Goal: Task Accomplishment & Management: Use online tool/utility

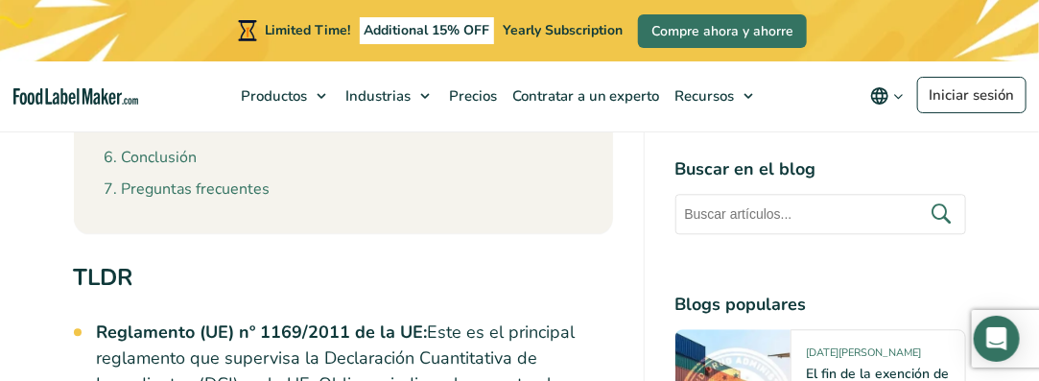
scroll to position [1536, 0]
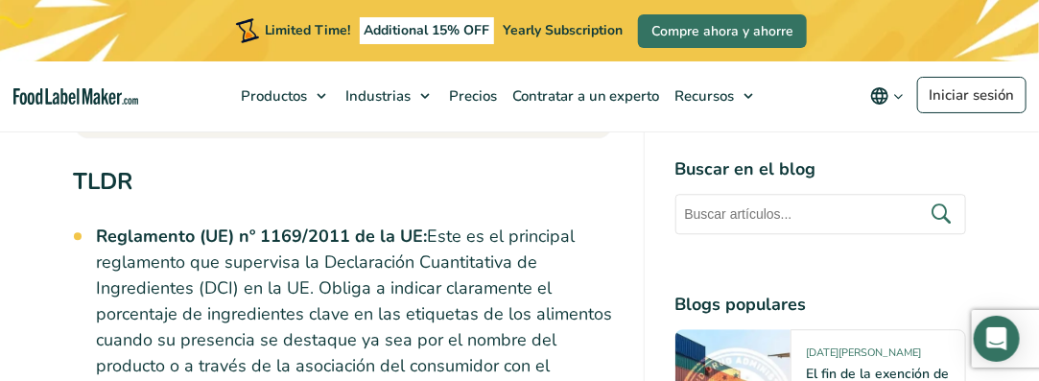
drag, startPoint x: 97, startPoint y: 183, endPoint x: 570, endPoint y: 305, distance: 488.6
click at [570, 305] on li "Reglamento (UE) nº 1169/2011 de la UE: Este es el principal reglamento que supe…" at bounding box center [355, 314] width 516 height 181
copy li "Reglamento (UE) nº 1169/2011 de la UE: Este es el principal reglamento que supe…"
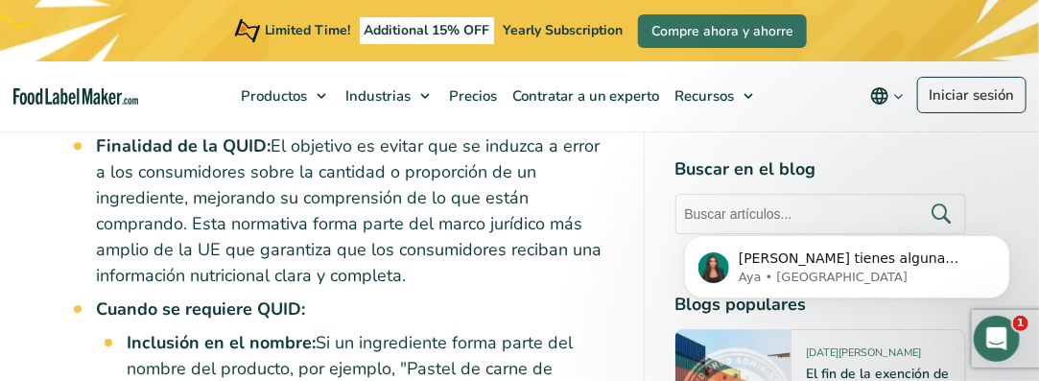
scroll to position [1823, 0]
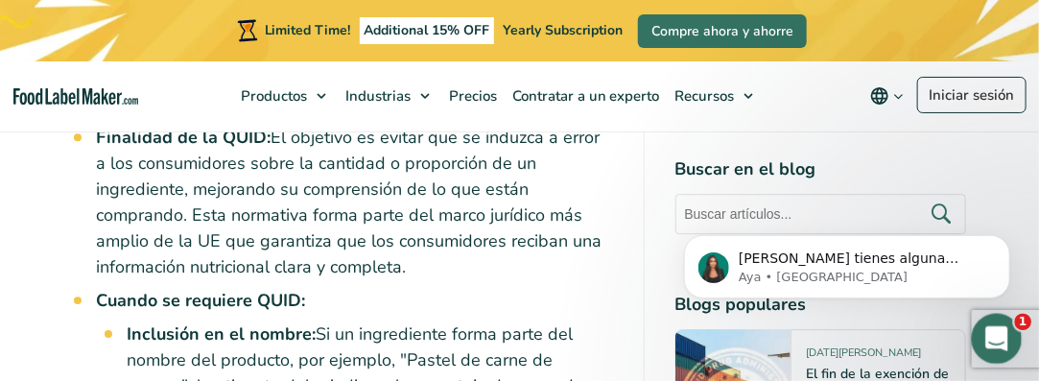
click at [1016, 322] on div "Abrir Intercom Messenger" at bounding box center [994, 335] width 63 height 63
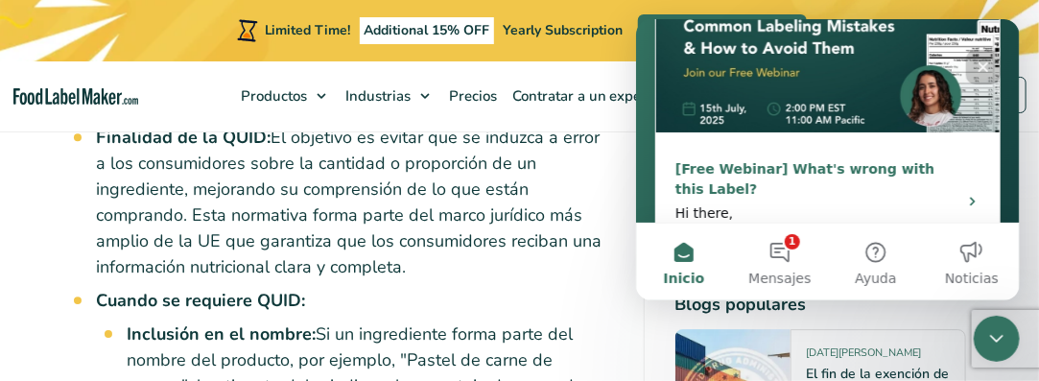
scroll to position [431, 0]
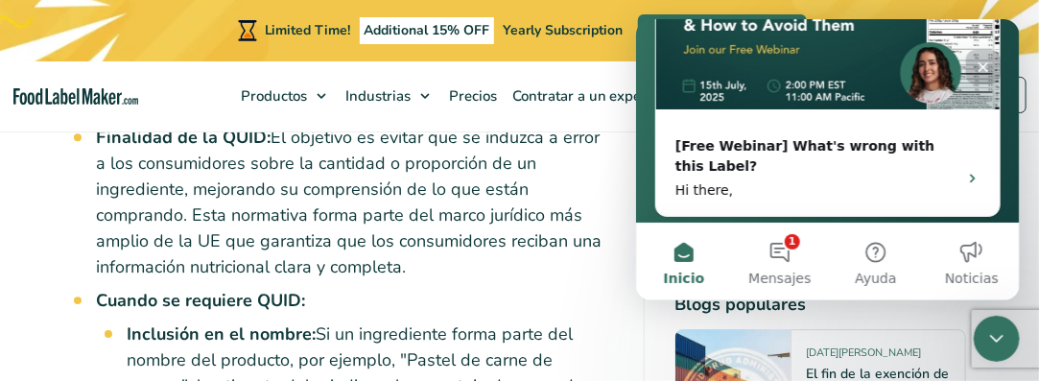
click at [982, 69] on icon "Cerrar" at bounding box center [982, 66] width 15 height 15
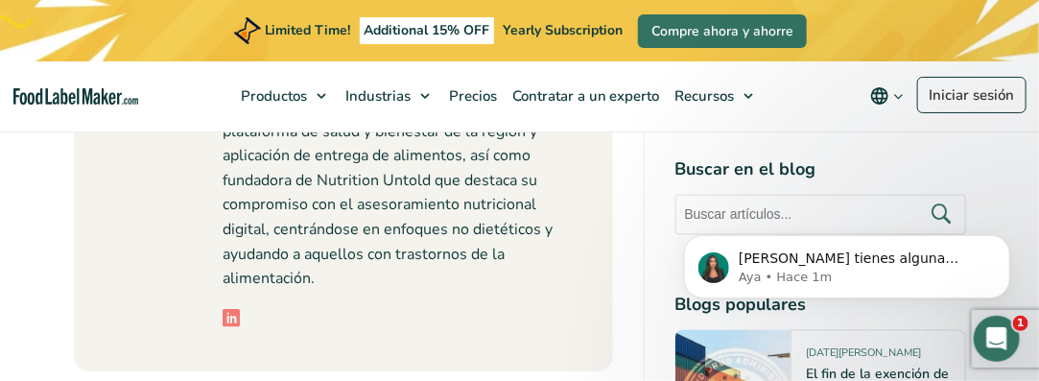
scroll to position [10653, 0]
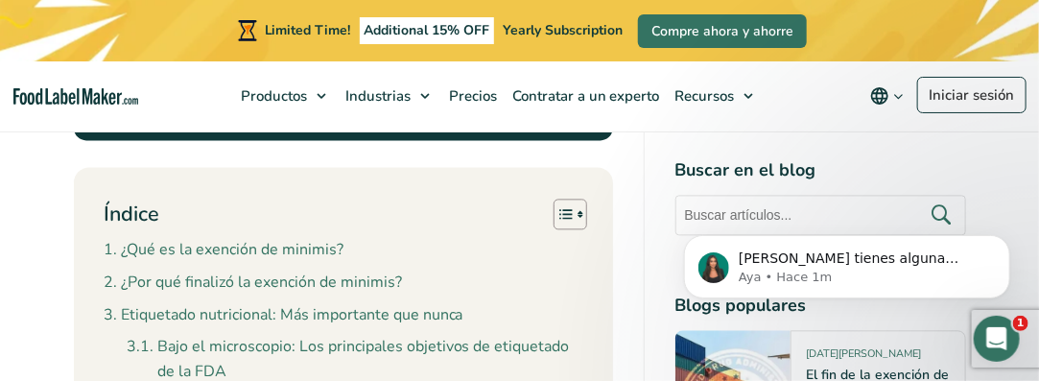
scroll to position [1344, 0]
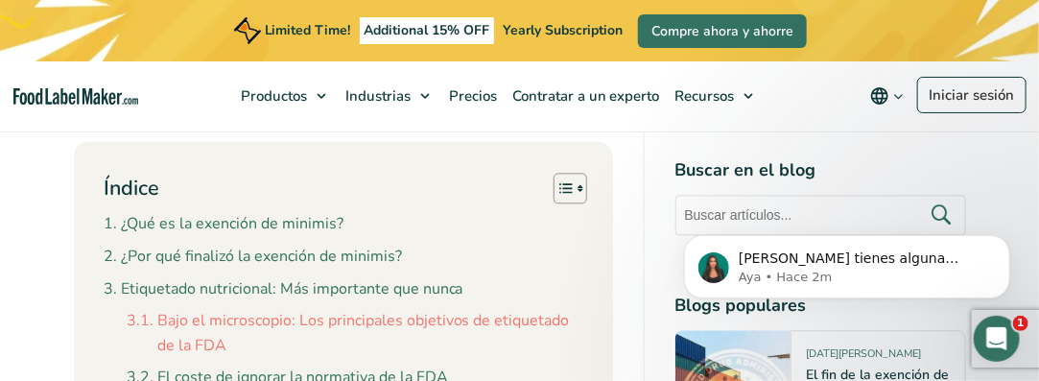
click at [524, 309] on link "Bajo el microscopio: Los principales objetivos de etiquetado de la FDA" at bounding box center [355, 333] width 455 height 49
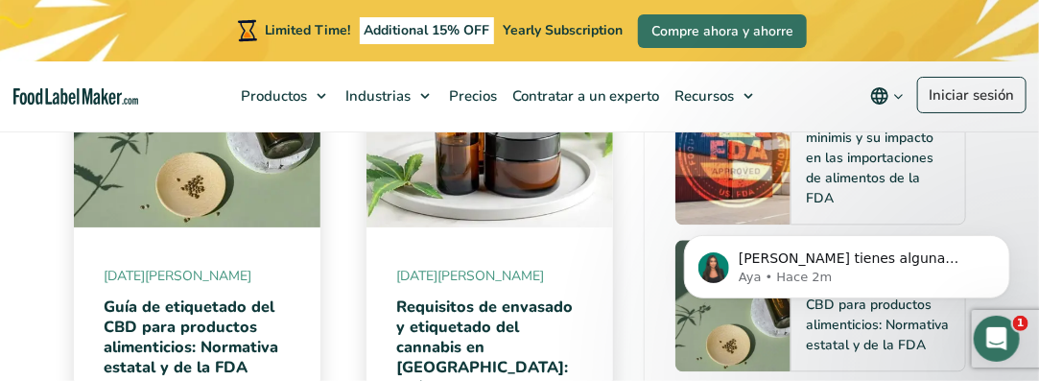
scroll to position [10670, 0]
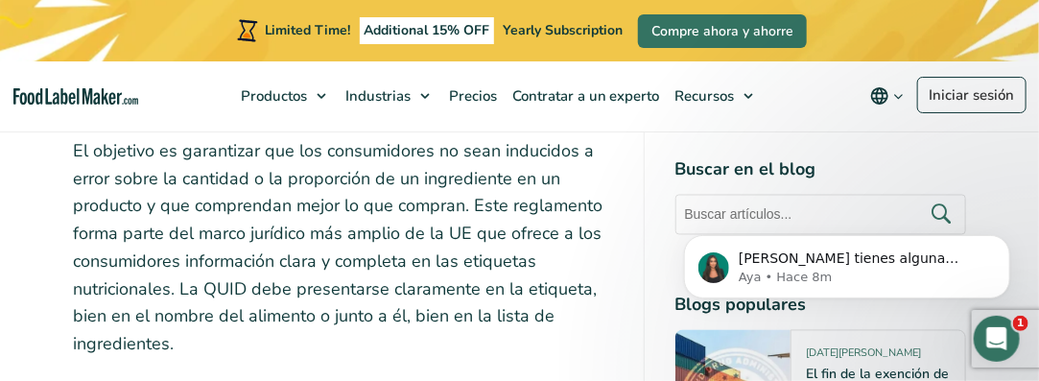
scroll to position [3551, 0]
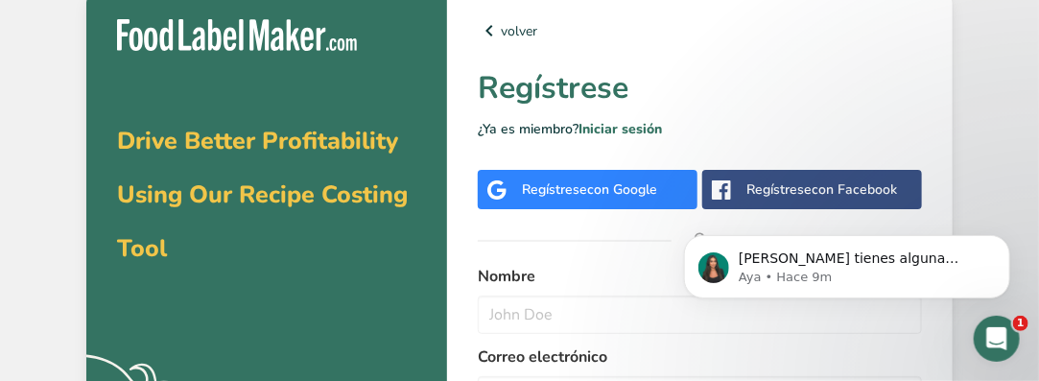
click at [534, 186] on div "Regístrese con Google" at bounding box center [589, 189] width 135 height 20
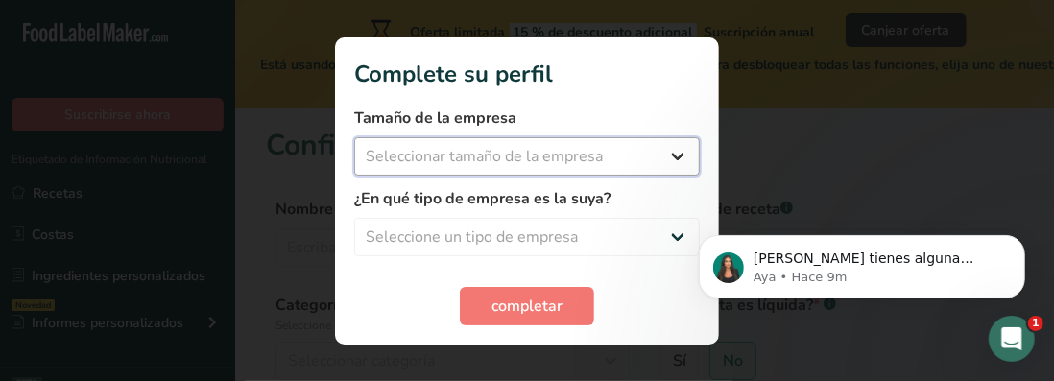
click at [680, 154] on select "Seleccionar tamaño de la empresa Menos de 10 empleados De 10 a 50 empleados De …" at bounding box center [527, 156] width 346 height 38
select select "1"
click at [354, 137] on select "Seleccionar tamaño de la empresa Menos de 10 empleados De 10 a 50 empleados De …" at bounding box center [527, 156] width 346 height 38
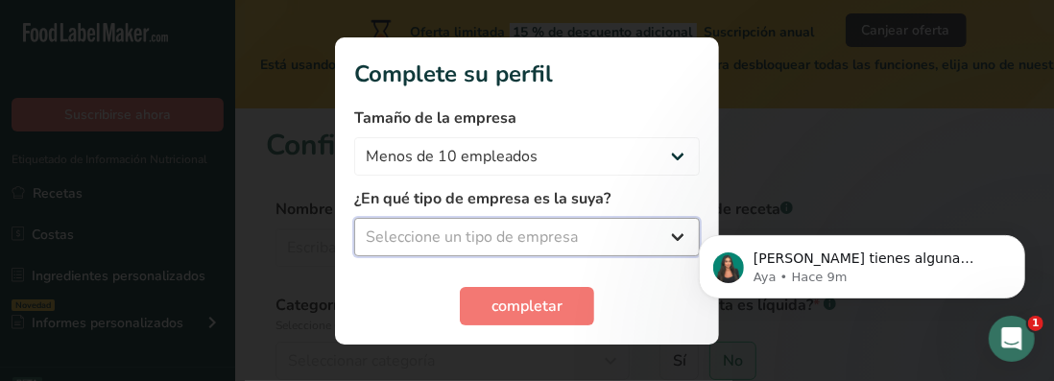
click at [676, 231] on select "Seleccione un tipo de empresa Fabricante de alimentos envasados Restaurante y c…" at bounding box center [527, 237] width 346 height 38
select select "7"
click at [354, 218] on select "Seleccione un tipo de empresa Fabricante de alimentos envasados Restaurante y c…" at bounding box center [527, 237] width 346 height 38
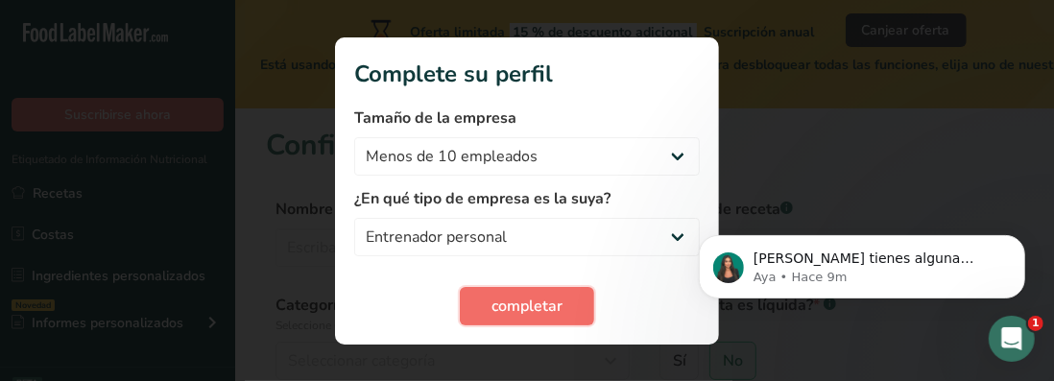
click at [537, 314] on span "completar" at bounding box center [526, 306] width 71 height 23
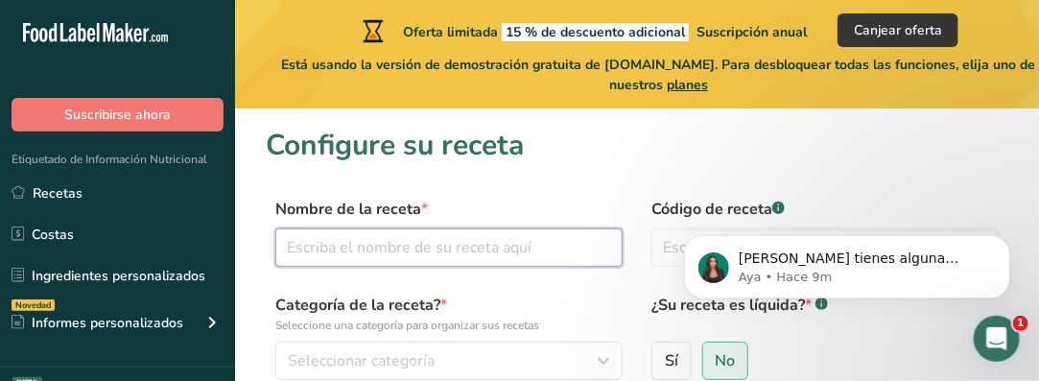
click at [441, 254] on input "text" at bounding box center [448, 247] width 347 height 38
click at [733, 366] on span "No" at bounding box center [725, 360] width 20 height 19
click at [716, 366] on input "No" at bounding box center [709, 360] width 12 height 12
click at [442, 247] on input "text" at bounding box center [448, 247] width 347 height 38
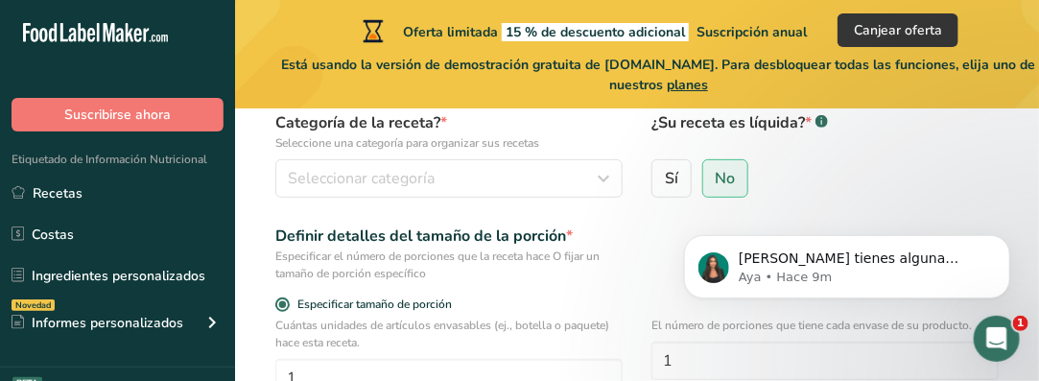
scroll to position [192, 0]
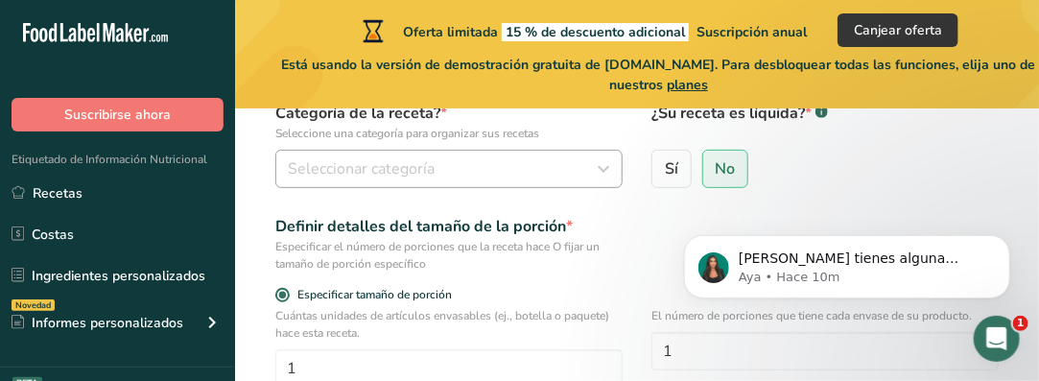
type input "Hojuelas de quinua y maca"
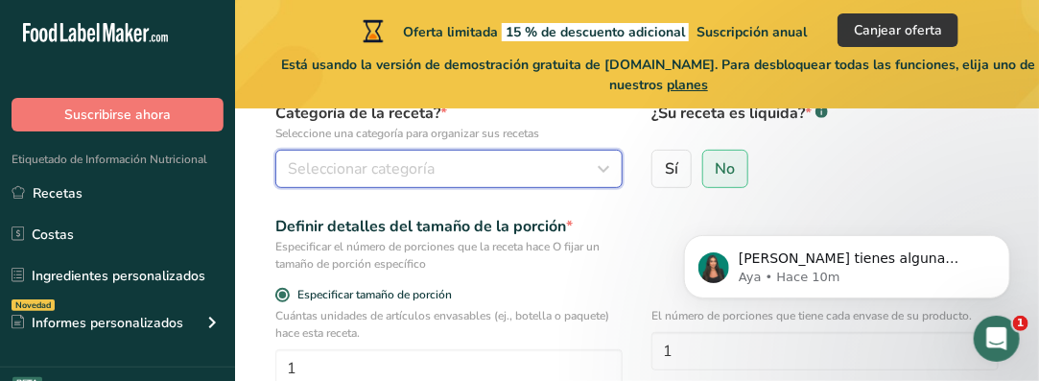
click at [604, 162] on icon "button" at bounding box center [603, 169] width 23 height 35
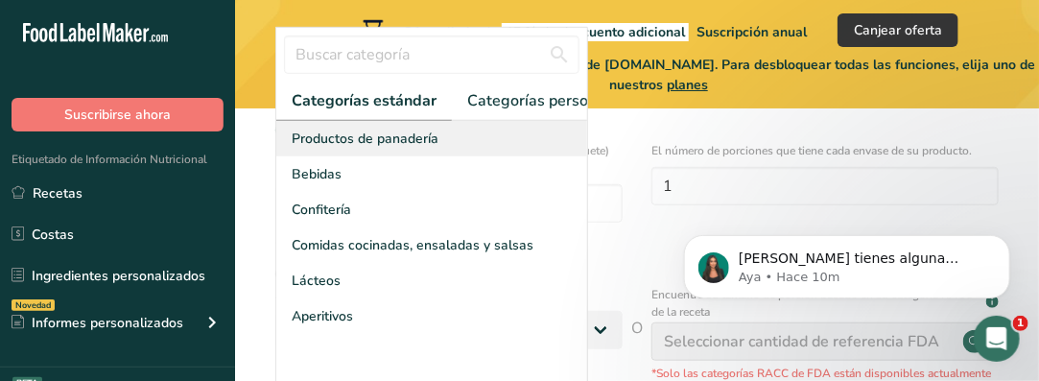
scroll to position [384, 0]
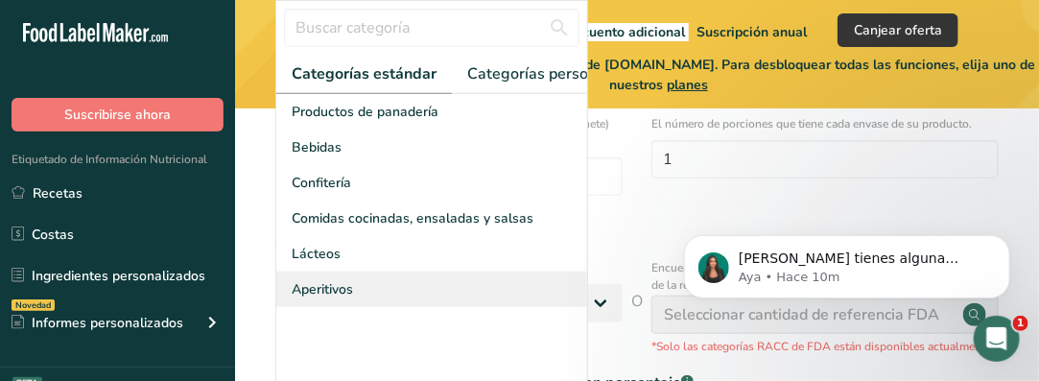
click at [313, 299] on span "Aperitivos" at bounding box center [322, 289] width 61 height 20
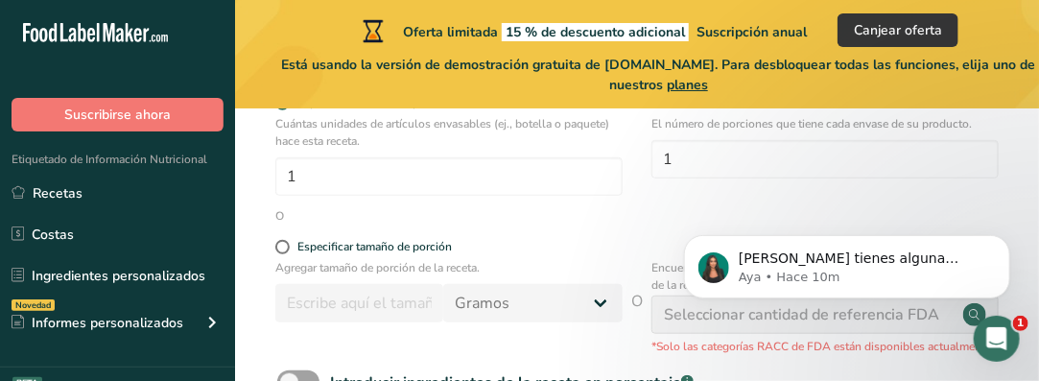
click at [322, 267] on p "Agregar tamaño de porción de la receta." at bounding box center [448, 267] width 347 height 17
click at [283, 251] on span at bounding box center [282, 247] width 14 height 14
click at [283, 251] on input "Especificar tamaño de porción" at bounding box center [281, 247] width 12 height 12
radio input "true"
radio input "false"
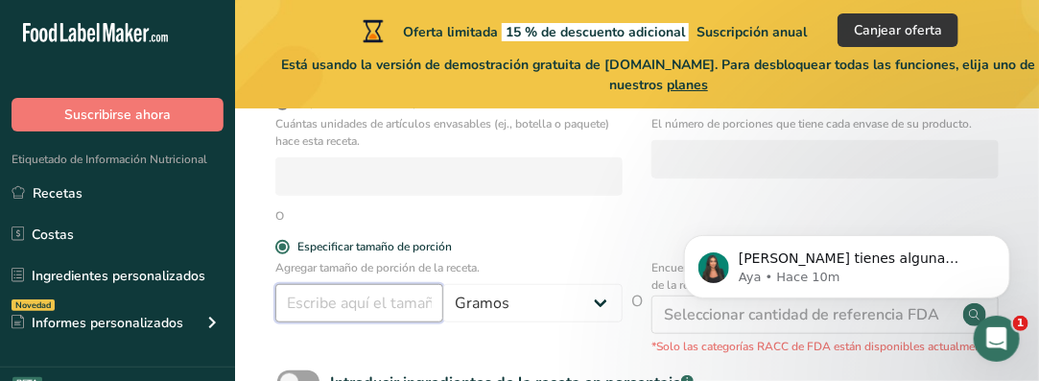
click at [378, 311] on input "number" at bounding box center [359, 303] width 168 height 38
type input "50"
click at [561, 349] on div "Agregar tamaño de porción de la receta. 50 Gramos kg mg mcg libras onza litro m…" at bounding box center [637, 307] width 743 height 96
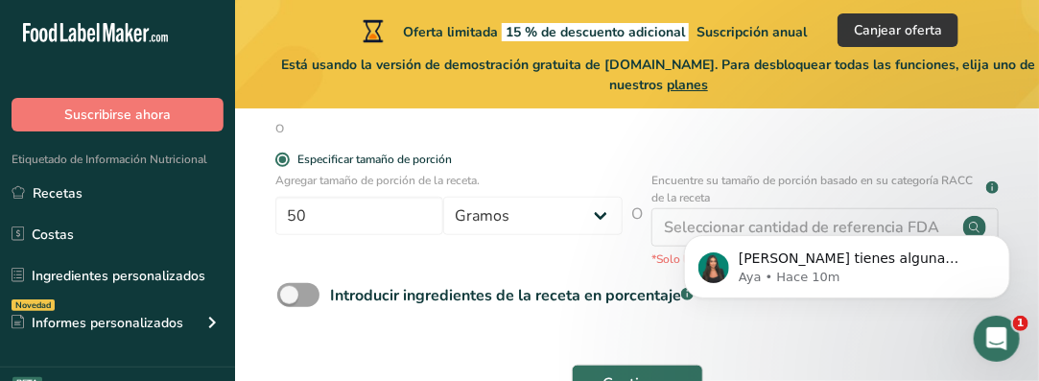
scroll to position [576, 0]
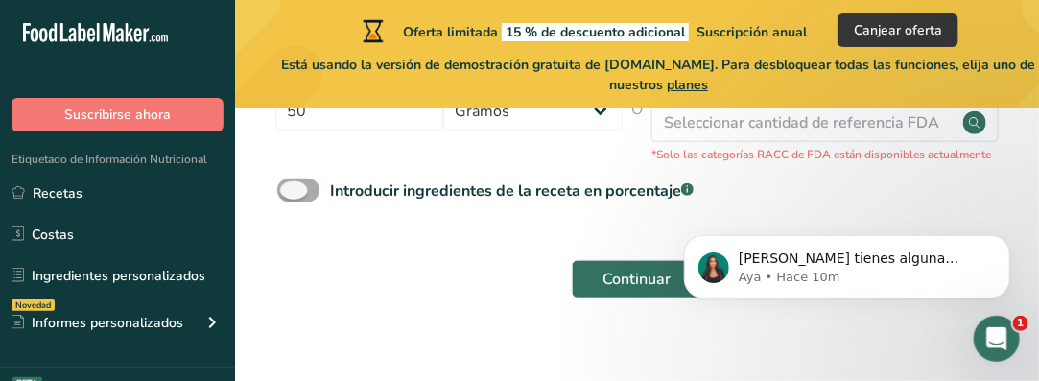
click at [311, 191] on span at bounding box center [298, 191] width 42 height 24
click at [290, 191] on input "Introducir ingredientes de la receta en porcentaje .a-a{fill:#347362;}.b-a{fill…" at bounding box center [283, 190] width 12 height 12
checkbox input "true"
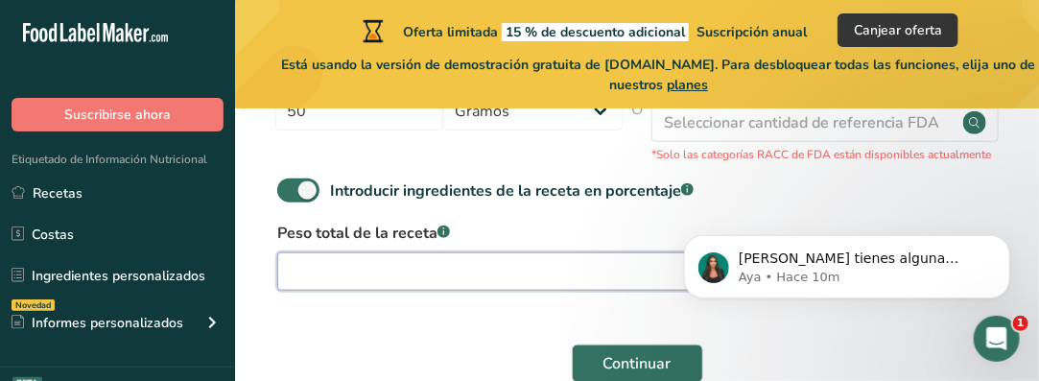
click at [424, 274] on input "number" at bounding box center [577, 271] width 601 height 38
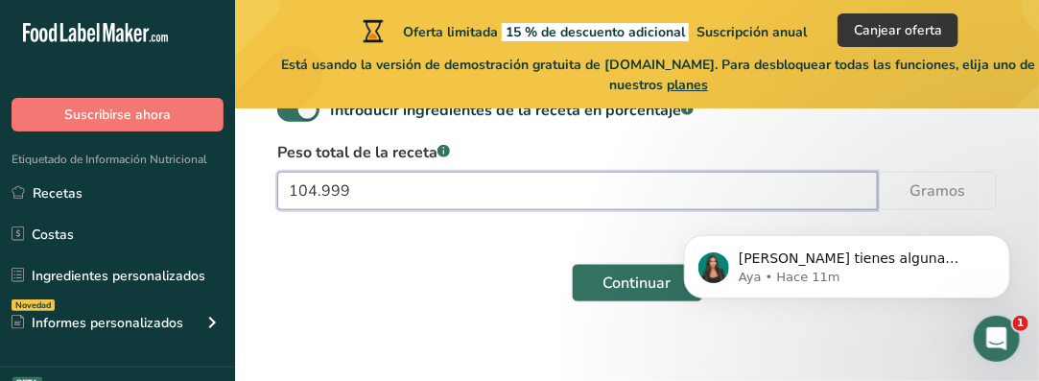
scroll to position [672, 0]
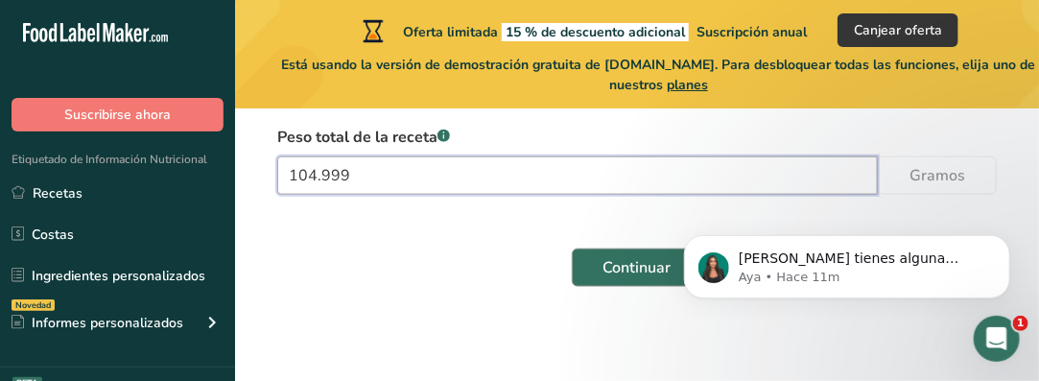
type input "104.999"
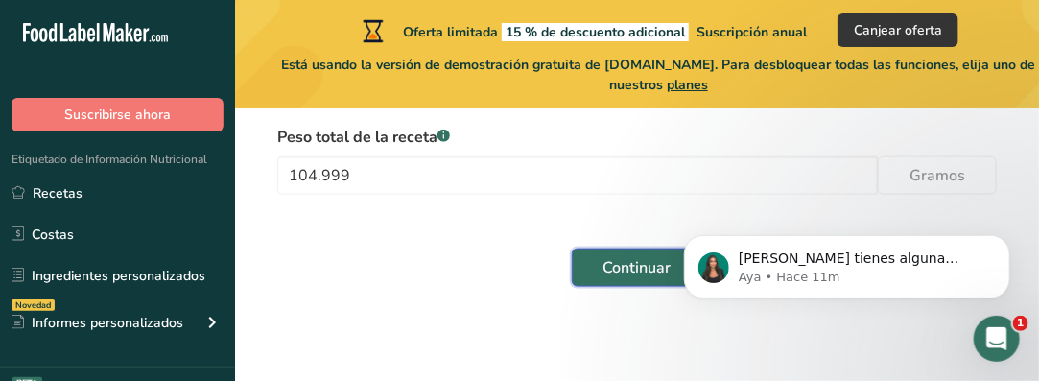
click at [621, 274] on span "Continuar" at bounding box center [638, 267] width 68 height 23
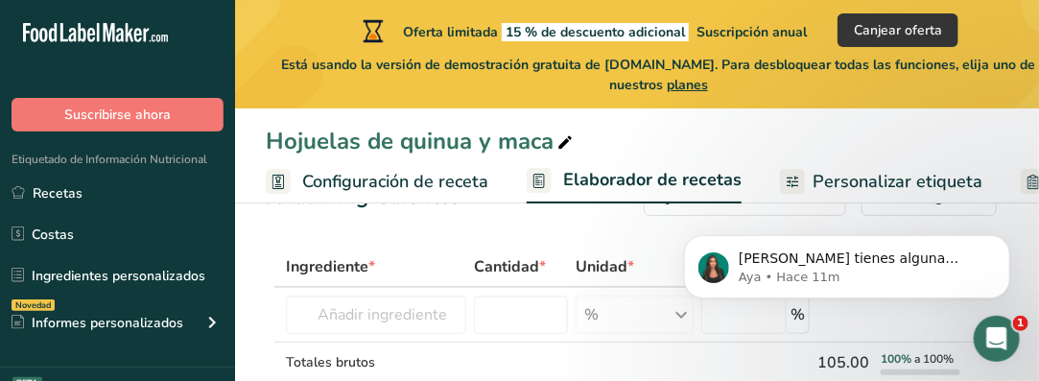
scroll to position [96, 0]
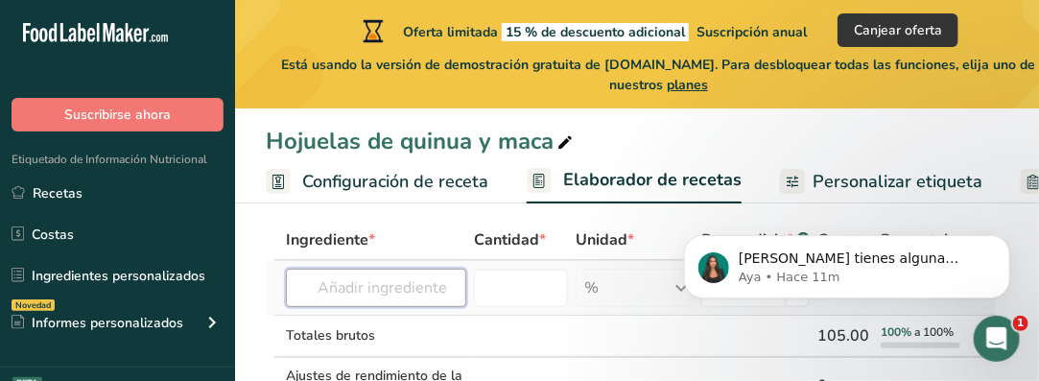
click at [373, 285] on input "text" at bounding box center [376, 288] width 180 height 38
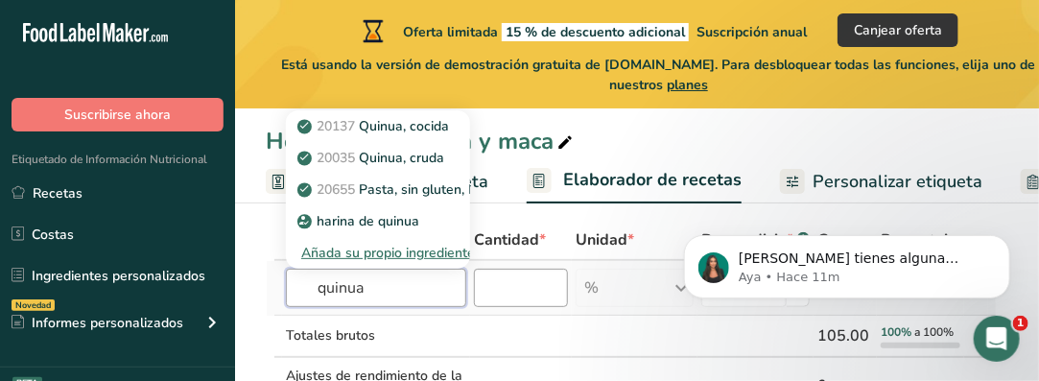
type input "quinua"
drag, startPoint x: 505, startPoint y: 292, endPoint x: 544, endPoint y: 299, distance: 40.1
click at [508, 292] on input "number" at bounding box center [521, 288] width 94 height 38
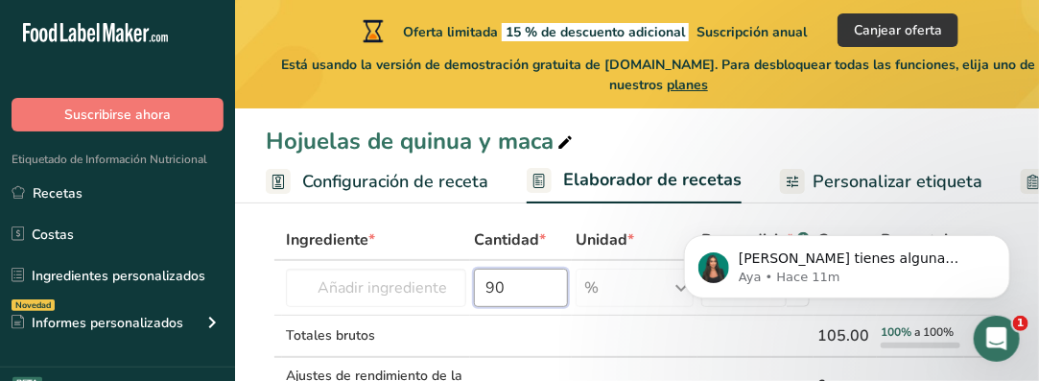
type input "90"
click html "Si tienes alguna pregunta no dudes en consultarnos. ¡Estamos aquí para ayudarte…"
click at [369, 290] on input "text" at bounding box center [376, 288] width 180 height 38
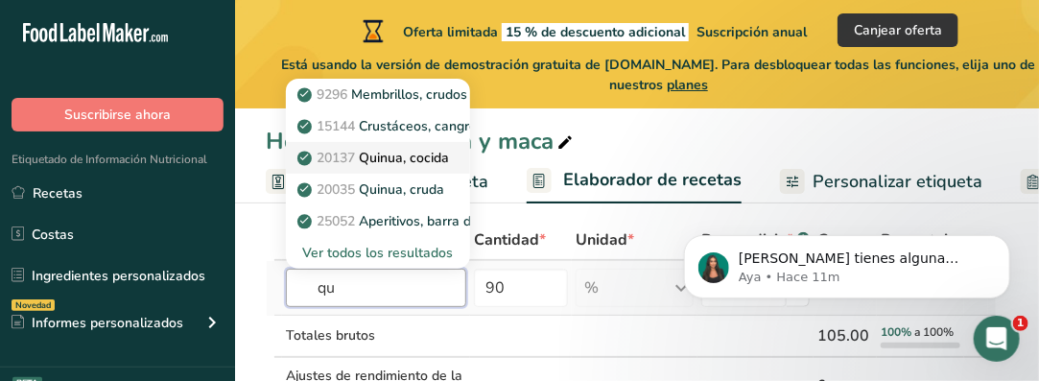
type input "qu"
click at [413, 162] on p "20137 Quinua, cocida" at bounding box center [375, 158] width 148 height 20
type input "Quinoa, cooked"
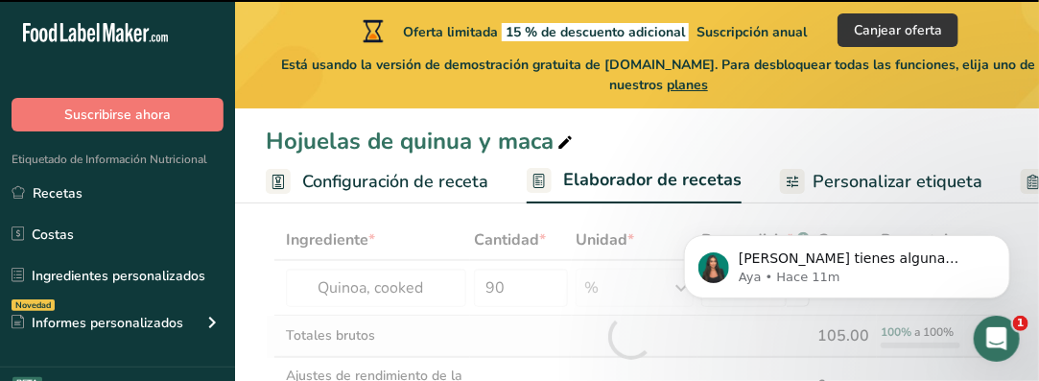
type input "0"
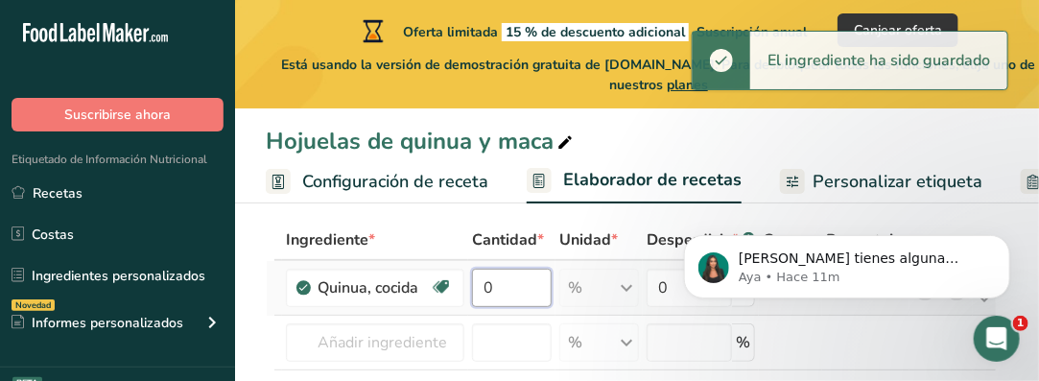
click at [504, 293] on input "0" at bounding box center [512, 288] width 80 height 38
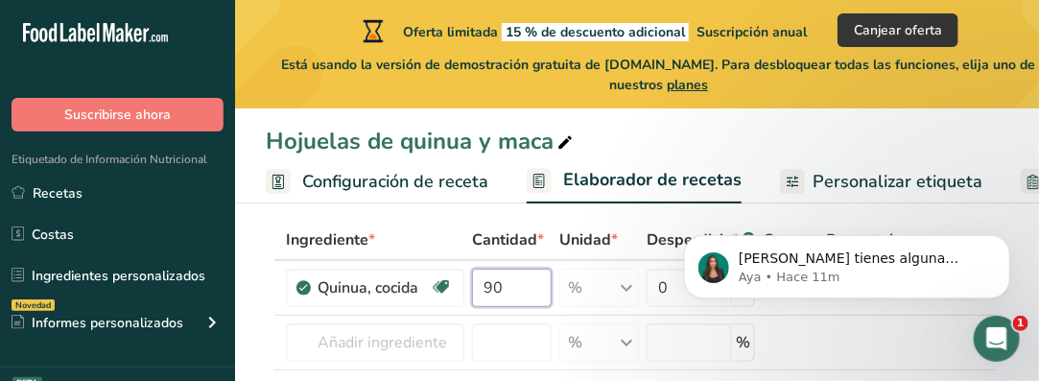
type input "90"
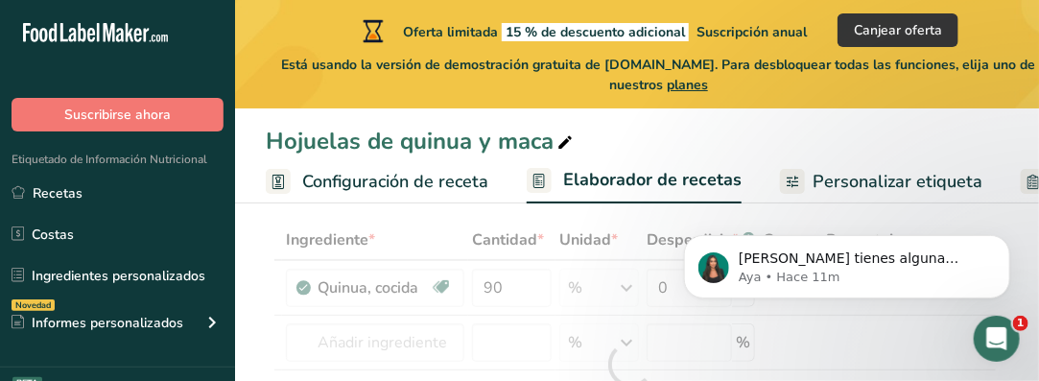
click html "Si tienes alguna pregunta no dudes en consultarnos. ¡Estamos aquí para ayudarte…"
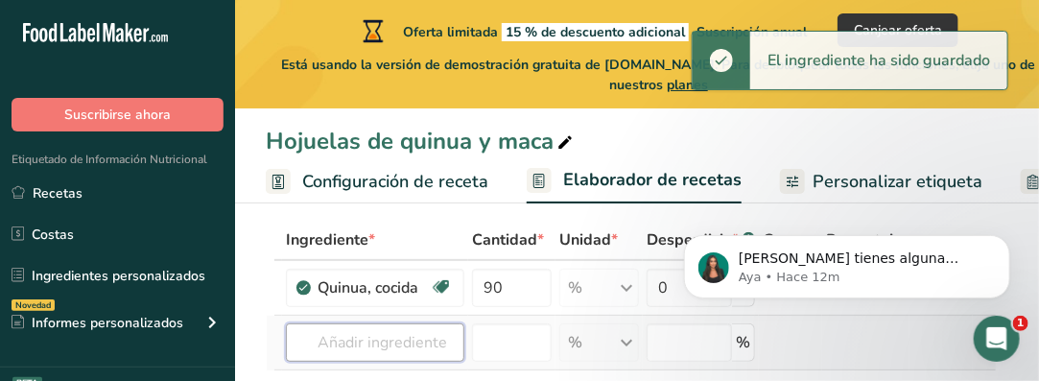
click at [380, 338] on input "text" at bounding box center [375, 342] width 179 height 38
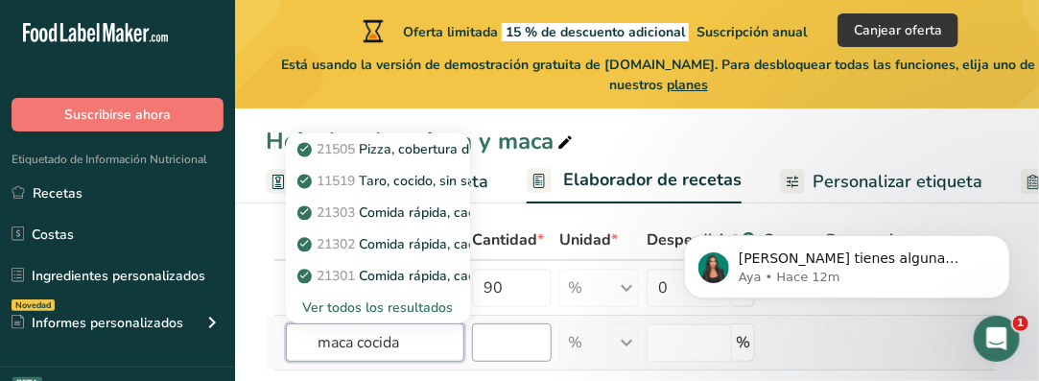
type input "maca cocida"
click at [496, 346] on input "number" at bounding box center [512, 342] width 80 height 38
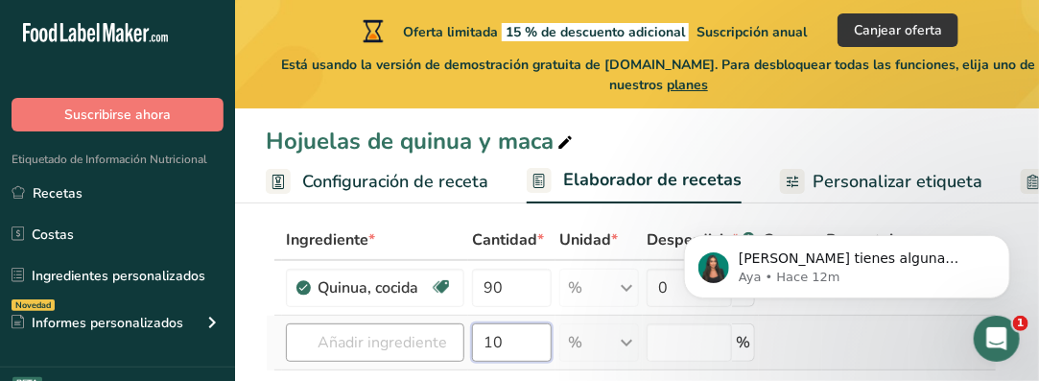
type input "10"
click at [457, 338] on input "text" at bounding box center [375, 342] width 179 height 38
click at [417, 344] on input "text" at bounding box center [375, 342] width 179 height 38
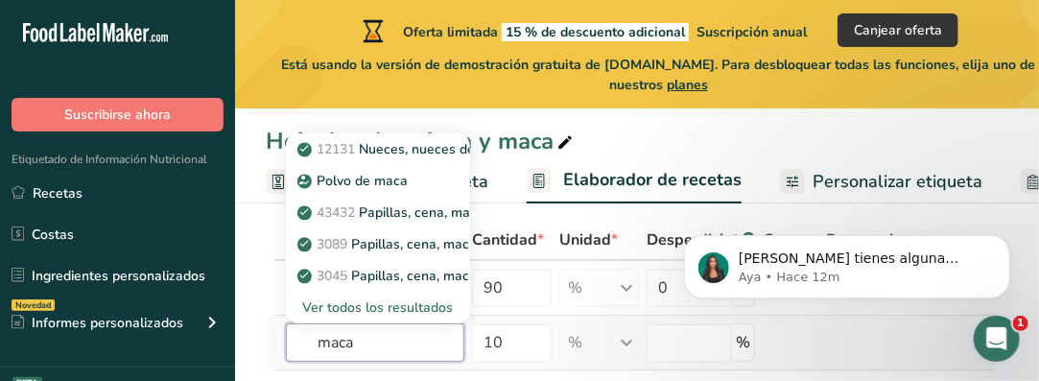
type input "maca"
click at [392, 305] on div "Ver todos los resultados" at bounding box center [378, 308] width 154 height 20
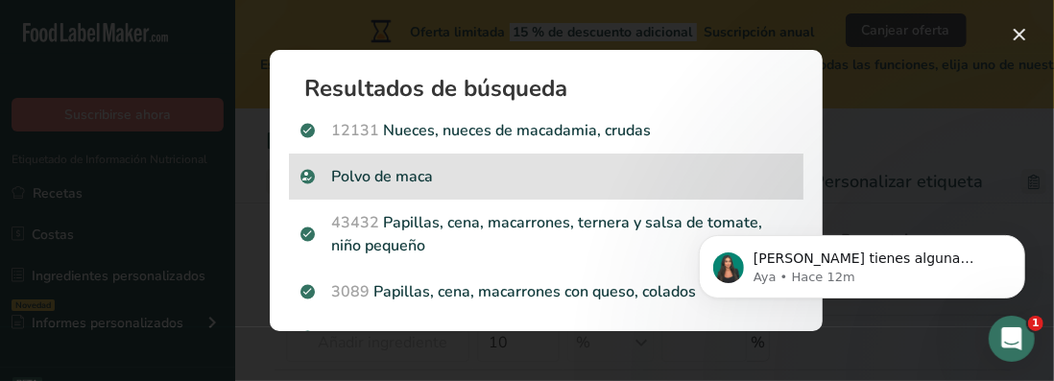
click at [420, 174] on p "Polvo de maca" at bounding box center [545, 176] width 491 height 23
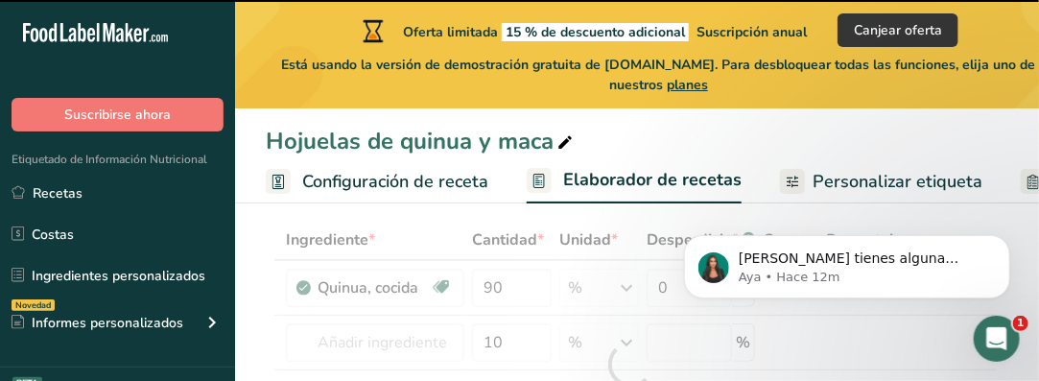
type input "0"
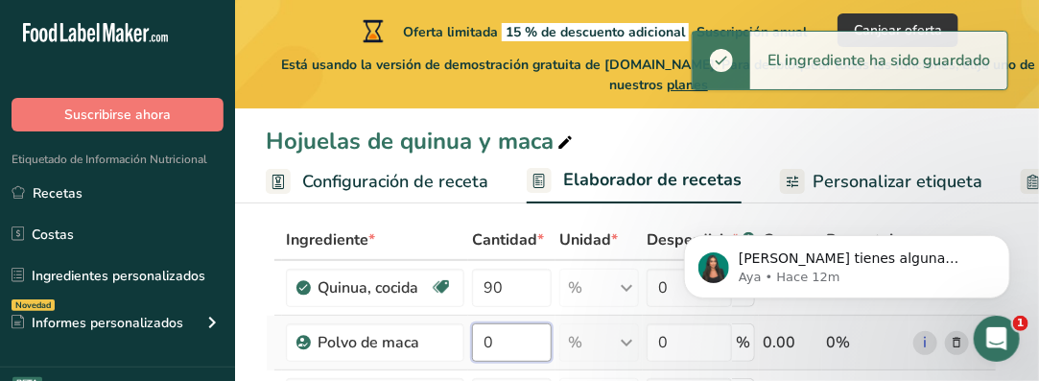
click at [507, 345] on input "0" at bounding box center [512, 342] width 80 height 38
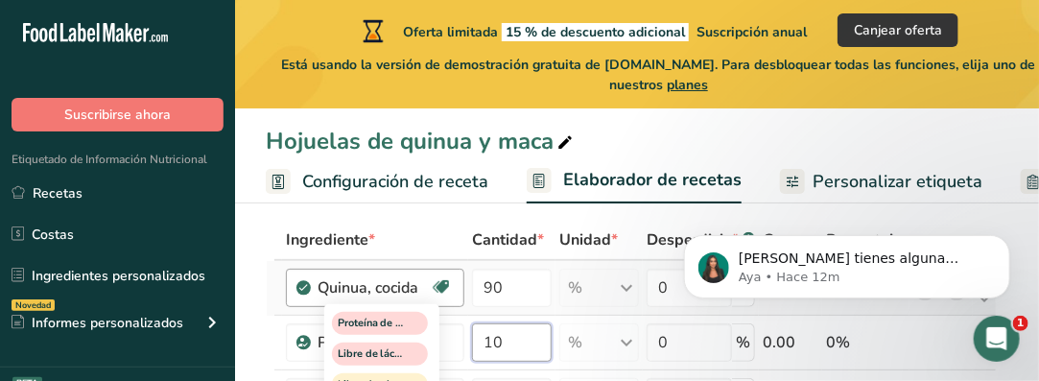
type input "10"
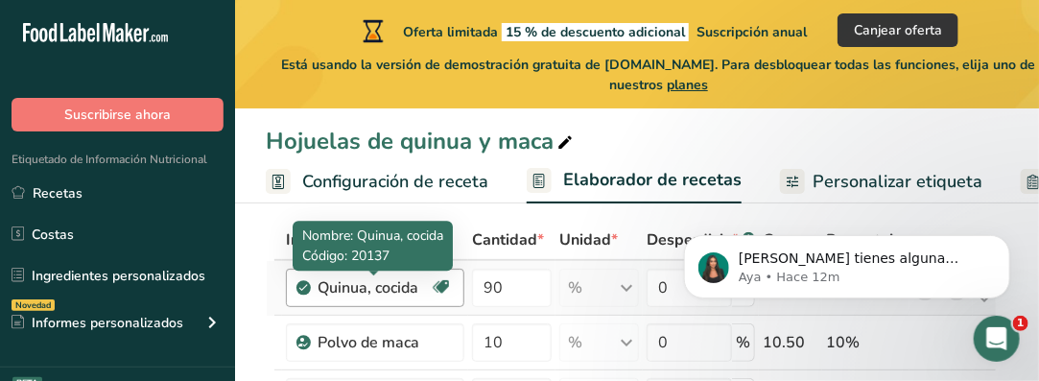
click at [416, 289] on div "Quinua, cocida" at bounding box center [374, 287] width 112 height 23
click at [417, 287] on div "Quinua, cocida" at bounding box center [374, 287] width 112 height 23
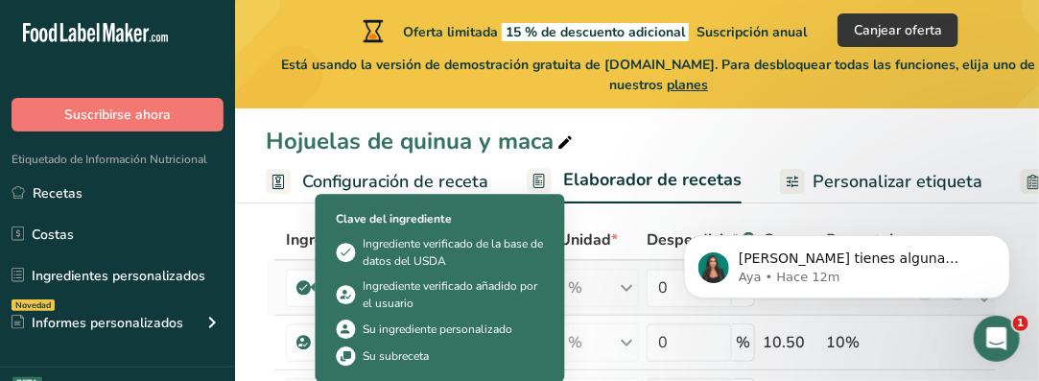
click at [303, 288] on icon at bounding box center [304, 287] width 12 height 17
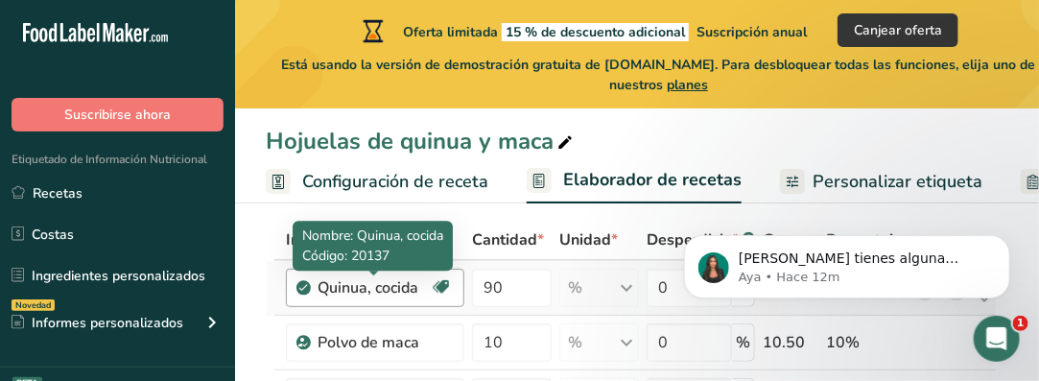
click at [322, 288] on div "Quinua, cocida" at bounding box center [374, 287] width 112 height 23
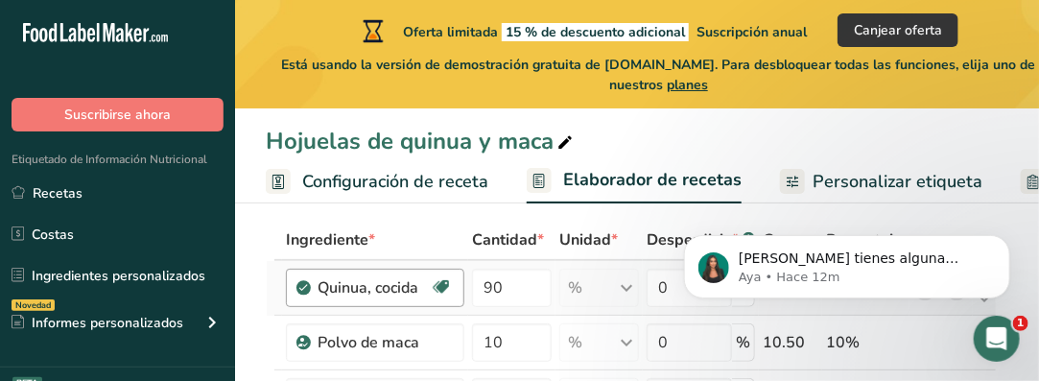
drag, startPoint x: 374, startPoint y: 284, endPoint x: 430, endPoint y: 285, distance: 55.7
click at [430, 285] on div "Quinua, cocida" at bounding box center [374, 287] width 112 height 23
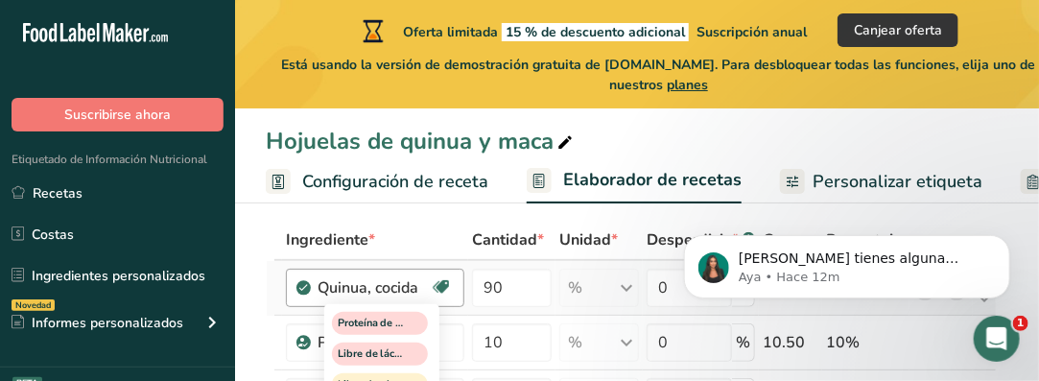
click at [438, 283] on icon at bounding box center [441, 288] width 19 height 30
click at [442, 284] on icon at bounding box center [441, 288] width 19 height 30
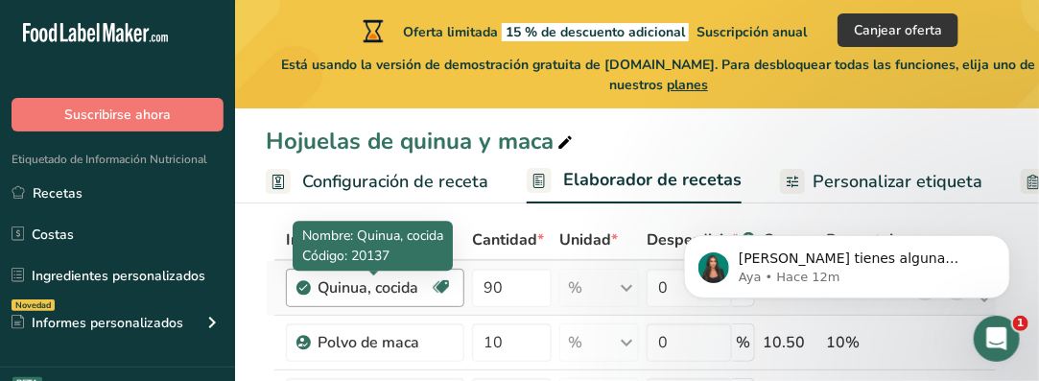
click at [382, 291] on div "Quinua, cocida" at bounding box center [374, 287] width 112 height 23
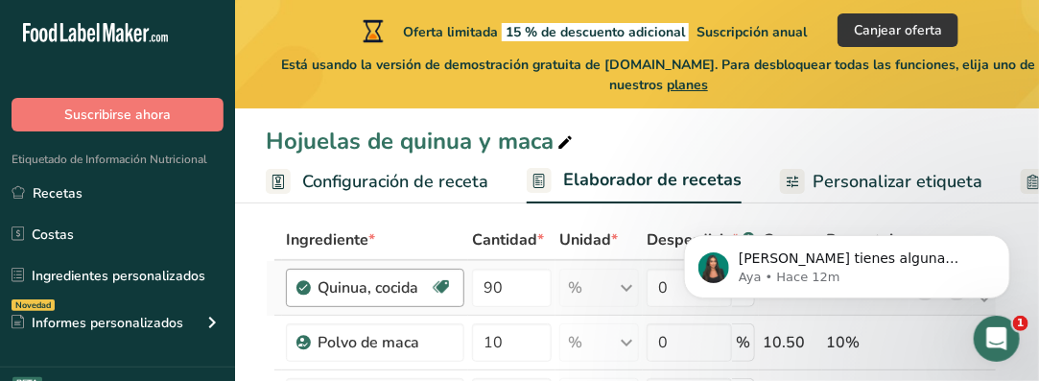
click at [382, 291] on div "Quinua, cocida" at bounding box center [374, 287] width 112 height 23
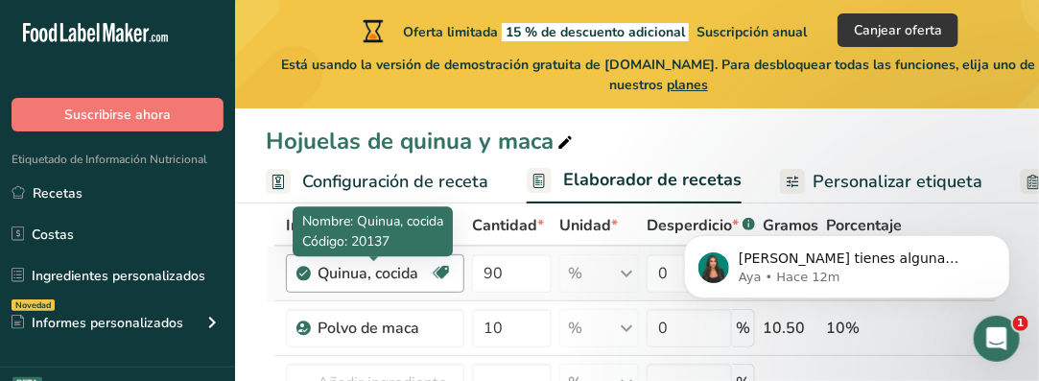
scroll to position [192, 0]
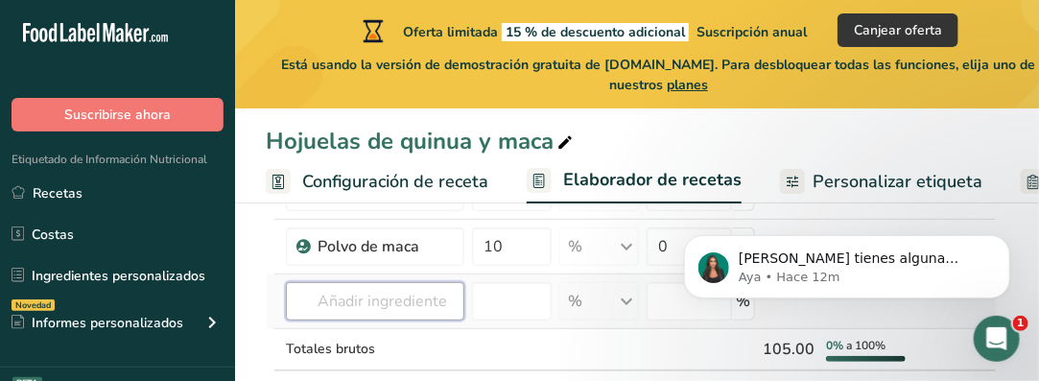
click at [346, 303] on input "text" at bounding box center [375, 301] width 179 height 38
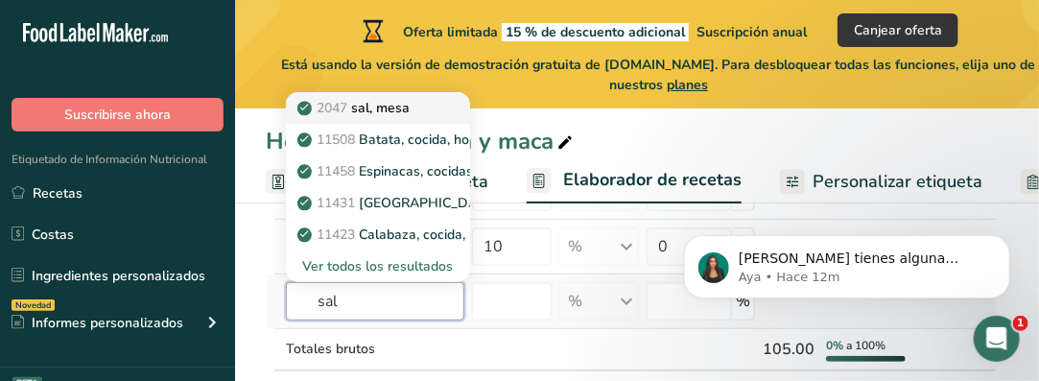
type input "sal"
click at [388, 109] on p "2047 sal, mesa" at bounding box center [355, 108] width 108 height 20
type input "Salt, table"
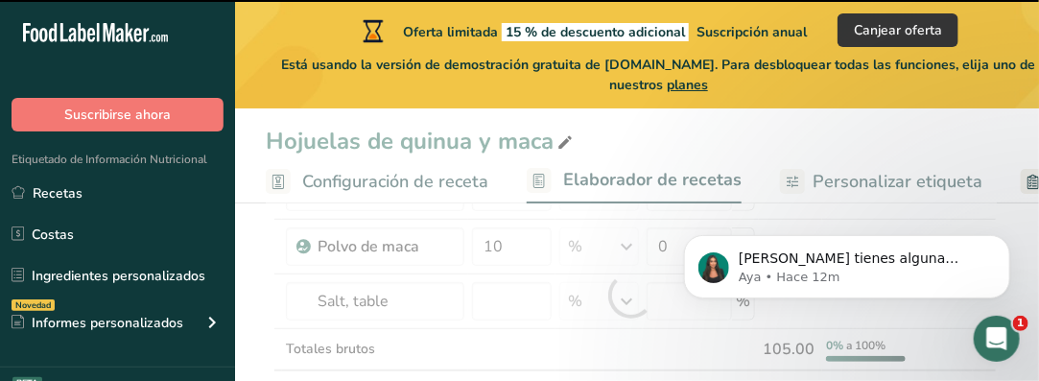
type input "0"
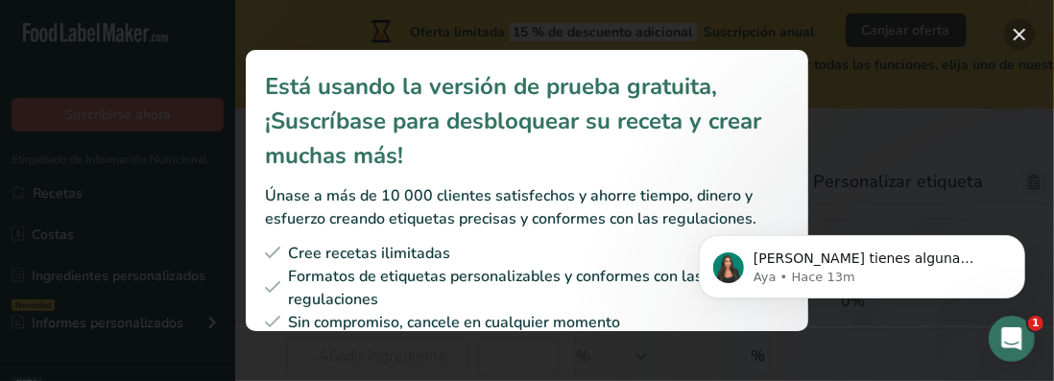
click at [1019, 30] on button "Subscription modal" at bounding box center [1019, 34] width 31 height 31
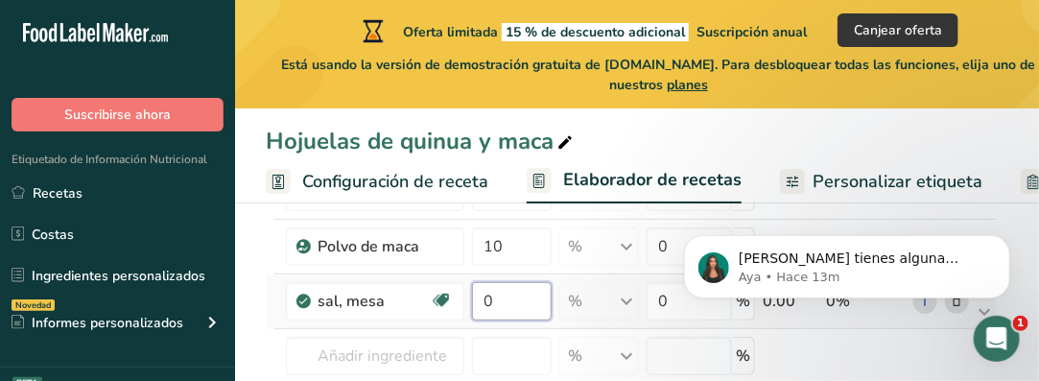
click at [490, 301] on input "0" at bounding box center [512, 301] width 80 height 38
type input "1.5"
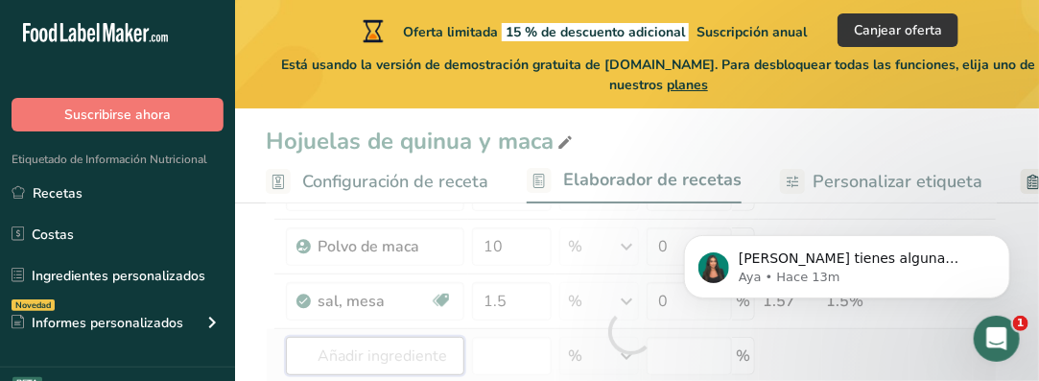
click at [361, 355] on div "Ingrediente * Cantidad * Unidad * Desperdicio * .a-a{fill:#347362;}.b-a{fill:#f…" at bounding box center [631, 332] width 731 height 417
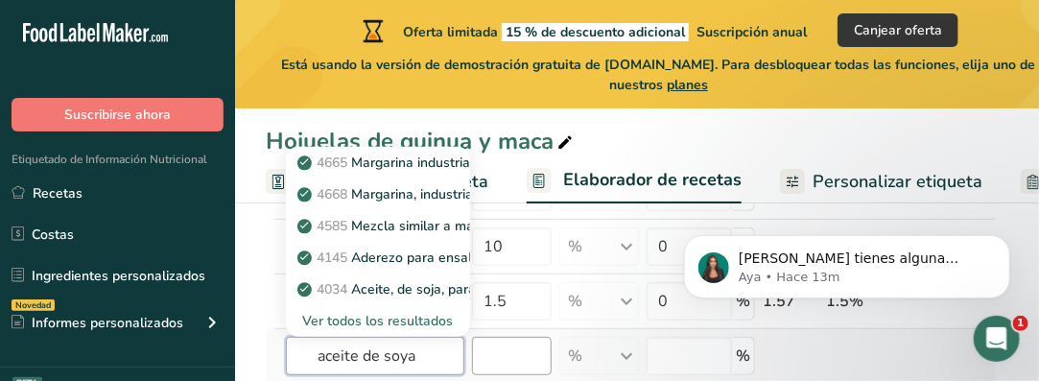
type input "aceite de soya"
click at [486, 353] on input "number" at bounding box center [512, 356] width 80 height 38
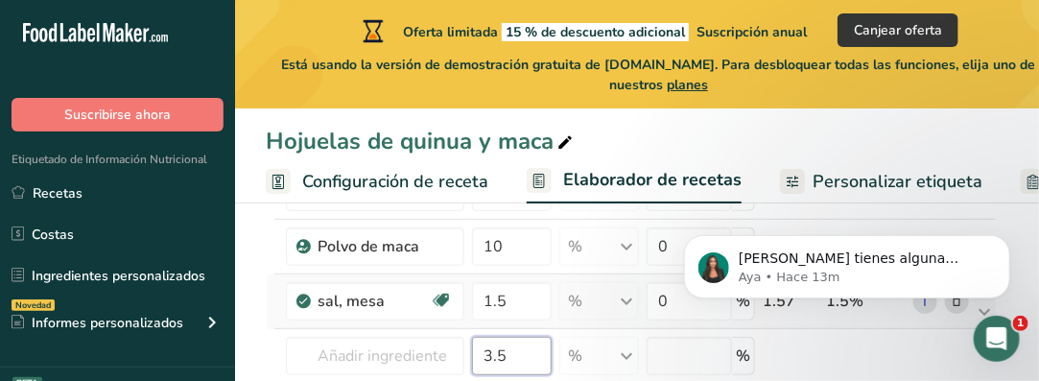
type input "3.5"
click at [466, 321] on td "sal, mesa Libre de lácteos Libre de gluten Vegano Vegetariano Libre de soja" at bounding box center [375, 301] width 186 height 55
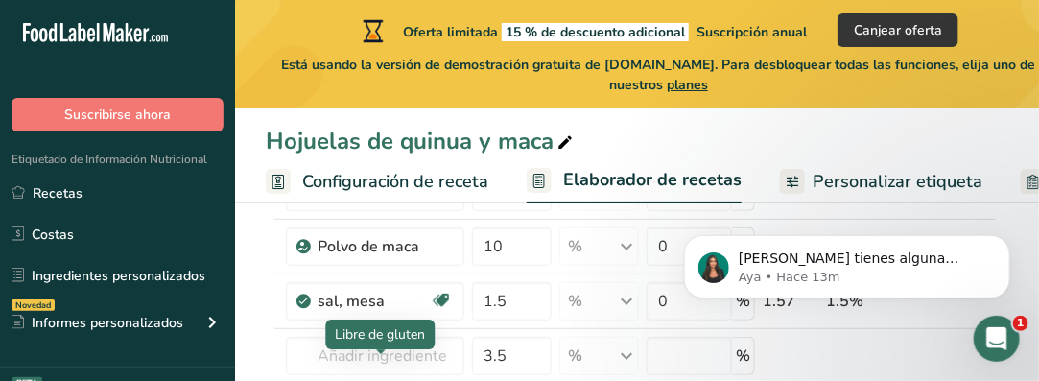
click at [388, 338] on div "Libre de gluten" at bounding box center [380, 334] width 90 height 20
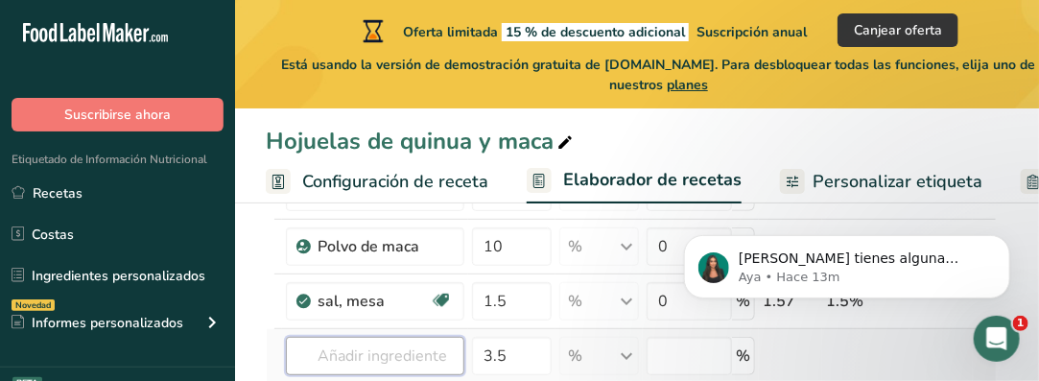
click at [377, 352] on input "text" at bounding box center [375, 356] width 179 height 38
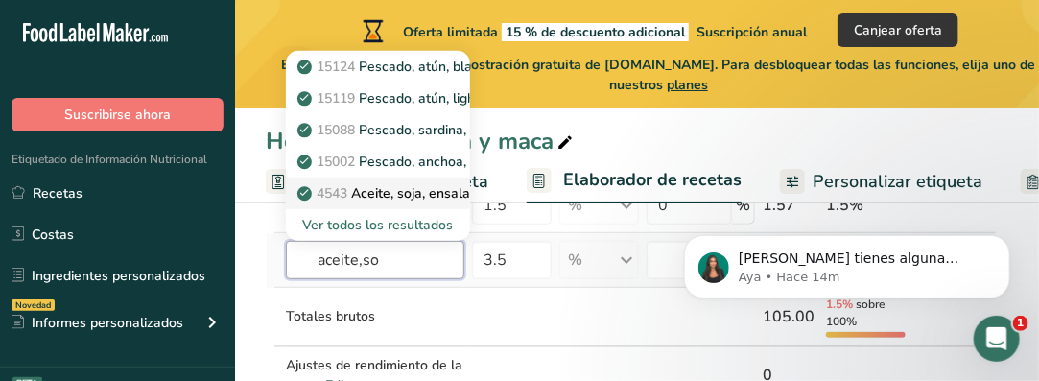
type input "aceite,so"
click at [431, 195] on p "4543 Aceite, soja, ensalada o para cocinar, (parcialmente hidrogenado) y semill…" at bounding box center [594, 193] width 587 height 20
type input "Oil, soybean, salad or cooking, (partially hydrogenated) and cottonseed"
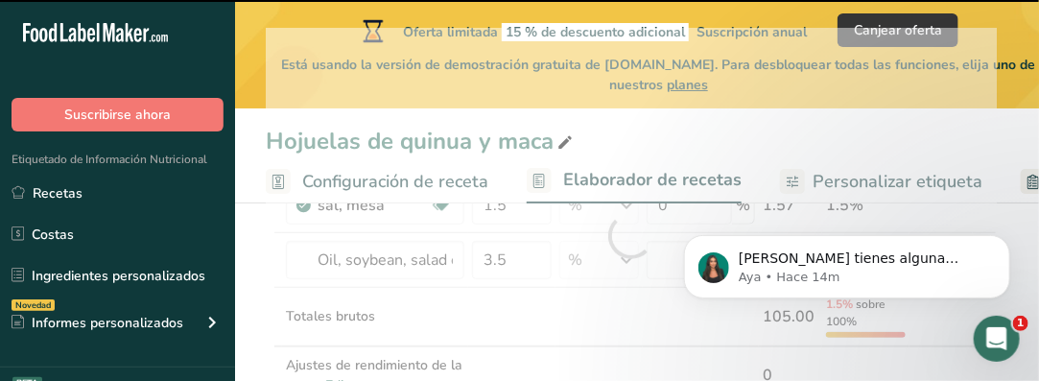
type input "0"
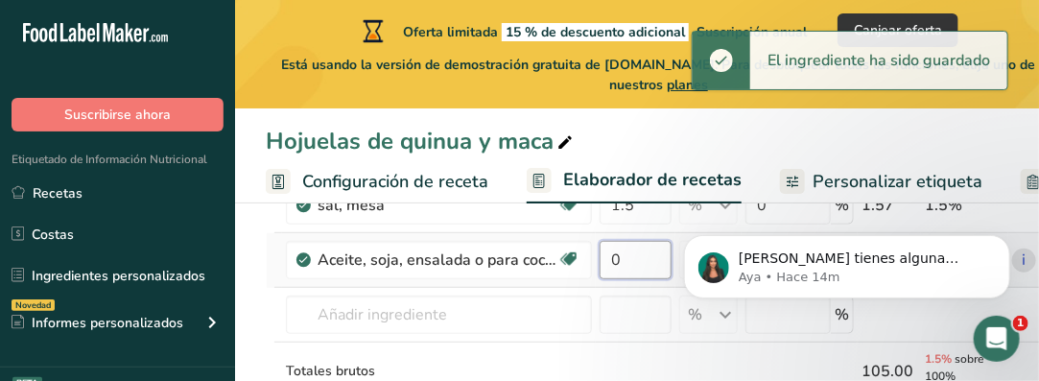
drag, startPoint x: 626, startPoint y: 254, endPoint x: 649, endPoint y: 279, distance: 34.0
click at [626, 254] on input "0" at bounding box center [636, 260] width 72 height 38
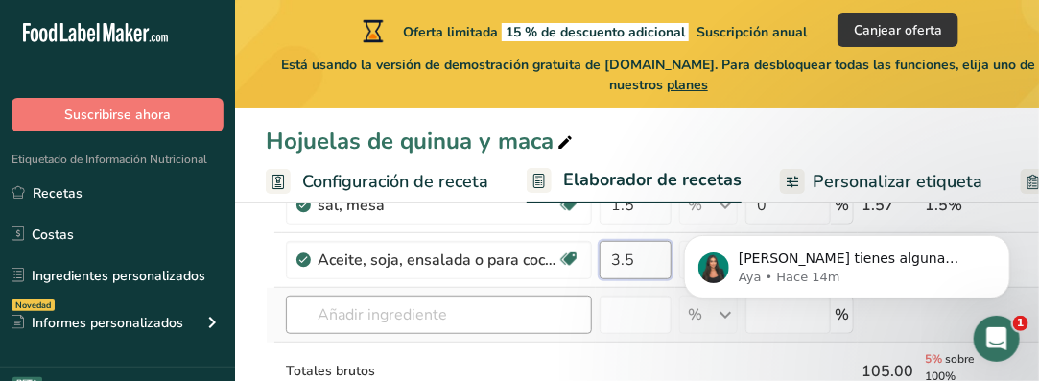
type input "3.5"
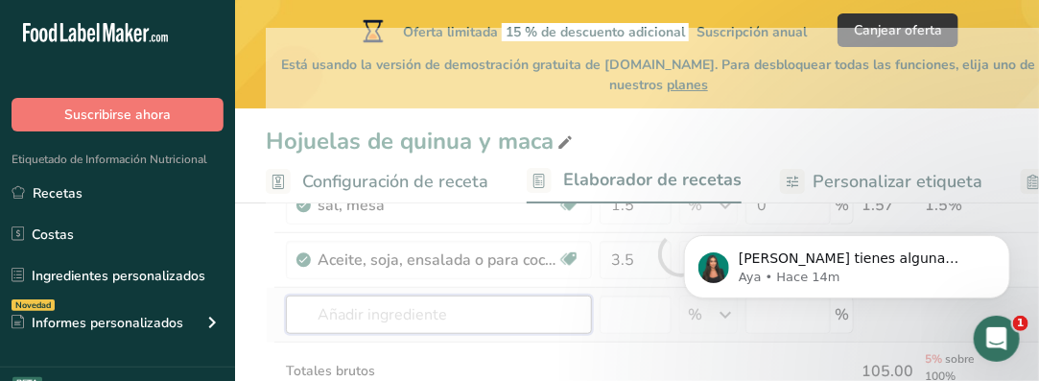
click at [544, 327] on div "Ingrediente * Cantidad * Unidad * Desperdicio * .a-a{fill:#347362;}.b-a{fill:#f…" at bounding box center [681, 255] width 830 height 454
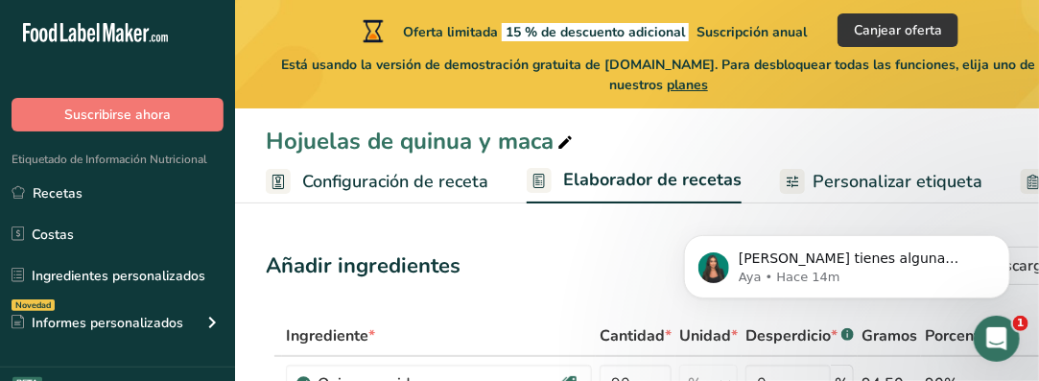
scroll to position [96, 0]
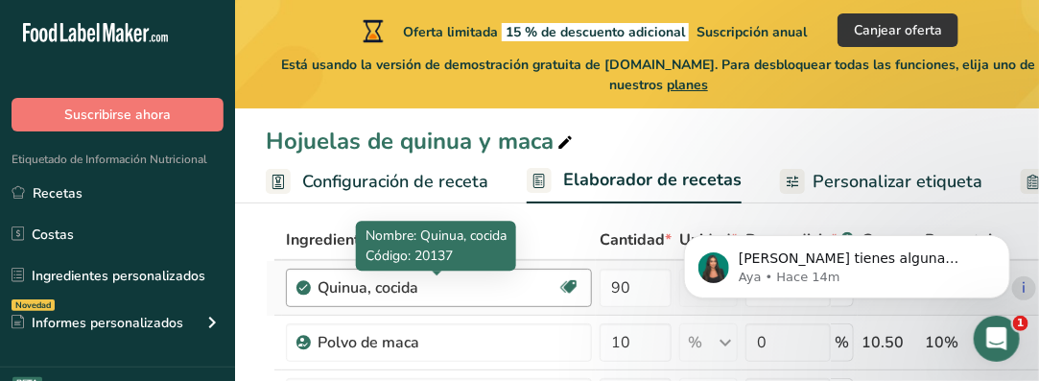
click at [417, 293] on div "Quinua, cocida" at bounding box center [438, 287] width 240 height 23
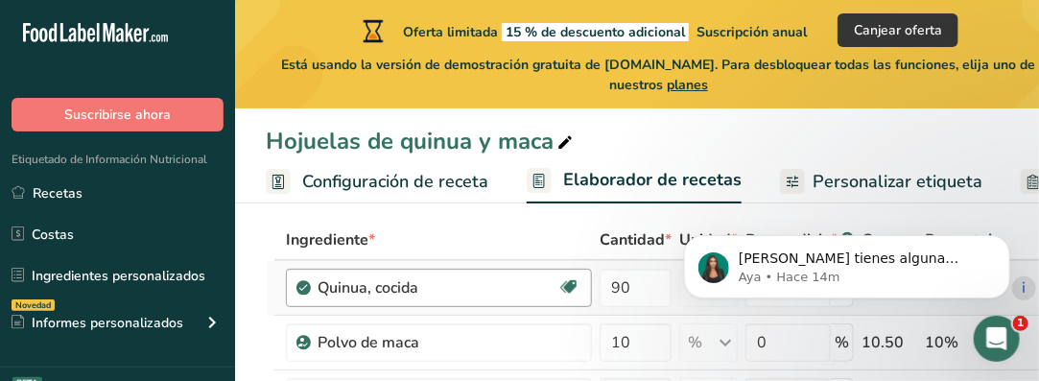
click at [417, 293] on div "Quinua, cocida" at bounding box center [438, 287] width 240 height 23
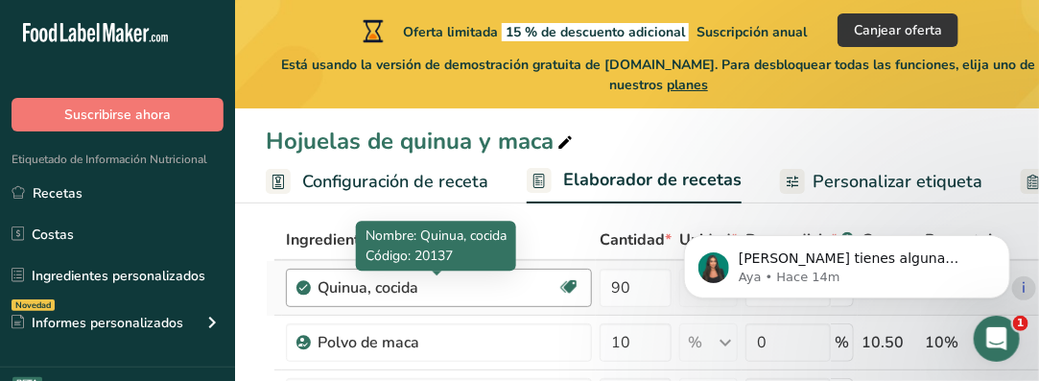
click at [426, 289] on div "Quinua, cocida" at bounding box center [438, 287] width 240 height 23
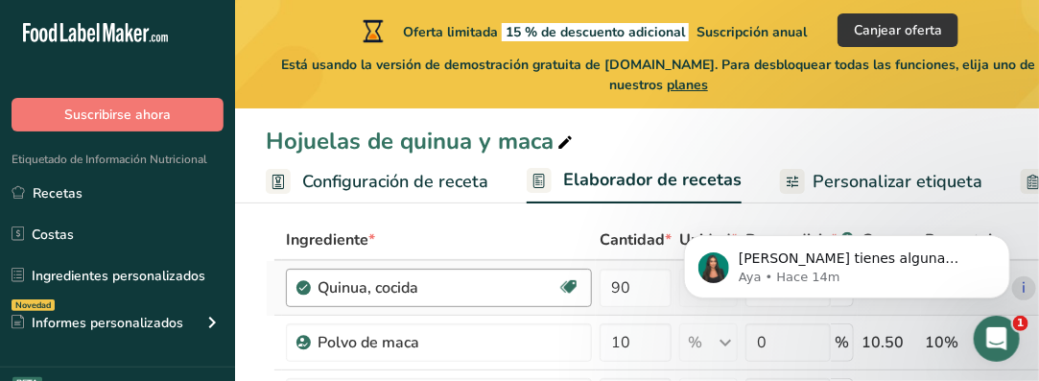
click at [416, 289] on div "Quinua, cocida" at bounding box center [438, 287] width 240 height 23
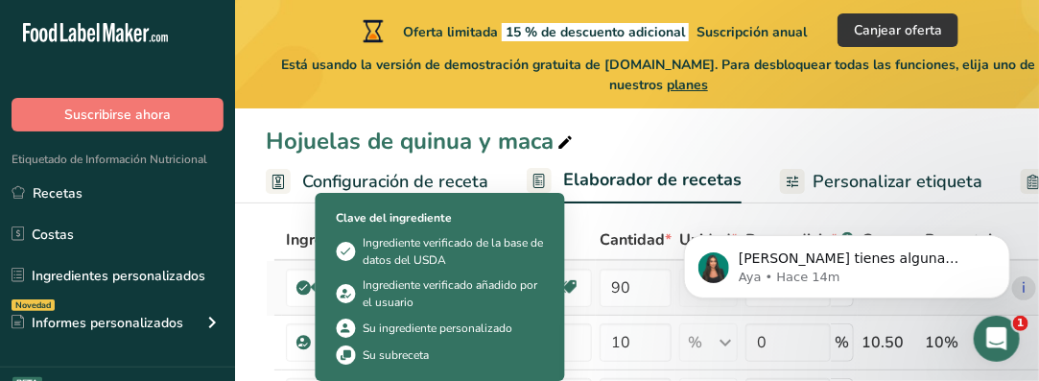
click at [298, 287] on icon at bounding box center [304, 287] width 12 height 17
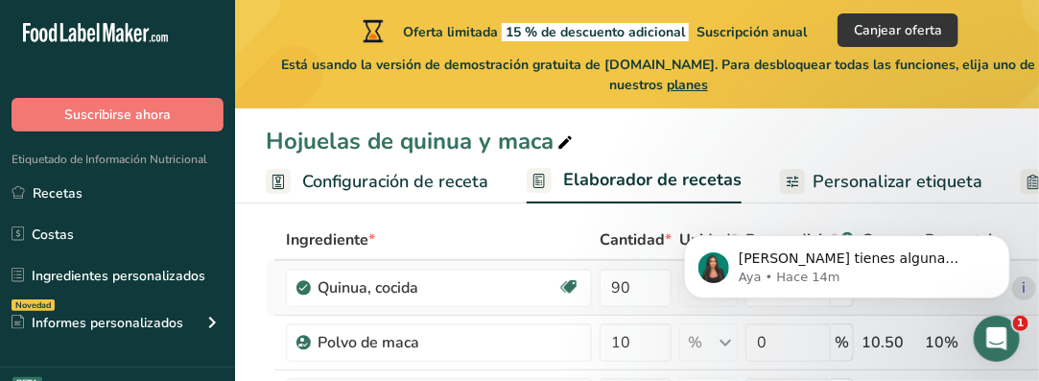
click at [301, 289] on icon at bounding box center [304, 287] width 12 height 17
click at [579, 316] on td "Polvo de maca" at bounding box center [439, 343] width 314 height 55
click at [1004, 234] on icon "Dismiss notification" at bounding box center [1004, 239] width 11 height 11
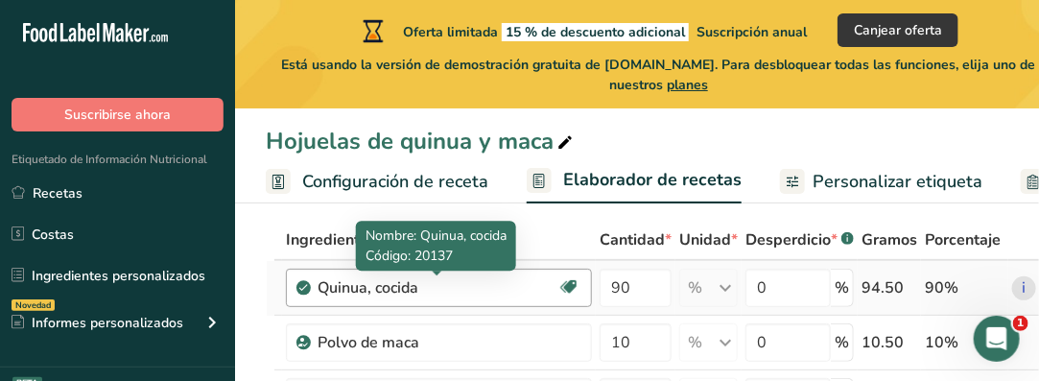
click at [428, 287] on div "Quinua, cocida" at bounding box center [438, 287] width 240 height 23
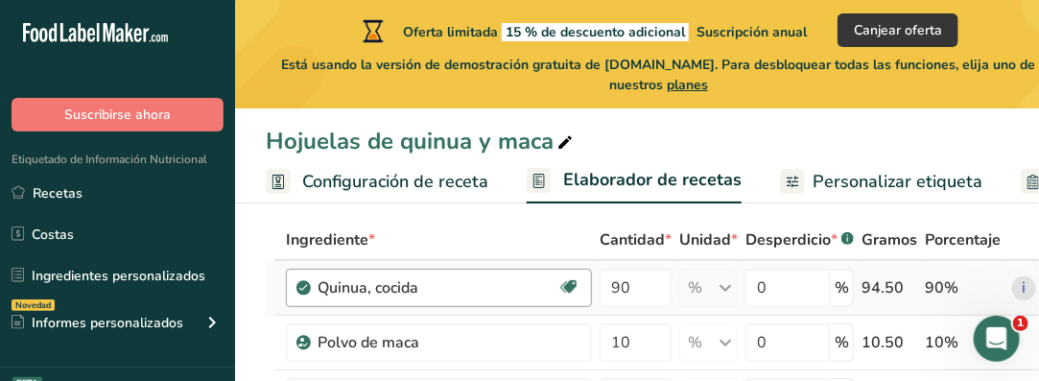
click at [426, 289] on div "Quinua, cocida" at bounding box center [438, 287] width 240 height 23
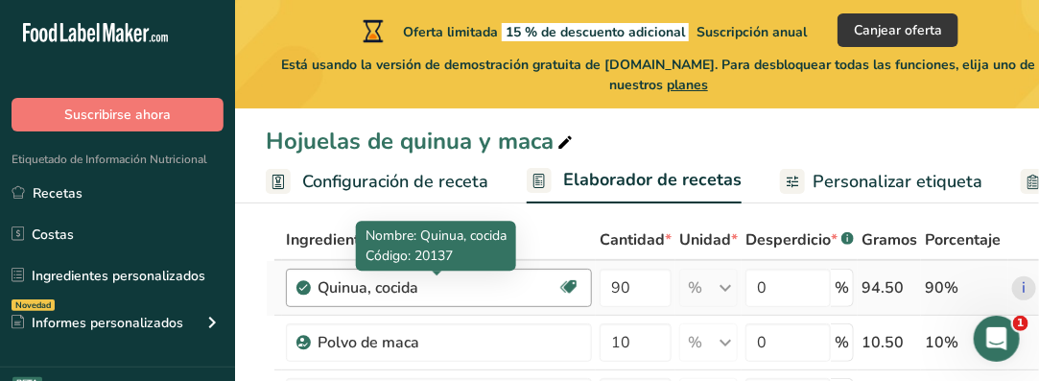
click at [398, 289] on div "Quinua, cocida" at bounding box center [438, 287] width 240 height 23
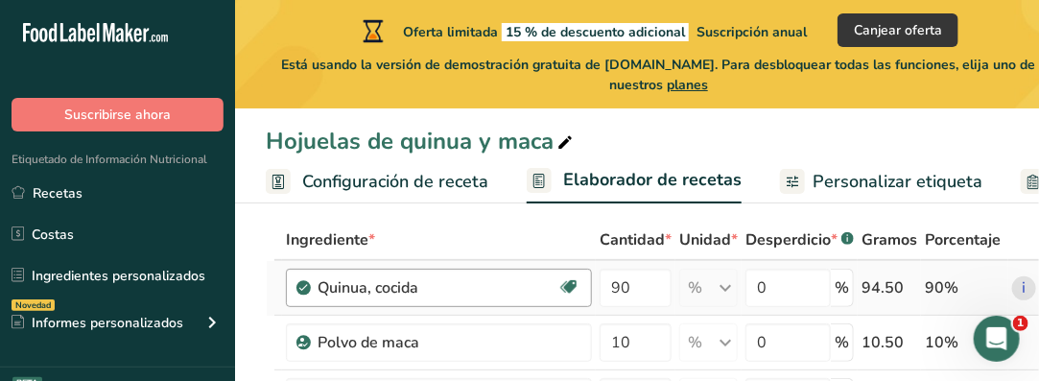
click at [398, 289] on div "Quinua, cocida" at bounding box center [438, 287] width 240 height 23
click at [466, 321] on td "Polvo de maca" at bounding box center [439, 343] width 314 height 55
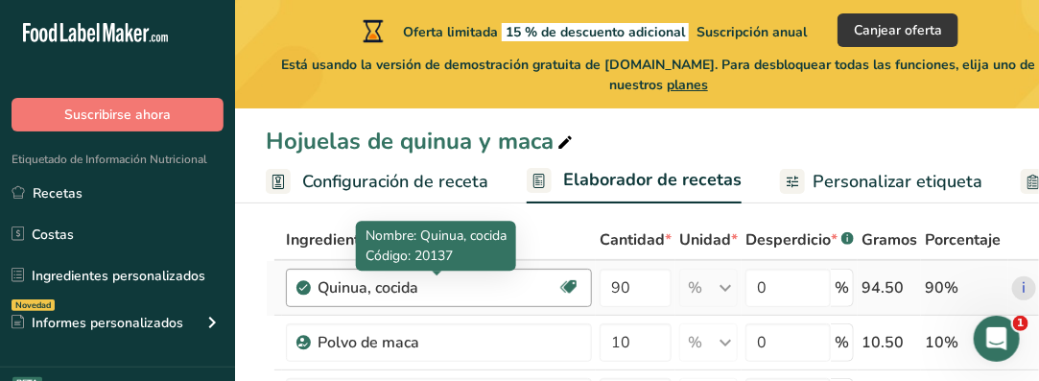
click at [398, 287] on div "Quinua, cocida" at bounding box center [438, 287] width 240 height 23
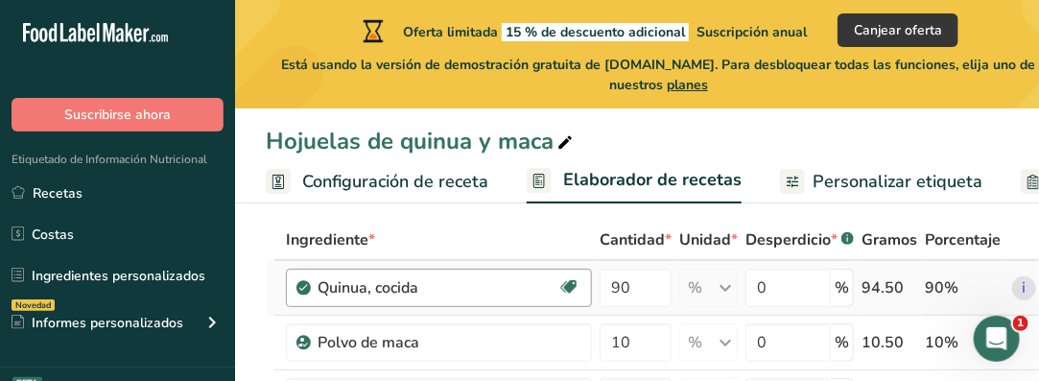
click at [398, 287] on div "Quinua, cocida" at bounding box center [438, 287] width 240 height 23
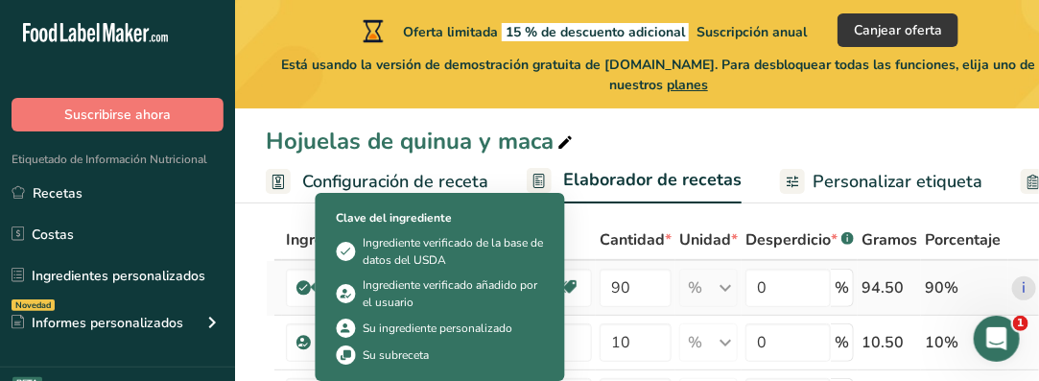
click at [302, 285] on icon at bounding box center [304, 287] width 12 height 17
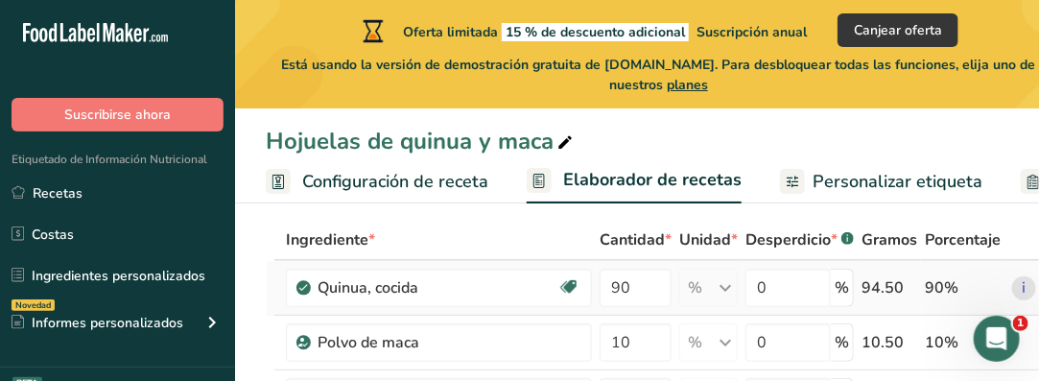
click at [302, 285] on icon at bounding box center [304, 287] width 12 height 17
click at [582, 306] on div "Quinua, cocida Proteína de origen vegetal Libre de lácteos Libre de gluten Vega…" at bounding box center [439, 288] width 306 height 38
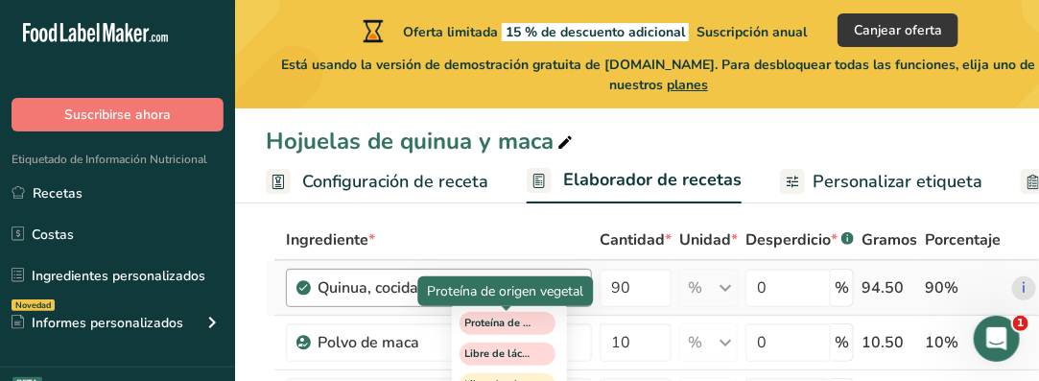
click at [520, 325] on span "Proteína de origen vegetal" at bounding box center [498, 324] width 67 height 16
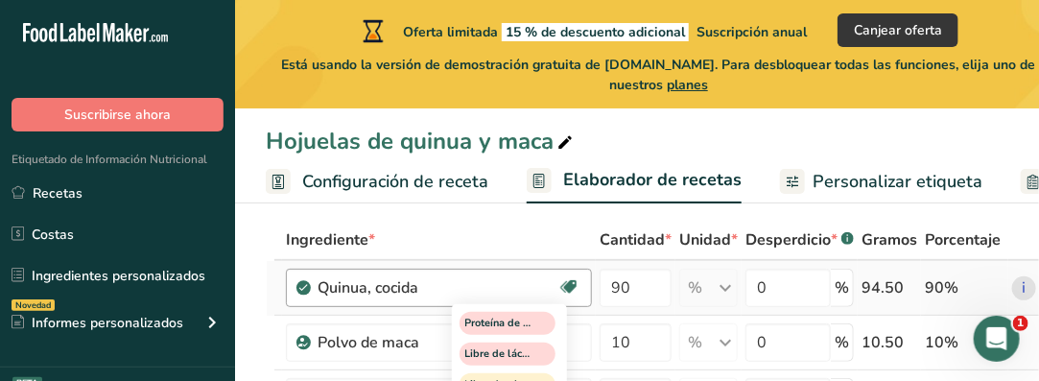
click at [520, 324] on span "Proteína de origen vegetal" at bounding box center [498, 324] width 67 height 16
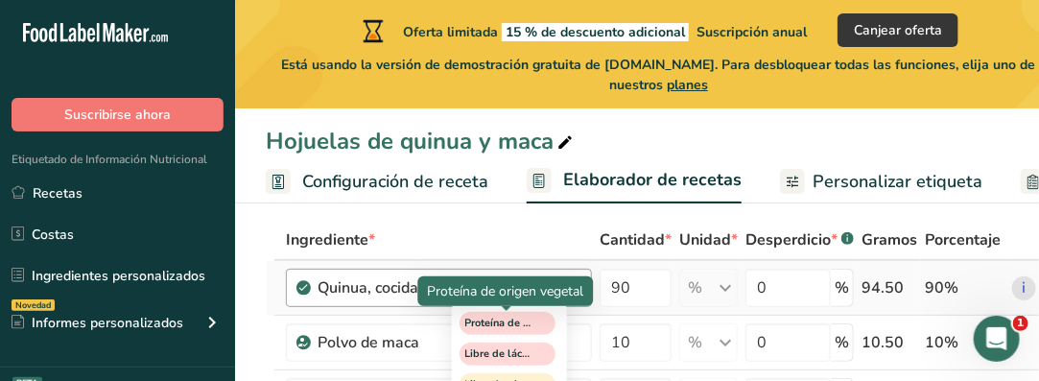
click at [520, 324] on span "Proteína de origen vegetal" at bounding box center [498, 324] width 67 height 16
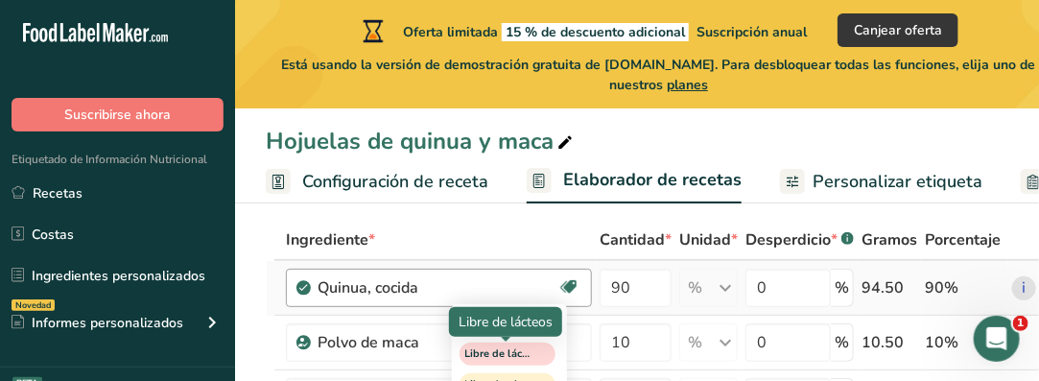
click at [520, 358] on span "Libre de lácteos" at bounding box center [498, 354] width 67 height 16
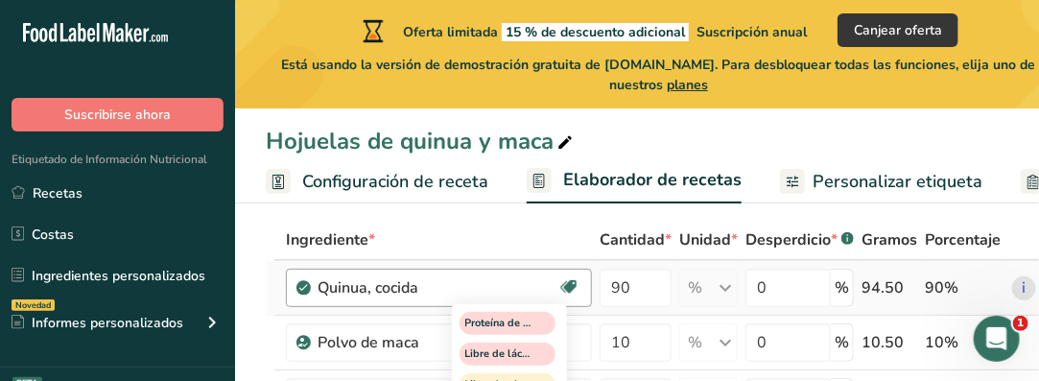
click at [514, 350] on span "Libre de lácteos" at bounding box center [498, 354] width 67 height 16
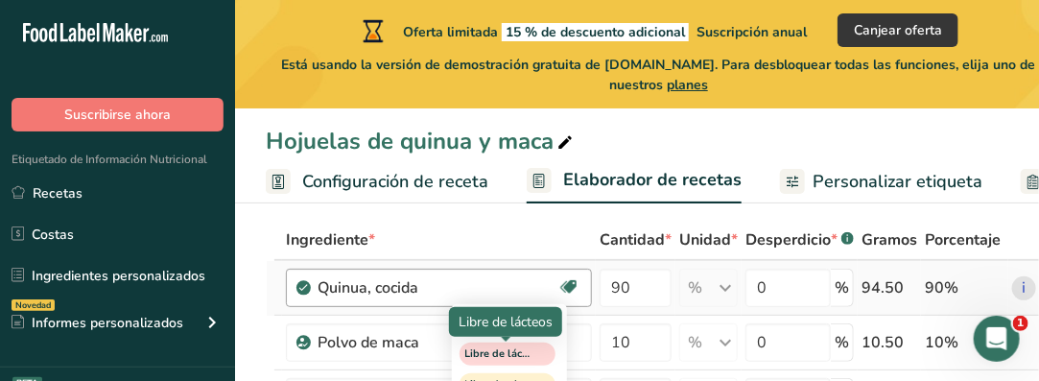
click at [513, 350] on span "Libre de lácteos" at bounding box center [498, 354] width 67 height 16
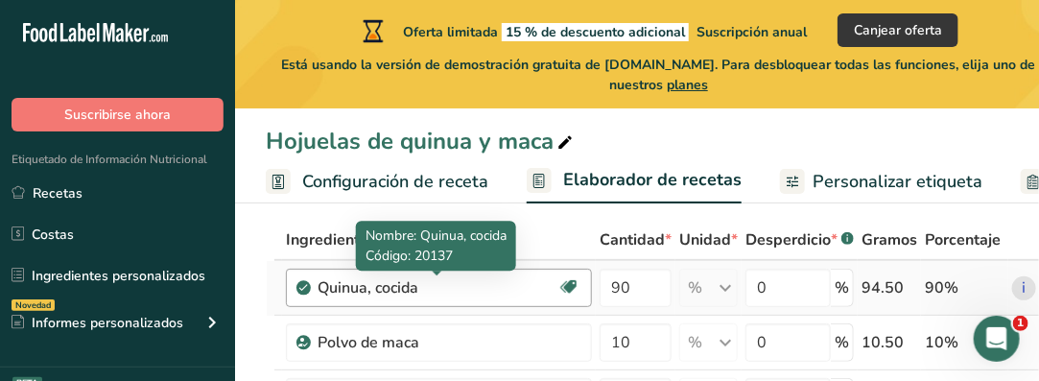
click at [372, 292] on div "Quinua, cocida" at bounding box center [438, 287] width 240 height 23
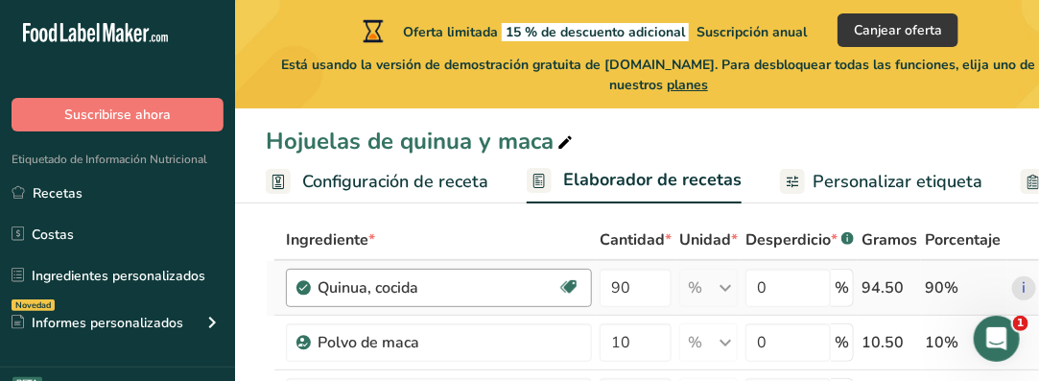
click at [372, 292] on div "Quinua, cocida" at bounding box center [438, 287] width 240 height 23
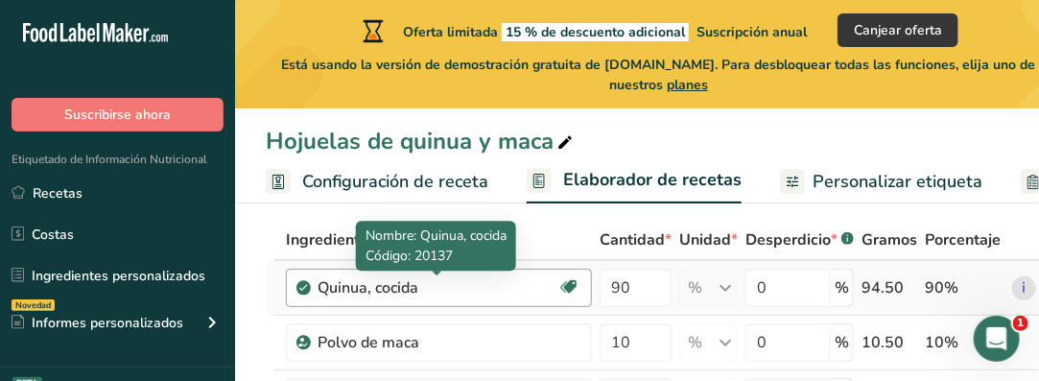
click at [415, 288] on div "Quinua, cocida" at bounding box center [438, 287] width 240 height 23
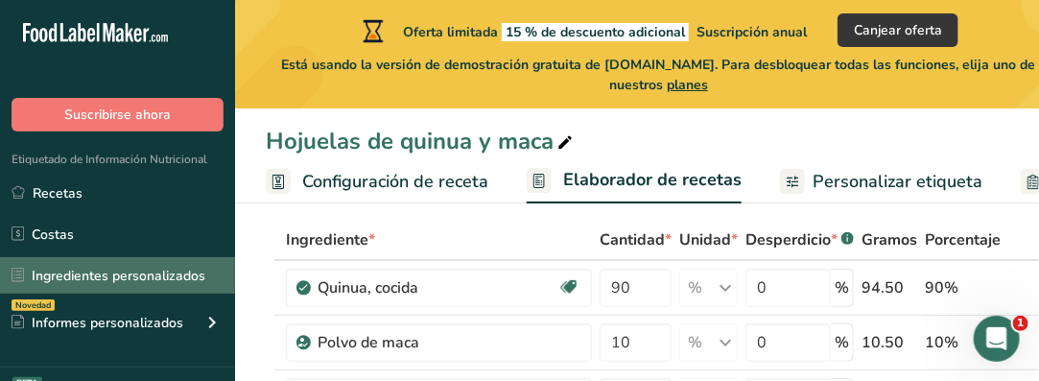
click at [183, 281] on link "Ingredientes personalizados" at bounding box center [117, 275] width 235 height 36
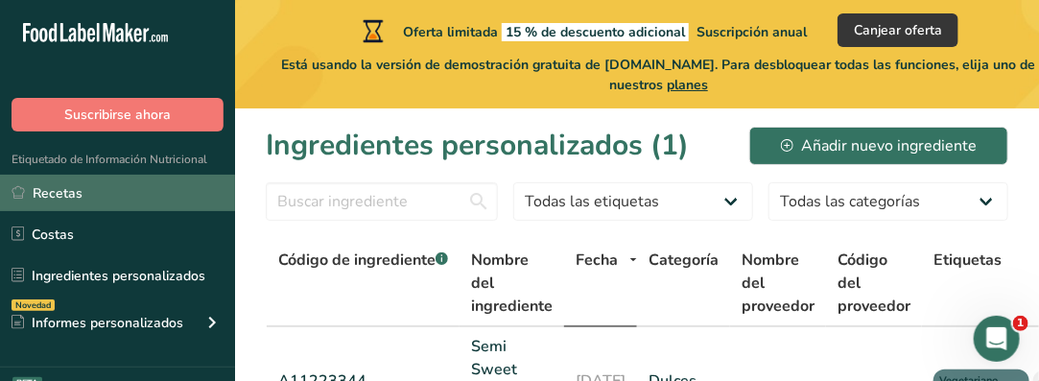
click at [48, 188] on link "Recetas" at bounding box center [117, 193] width 235 height 36
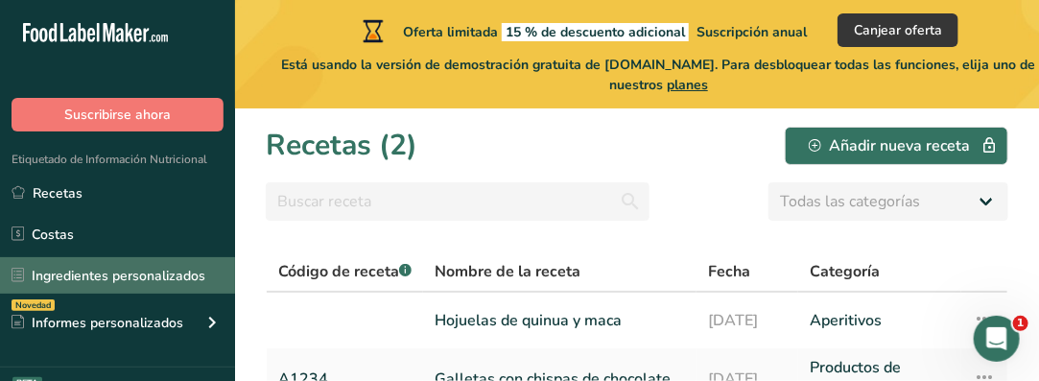
click at [158, 273] on link "Ingredientes personalizados" at bounding box center [117, 275] width 235 height 36
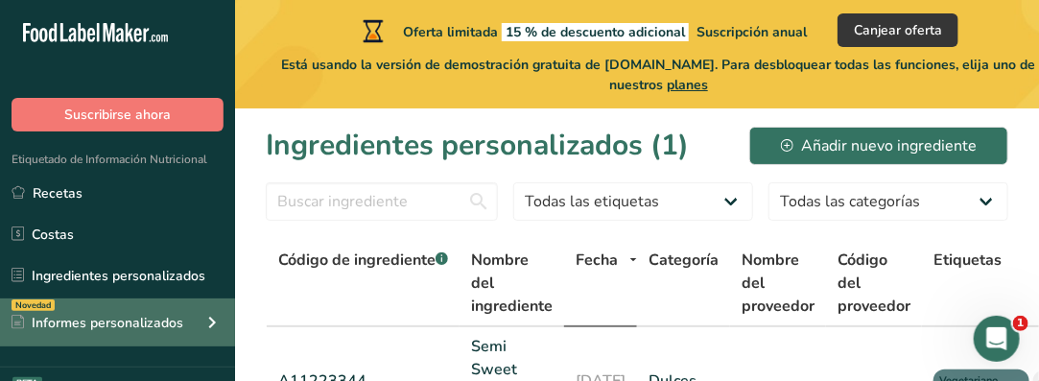
click at [154, 322] on div "Informes personalizados" at bounding box center [98, 323] width 172 height 20
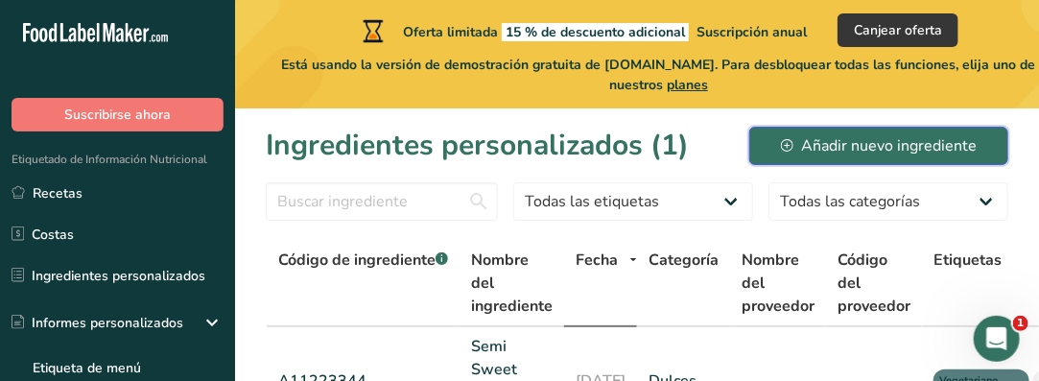
click at [809, 146] on div "Añadir nuevo ingrediente" at bounding box center [879, 145] width 196 height 23
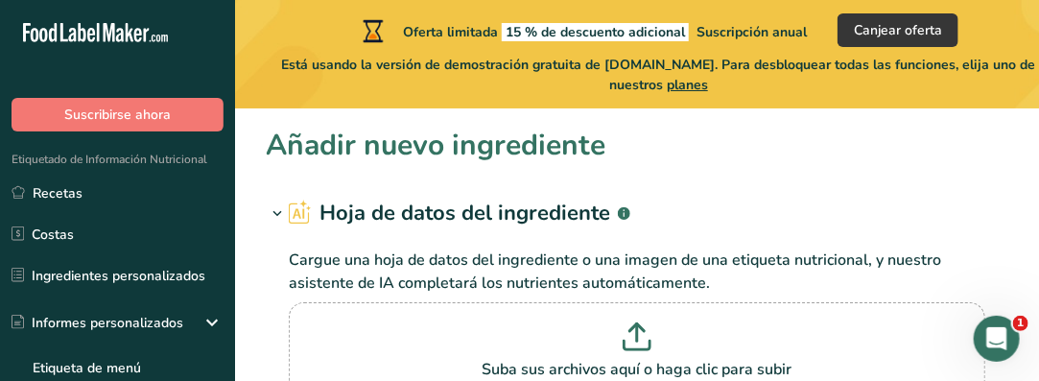
click at [501, 214] on h2 "Hoja de datos del ingrediente .a-a{fill:#347362;}.b-a{fill:#fff;}" at bounding box center [460, 214] width 342 height 32
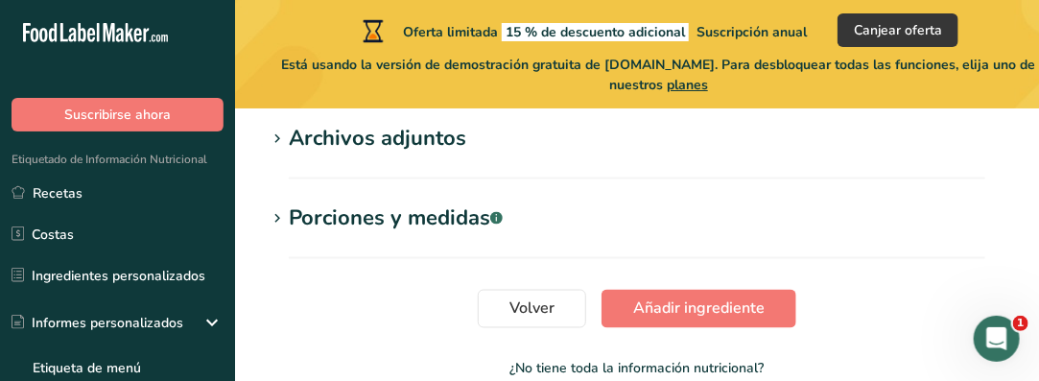
scroll to position [1048, 0]
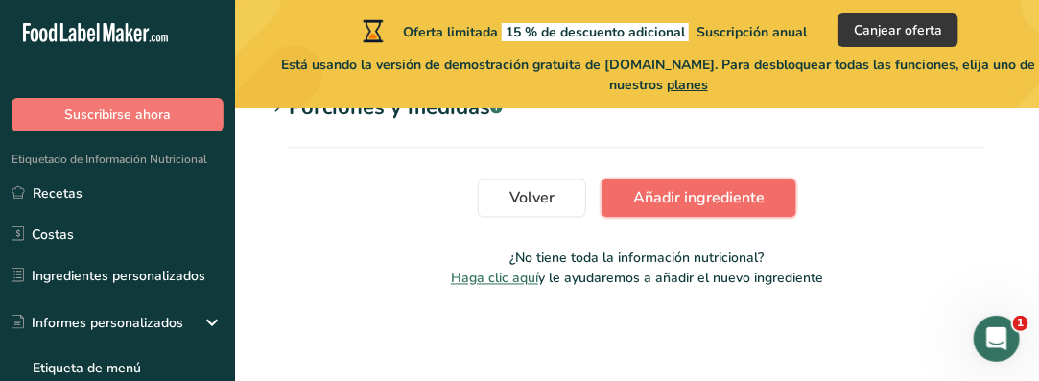
click at [692, 199] on span "Añadir ingrediente" at bounding box center [698, 198] width 131 height 23
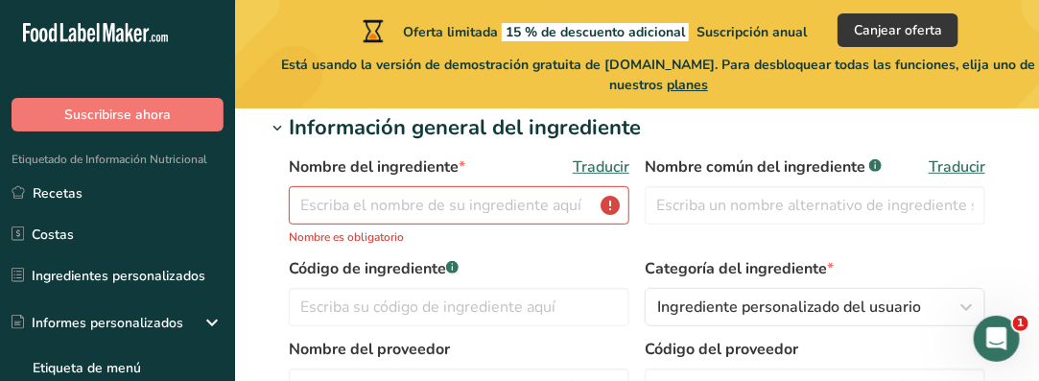
scroll to position [85, 0]
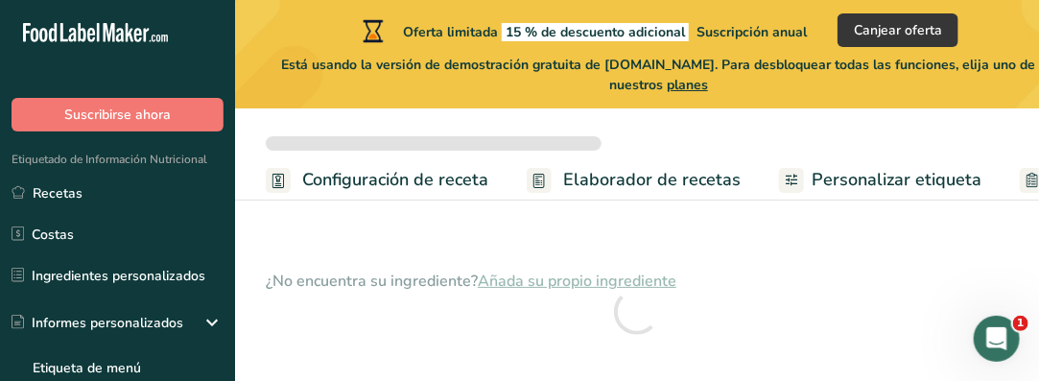
scroll to position [35, 0]
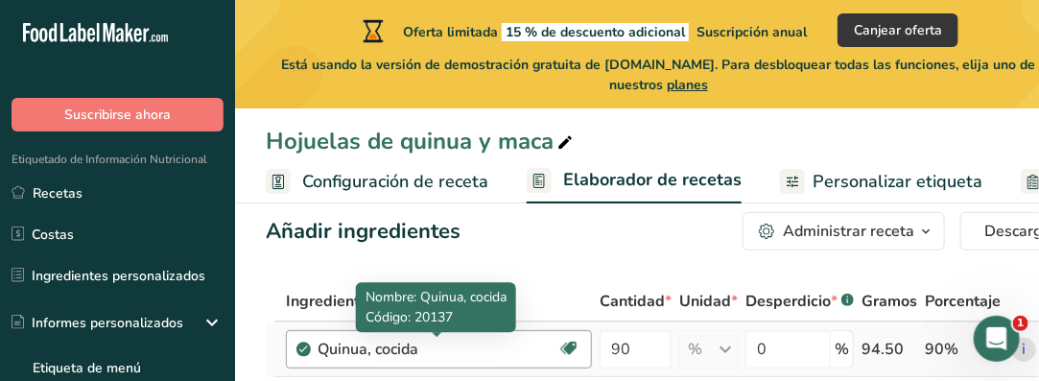
click at [447, 358] on div "Quinua, cocida" at bounding box center [438, 349] width 240 height 23
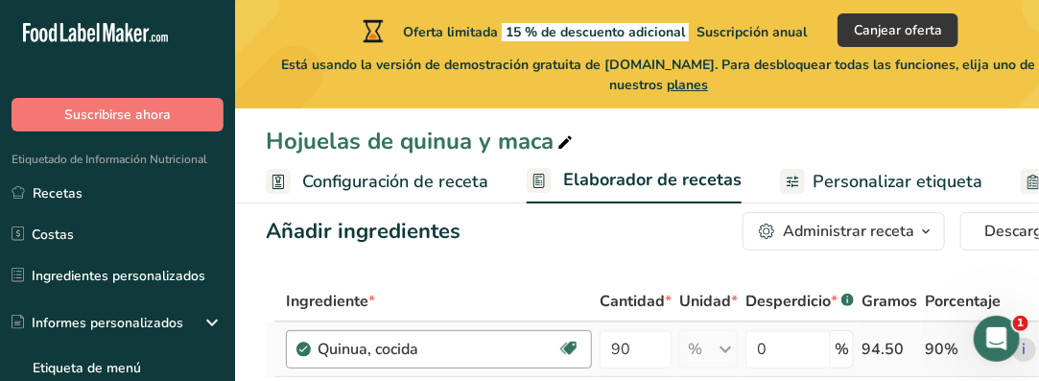
click at [404, 342] on div "Quinua, cocida" at bounding box center [438, 349] width 240 height 23
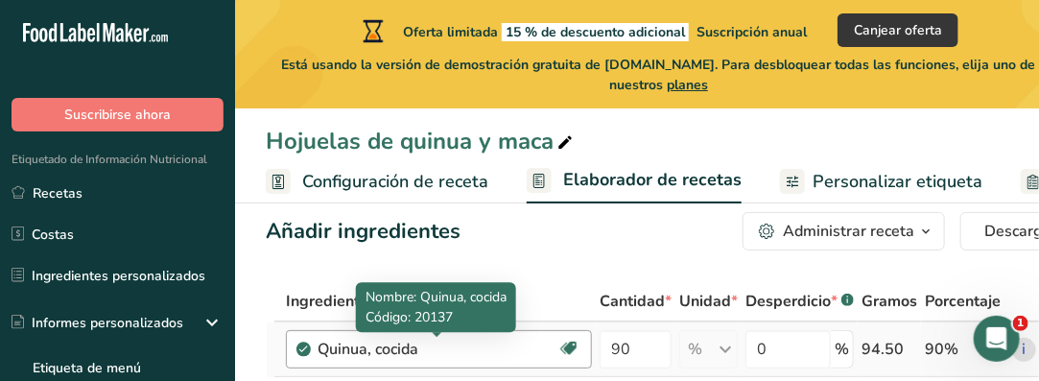
click at [404, 342] on div "Quinua, cocida" at bounding box center [438, 349] width 240 height 23
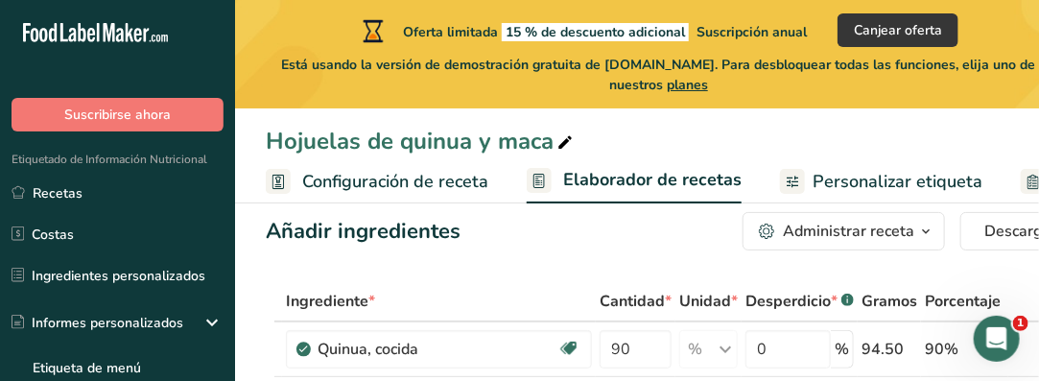
click at [927, 226] on icon "button" at bounding box center [925, 232] width 15 height 24
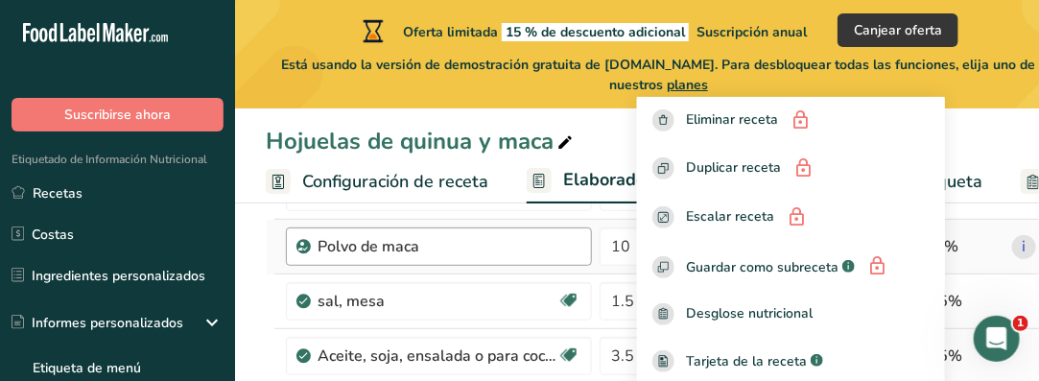
scroll to position [96, 0]
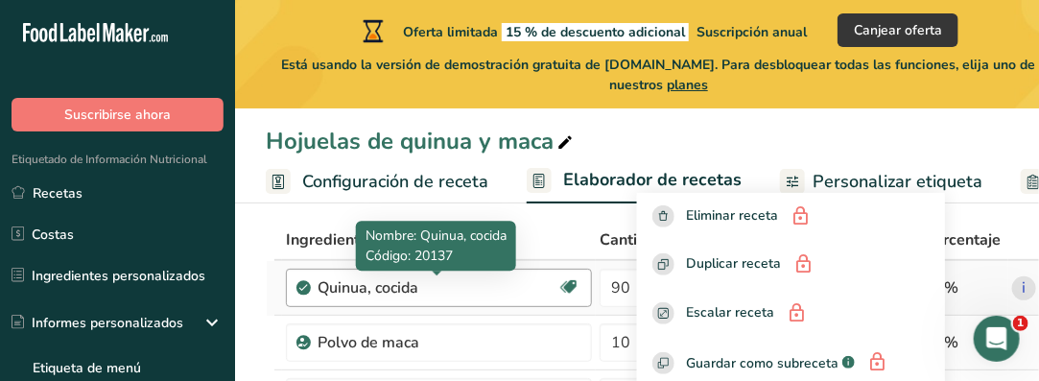
click at [404, 295] on div "Quinua, cocida" at bounding box center [438, 287] width 240 height 23
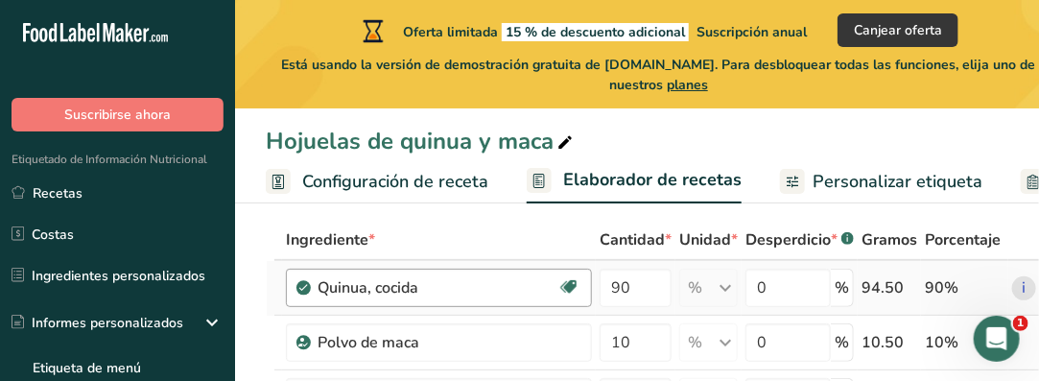
click at [343, 284] on div "Quinua, cocida" at bounding box center [438, 287] width 240 height 23
click at [327, 178] on span "Configuración de receta" at bounding box center [395, 182] width 186 height 26
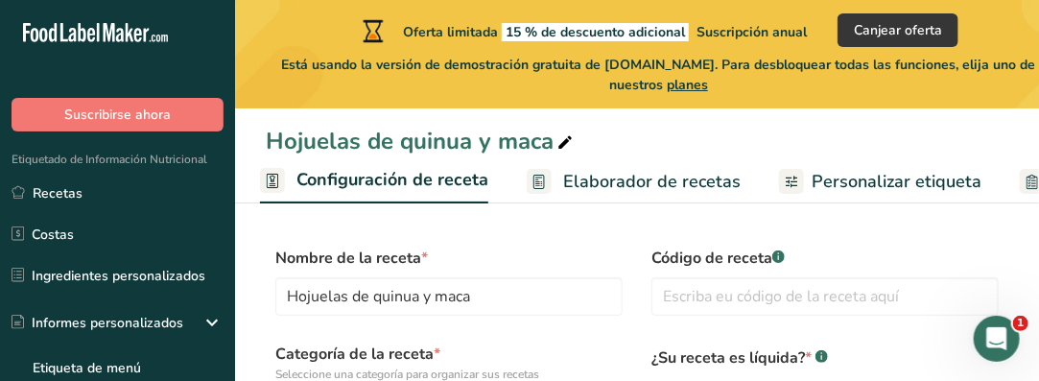
click at [633, 178] on span "Elaborador de recetas" at bounding box center [652, 182] width 178 height 26
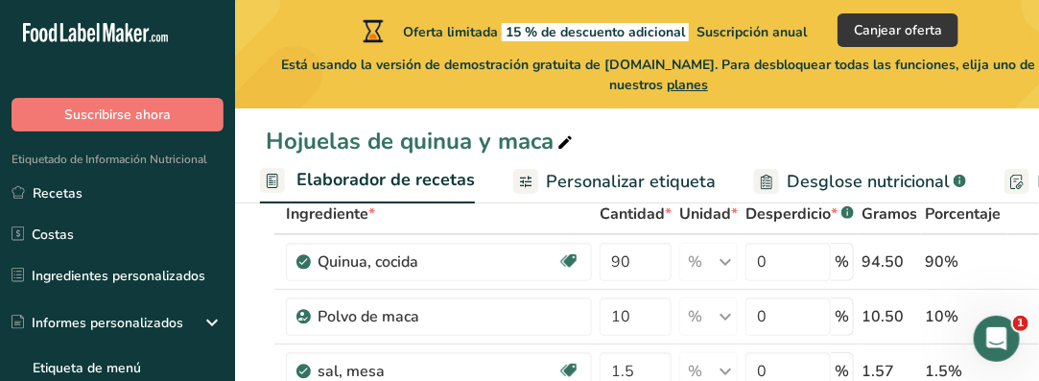
scroll to position [96, 0]
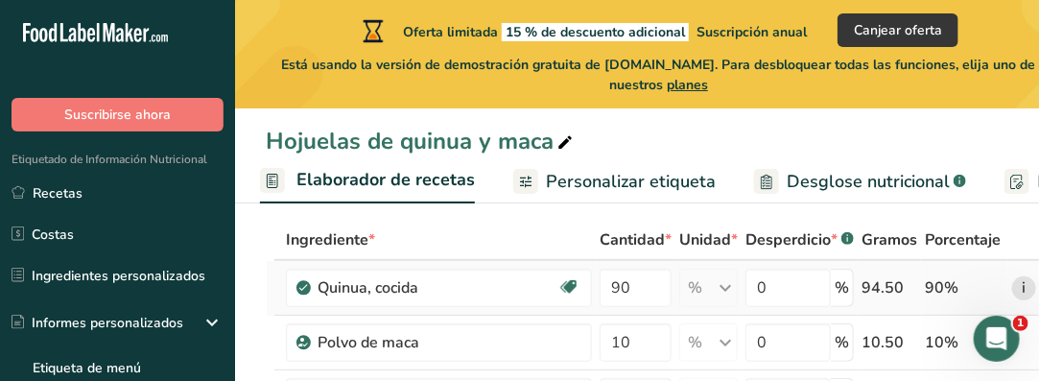
click at [1023, 283] on link "i" at bounding box center [1025, 288] width 24 height 24
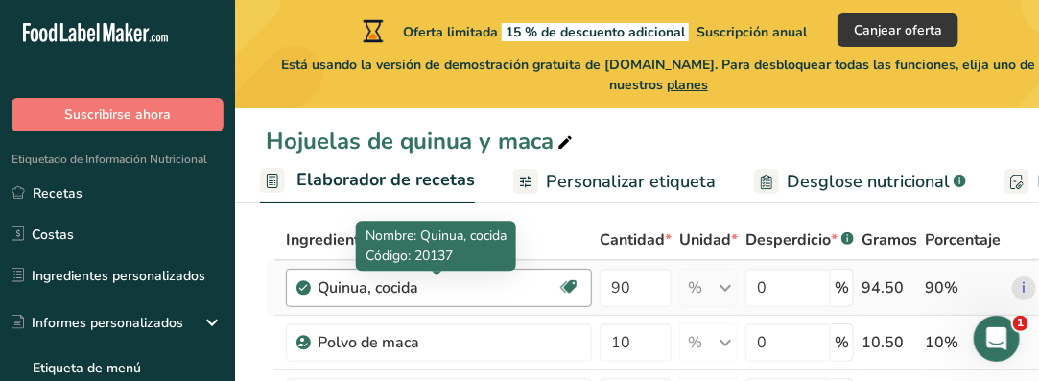
click at [362, 296] on div "Quinua, cocida" at bounding box center [438, 287] width 240 height 23
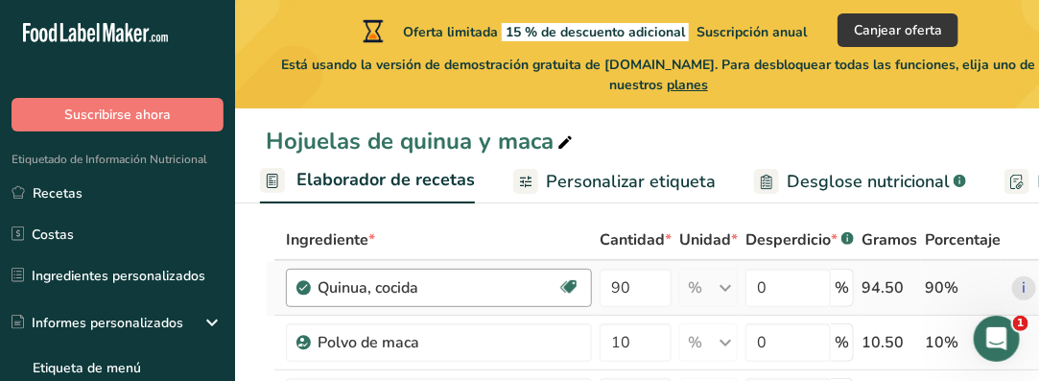
click at [449, 291] on div "Quinua, cocida" at bounding box center [438, 287] width 240 height 23
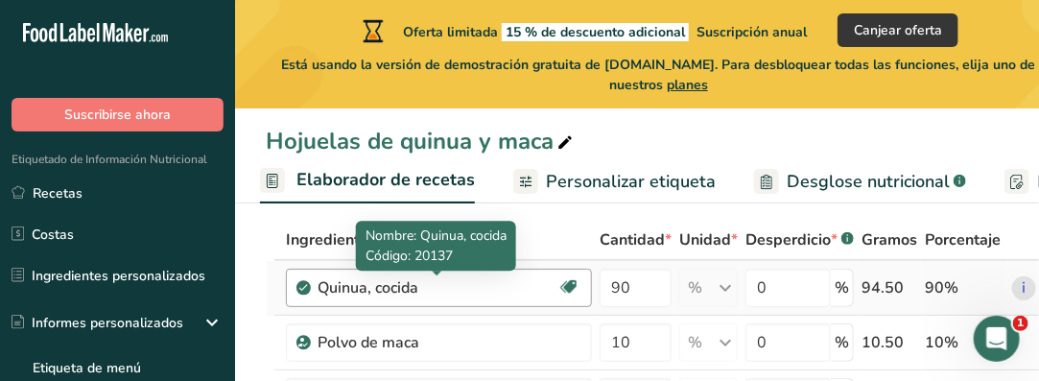
click at [424, 287] on div "Quinua, cocida" at bounding box center [438, 287] width 240 height 23
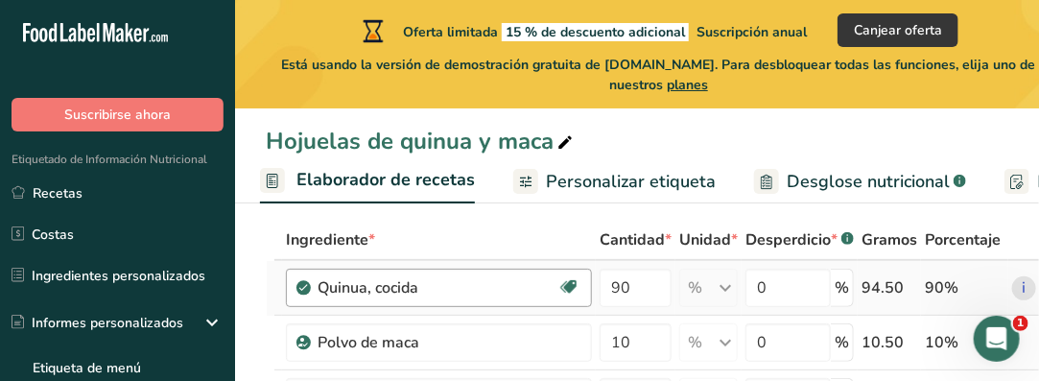
click at [424, 287] on div "Quinua, cocida" at bounding box center [438, 287] width 240 height 23
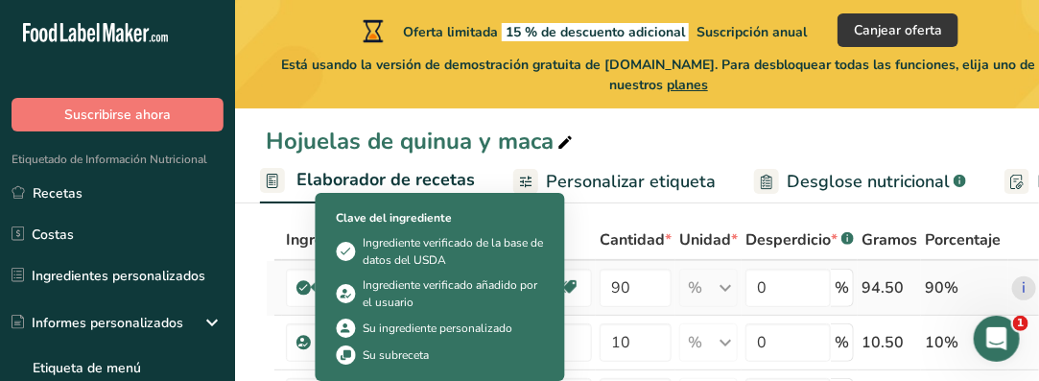
click at [302, 285] on icon at bounding box center [304, 287] width 12 height 17
click at [302, 291] on icon at bounding box center [304, 287] width 12 height 17
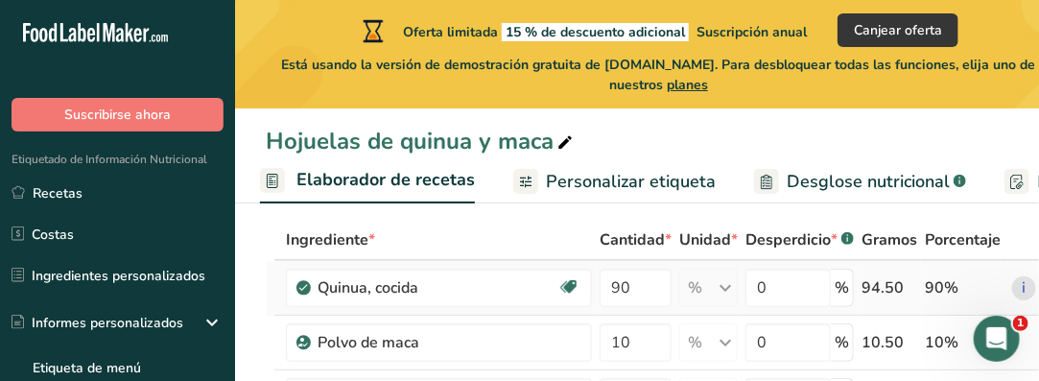
click at [302, 291] on icon at bounding box center [304, 287] width 12 height 17
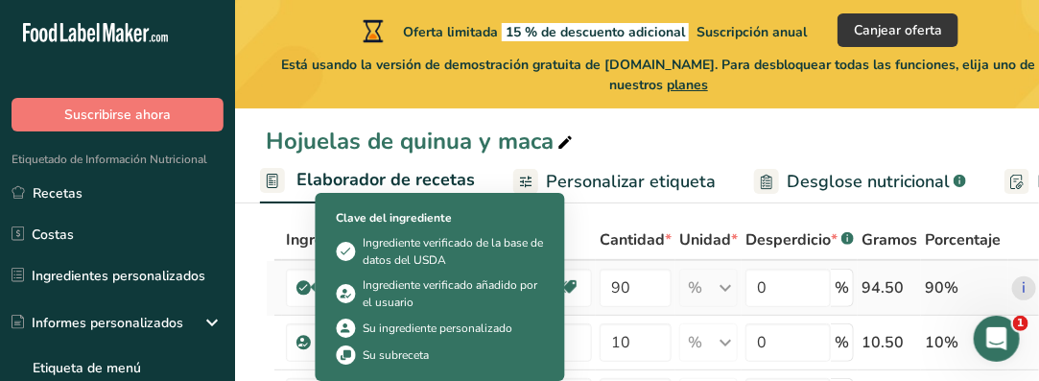
click at [302, 291] on icon at bounding box center [304, 287] width 12 height 17
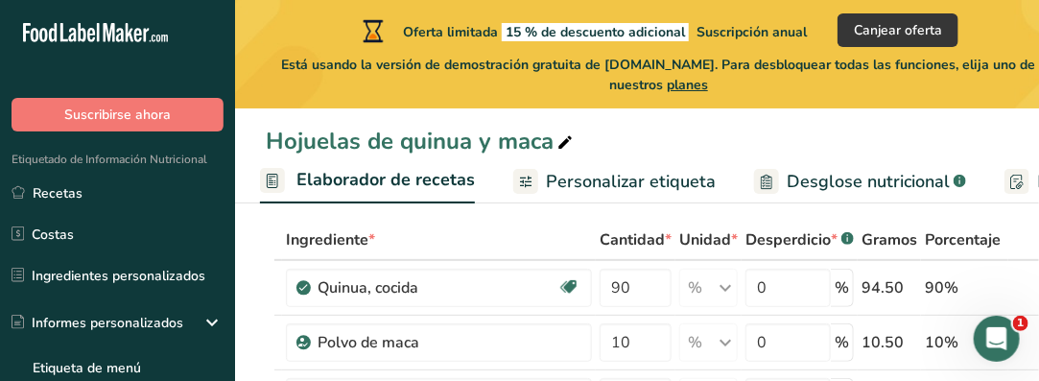
scroll to position [0, 0]
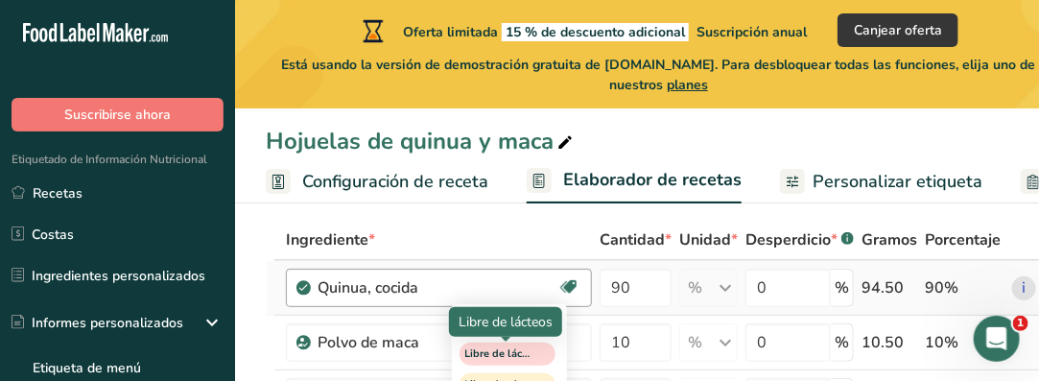
click at [508, 357] on span "Libre de lácteos" at bounding box center [498, 354] width 67 height 16
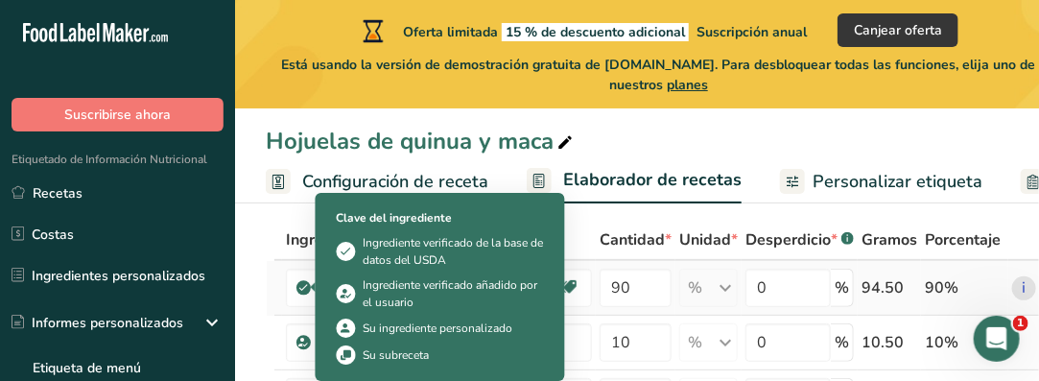
click at [304, 287] on icon at bounding box center [304, 287] width 12 height 17
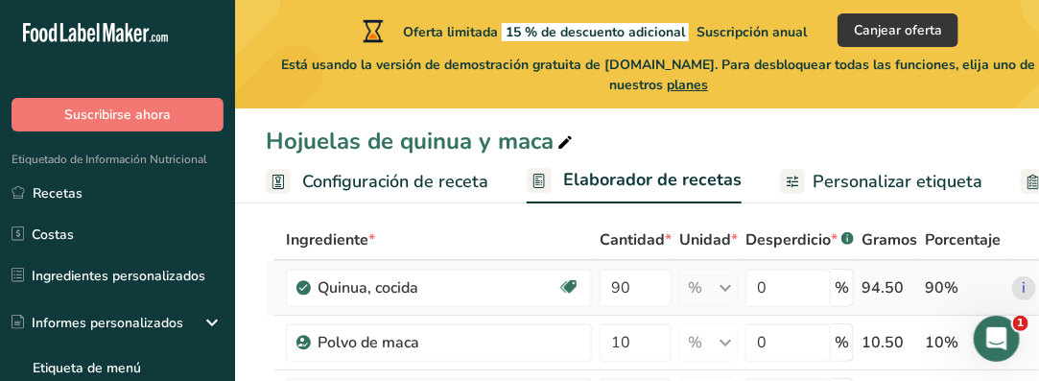
click at [304, 286] on icon at bounding box center [304, 287] width 12 height 17
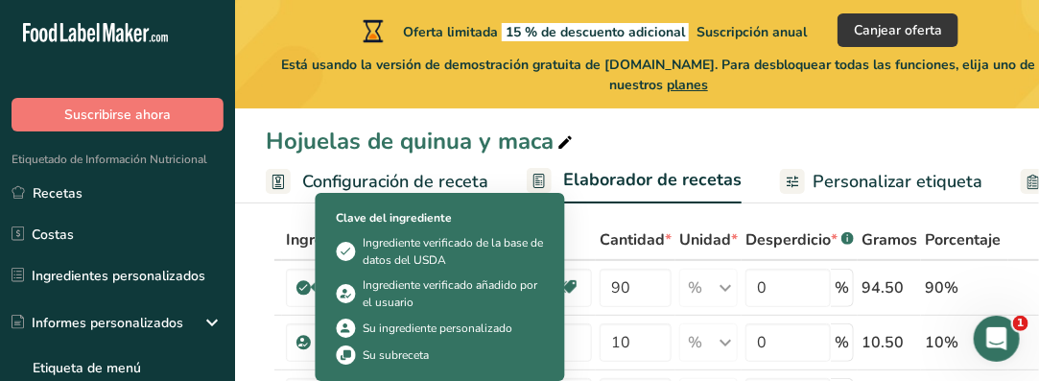
click at [352, 292] on icon at bounding box center [346, 294] width 13 height 20
click at [379, 288] on div "Ingrediente verificado añadido por el usuario" at bounding box center [454, 293] width 180 height 35
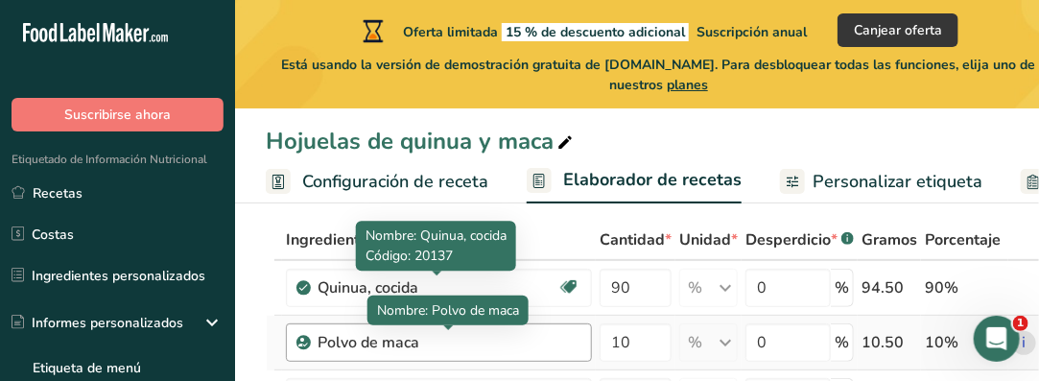
drag, startPoint x: 477, startPoint y: 242, endPoint x: 468, endPoint y: 343, distance: 101.1
click at [468, 343] on div "Polvo de maca" at bounding box center [438, 342] width 240 height 23
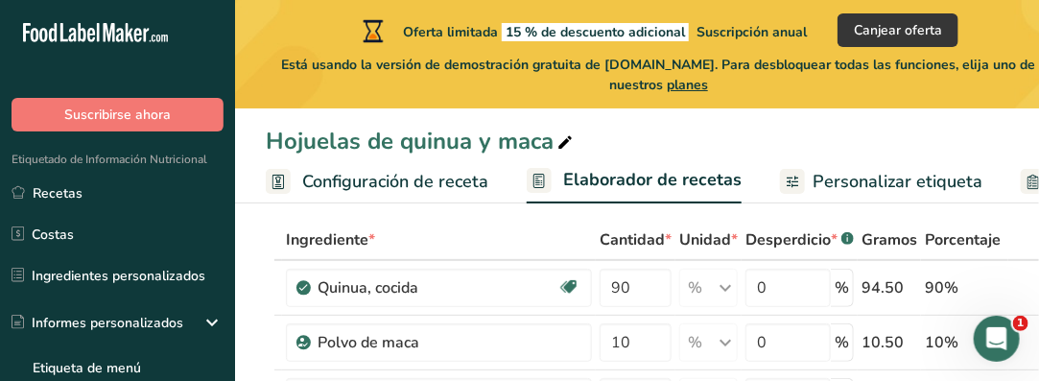
click at [1033, 179] on icon at bounding box center [1035, 179] width 5 height 1
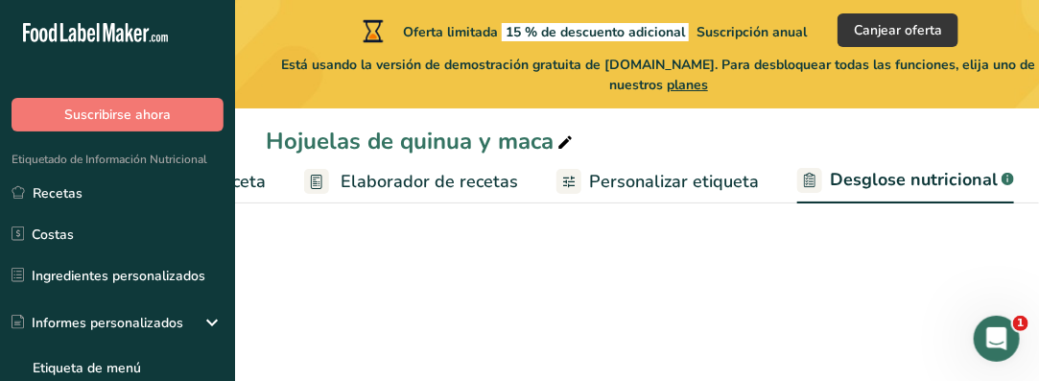
select select "Calories"
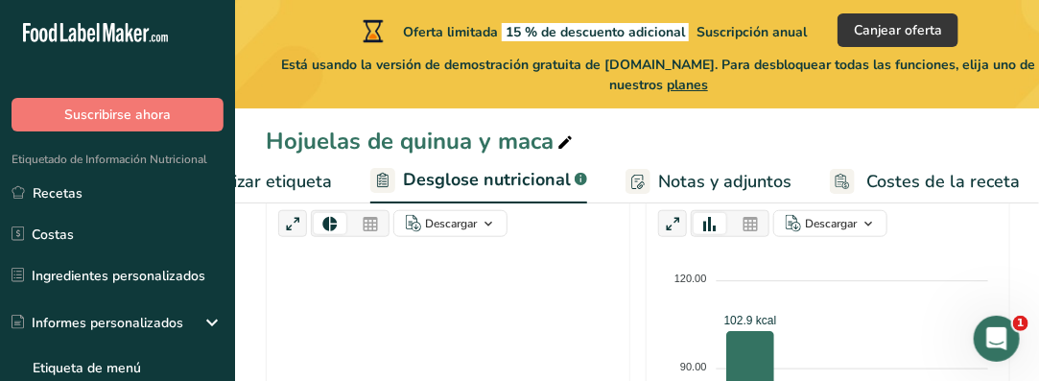
scroll to position [480, 0]
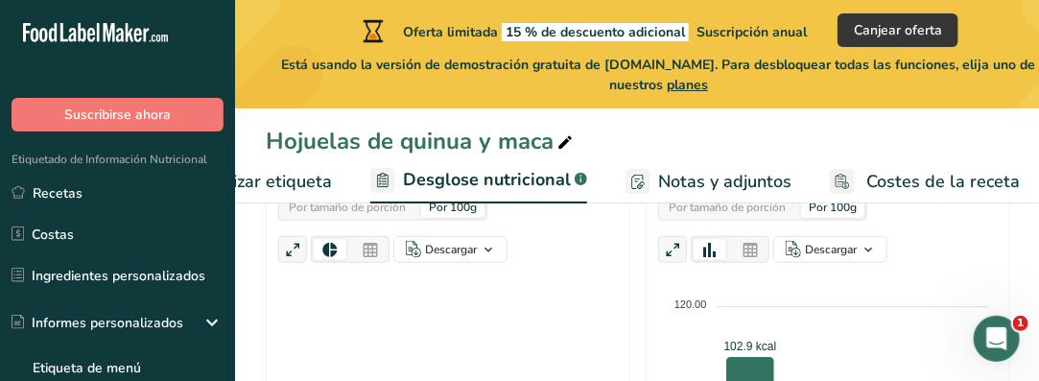
click at [261, 184] on span "Personalizar etiqueta" at bounding box center [247, 182] width 170 height 26
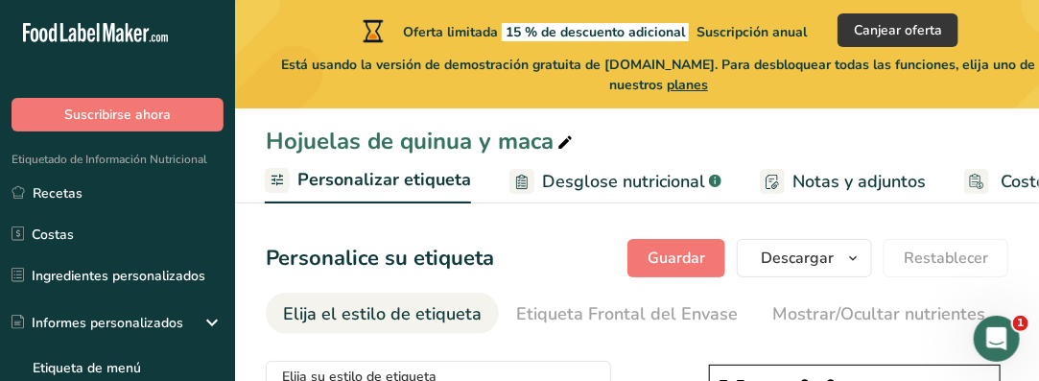
click at [419, 185] on span "Personalizar etiqueta" at bounding box center [385, 180] width 174 height 26
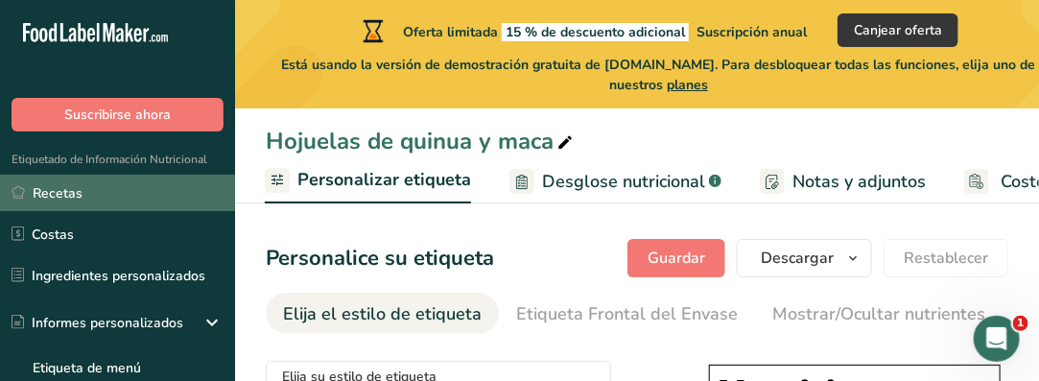
click at [72, 190] on link "Recetas" at bounding box center [117, 193] width 235 height 36
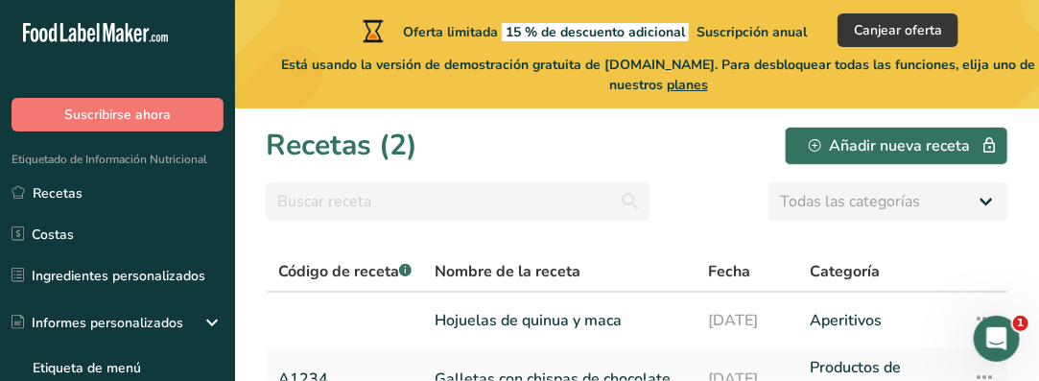
scroll to position [89, 0]
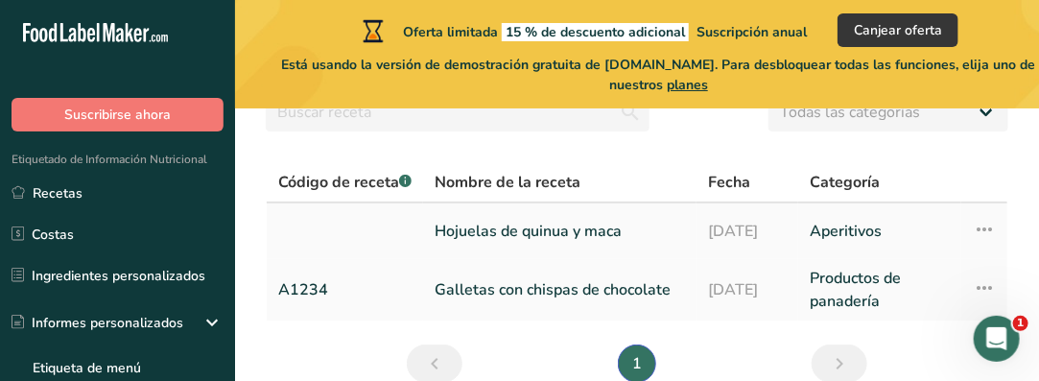
click at [973, 226] on icon at bounding box center [984, 229] width 23 height 35
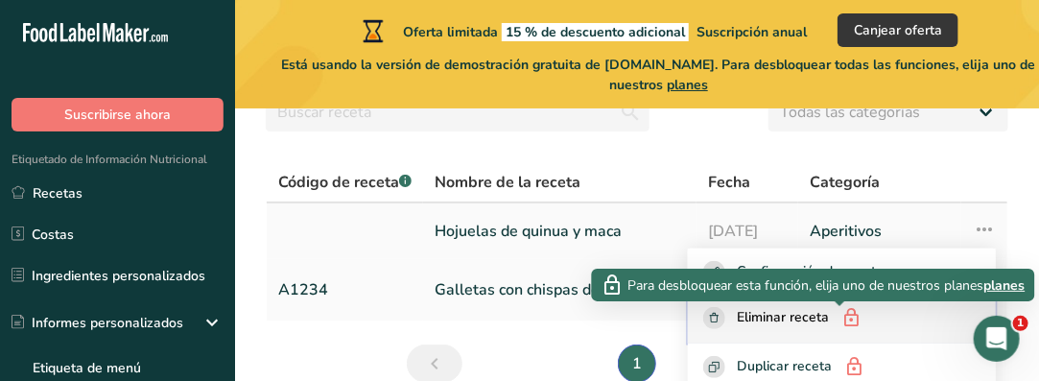
click at [841, 316] on icon "button" at bounding box center [851, 318] width 21 height 29
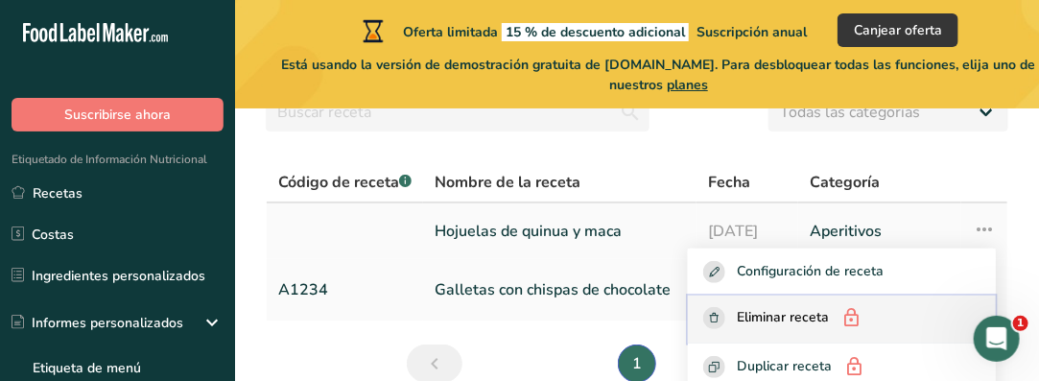
click at [791, 312] on span "Eliminar receta" at bounding box center [783, 319] width 92 height 24
click at [710, 315] on icon "button" at bounding box center [714, 318] width 9 height 10
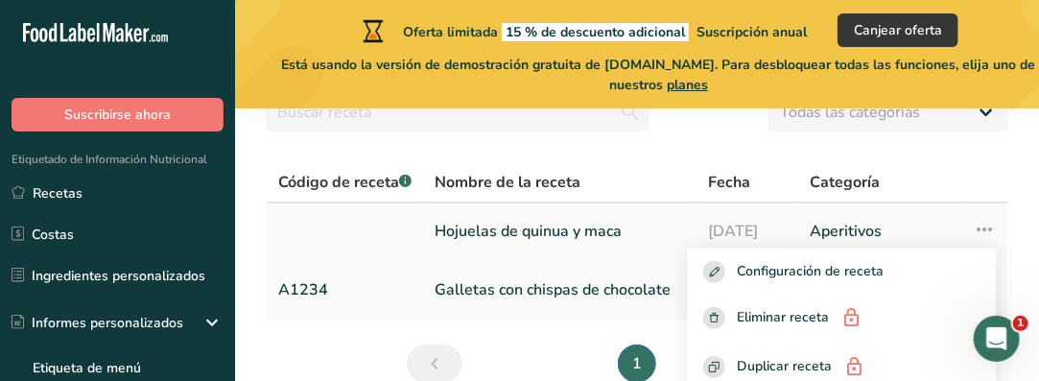
click at [595, 233] on link "Hojuelas de quinua y maca" at bounding box center [560, 231] width 250 height 40
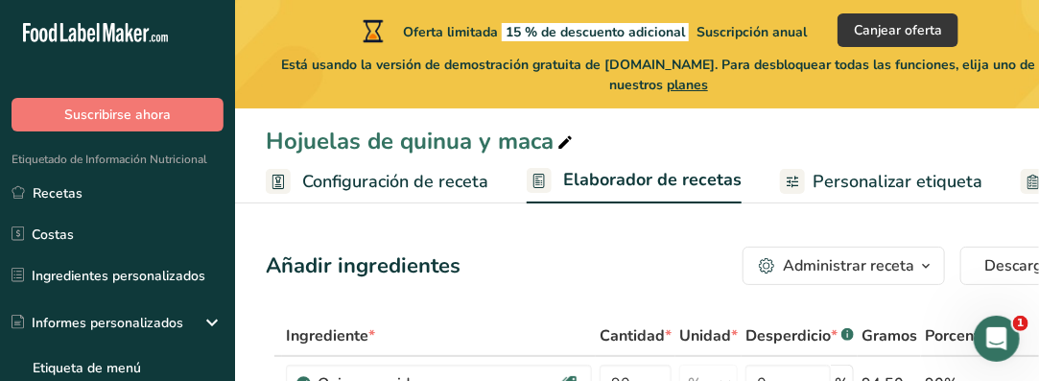
scroll to position [96, 0]
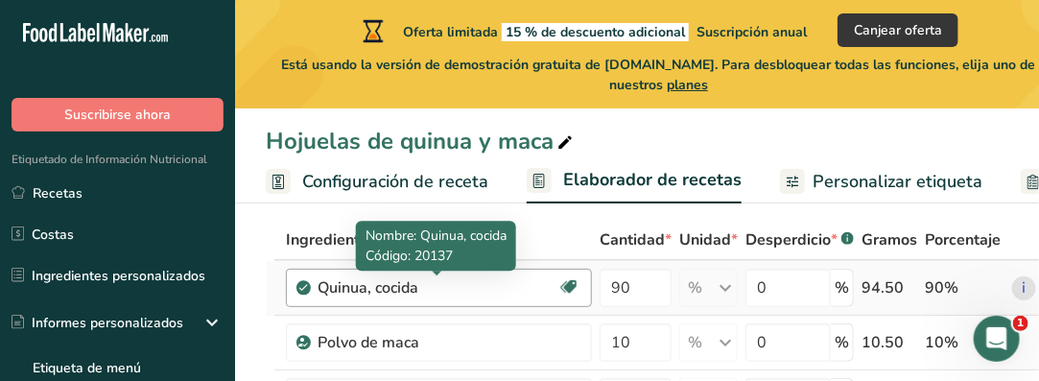
click at [411, 290] on div "Quinua, cocida" at bounding box center [438, 287] width 240 height 23
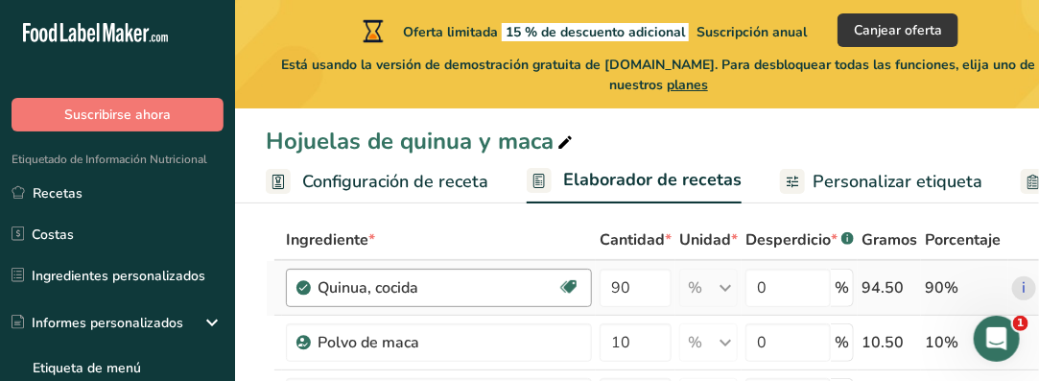
click at [411, 290] on div "Quinua, cocida" at bounding box center [438, 287] width 240 height 23
click at [868, 180] on span "Personalizar etiqueta" at bounding box center [898, 182] width 170 height 26
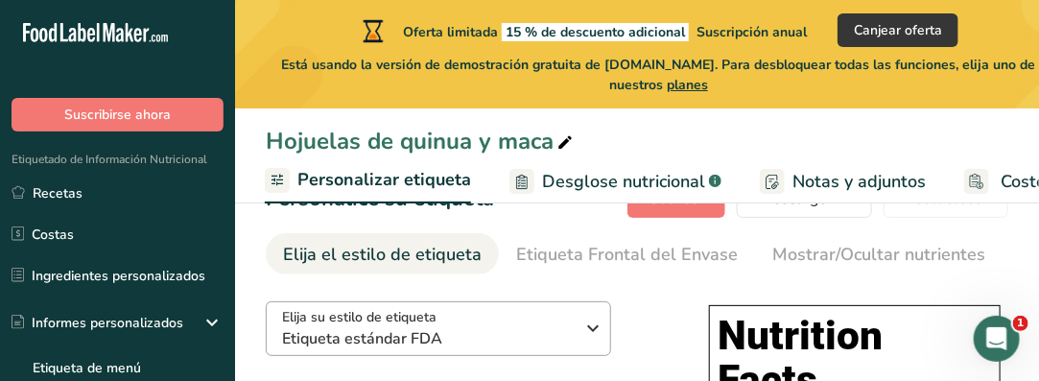
scroll to position [96, 0]
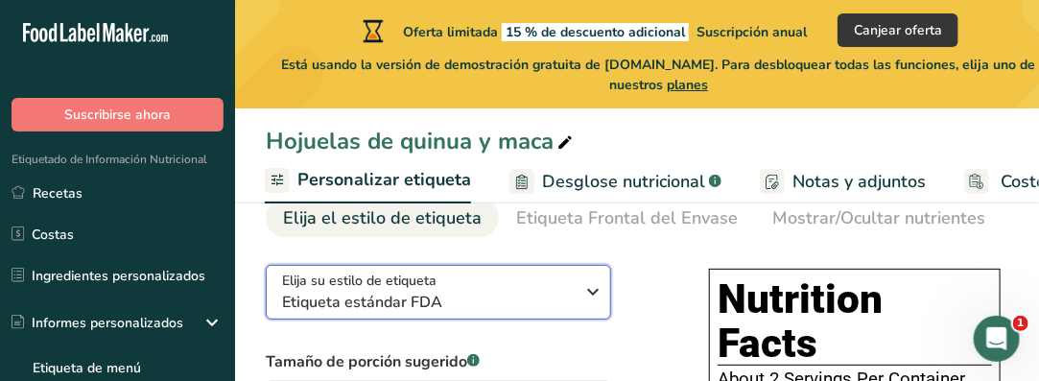
click at [596, 292] on icon "button" at bounding box center [594, 291] width 23 height 35
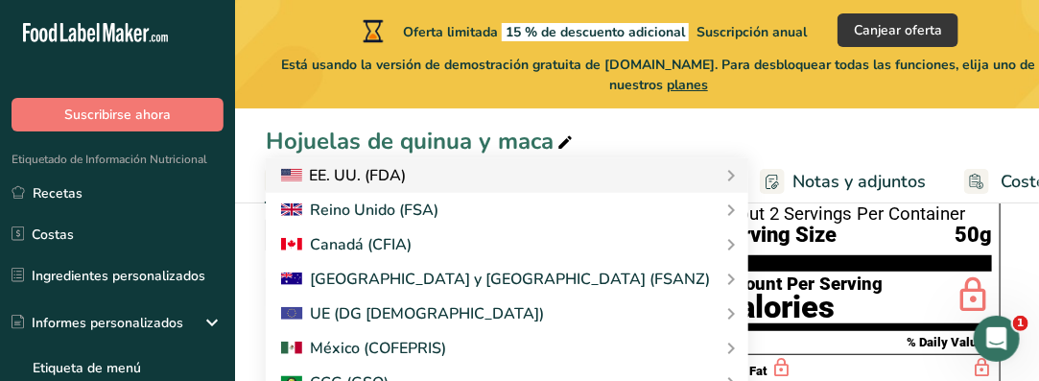
scroll to position [288, 0]
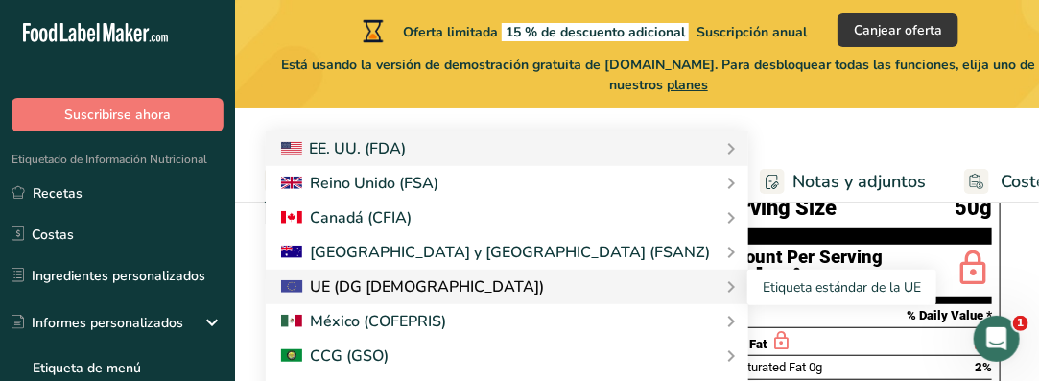
click at [407, 295] on div "UE (DG [DEMOGRAPHIC_DATA])" at bounding box center [413, 286] width 264 height 23
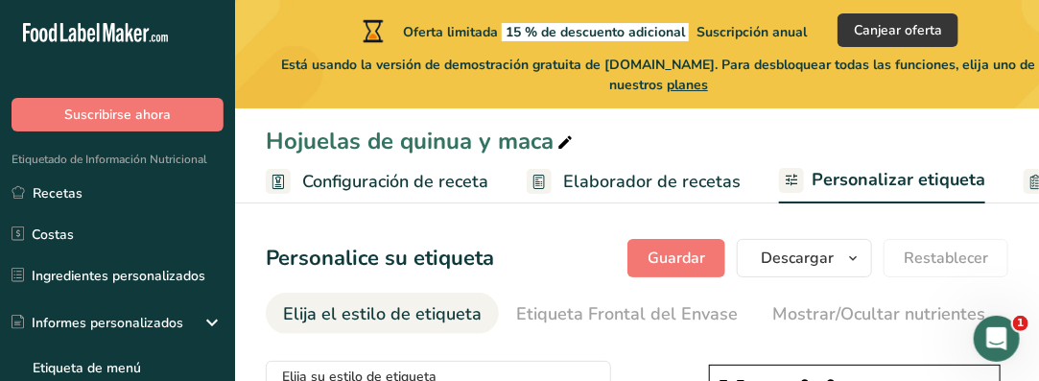
scroll to position [96, 0]
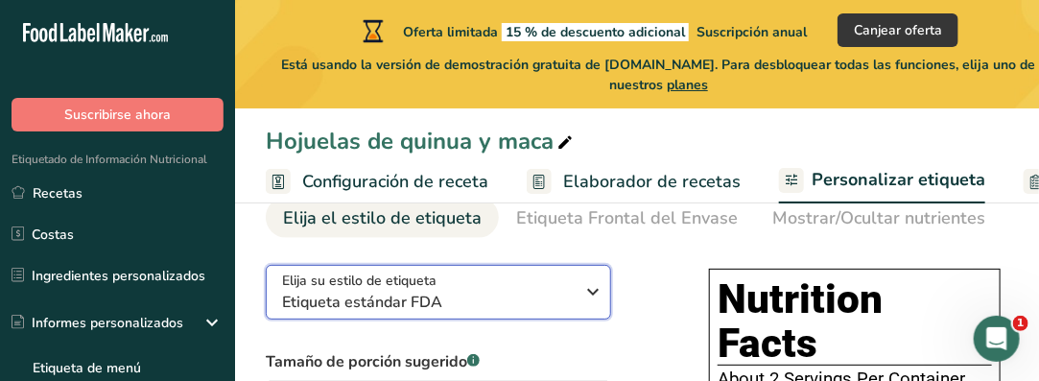
click at [593, 298] on icon "button" at bounding box center [594, 291] width 23 height 35
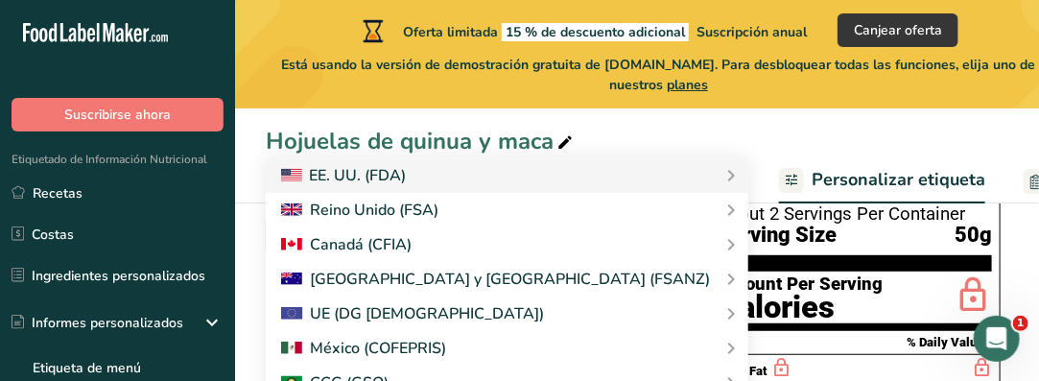
scroll to position [288, 0]
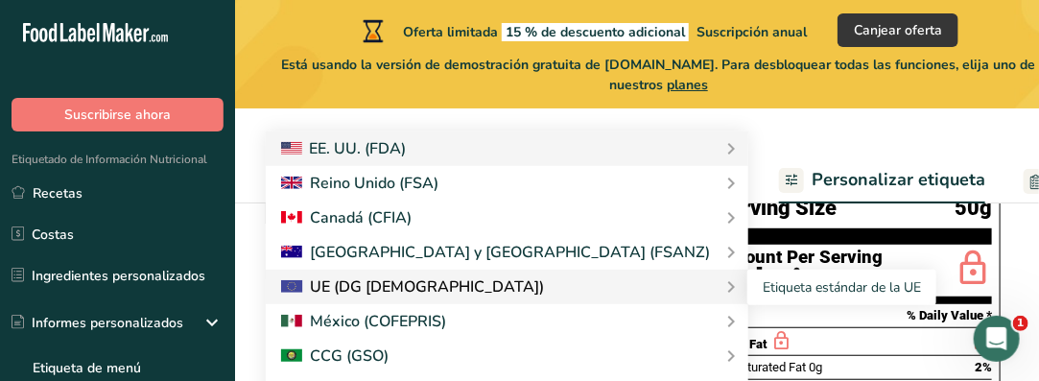
click at [381, 293] on div "UE (DG [DEMOGRAPHIC_DATA])" at bounding box center [413, 286] width 264 height 23
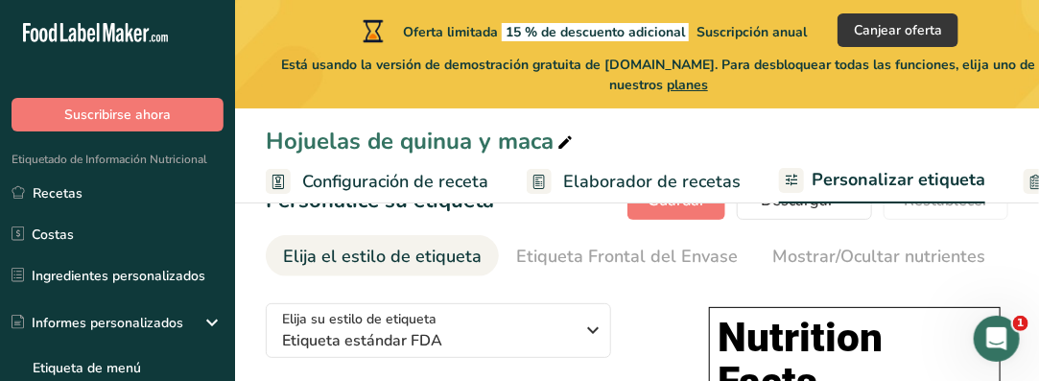
scroll to position [96, 0]
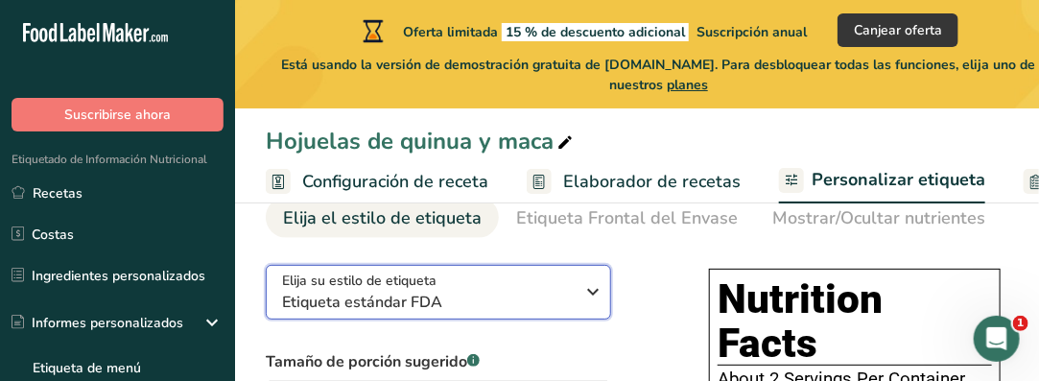
click at [597, 292] on icon "button" at bounding box center [594, 291] width 23 height 35
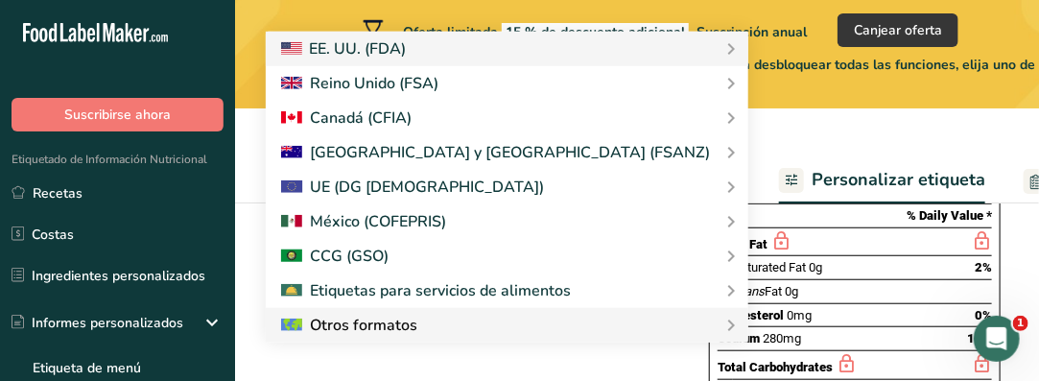
scroll to position [288, 0]
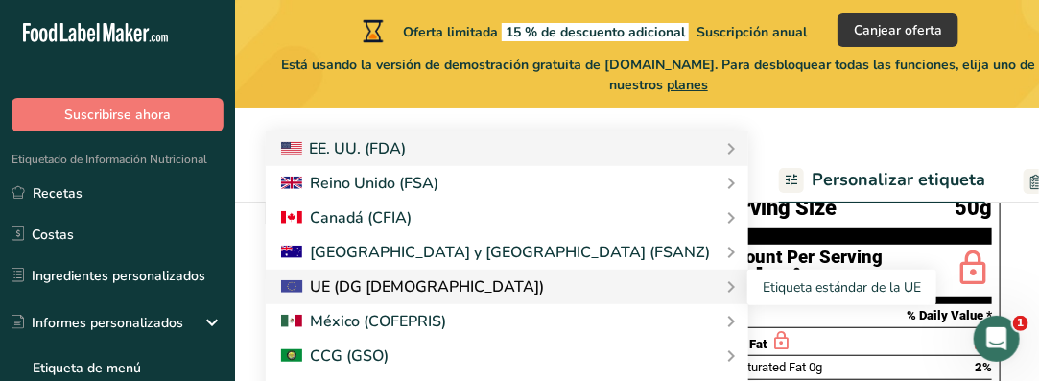
click at [294, 289] on rect at bounding box center [292, 286] width 22 height 12
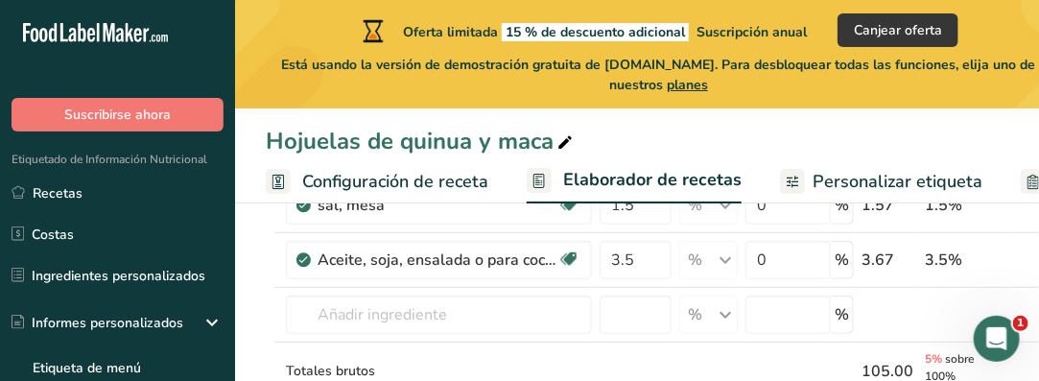
scroll to position [96, 0]
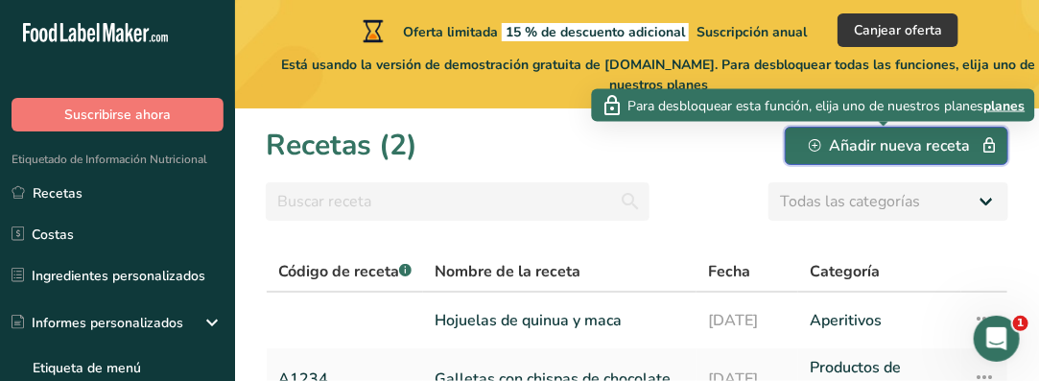
click at [852, 146] on div "Añadir nueva receta" at bounding box center [897, 145] width 176 height 23
click at [910, 137] on div "Añadir nueva receta" at bounding box center [897, 145] width 176 height 23
click at [809, 144] on icon "button" at bounding box center [815, 145] width 12 height 12
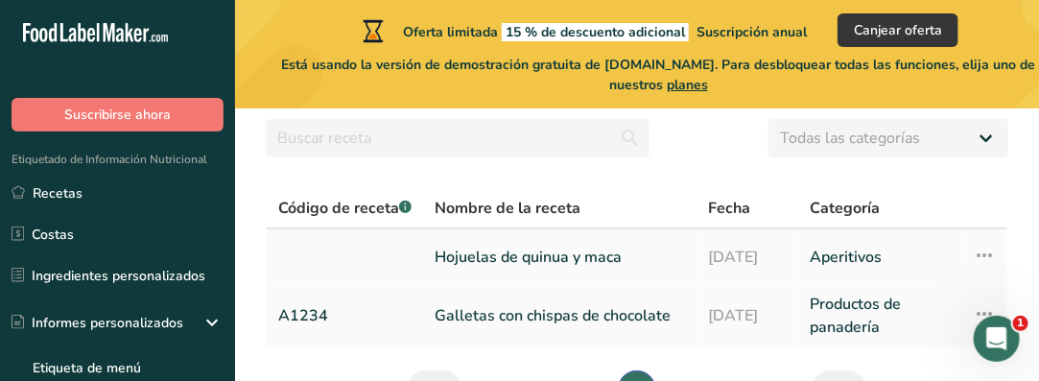
scroll to position [89, 0]
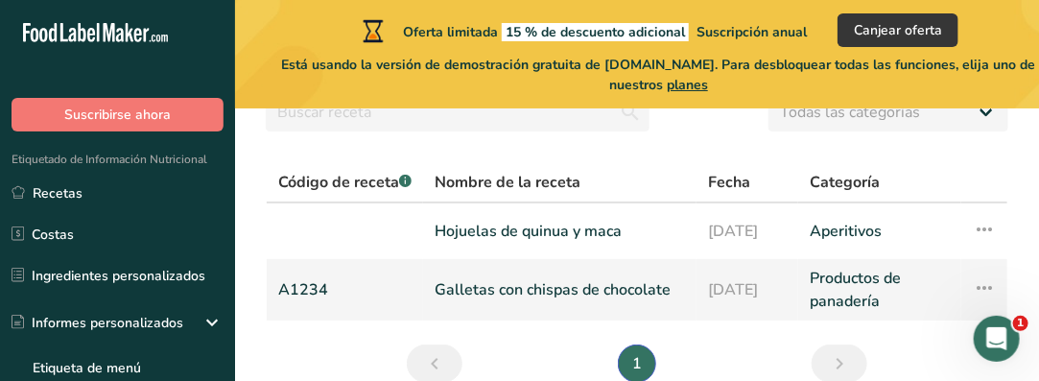
click at [321, 287] on link "A1234" at bounding box center [344, 290] width 133 height 46
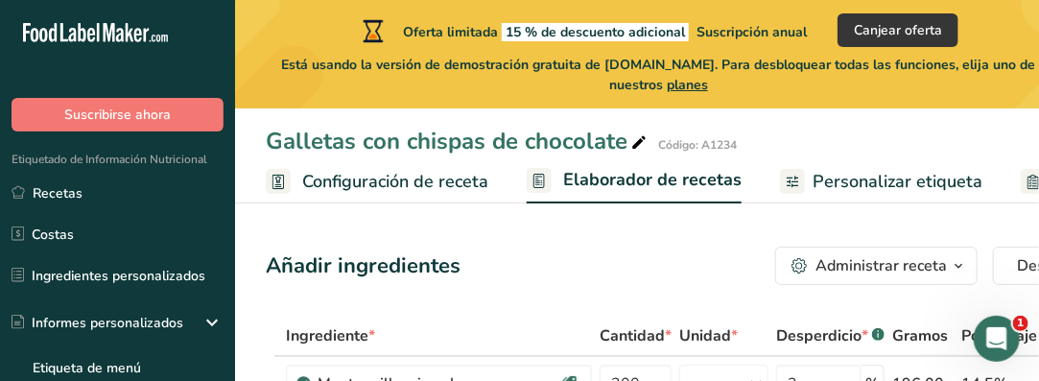
click at [703, 81] on span "planes" at bounding box center [687, 85] width 41 height 18
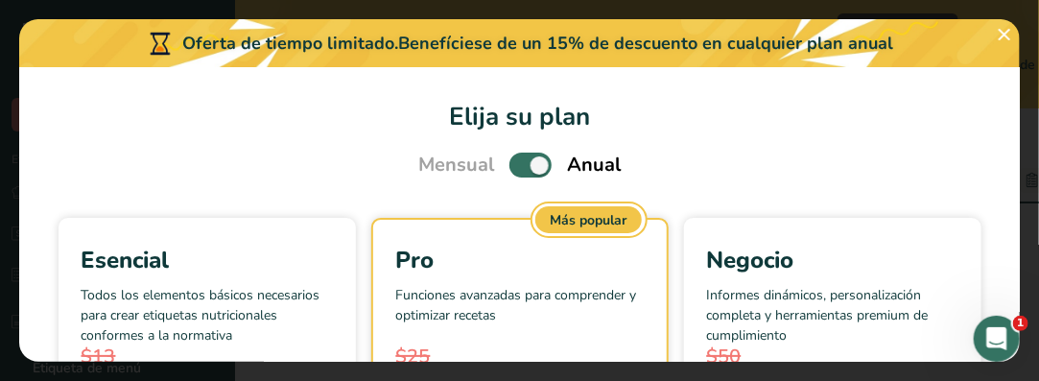
select select "Calories"
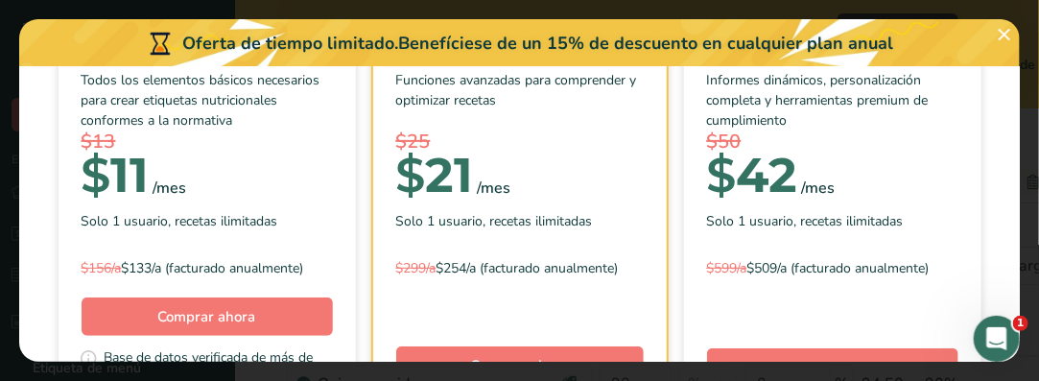
scroll to position [209, 0]
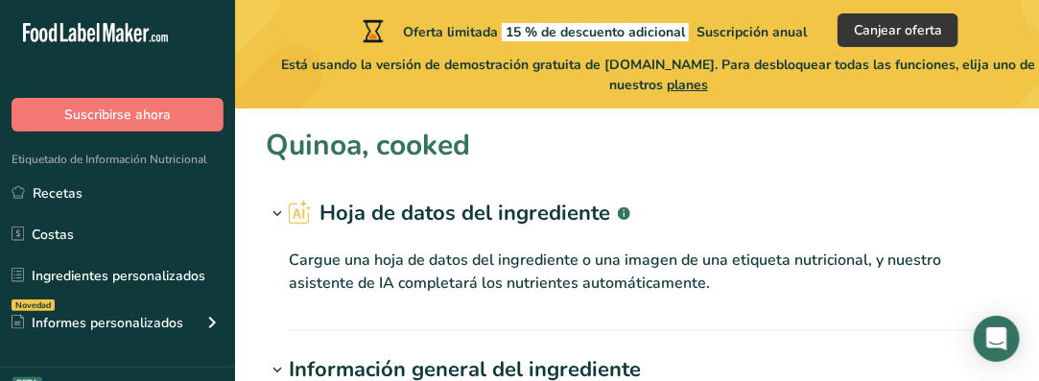
type input "Quinoa, cooked"
type input "Quinoa"
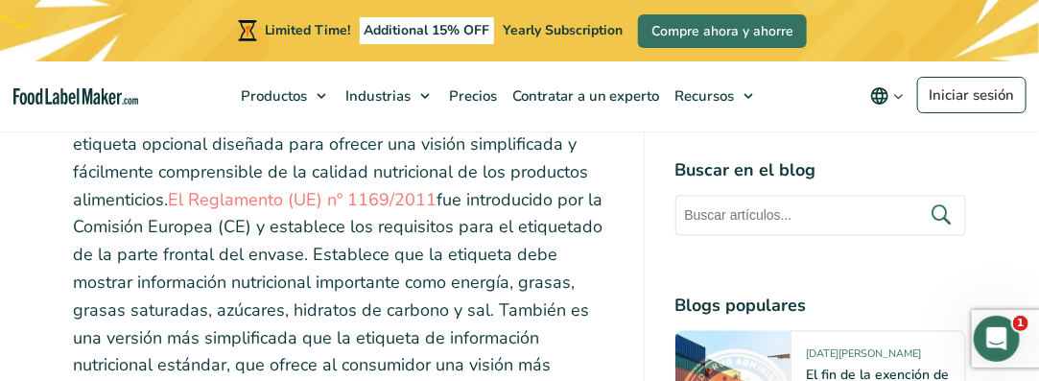
scroll to position [3839, 0]
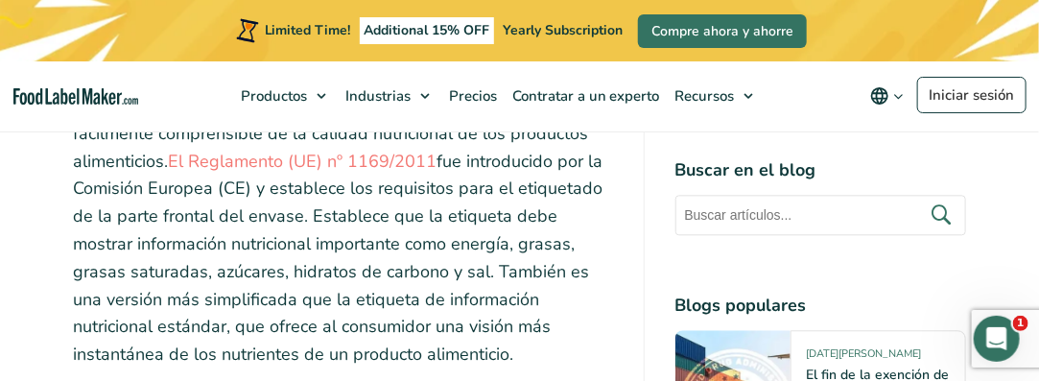
drag, startPoint x: 78, startPoint y: 271, endPoint x: 516, endPoint y: 360, distance: 447.6
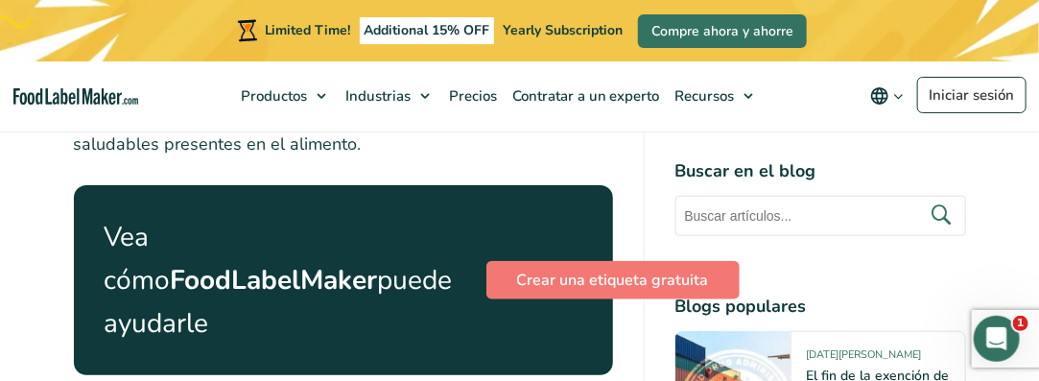
scroll to position [5279, 0]
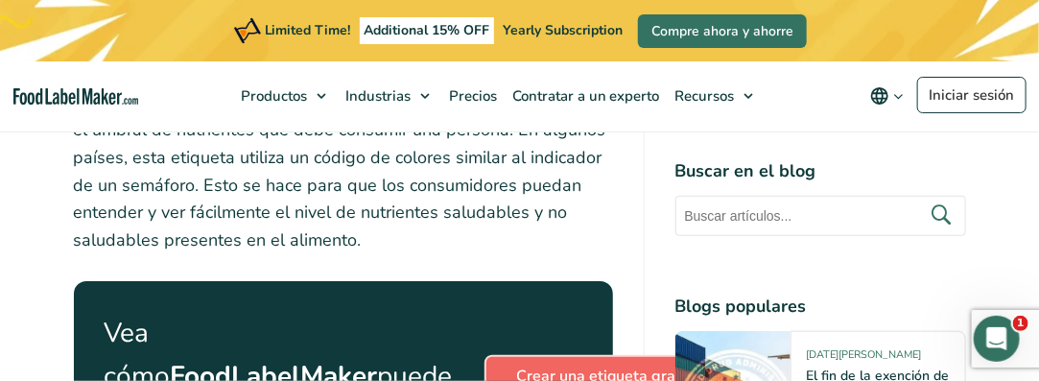
click at [517, 357] on link "Crear una etiqueta gratuita" at bounding box center [613, 376] width 253 height 38
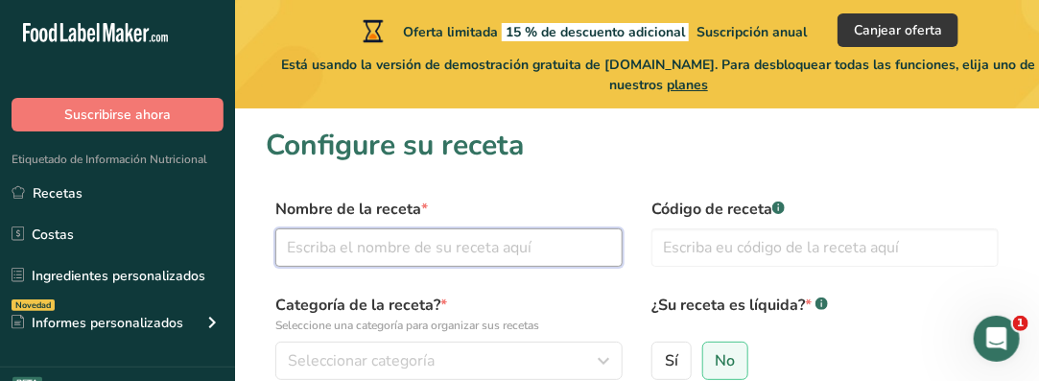
click at [433, 245] on input "text" at bounding box center [448, 247] width 347 height 38
type input "Hojuelas de quinua y maca"
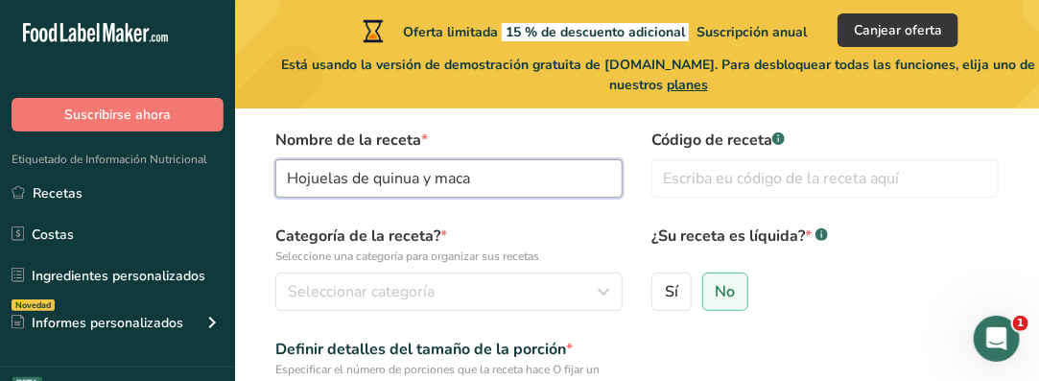
scroll to position [96, 0]
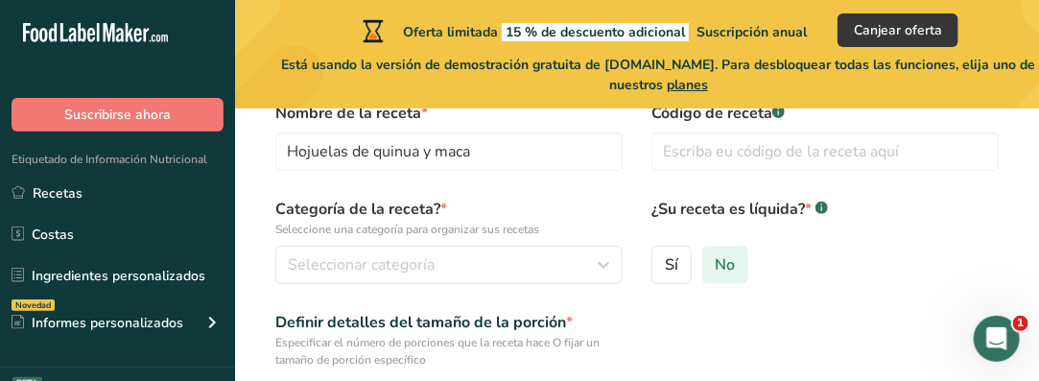
click at [719, 266] on span "No" at bounding box center [725, 264] width 20 height 19
click at [716, 266] on input "No" at bounding box center [709, 264] width 12 height 12
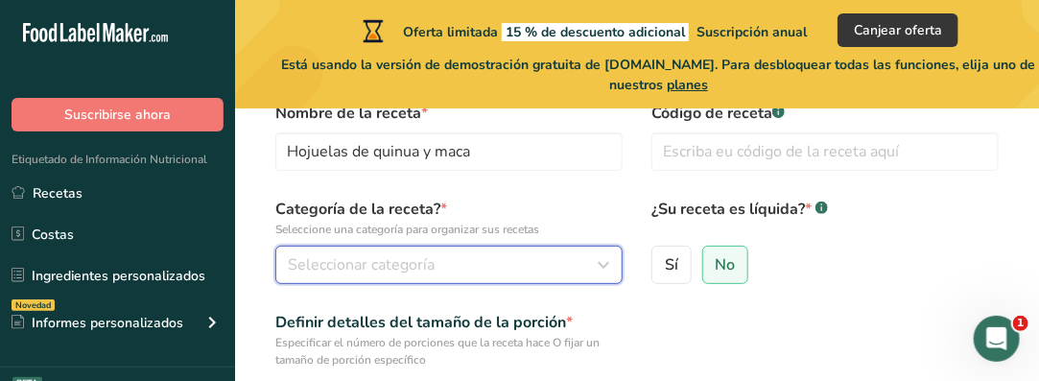
click at [608, 261] on icon "button" at bounding box center [603, 265] width 23 height 35
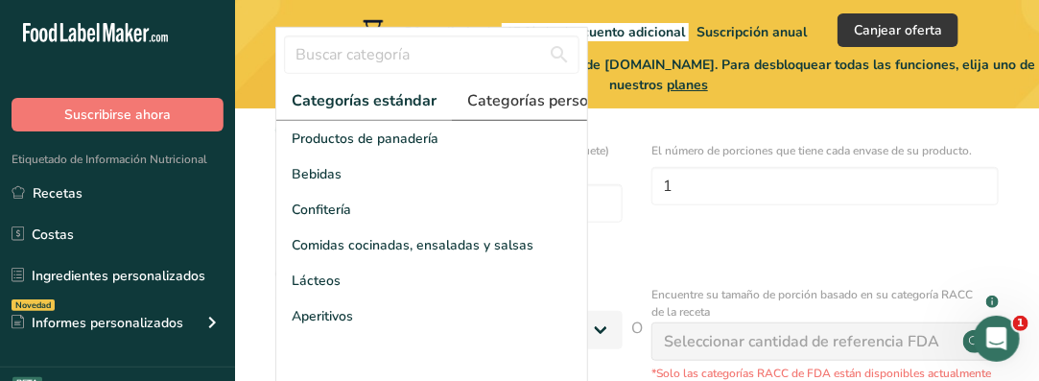
scroll to position [384, 0]
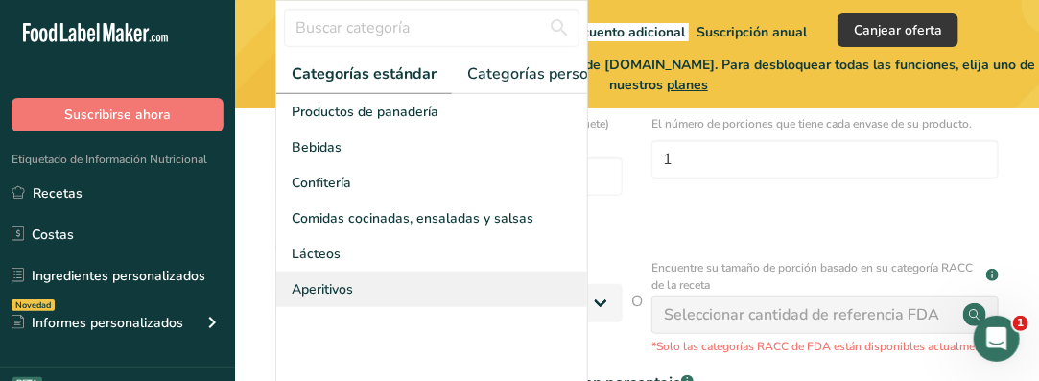
click at [340, 299] on span "Aperitivos" at bounding box center [322, 289] width 61 height 20
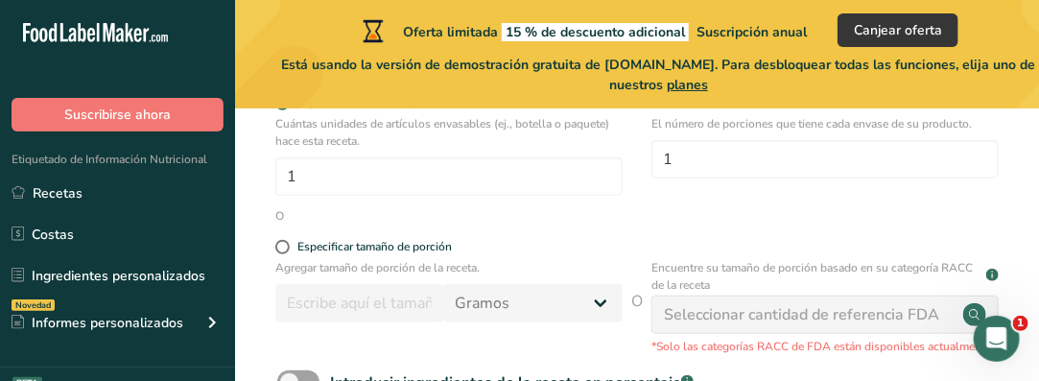
scroll to position [288, 0]
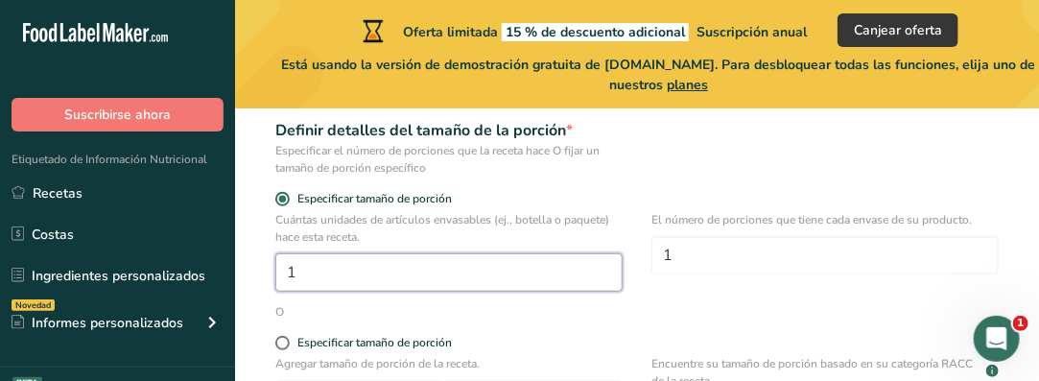
click at [369, 276] on input "1" at bounding box center [448, 272] width 347 height 38
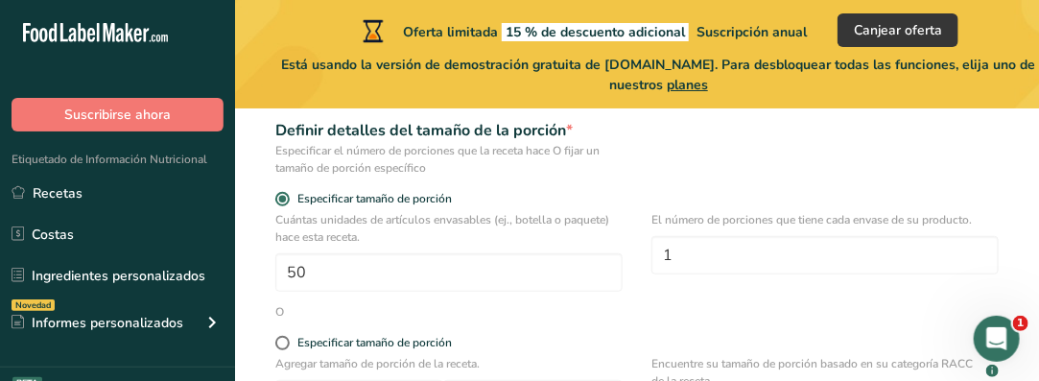
click at [635, 287] on div "Cuántas unidades de artículos envasables (ej., botella o paquete) hace esta rec…" at bounding box center [637, 257] width 743 height 92
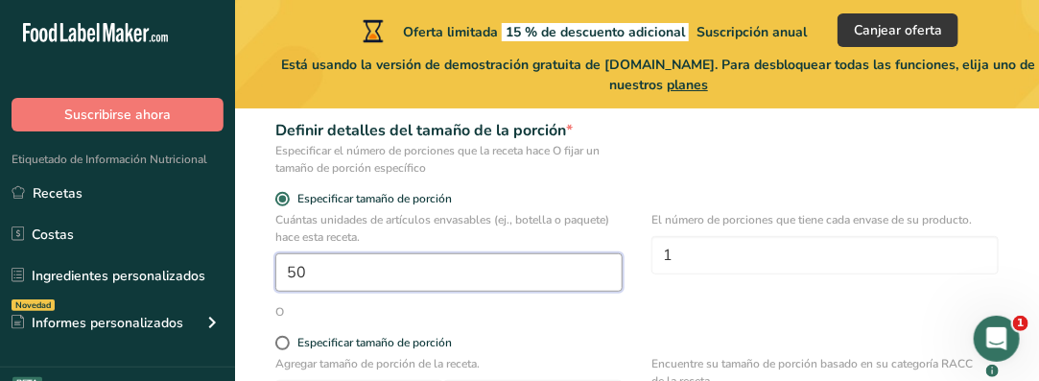
click at [326, 271] on input "50" at bounding box center [448, 272] width 347 height 38
drag, startPoint x: 326, startPoint y: 271, endPoint x: 239, endPoint y: 265, distance: 87.5
click at [239, 265] on section "Configure su receta Nombre de la receta * Hojuelas de quinua y maca Código de r…" at bounding box center [637, 225] width 804 height 808
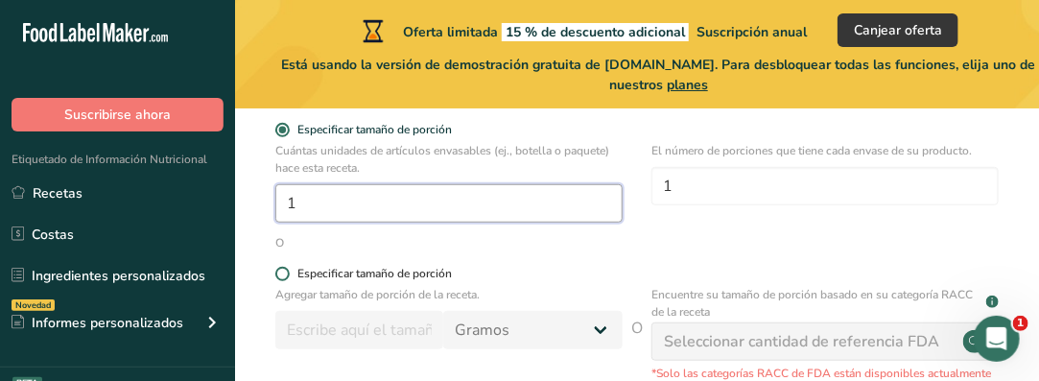
scroll to position [384, 0]
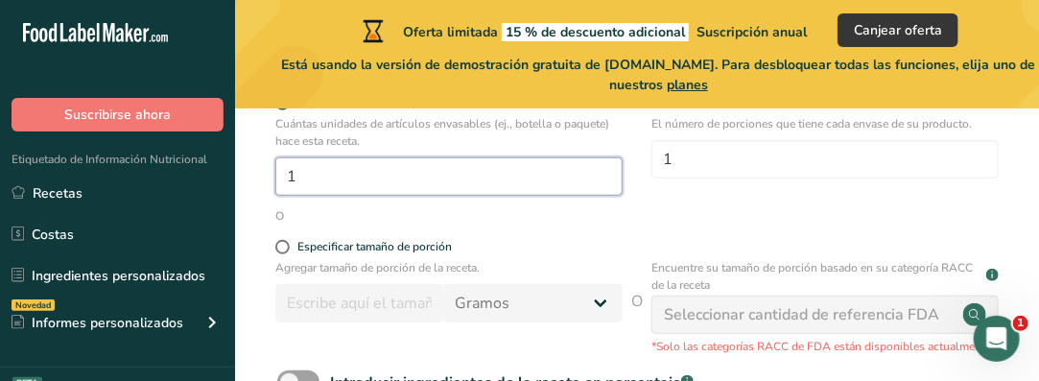
type input "1"
click at [285, 250] on span at bounding box center [282, 247] width 14 height 14
click at [285, 250] on input "Especificar tamaño de porción" at bounding box center [281, 247] width 12 height 12
radio input "true"
radio input "false"
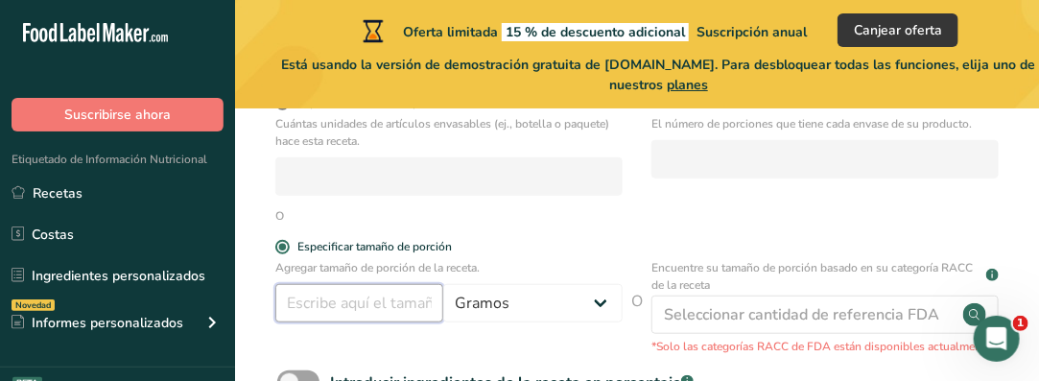
click at [373, 308] on input "number" at bounding box center [359, 303] width 168 height 38
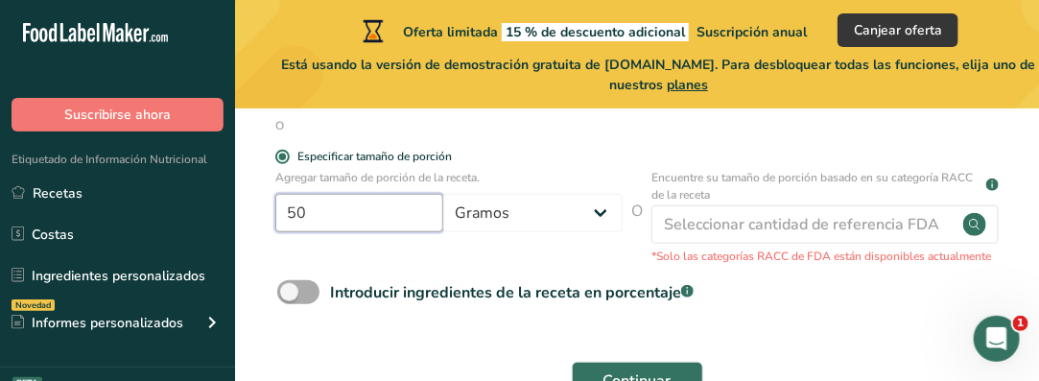
scroll to position [576, 0]
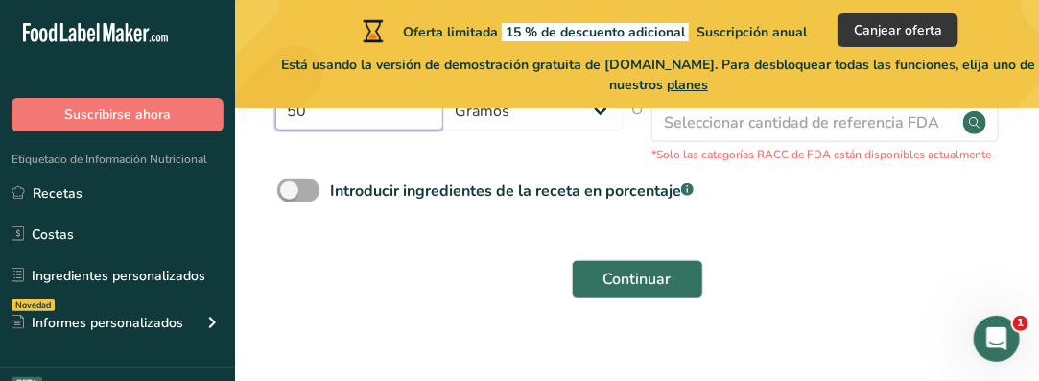
type input "50"
click at [312, 189] on span at bounding box center [298, 191] width 42 height 24
click at [290, 189] on input "Introducir ingredientes de la receta en porcentaje .a-a{fill:#347362;}.b-a{fill…" at bounding box center [283, 190] width 12 height 12
checkbox input "true"
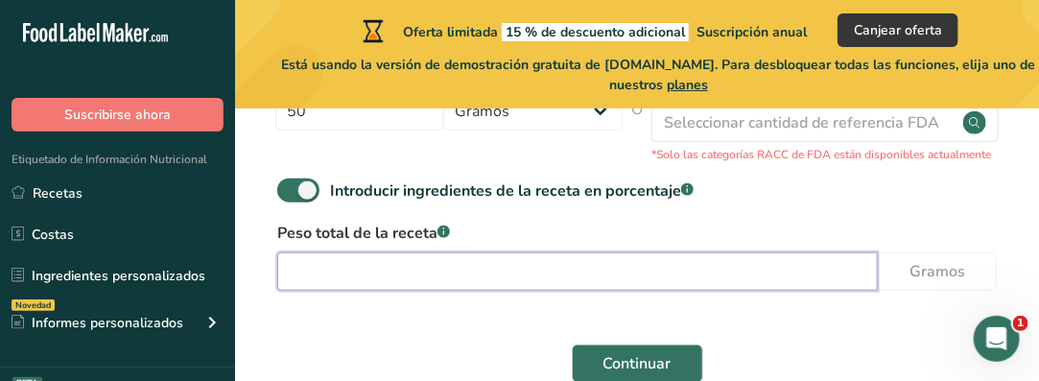
click at [441, 273] on input "number" at bounding box center [577, 271] width 601 height 38
type input "105"
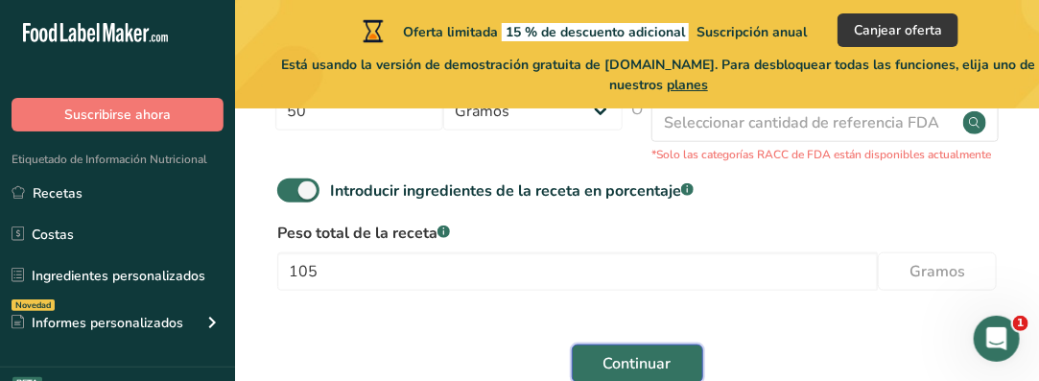
click at [624, 364] on span "Continuar" at bounding box center [638, 363] width 68 height 23
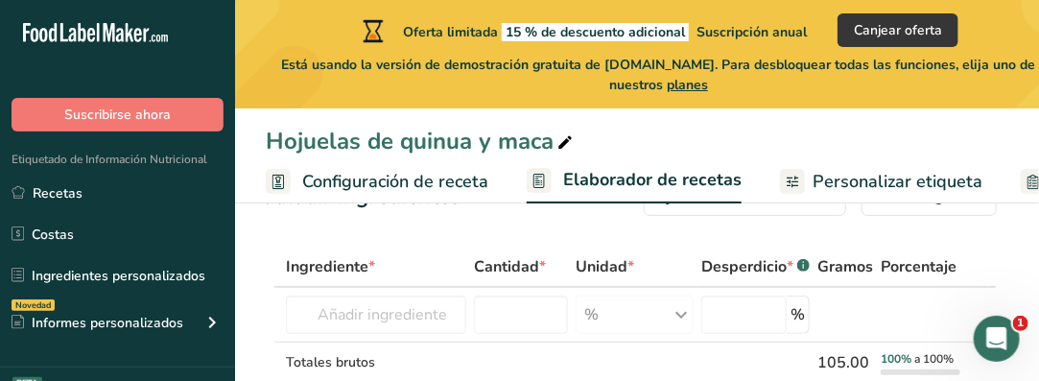
scroll to position [96, 0]
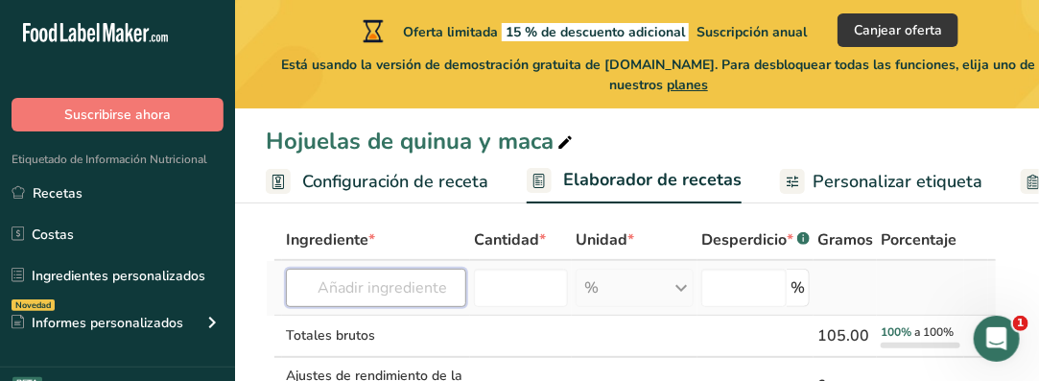
click at [443, 287] on input "text" at bounding box center [376, 288] width 180 height 38
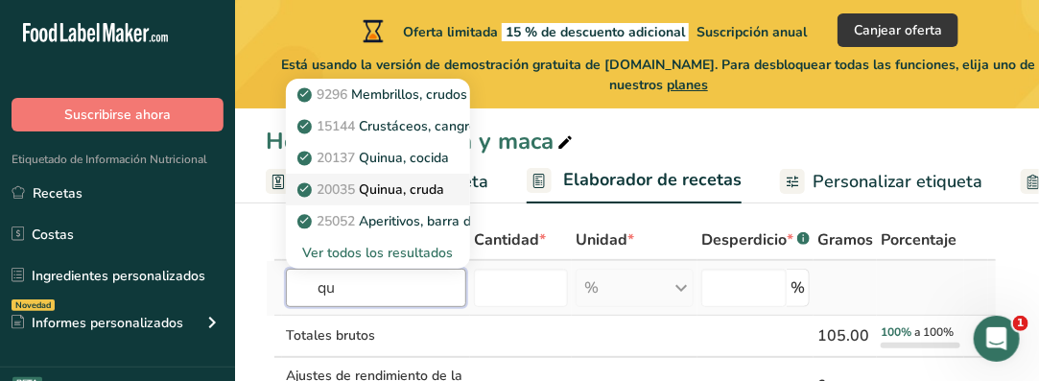
type input "qu"
click at [416, 188] on p "20035 Quinua, cruda" at bounding box center [372, 189] width 143 height 20
type input "Quinoa, uncooked"
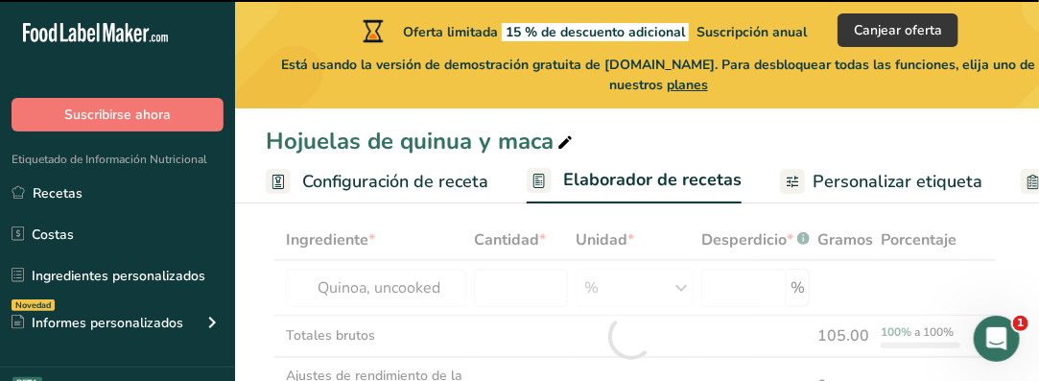
type input "0"
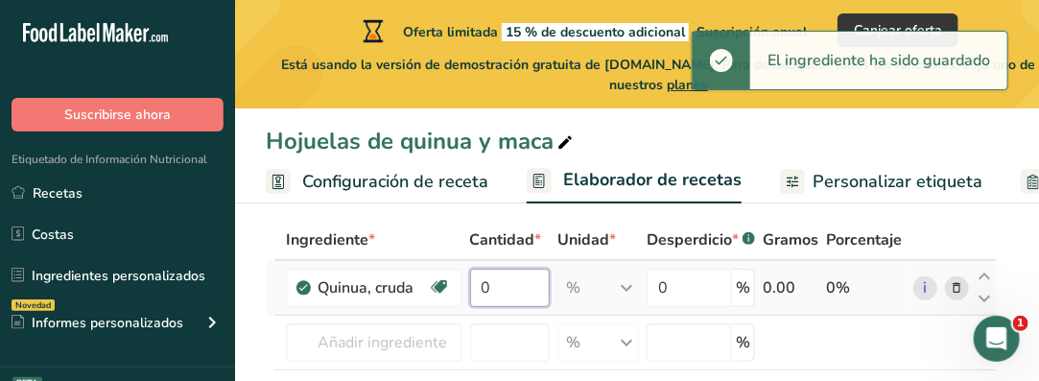
click at [508, 296] on input "0" at bounding box center [510, 288] width 81 height 38
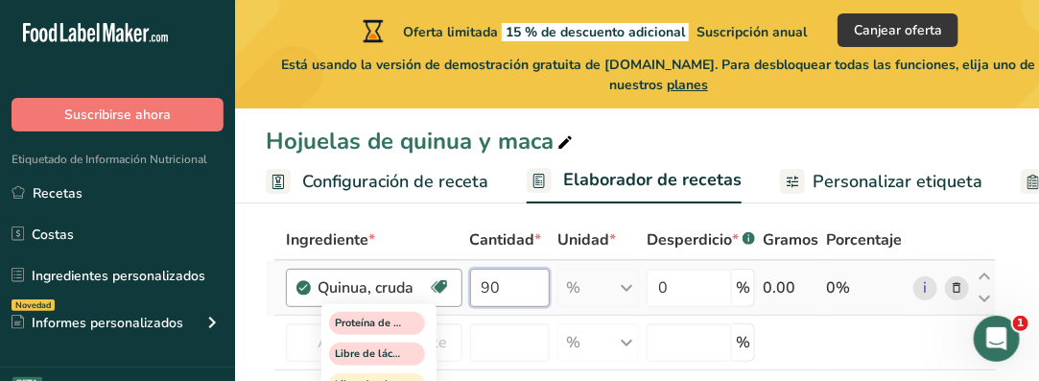
type input "90"
click at [460, 327] on div "Ingrediente * Cantidad * Unidad * Desperdicio * .a-a{fill:#347362;}.b-a{fill:#f…" at bounding box center [631, 365] width 731 height 290
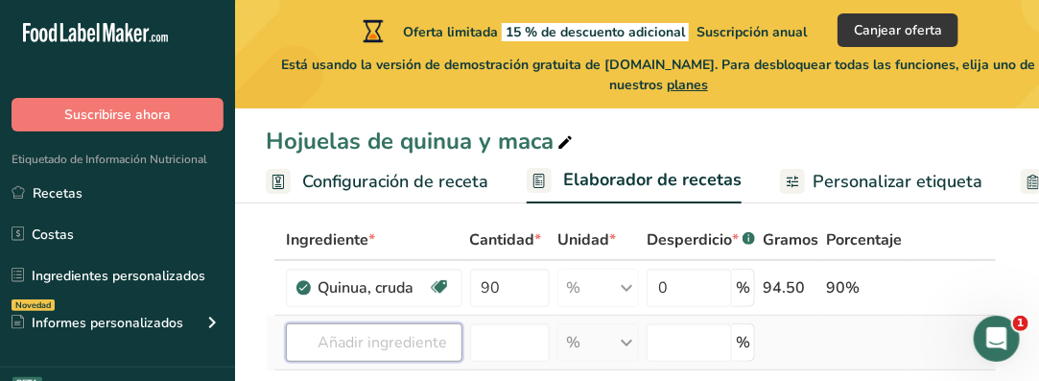
click at [389, 341] on input "text" at bounding box center [374, 342] width 177 height 38
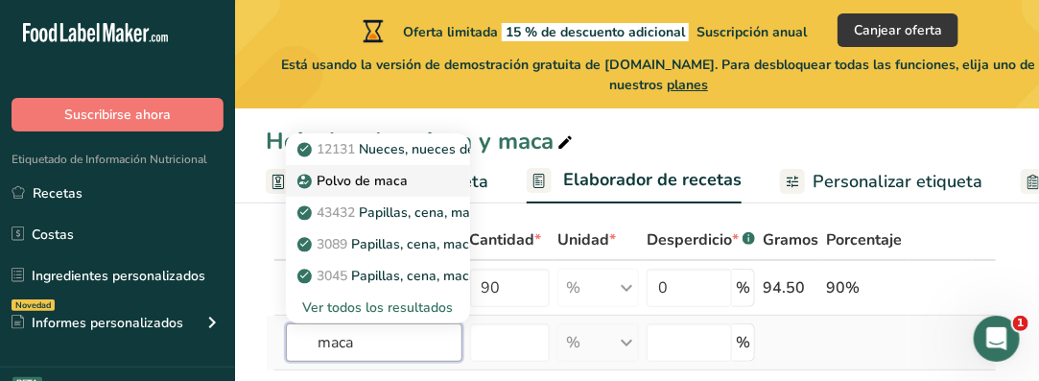
type input "maca"
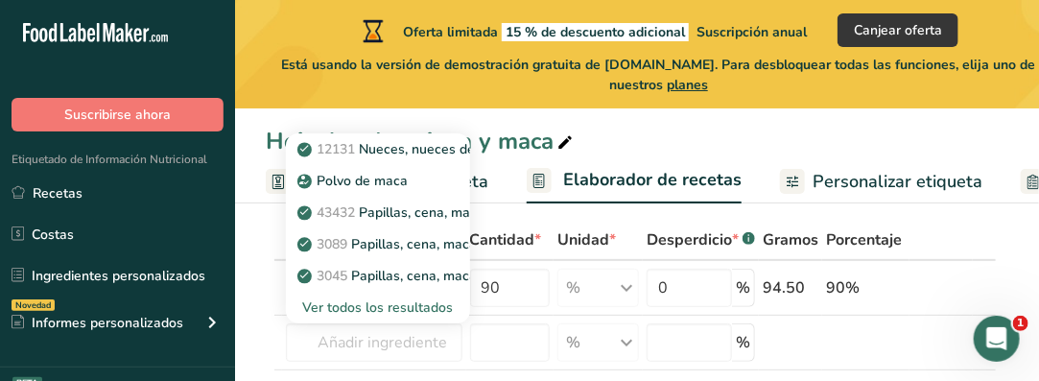
click at [377, 180] on p "Polvo de maca" at bounding box center [354, 181] width 107 height 20
type input "Maca Powder"
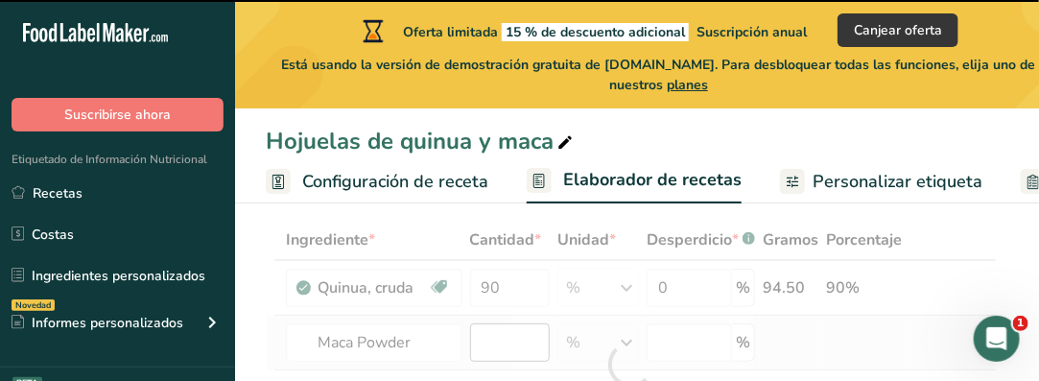
type input "0"
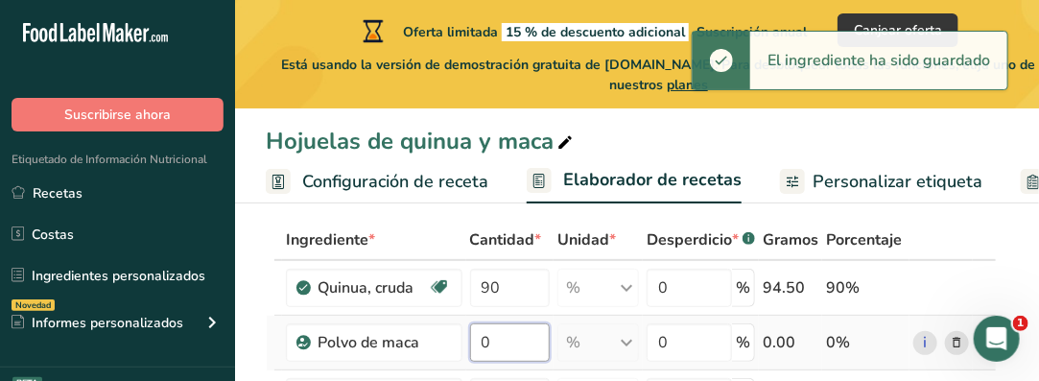
click at [510, 343] on input "0" at bounding box center [510, 342] width 81 height 38
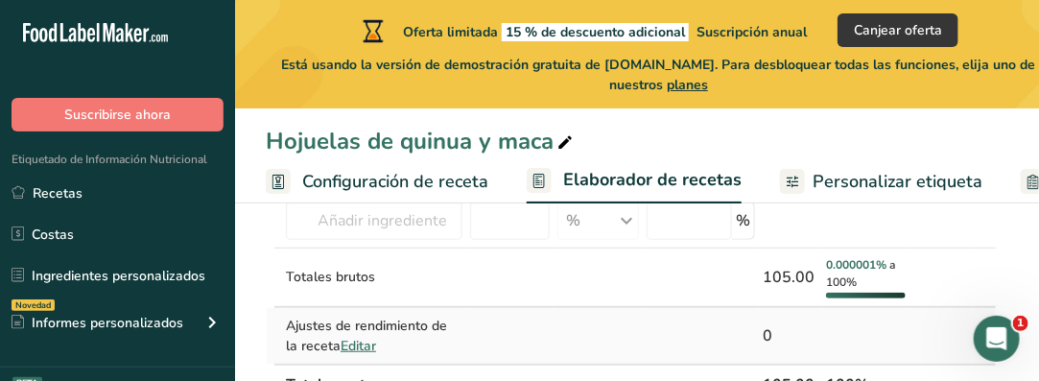
scroll to position [192, 0]
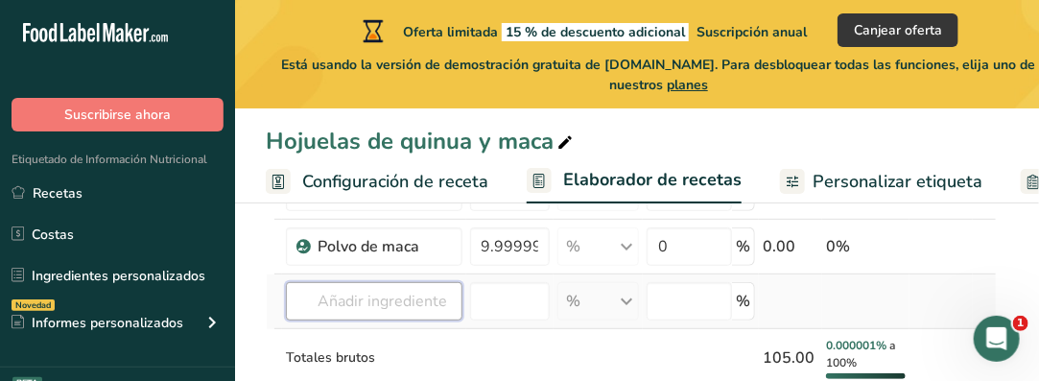
click at [386, 303] on div "Ingrediente * Cantidad * Unidad * Desperdicio * .a-a{fill:#347362;}.b-a{fill:#f…" at bounding box center [631, 305] width 731 height 362
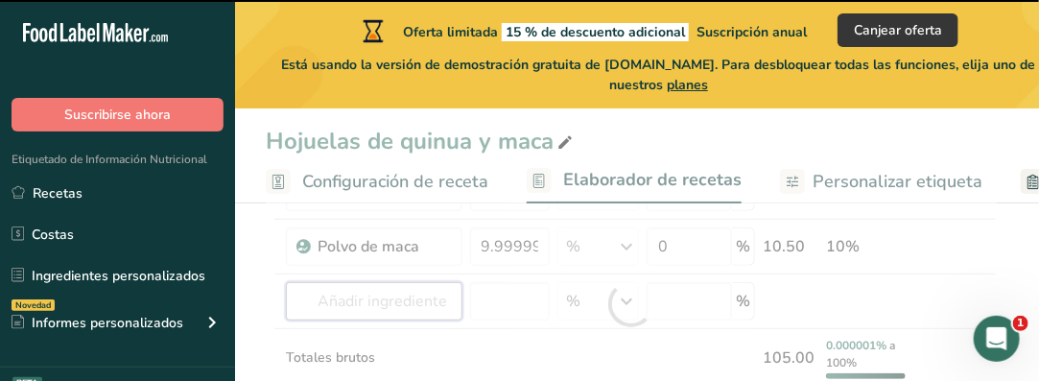
type input "10"
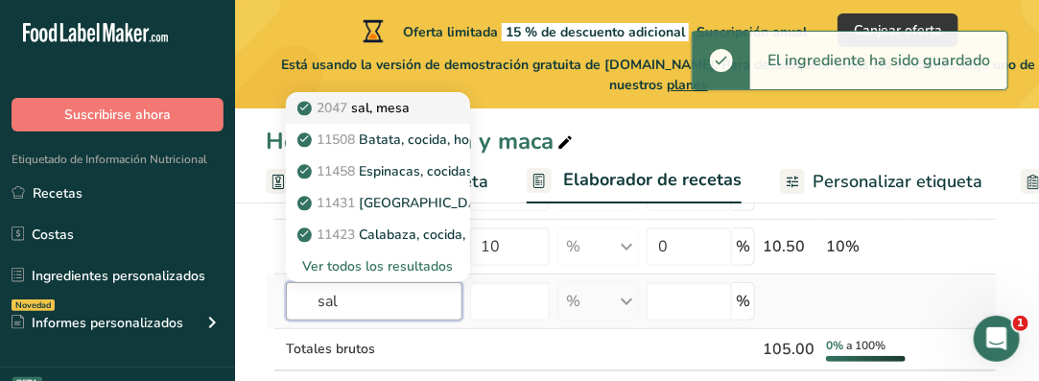
type input "sal"
click at [403, 110] on p "2047 sal, mesa" at bounding box center [355, 108] width 108 height 20
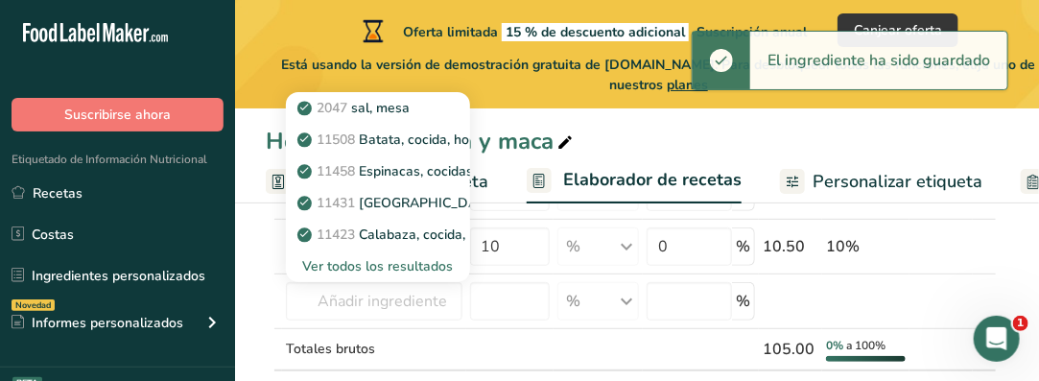
type input "Salt, table"
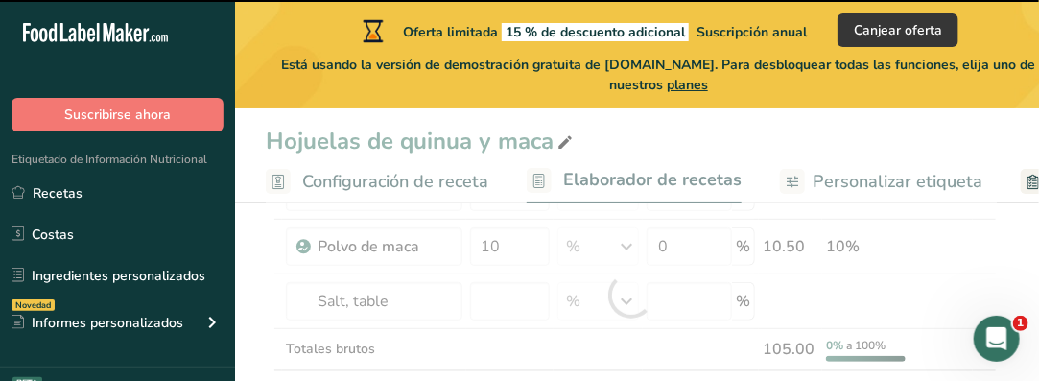
type input "0"
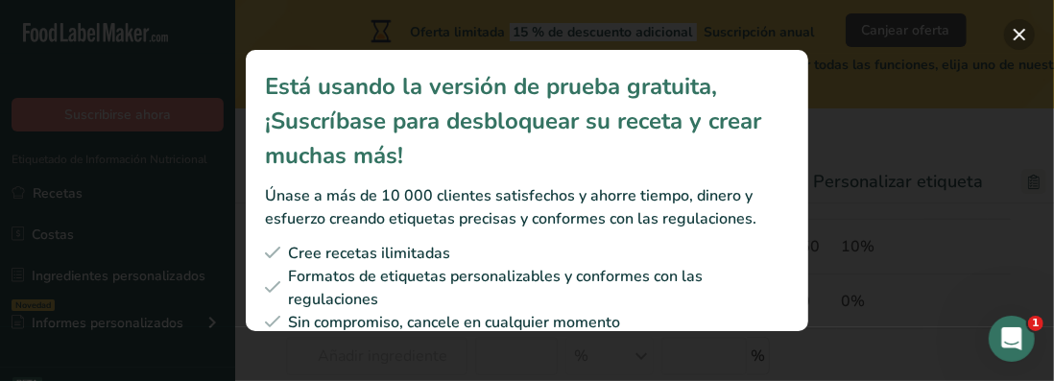
click at [1022, 31] on button "Subscription modal" at bounding box center [1019, 34] width 31 height 31
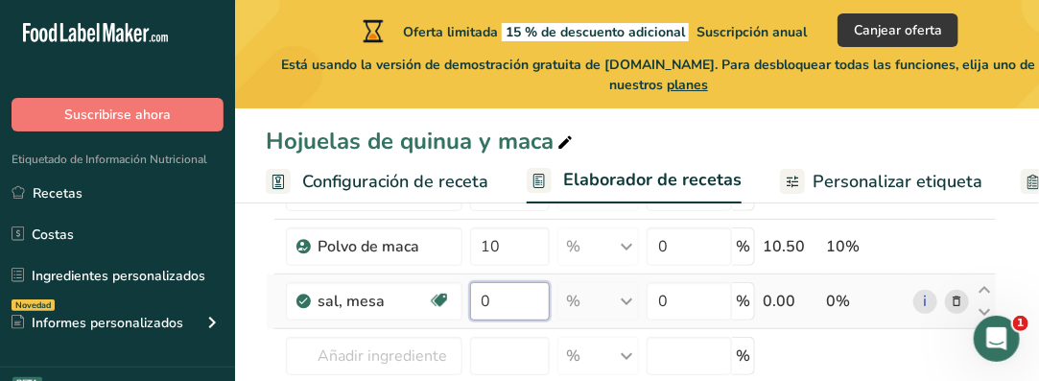
click at [495, 306] on input "0" at bounding box center [510, 301] width 81 height 38
type input "1.5"
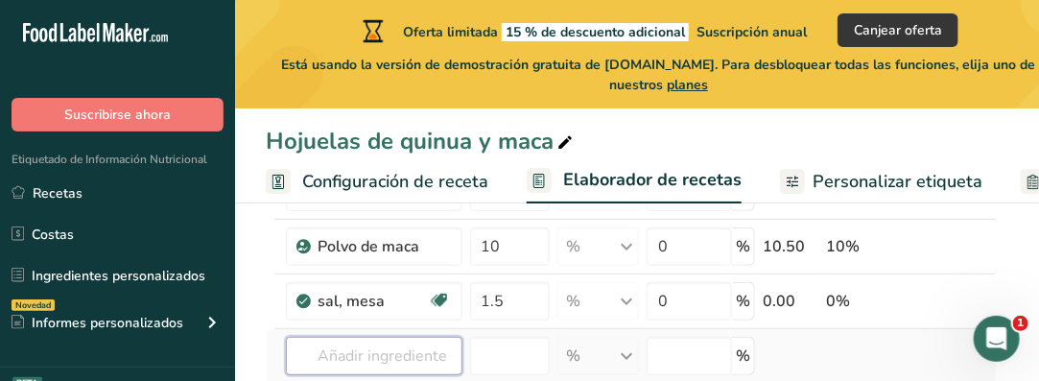
click at [448, 356] on div "Ingrediente * Cantidad * Unidad * Desperdicio * .a-a{fill:#347362;}.b-a{fill:#f…" at bounding box center [631, 332] width 731 height 417
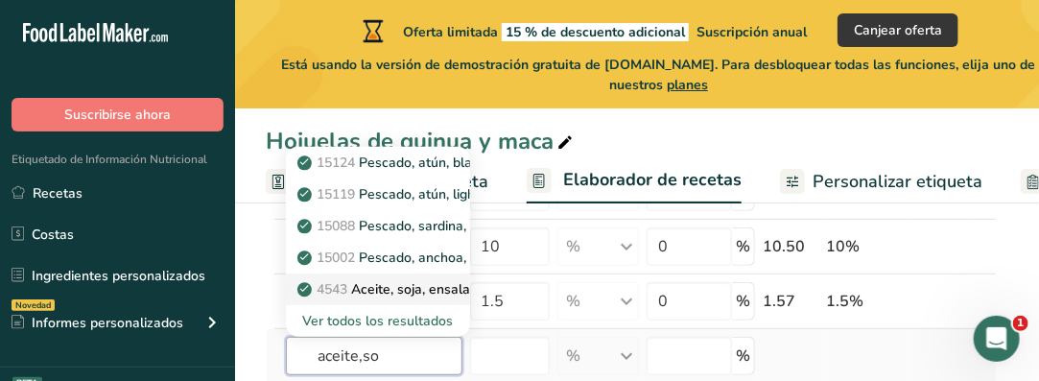
type input "aceite,so"
click at [430, 288] on p "4543 Aceite, soja, ensalada o para cocinar, (parcialmente hidrogenado) y semill…" at bounding box center [594, 289] width 587 height 20
type input "Oil, soybean, salad or cooking, (partially hydrogenated) and cottonseed"
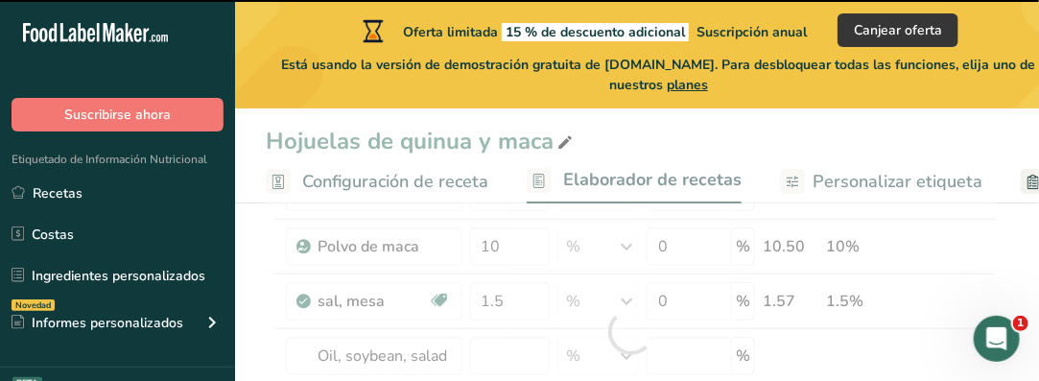
type input "0"
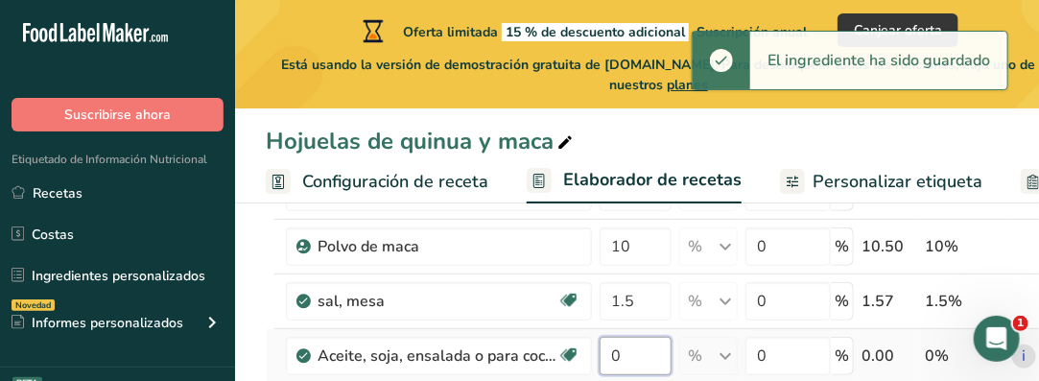
click at [643, 361] on input "0" at bounding box center [636, 356] width 72 height 38
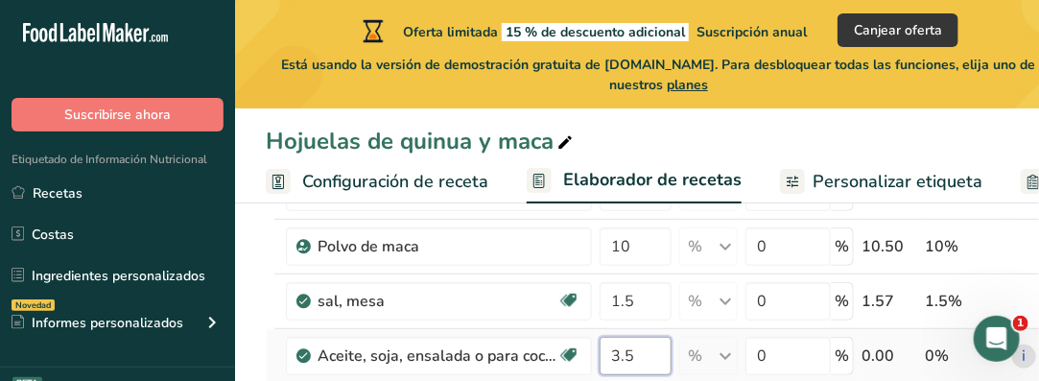
type input "3.5"
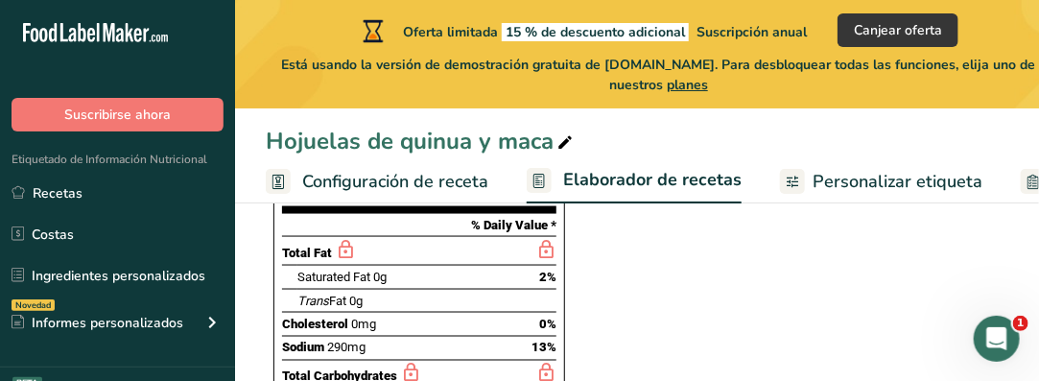
scroll to position [864, 0]
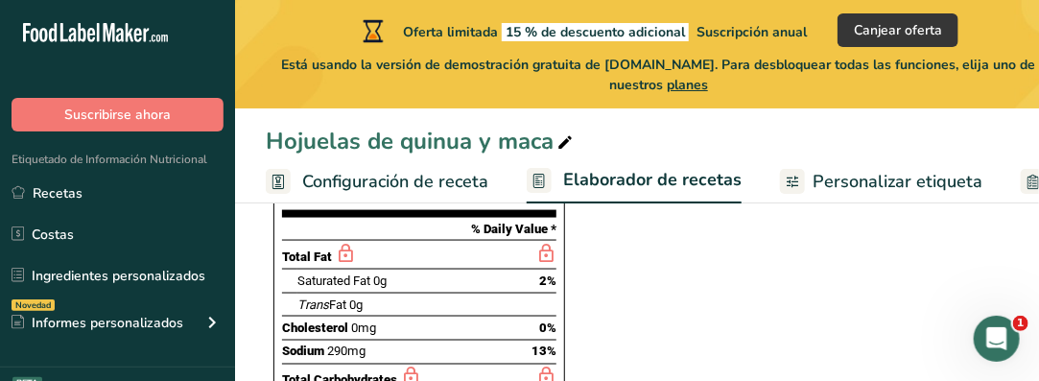
click at [864, 183] on span "Personalizar etiqueta" at bounding box center [898, 182] width 170 height 26
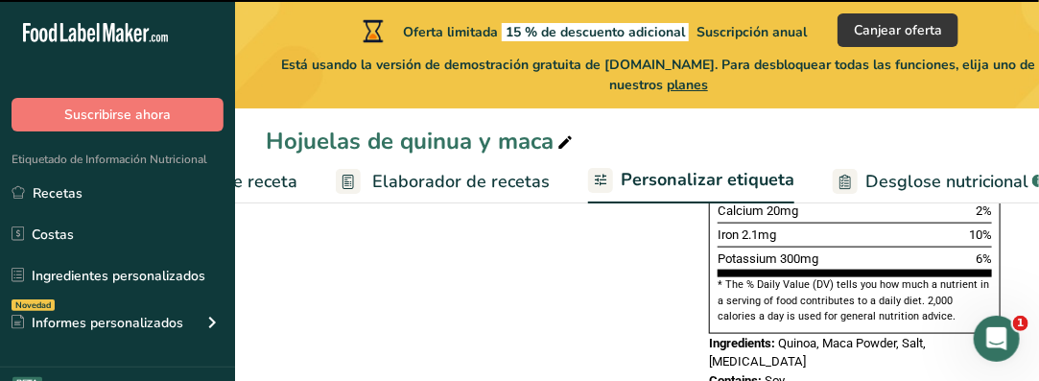
scroll to position [0, 514]
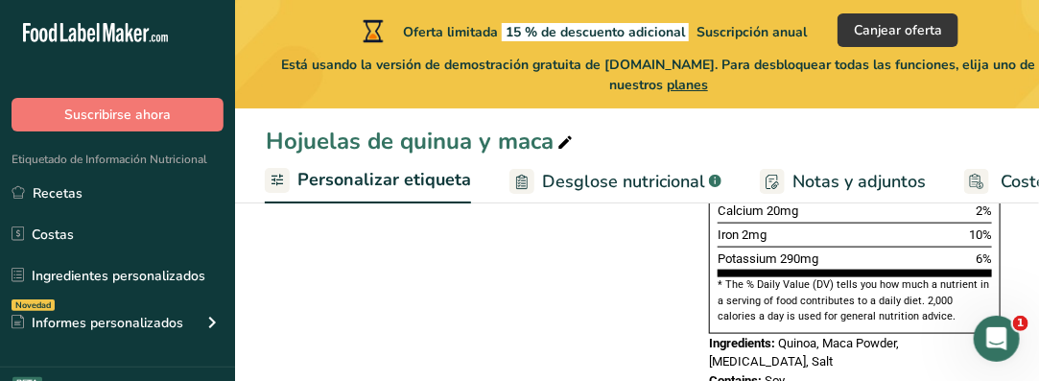
click at [864, 183] on span "Notas y adjuntos" at bounding box center [859, 182] width 133 height 26
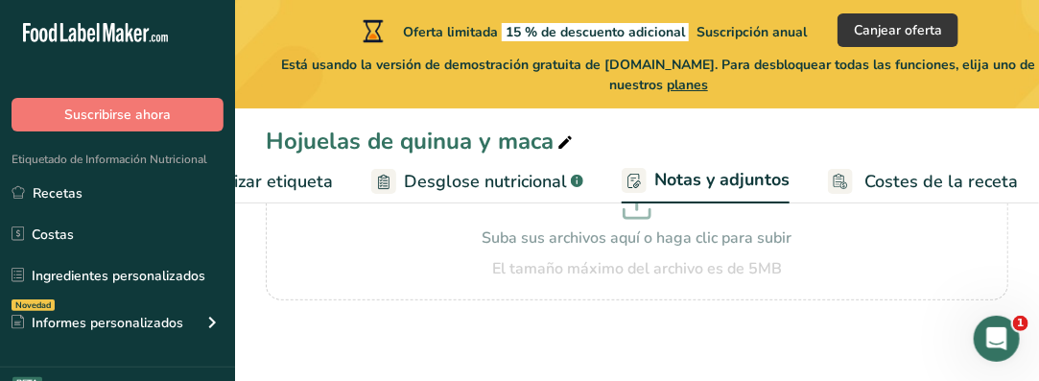
scroll to position [477, 0]
click at [449, 181] on span "Desglose nutricional" at bounding box center [485, 182] width 163 height 26
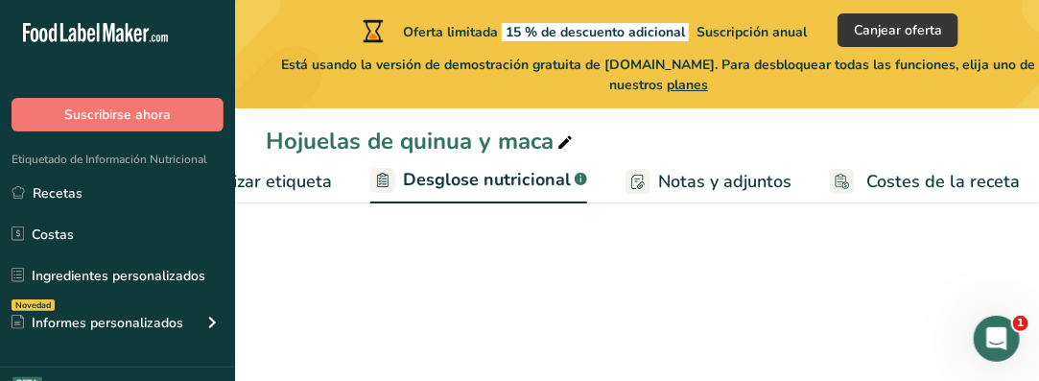
select select "Calories"
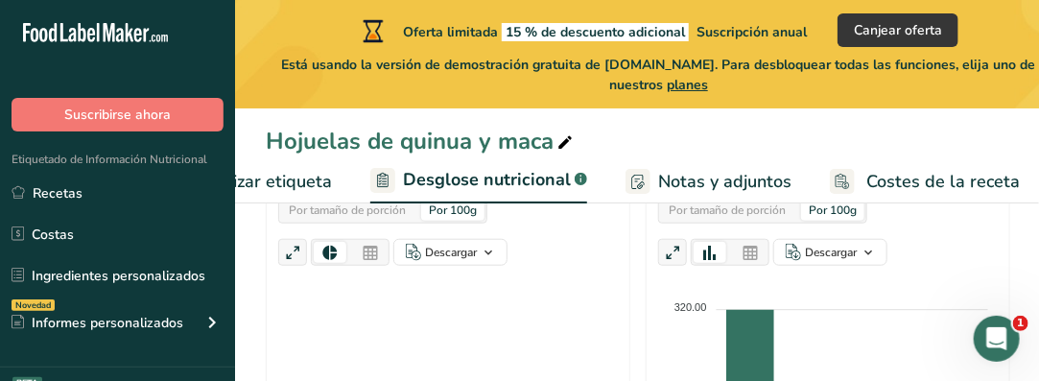
click at [264, 179] on span "Personalizar etiqueta" at bounding box center [247, 182] width 170 height 26
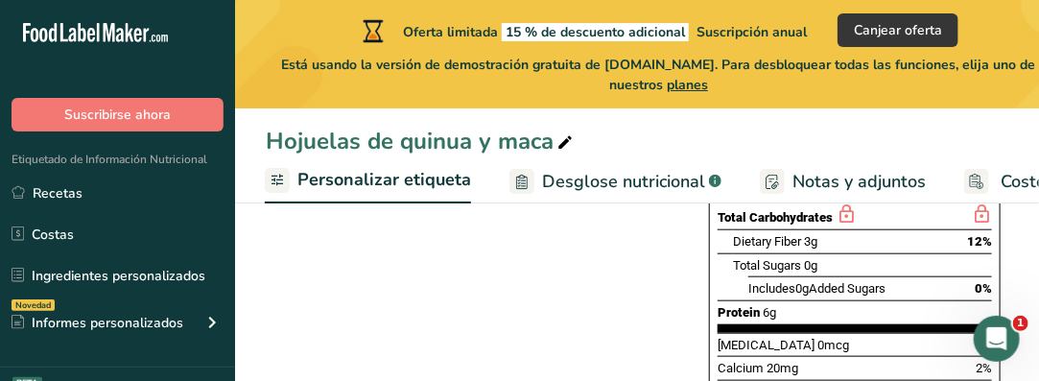
scroll to position [384, 0]
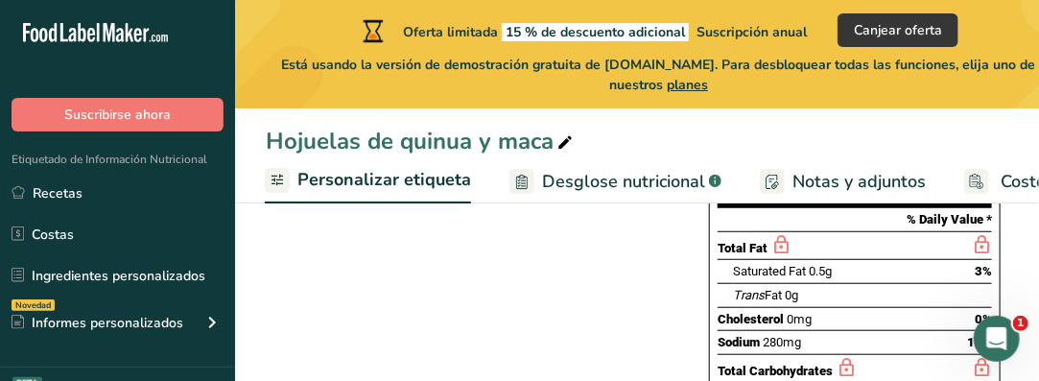
click at [369, 176] on span "Personalizar etiqueta" at bounding box center [385, 180] width 174 height 26
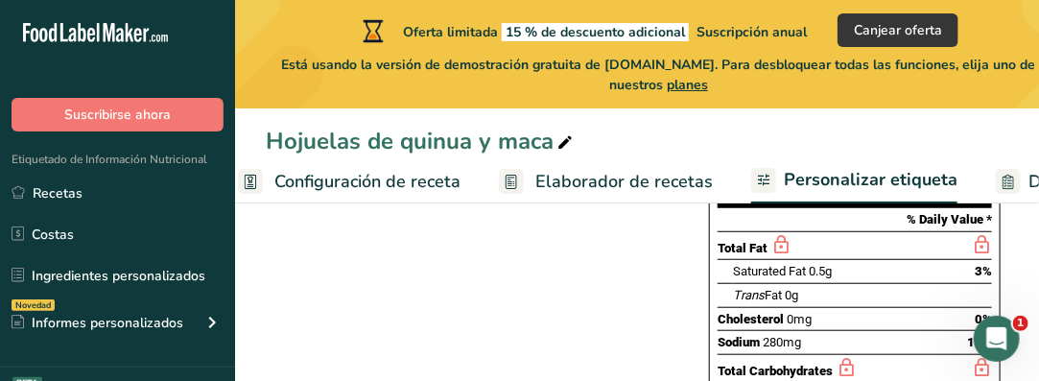
scroll to position [0, 0]
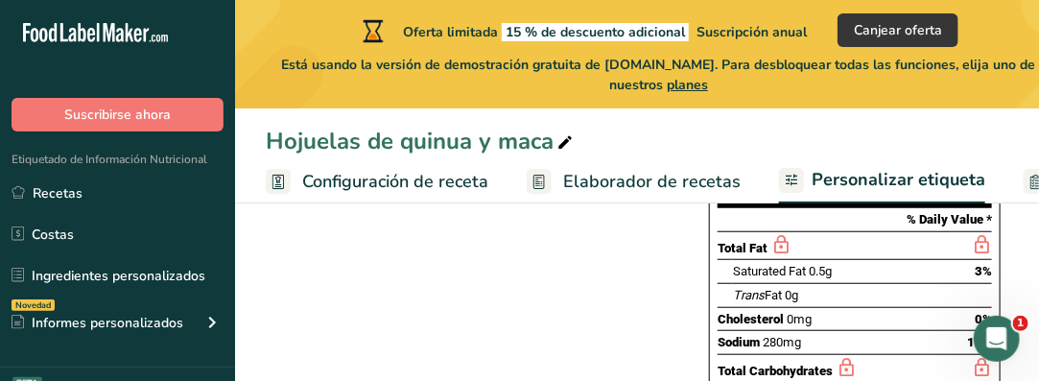
click at [397, 183] on span "Configuración de receta" at bounding box center [395, 182] width 186 height 26
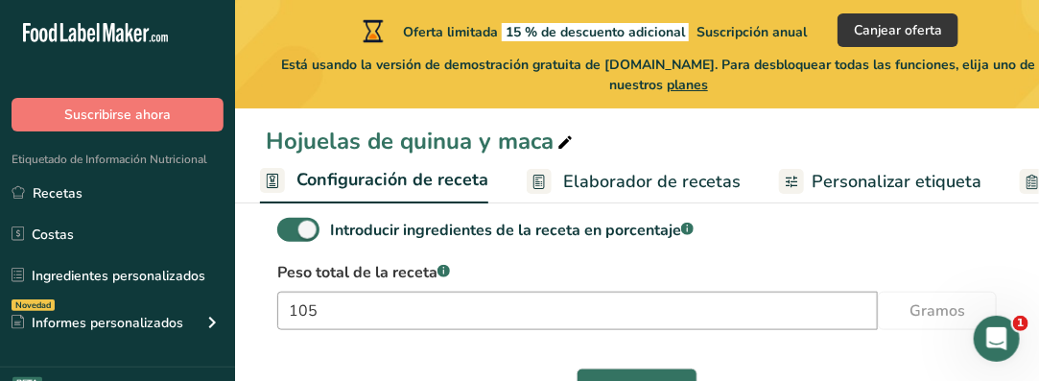
scroll to position [654, 0]
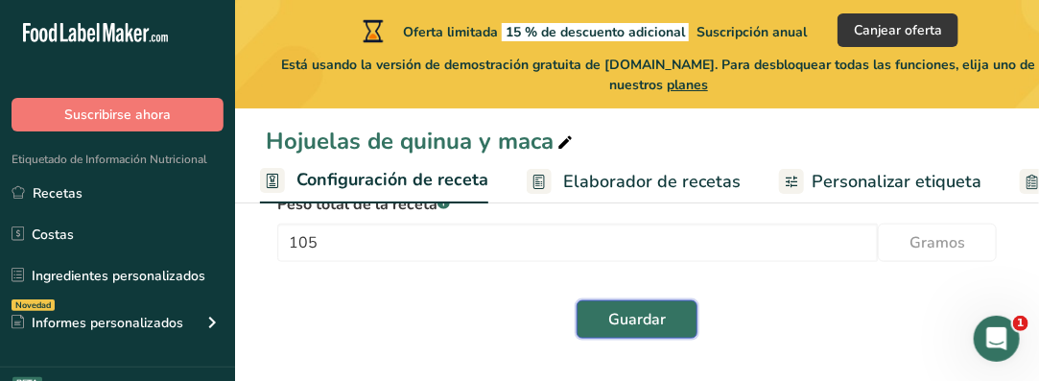
click at [637, 325] on span "Guardar" at bounding box center [637, 319] width 58 height 23
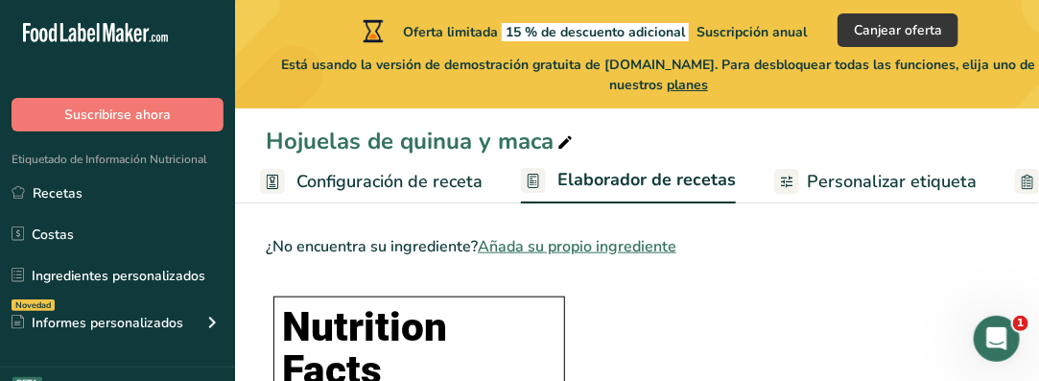
scroll to position [654, 0]
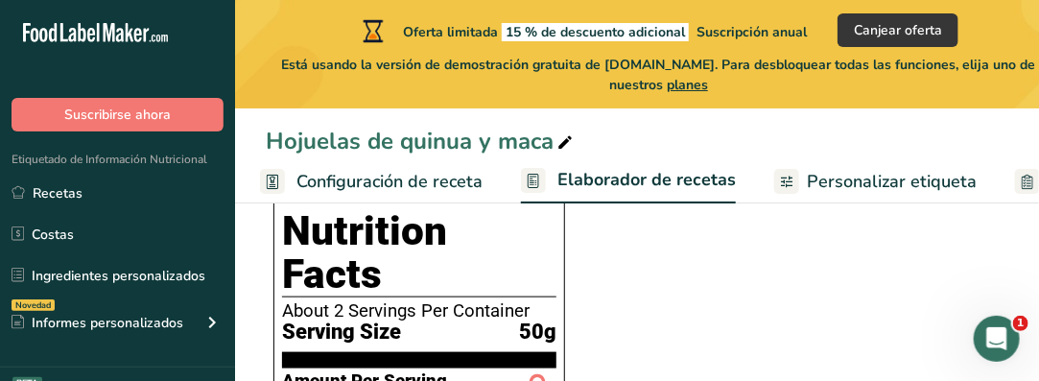
click at [359, 180] on span "Configuración de receta" at bounding box center [390, 182] width 186 height 26
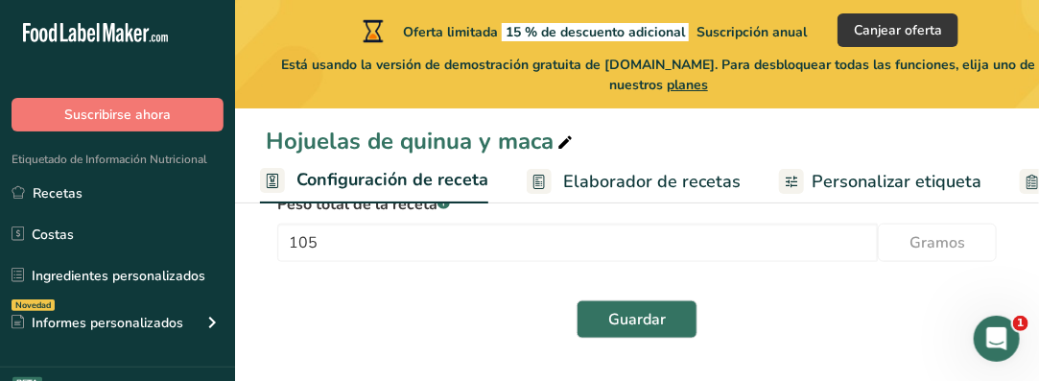
click at [848, 179] on span "Personalizar etiqueta" at bounding box center [897, 182] width 170 height 26
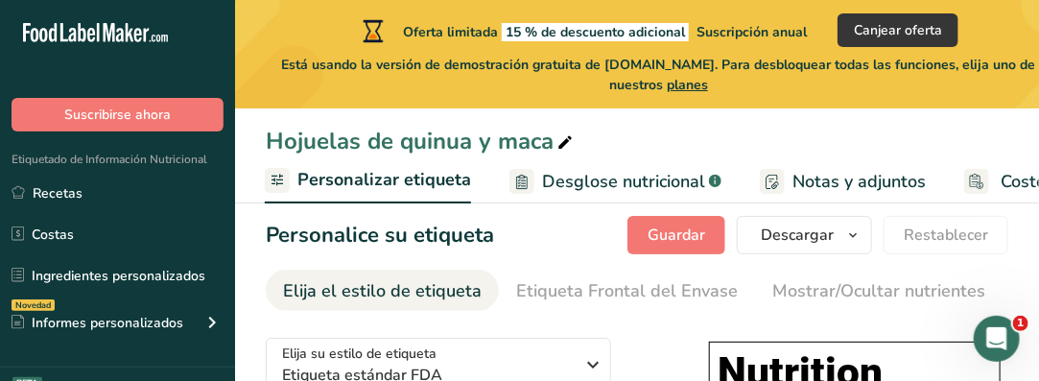
scroll to position [23, 0]
click at [661, 229] on span "Guardar" at bounding box center [677, 235] width 58 height 23
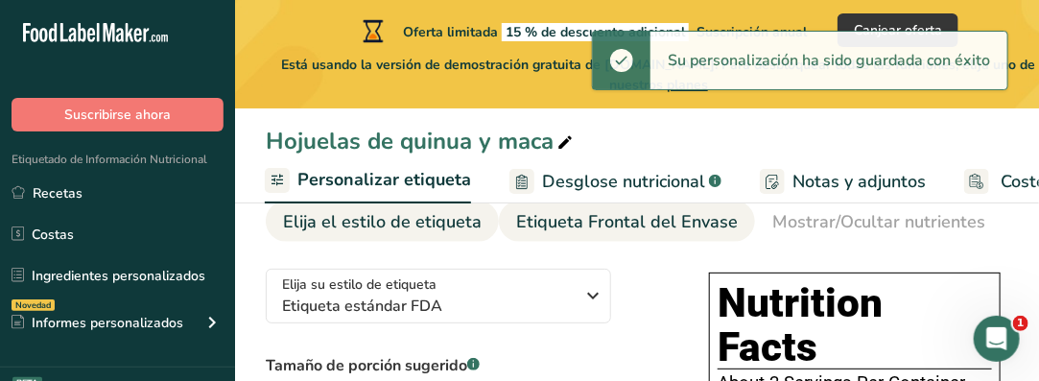
scroll to position [119, 0]
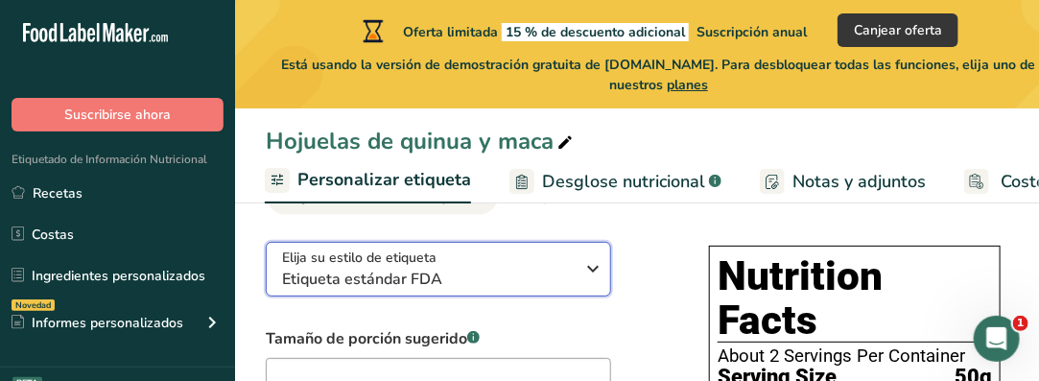
click at [591, 269] on icon "button" at bounding box center [594, 268] width 23 height 35
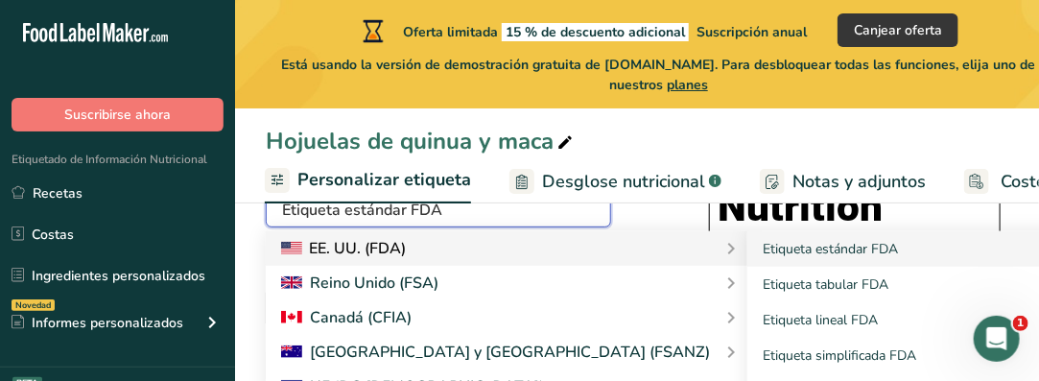
scroll to position [215, 0]
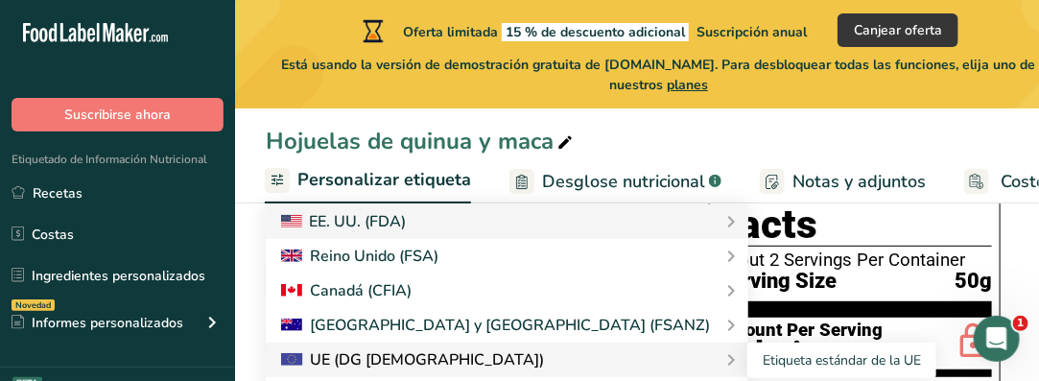
click at [353, 361] on div "UE (DG [DEMOGRAPHIC_DATA])" at bounding box center [413, 359] width 264 height 23
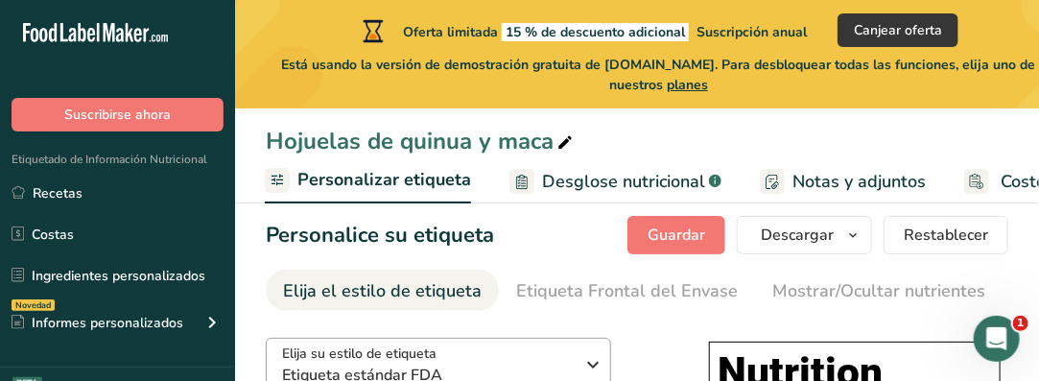
scroll to position [119, 0]
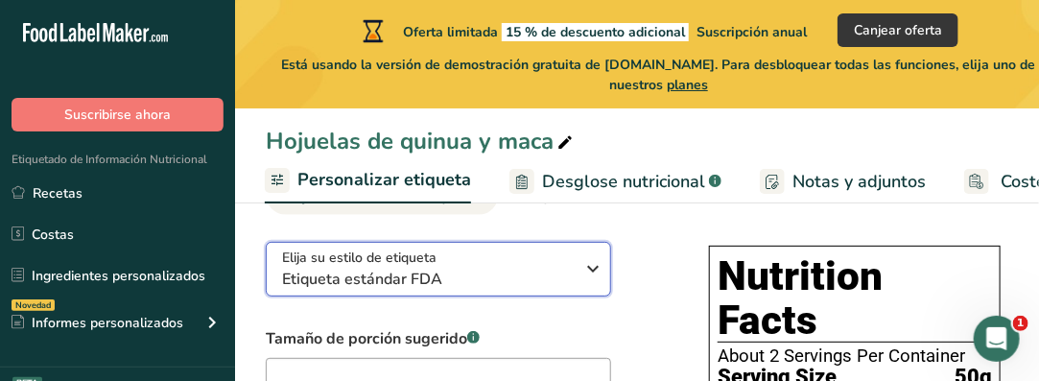
click at [593, 269] on icon "button" at bounding box center [594, 268] width 23 height 35
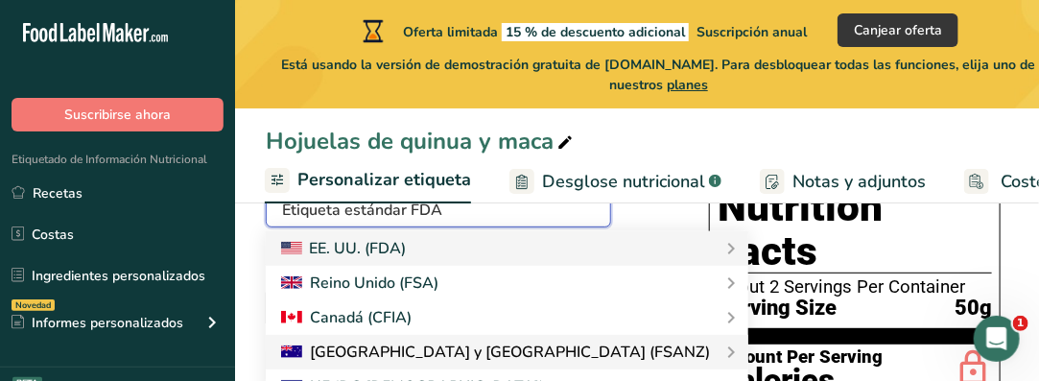
scroll to position [215, 0]
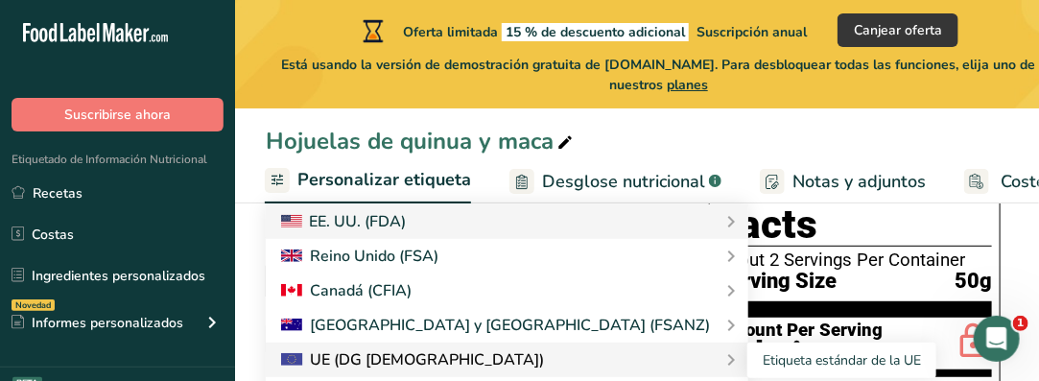
click at [312, 361] on div "UE (DG [DEMOGRAPHIC_DATA])" at bounding box center [413, 359] width 264 height 23
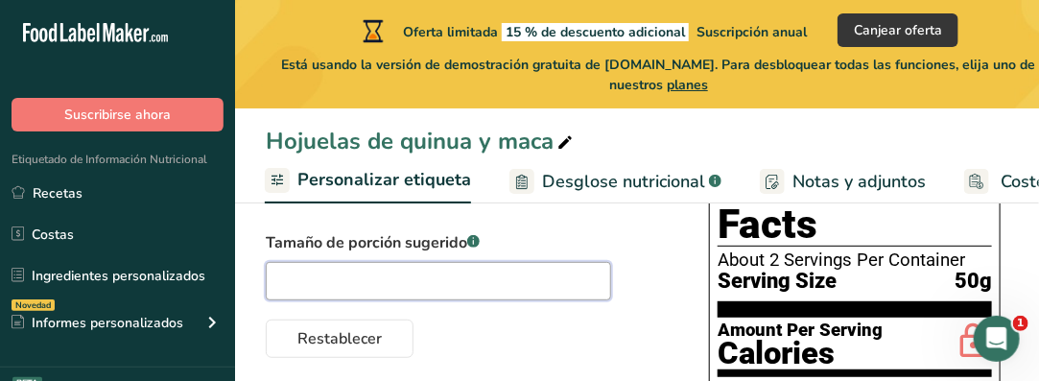
click at [340, 277] on input "text" at bounding box center [439, 281] width 346 height 38
type input "50"
click at [480, 317] on div "Restablecer" at bounding box center [468, 335] width 405 height 46
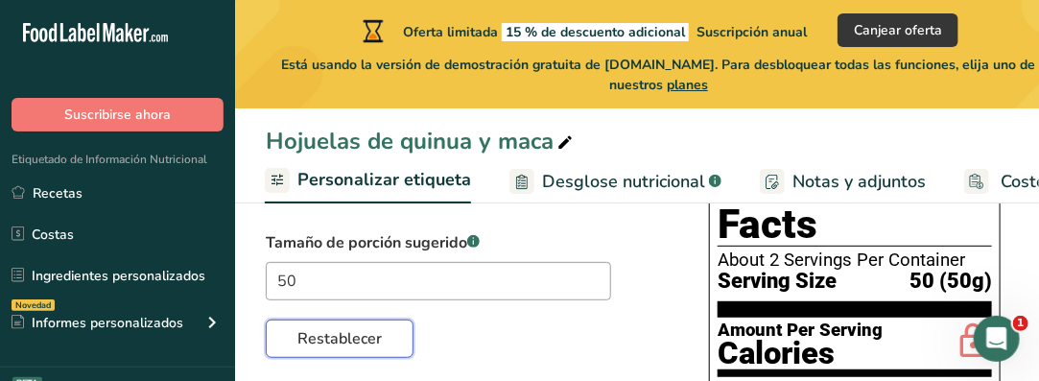
click at [395, 342] on button "Restablecer" at bounding box center [340, 339] width 148 height 38
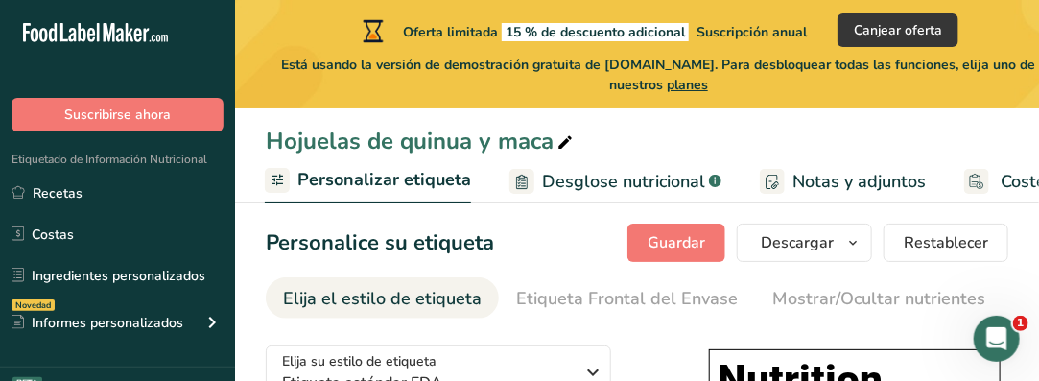
scroll to position [96, 0]
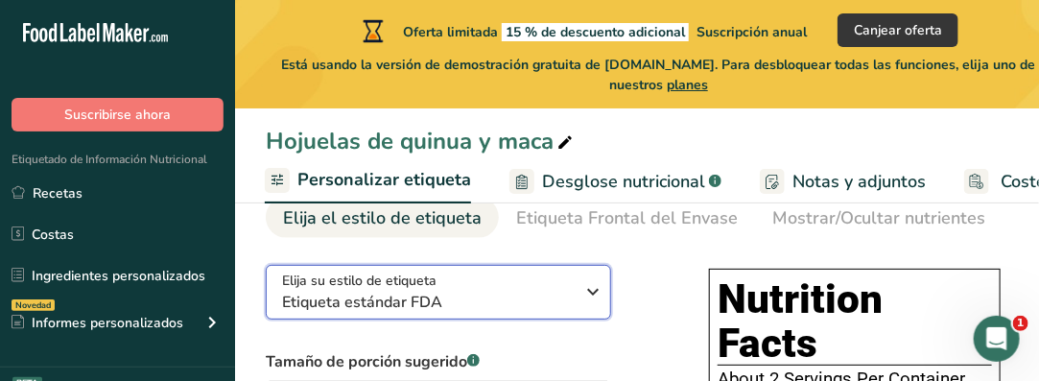
click at [597, 298] on icon "button" at bounding box center [594, 291] width 23 height 35
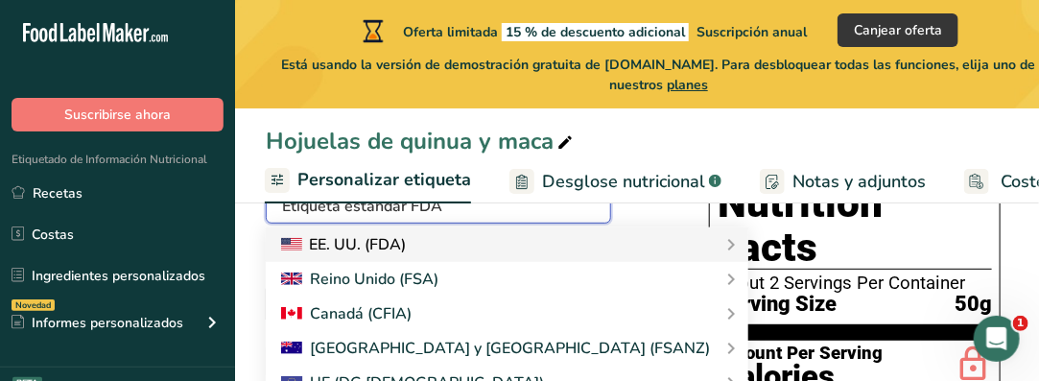
scroll to position [288, 0]
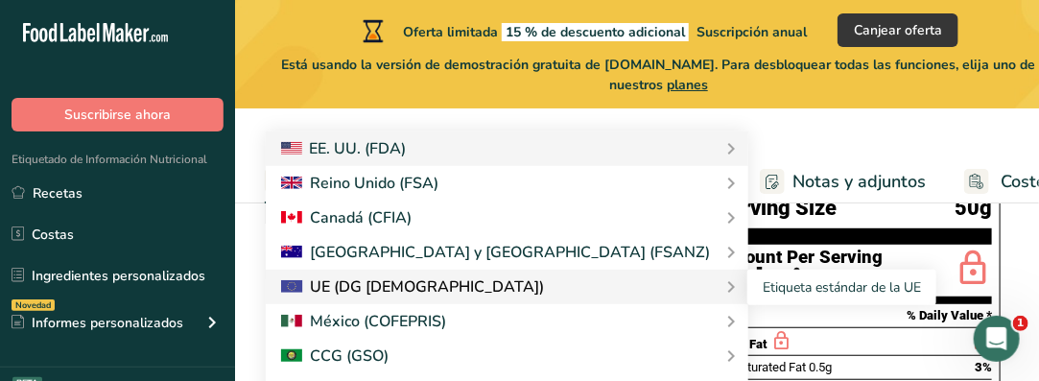
click at [322, 291] on div "UE (DG [DEMOGRAPHIC_DATA])" at bounding box center [413, 286] width 264 height 23
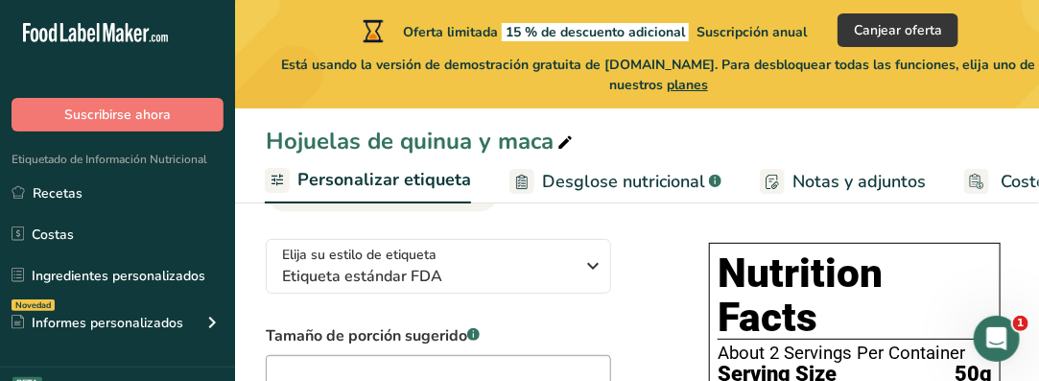
scroll to position [96, 0]
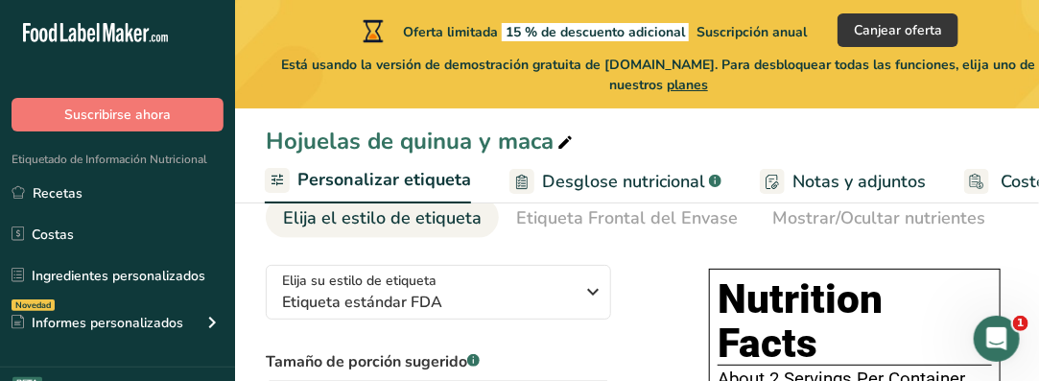
drag, startPoint x: 633, startPoint y: 331, endPoint x: 1046, endPoint y: 372, distance: 414.7
click at [551, 320] on div "Elija su estilo de etiqueta Etiqueta estándar FDA EE. [GEOGRAPHIC_DATA]. (FDA) …" at bounding box center [468, 363] width 405 height 227
click at [991, 330] on icon "Abrir Intercom Messenger" at bounding box center [995, 337] width 32 height 32
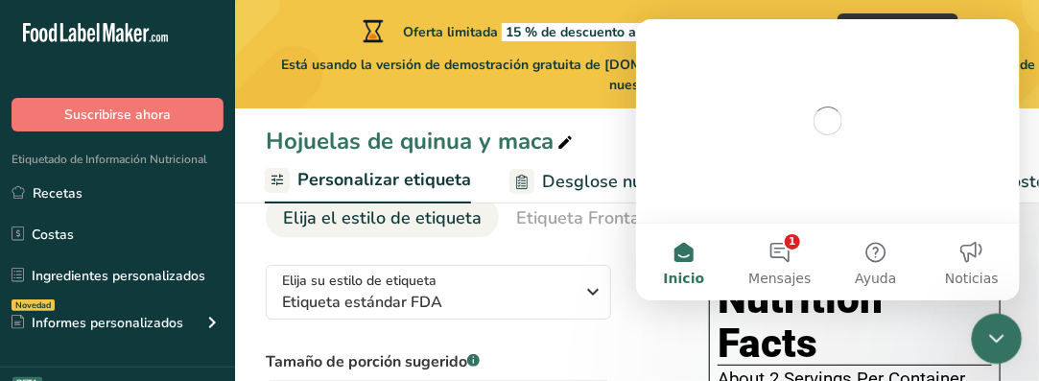
scroll to position [0, 0]
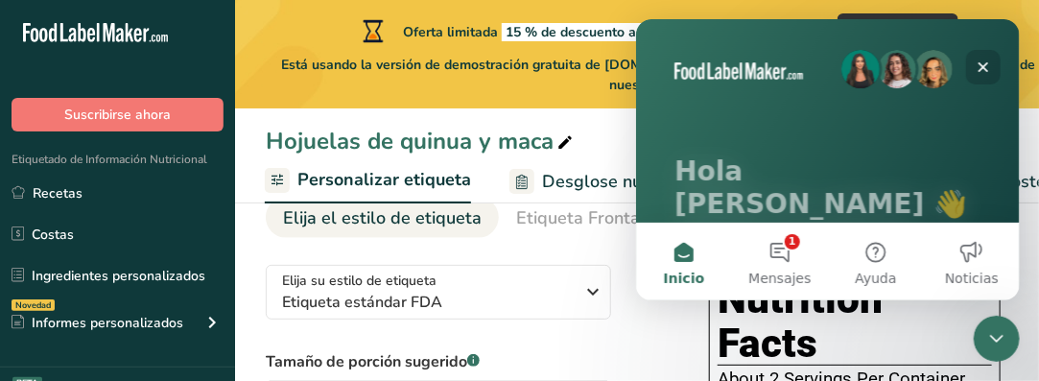
click at [985, 63] on icon "Cerrar" at bounding box center [983, 66] width 11 height 11
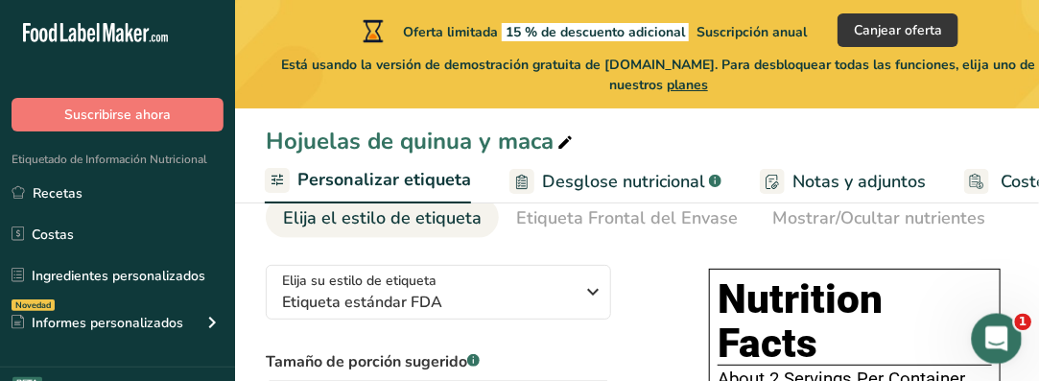
drag, startPoint x: 1000, startPoint y: 328, endPoint x: 980, endPoint y: 83, distance: 246.5
click html
click at [1018, 319] on span "1" at bounding box center [1023, 322] width 17 height 17
click at [998, 343] on icon "Abrir Intercom Messenger" at bounding box center [995, 337] width 32 height 32
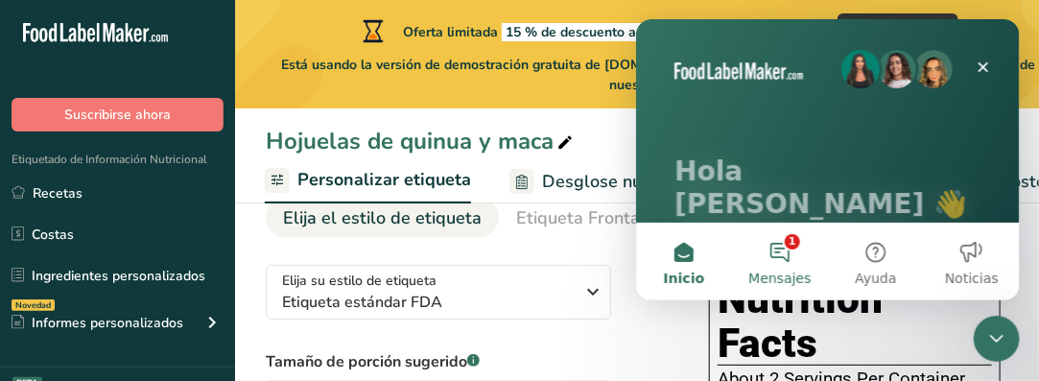
click at [788, 242] on button "1 Mensajes" at bounding box center [779, 261] width 96 height 77
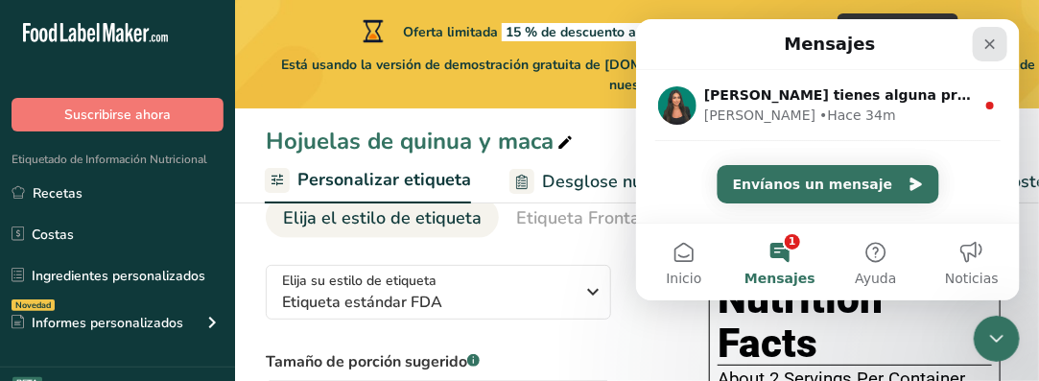
click at [989, 42] on icon "Cerrar" at bounding box center [990, 43] width 11 height 11
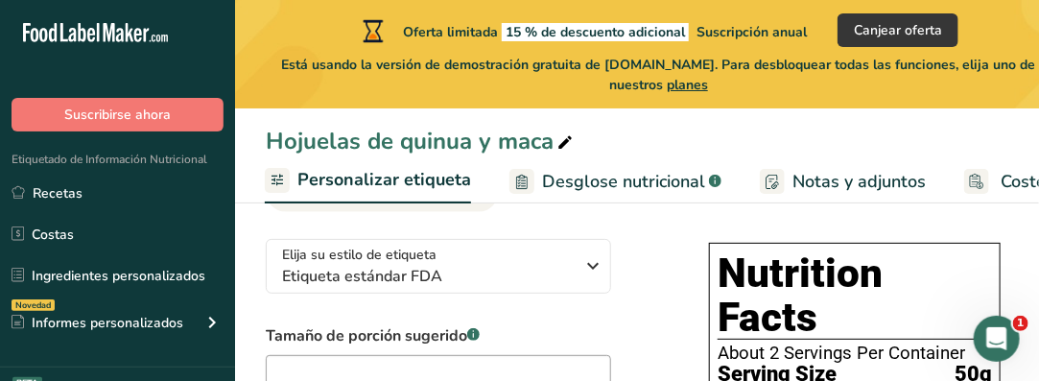
scroll to position [96, 0]
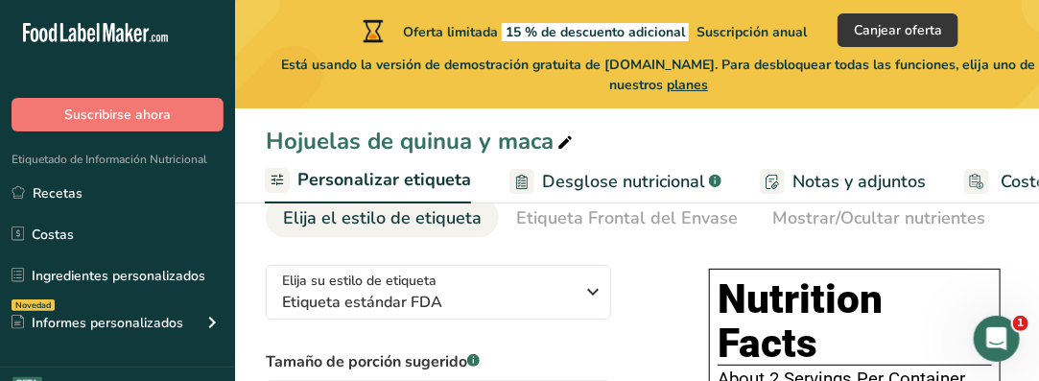
click at [381, 179] on span "Personalizar etiqueta" at bounding box center [385, 180] width 174 height 26
click at [560, 183] on span "Desglose nutricional" at bounding box center [623, 182] width 163 height 26
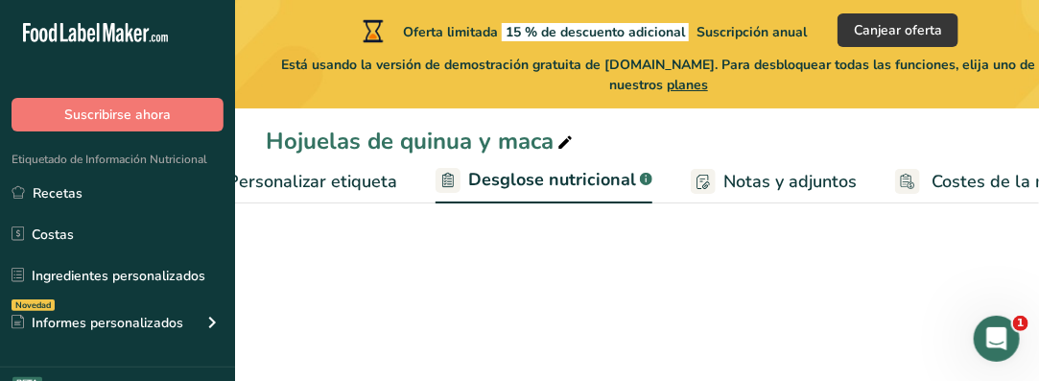
select select "Calories"
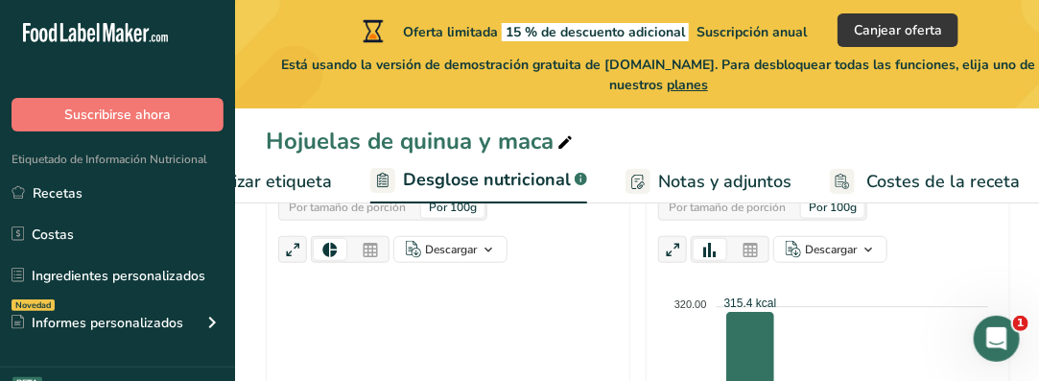
scroll to position [576, 0]
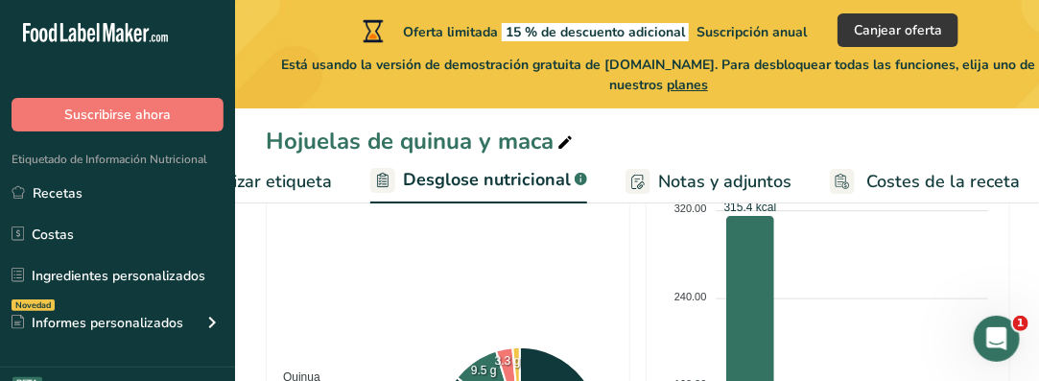
click at [684, 181] on span "Notas y adjuntos" at bounding box center [724, 182] width 133 height 26
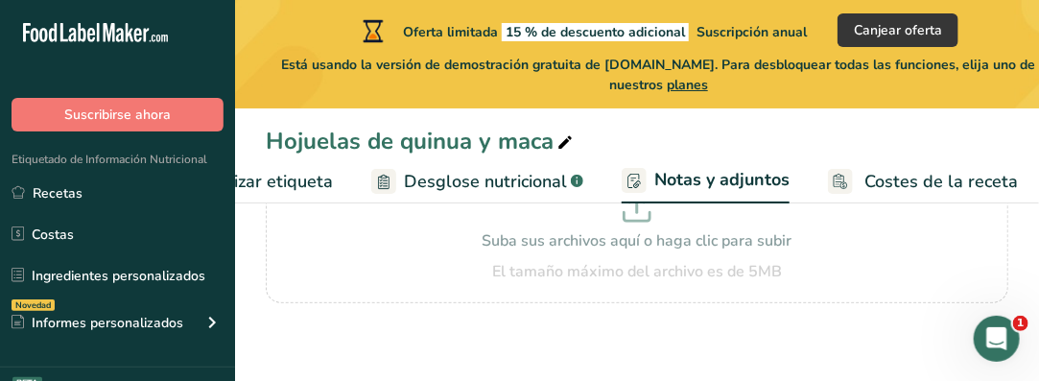
scroll to position [285, 0]
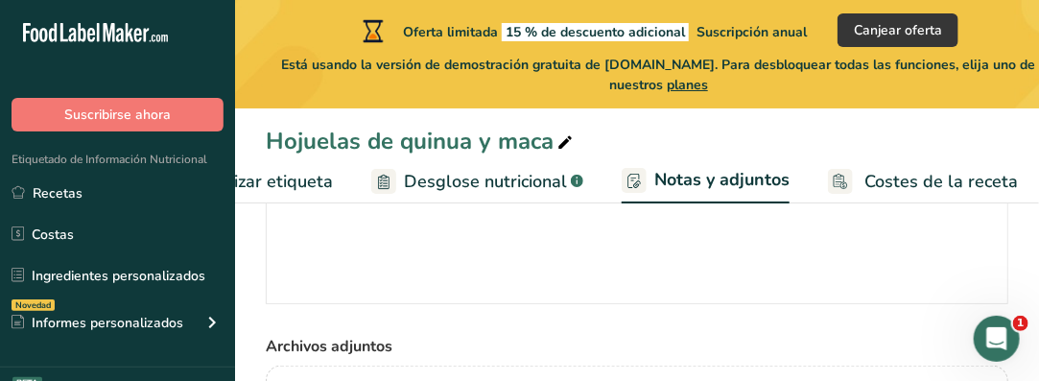
click at [278, 176] on span "Personalizar etiqueta" at bounding box center [248, 182] width 170 height 26
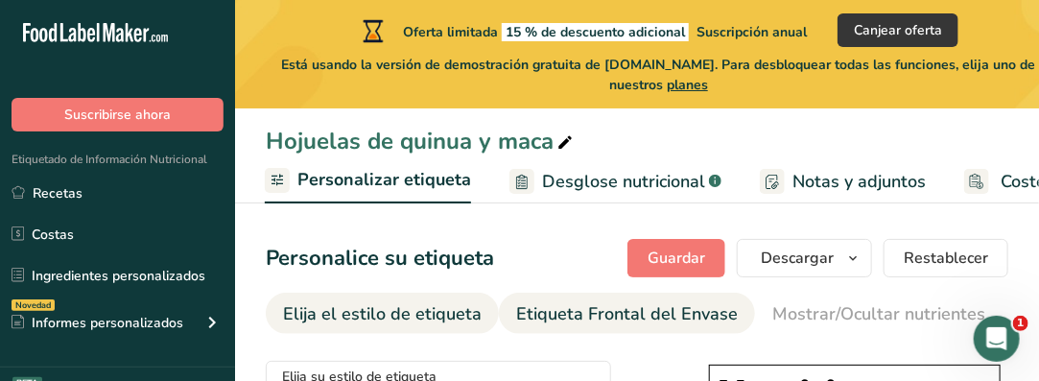
click at [598, 315] on div "Etiqueta Frontal del Envase" at bounding box center [627, 314] width 222 height 26
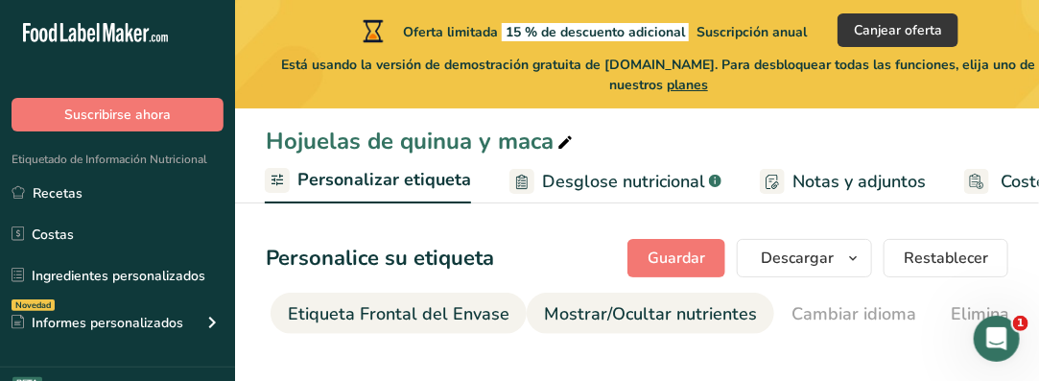
click at [634, 314] on div "Mostrar/Ocultar nutrientes" at bounding box center [650, 314] width 213 height 26
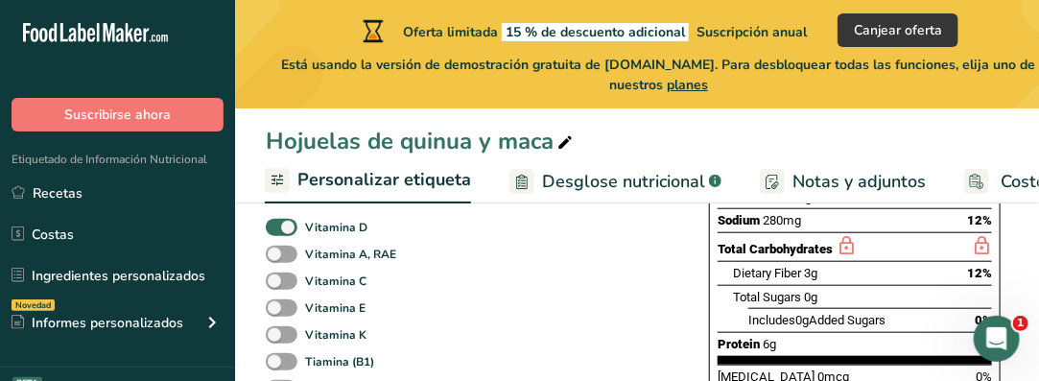
scroll to position [480, 0]
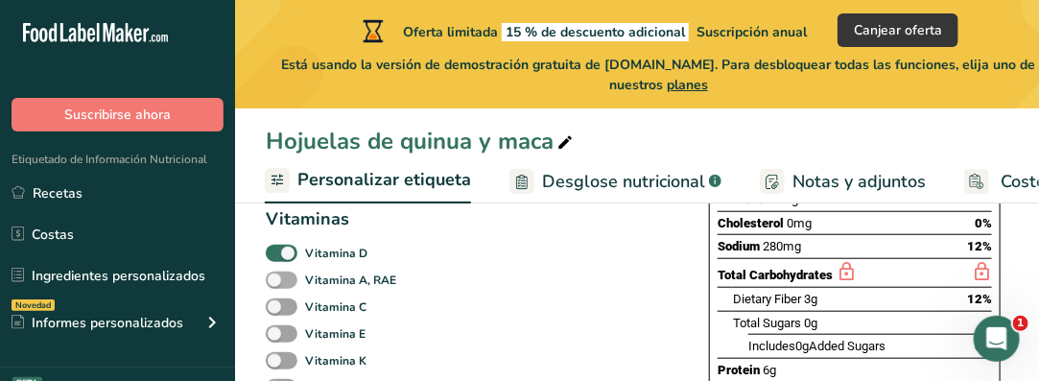
click at [288, 284] on span at bounding box center [282, 281] width 32 height 18
click at [278, 284] on input "Vitamina A, RAE" at bounding box center [272, 280] width 12 height 12
checkbox input "true"
click at [296, 312] on span at bounding box center [282, 307] width 32 height 18
click at [278, 312] on input "Vitamina C" at bounding box center [272, 306] width 12 height 12
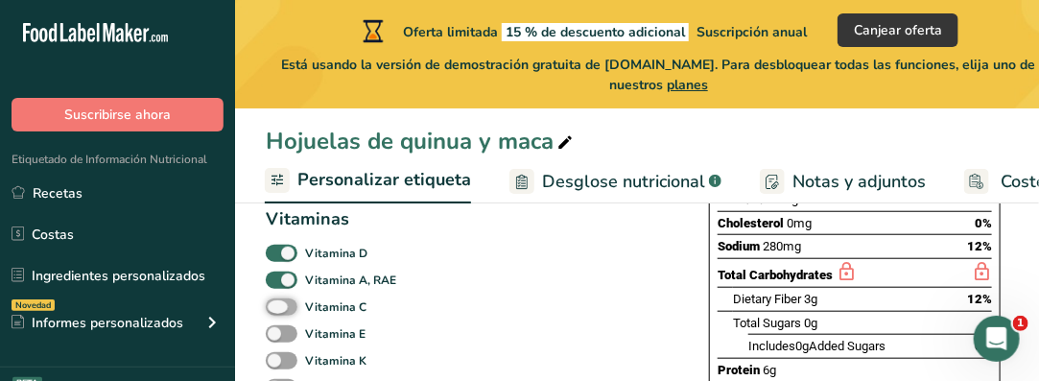
checkbox input "true"
click at [289, 342] on span at bounding box center [282, 334] width 32 height 18
click at [278, 340] on input "Vitamina E" at bounding box center [272, 333] width 12 height 12
checkbox input "true"
click at [289, 358] on span at bounding box center [282, 361] width 32 height 18
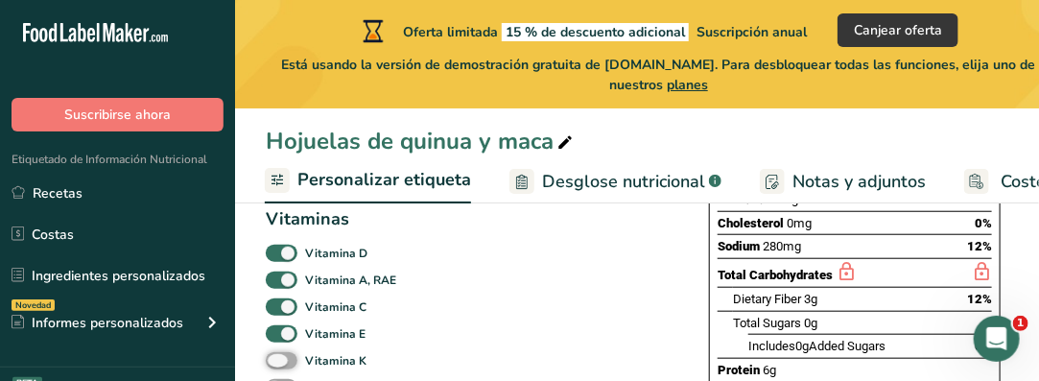
click at [278, 358] on input "Vitamina K" at bounding box center [272, 360] width 12 height 12
checkbox input "true"
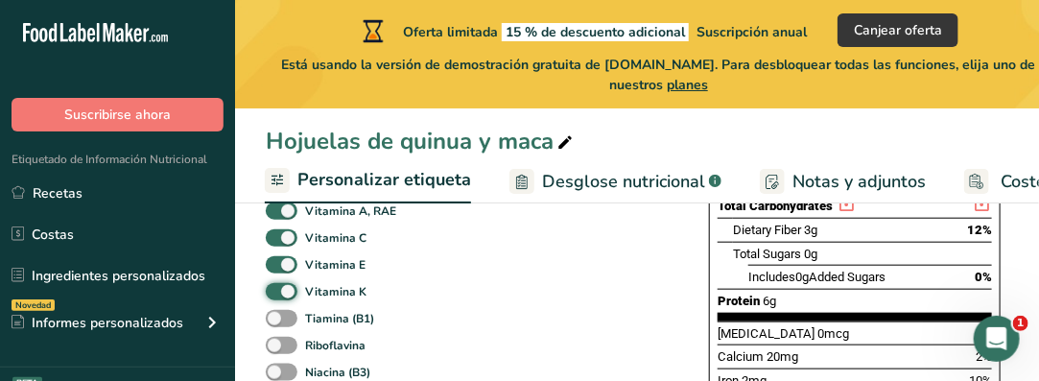
scroll to position [576, 0]
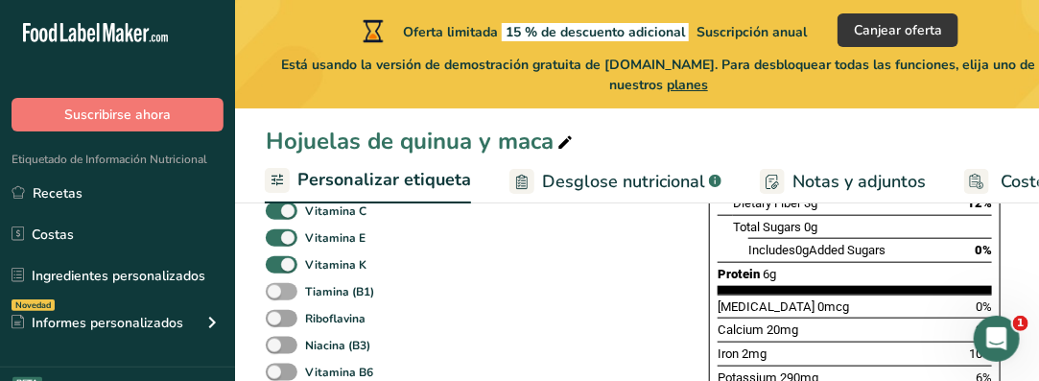
click at [285, 297] on span at bounding box center [282, 292] width 32 height 18
click at [278, 297] on input "Tiamina (B1)" at bounding box center [272, 291] width 12 height 12
checkbox input "true"
click at [287, 322] on span at bounding box center [282, 319] width 32 height 18
click at [278, 322] on input "Riboflavina" at bounding box center [272, 318] width 12 height 12
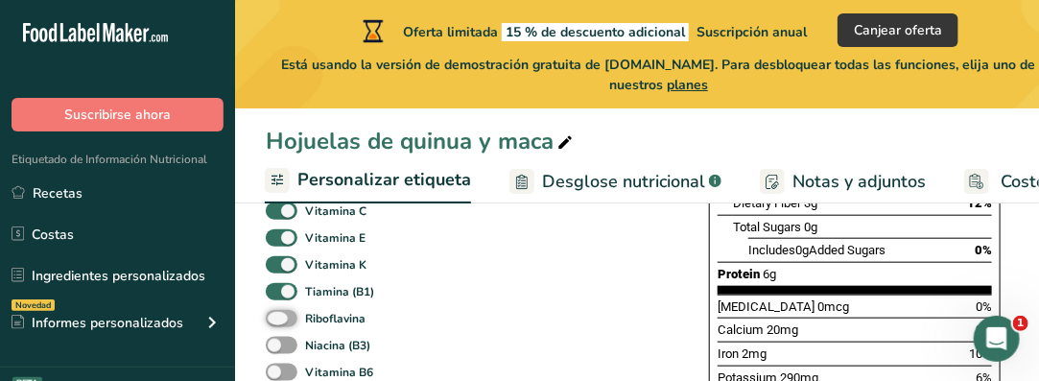
checkbox input "true"
click at [291, 348] on span at bounding box center [282, 346] width 32 height 18
click at [278, 348] on input "Niacina (B3)" at bounding box center [272, 345] width 12 height 12
checkbox input "true"
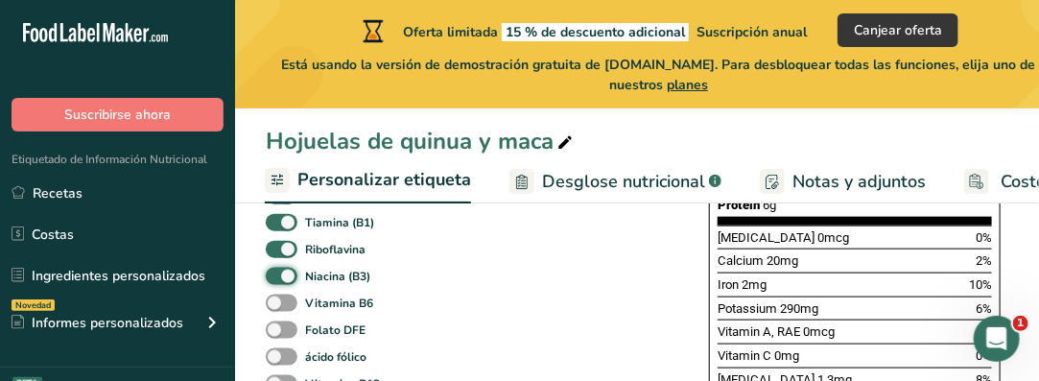
scroll to position [672, 0]
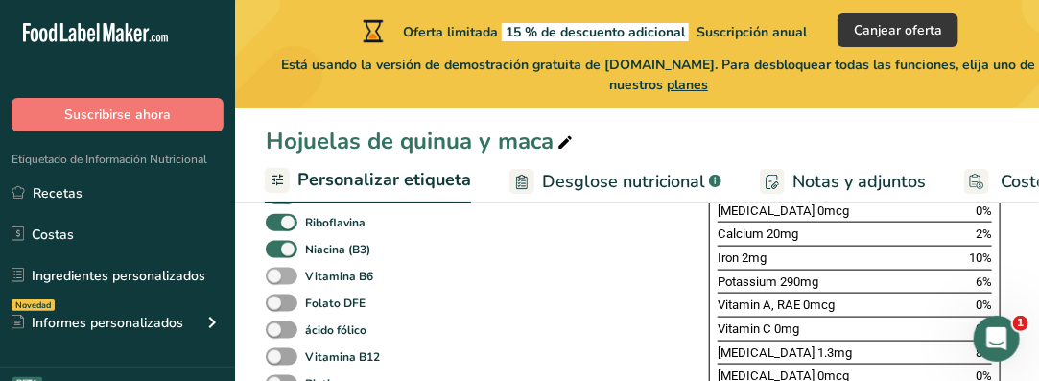
click at [290, 275] on span at bounding box center [282, 277] width 32 height 18
click at [278, 275] on input "Vitamina B6" at bounding box center [272, 276] width 12 height 12
checkbox input "true"
click at [291, 305] on span at bounding box center [282, 304] width 32 height 18
click at [278, 305] on input "Folato DFE" at bounding box center [272, 303] width 12 height 12
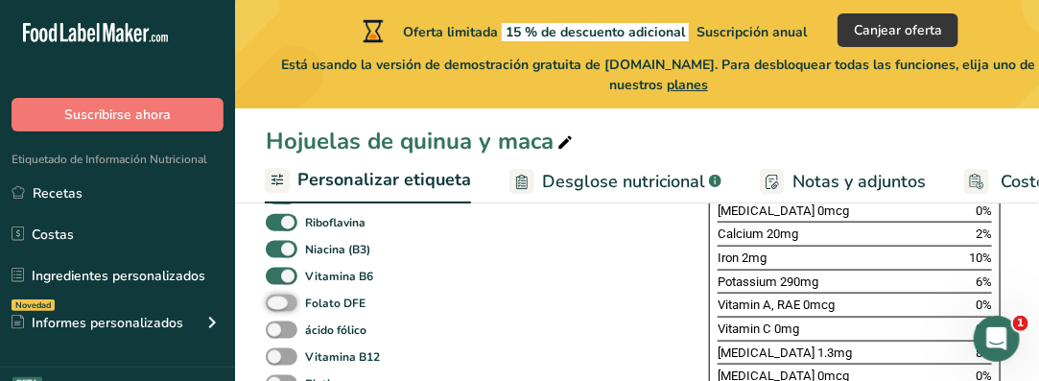
checkbox input "true"
click at [292, 335] on span at bounding box center [282, 331] width 32 height 18
click at [278, 335] on input "ácido fólico" at bounding box center [272, 329] width 12 height 12
checkbox input "true"
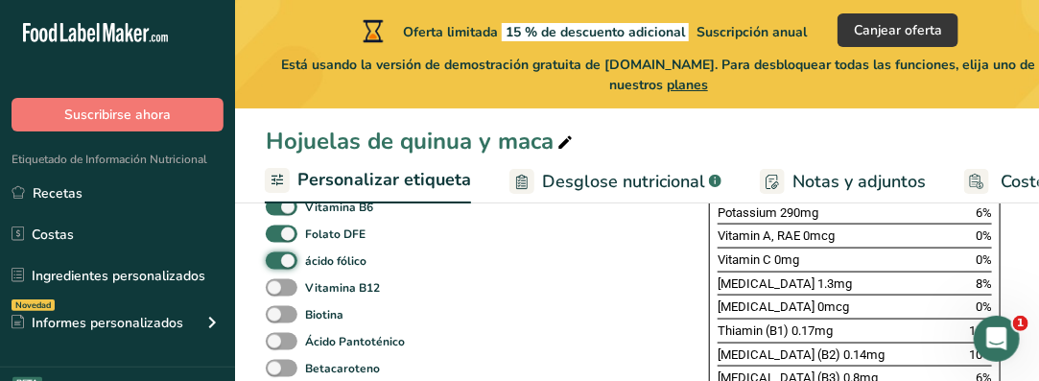
scroll to position [768, 0]
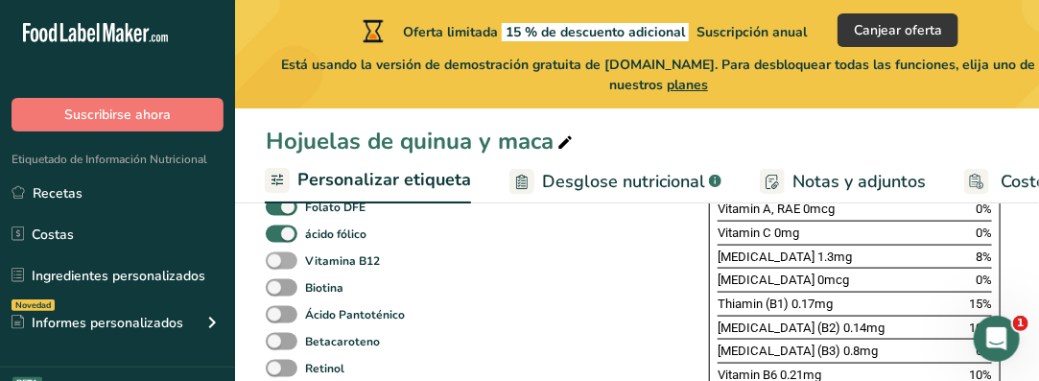
click at [291, 260] on span at bounding box center [282, 261] width 32 height 18
click at [278, 260] on input "Vitamina B12" at bounding box center [272, 260] width 12 height 12
checkbox input "true"
click at [294, 289] on span at bounding box center [282, 288] width 32 height 18
click at [278, 289] on input "Biotina" at bounding box center [272, 287] width 12 height 12
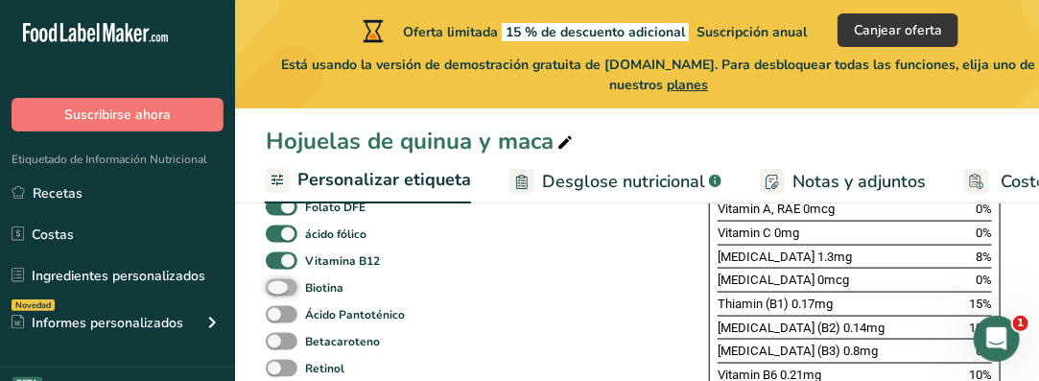
checkbox input "true"
click at [288, 319] on span at bounding box center [282, 315] width 32 height 18
click at [278, 319] on input "Ácido Pantoténico" at bounding box center [272, 314] width 12 height 12
checkbox input "true"
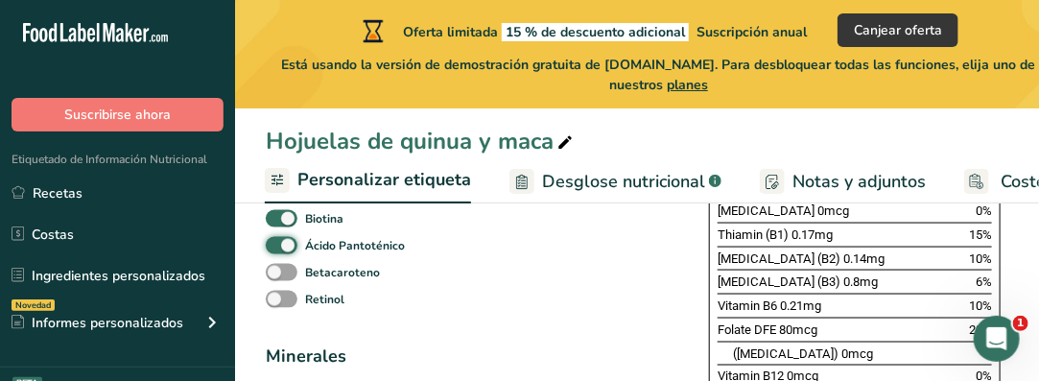
scroll to position [864, 0]
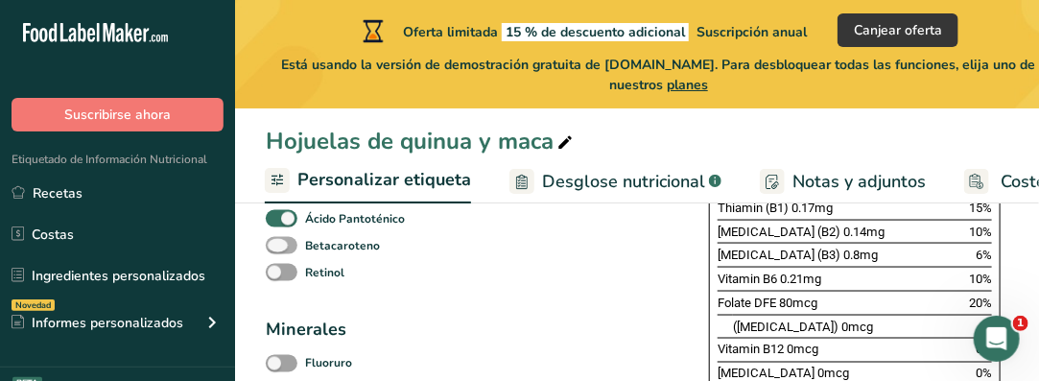
click at [288, 244] on span at bounding box center [282, 246] width 32 height 18
click at [278, 244] on input "Betacaroteno" at bounding box center [272, 245] width 12 height 12
checkbox input "true"
click at [290, 279] on span at bounding box center [282, 273] width 32 height 18
click at [278, 278] on input "Retinol" at bounding box center [272, 272] width 12 height 12
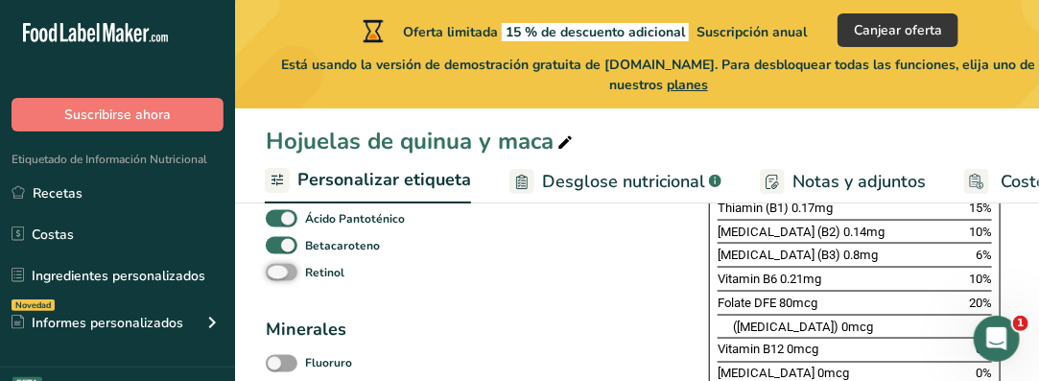
checkbox input "true"
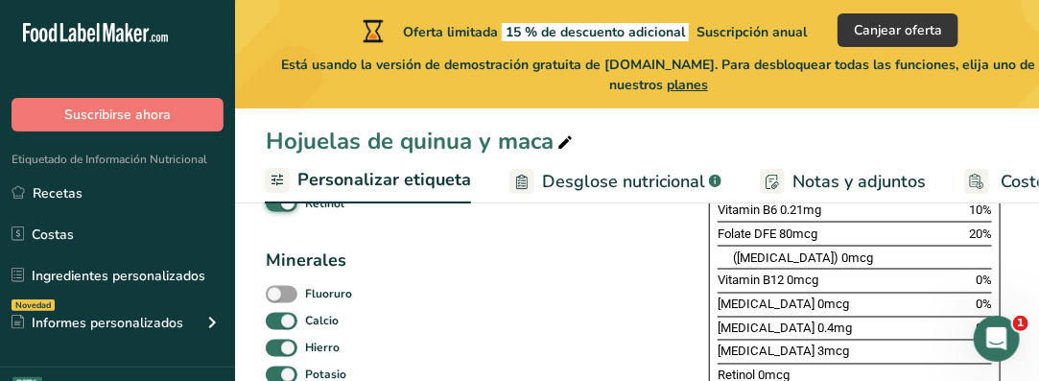
scroll to position [960, 0]
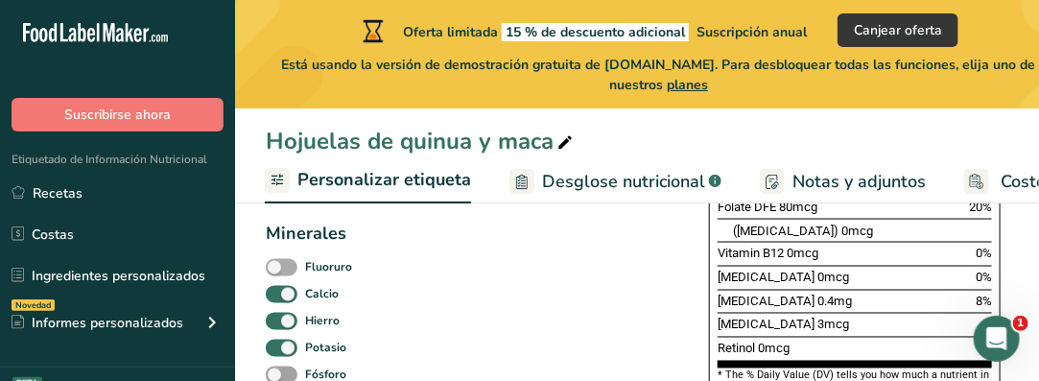
click at [293, 267] on span at bounding box center [282, 268] width 32 height 18
click at [278, 267] on input "Fluoruro" at bounding box center [272, 267] width 12 height 12
checkbox input "true"
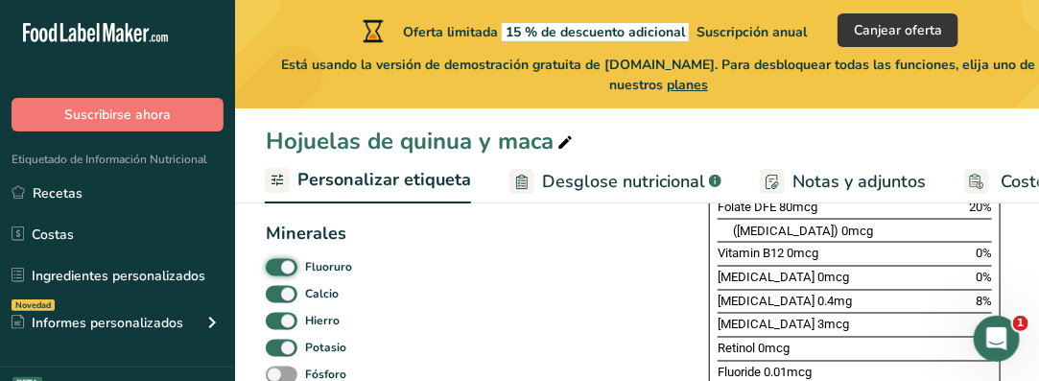
scroll to position [1056, 0]
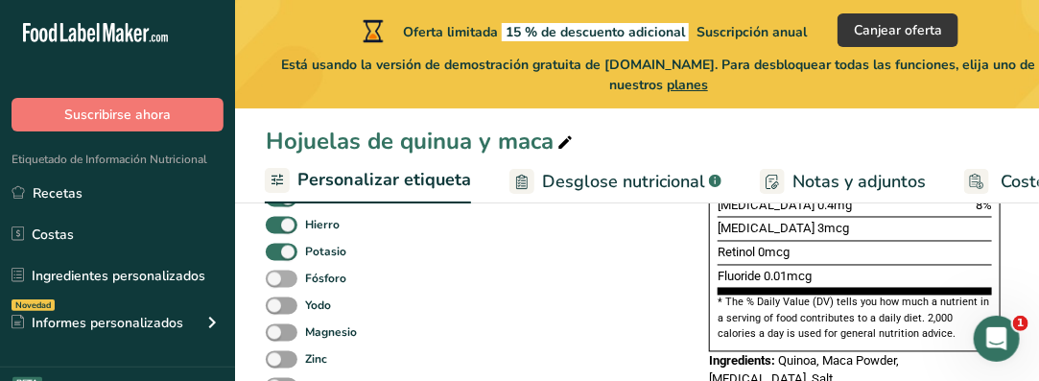
click at [286, 282] on span at bounding box center [282, 280] width 32 height 18
click at [278, 282] on input "Fósforo" at bounding box center [272, 279] width 12 height 12
checkbox input "true"
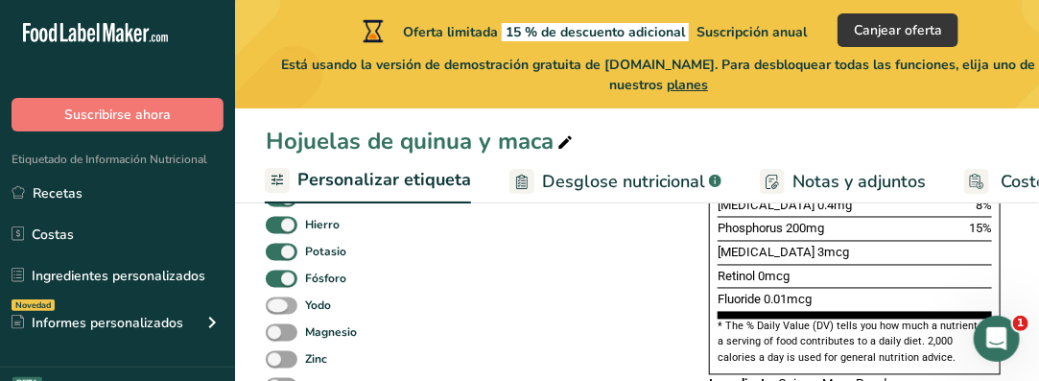
click at [289, 308] on span at bounding box center [282, 307] width 32 height 18
click at [278, 308] on input "Yodo" at bounding box center [272, 305] width 12 height 12
checkbox input "true"
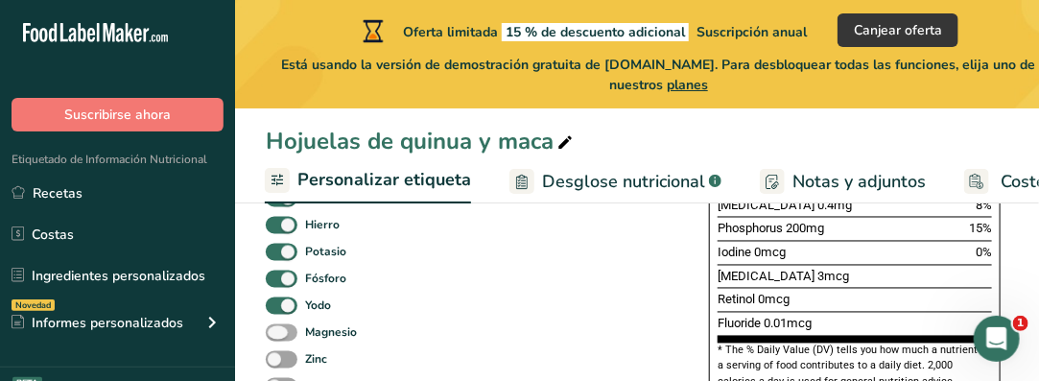
click at [289, 336] on span at bounding box center [282, 333] width 32 height 18
click at [278, 336] on input "Magnesio" at bounding box center [272, 332] width 12 height 12
checkbox input "true"
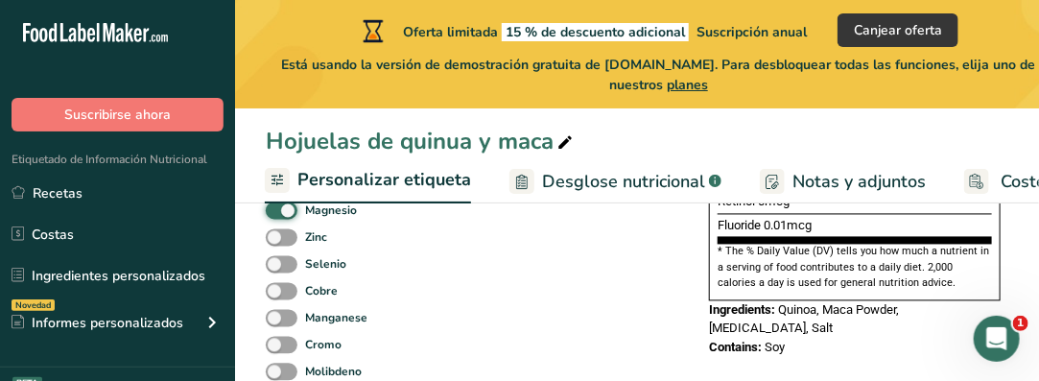
scroll to position [1152, 0]
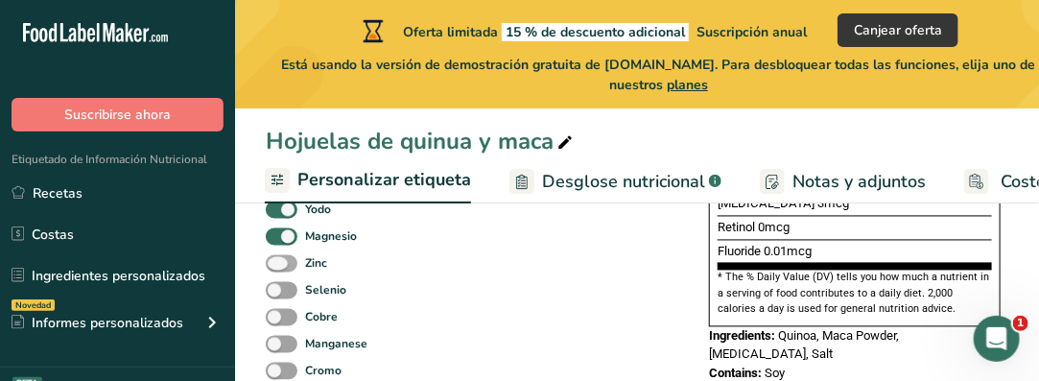
click at [290, 262] on span at bounding box center [282, 264] width 32 height 18
click at [278, 262] on input "Zinc" at bounding box center [272, 263] width 12 height 12
checkbox input "true"
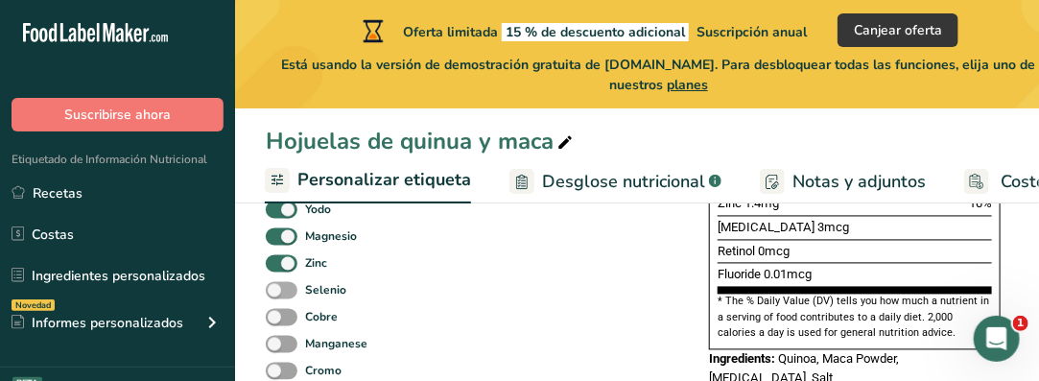
click at [287, 295] on span at bounding box center [282, 291] width 32 height 18
click at [278, 295] on input "Selenio" at bounding box center [272, 290] width 12 height 12
checkbox input "true"
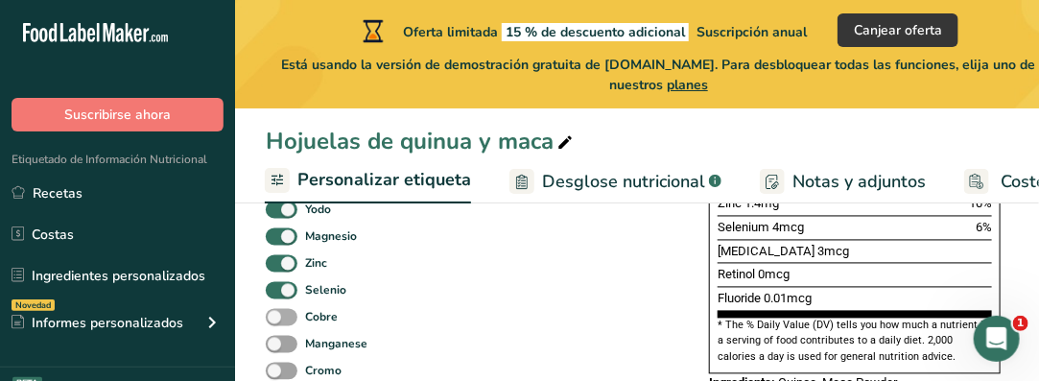
click at [293, 320] on span at bounding box center [282, 318] width 32 height 18
click at [278, 320] on input "Cobre" at bounding box center [272, 317] width 12 height 12
checkbox input "true"
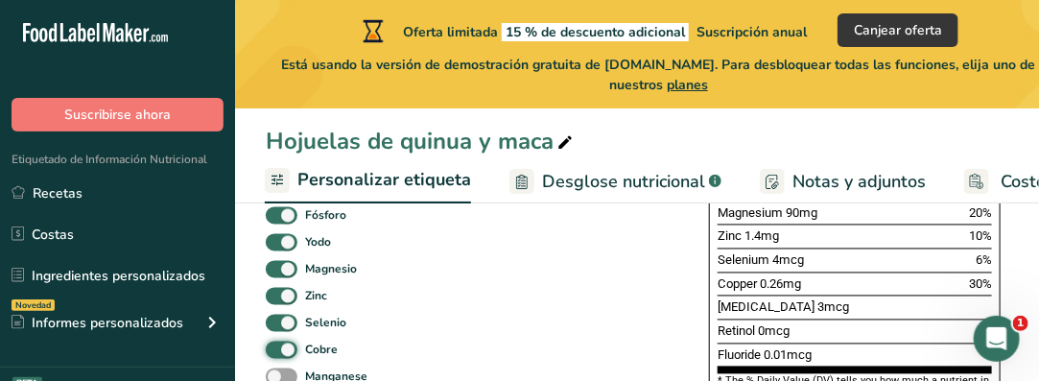
scroll to position [1248, 0]
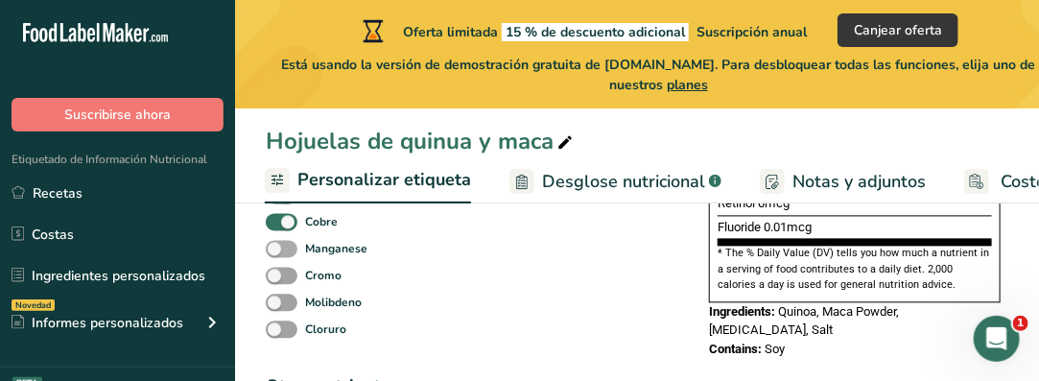
click at [292, 248] on span at bounding box center [282, 249] width 32 height 18
click at [278, 248] on input "Manganese" at bounding box center [272, 248] width 12 height 12
checkbox input "true"
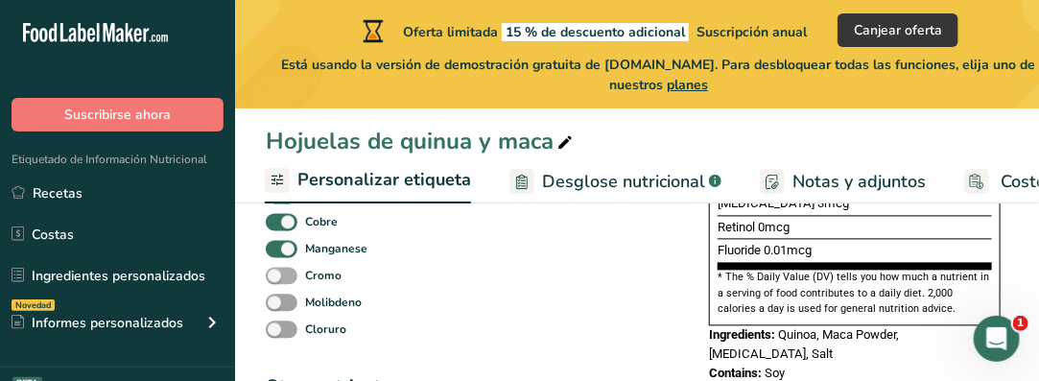
click at [292, 283] on span at bounding box center [282, 276] width 32 height 18
click at [278, 281] on input "Cromo" at bounding box center [272, 275] width 12 height 12
checkbox input "true"
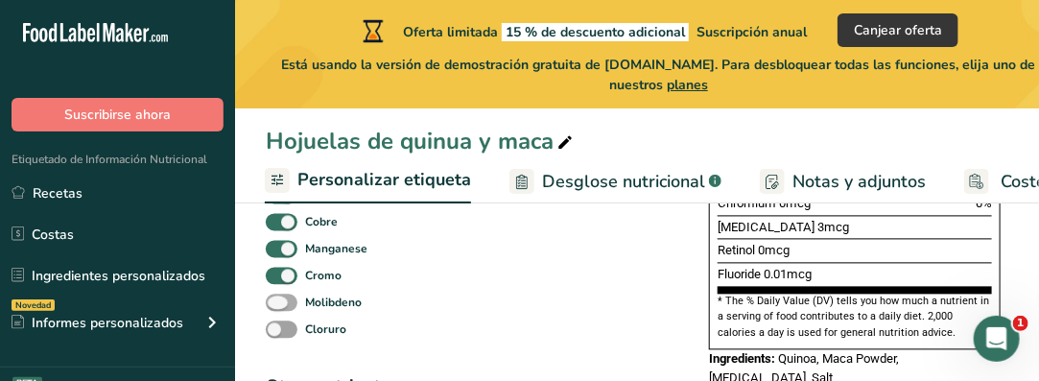
click at [290, 302] on span at bounding box center [282, 303] width 32 height 18
click at [278, 302] on input "Molibdeno" at bounding box center [272, 302] width 12 height 12
checkbox input "true"
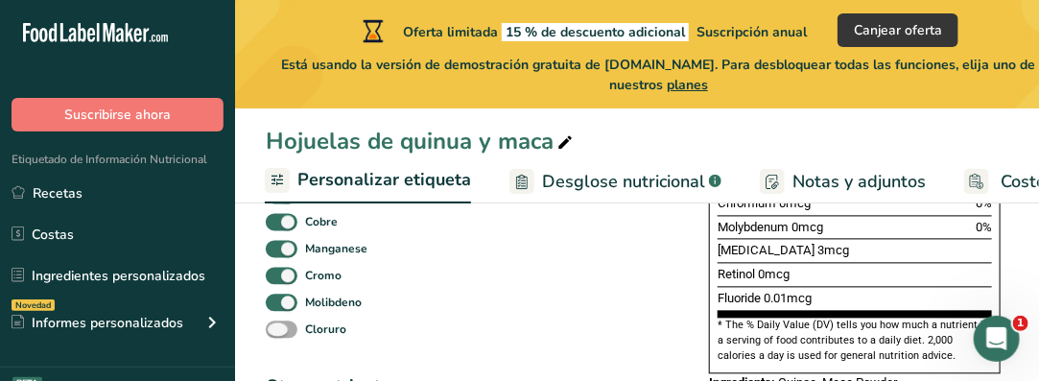
click at [289, 333] on span at bounding box center [282, 330] width 32 height 18
click at [278, 333] on input "Cloruro" at bounding box center [272, 328] width 12 height 12
checkbox input "true"
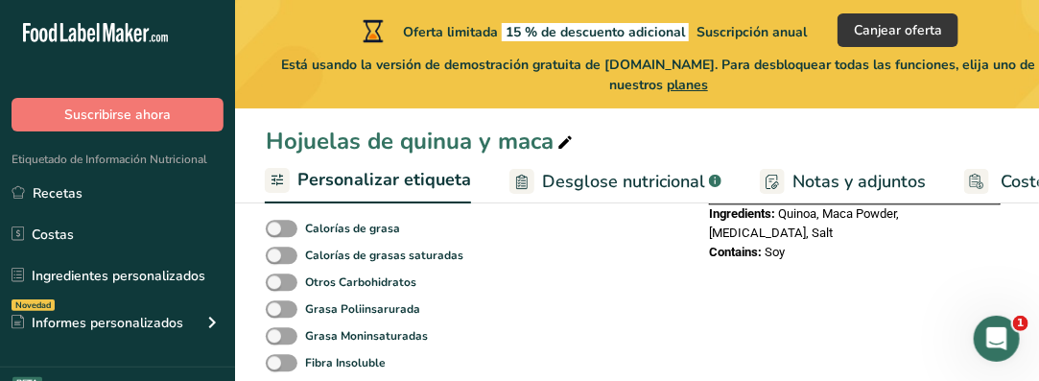
scroll to position [1536, 0]
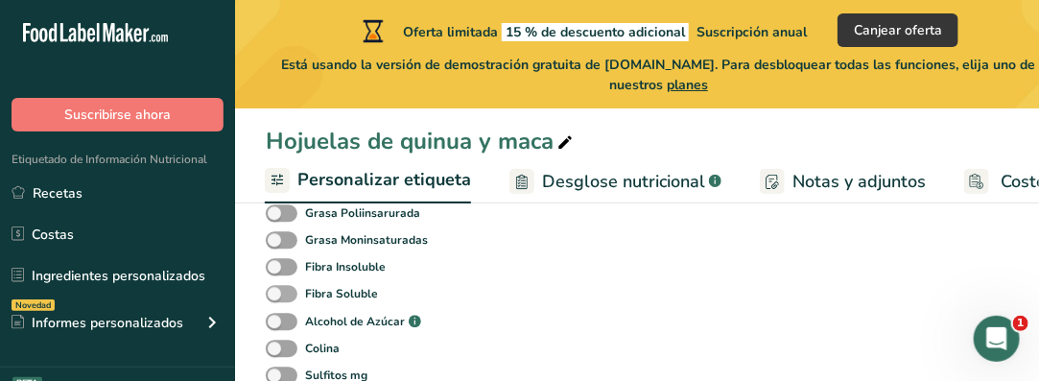
click at [289, 293] on span at bounding box center [282, 294] width 32 height 18
click at [278, 293] on input "Fibra Soluble" at bounding box center [272, 293] width 12 height 12
checkbox input "true"
click at [290, 268] on span at bounding box center [282, 267] width 32 height 18
click at [278, 268] on input "Fibra Insoluble" at bounding box center [272, 266] width 12 height 12
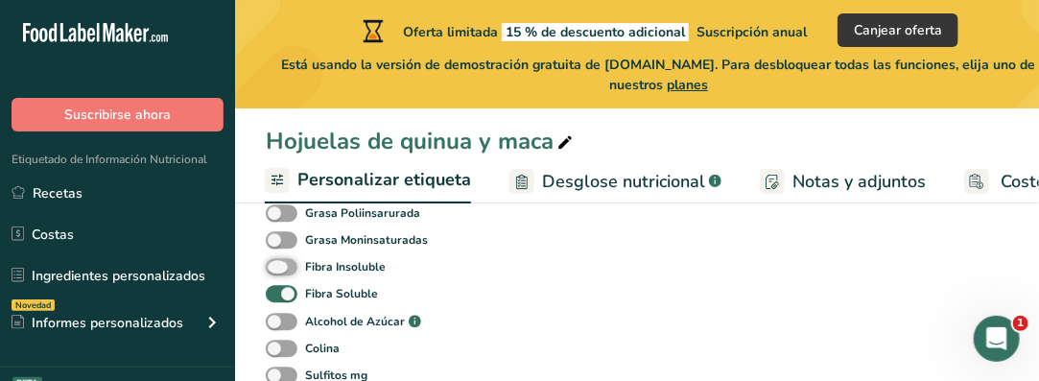
checkbox input "true"
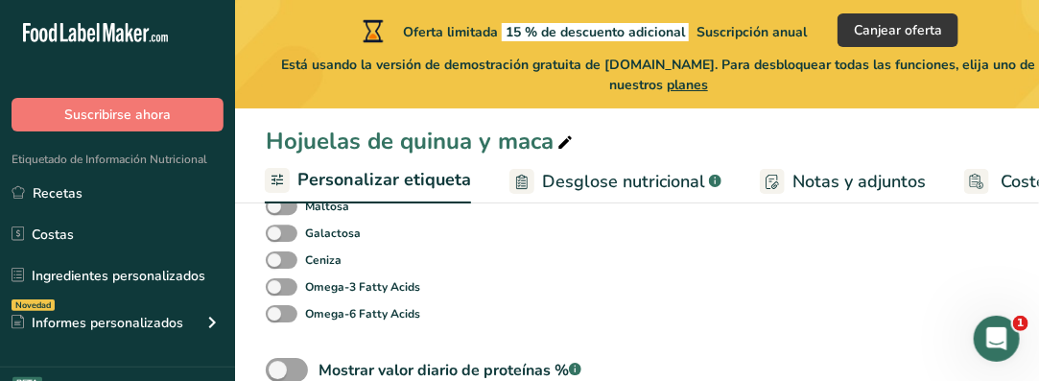
scroll to position [1919, 0]
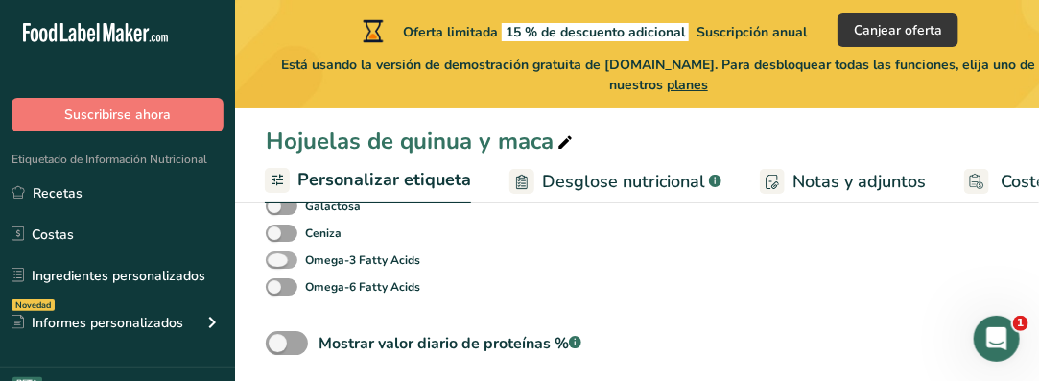
click at [298, 262] on span "Omega-3 Fatty Acids" at bounding box center [359, 259] width 123 height 17
click at [278, 262] on input "Omega-3 Fatty Acids" at bounding box center [272, 259] width 12 height 12
checkbox input "true"
click at [290, 286] on span at bounding box center [282, 287] width 32 height 18
click at [278, 286] on input "Omega-6 Fatty Acids" at bounding box center [272, 286] width 12 height 12
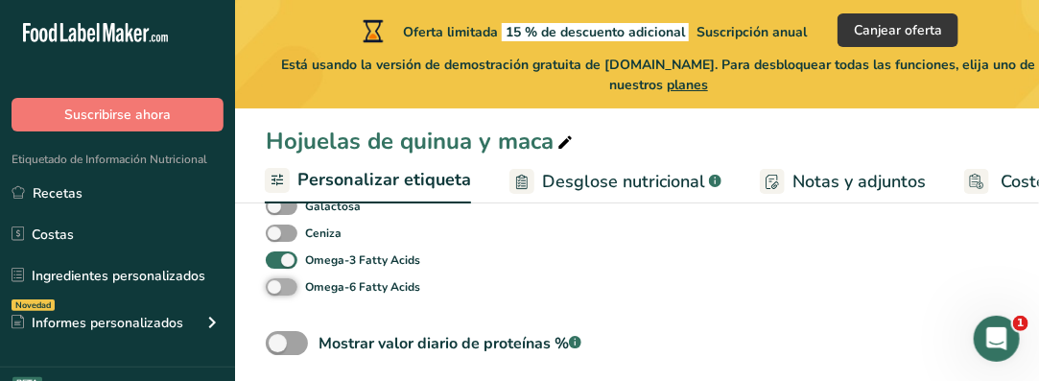
checkbox input "true"
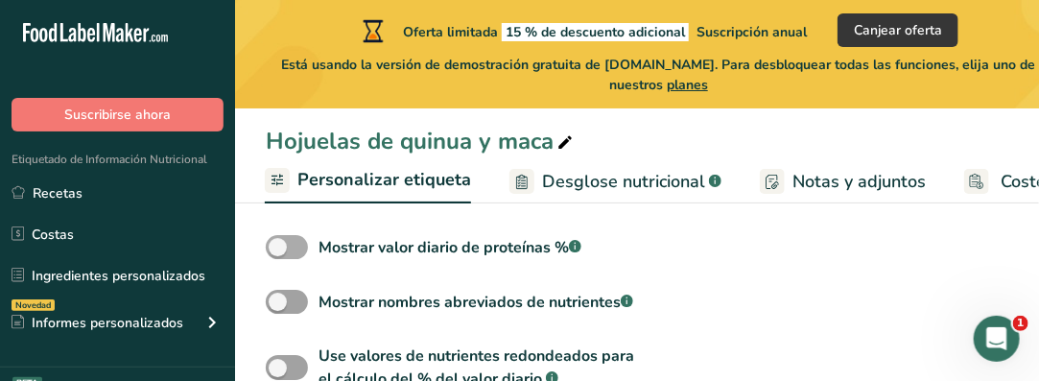
click at [296, 250] on span at bounding box center [287, 247] width 42 height 24
click at [278, 250] on input "Mostrar valor diario de proteínas % .a-a{fill:#347362;}.b-a{fill:#fff;}" at bounding box center [272, 247] width 12 height 12
checkbox input "true"
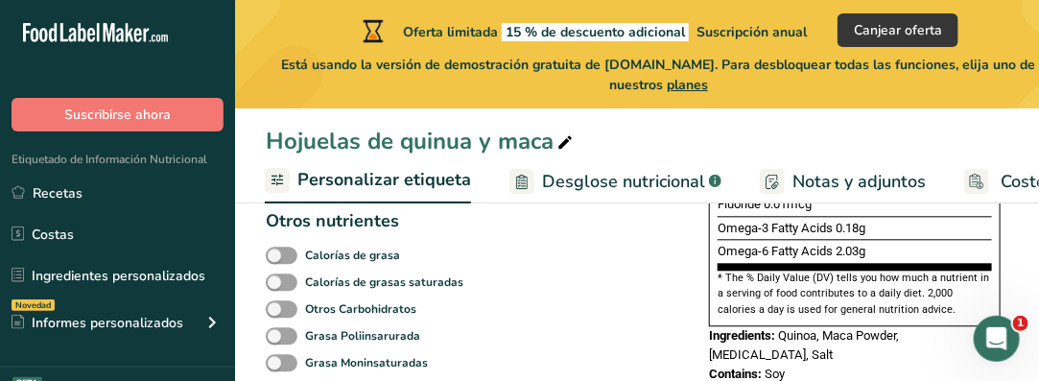
scroll to position [1449, 0]
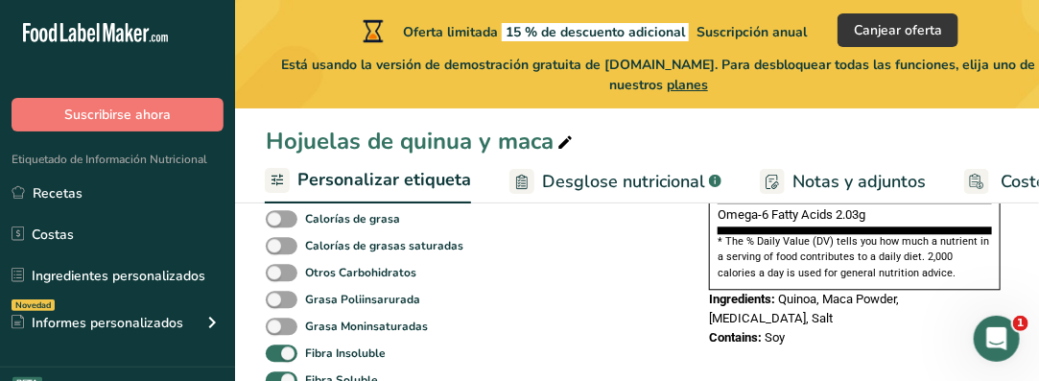
drag, startPoint x: 727, startPoint y: 318, endPoint x: 919, endPoint y: 295, distance: 194.3
copy div "Nutrition Facts About 2 Servings Per Container Serving Size 50g Amount Per Serv…"
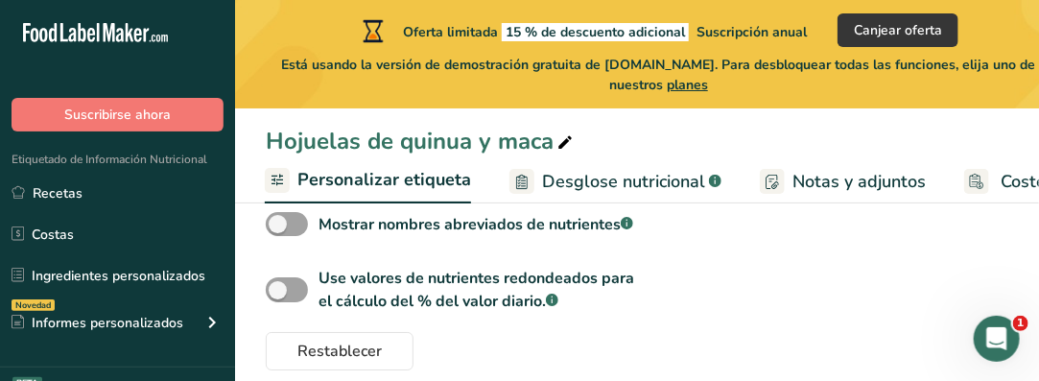
scroll to position [2194, 0]
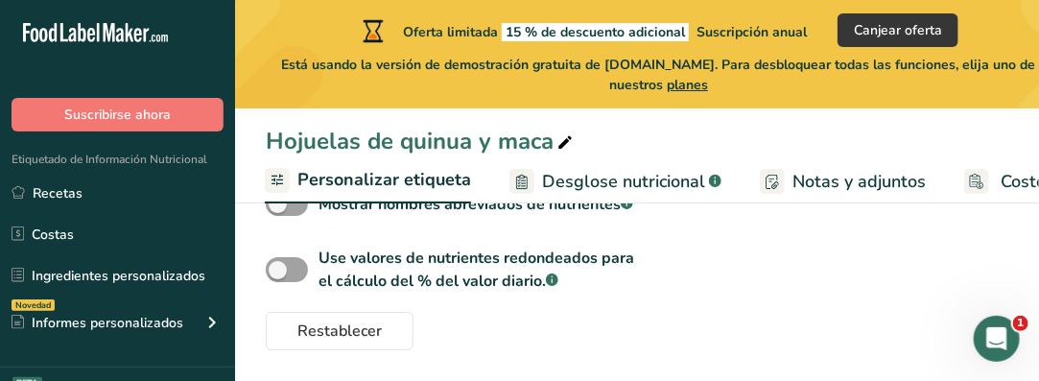
click at [396, 180] on span "Personalizar etiqueta" at bounding box center [385, 180] width 174 height 26
click at [274, 179] on icon at bounding box center [277, 180] width 15 height 24
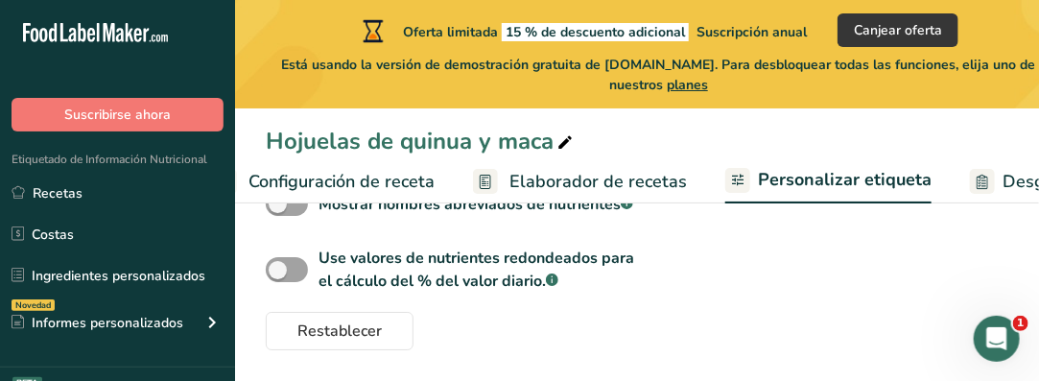
scroll to position [0, 0]
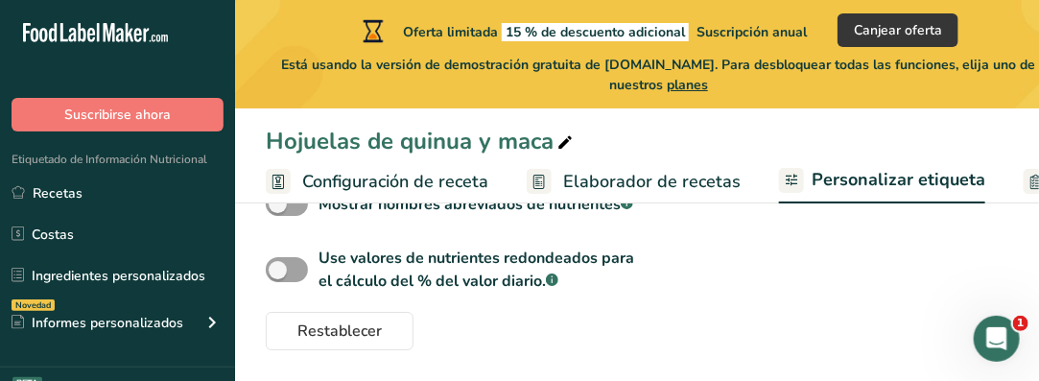
click at [445, 178] on span "Configuración de receta" at bounding box center [395, 182] width 186 height 26
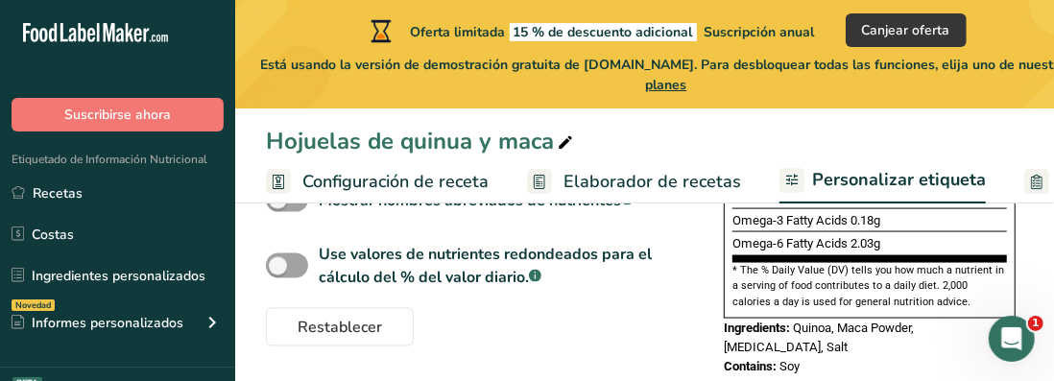
scroll to position [0, 6]
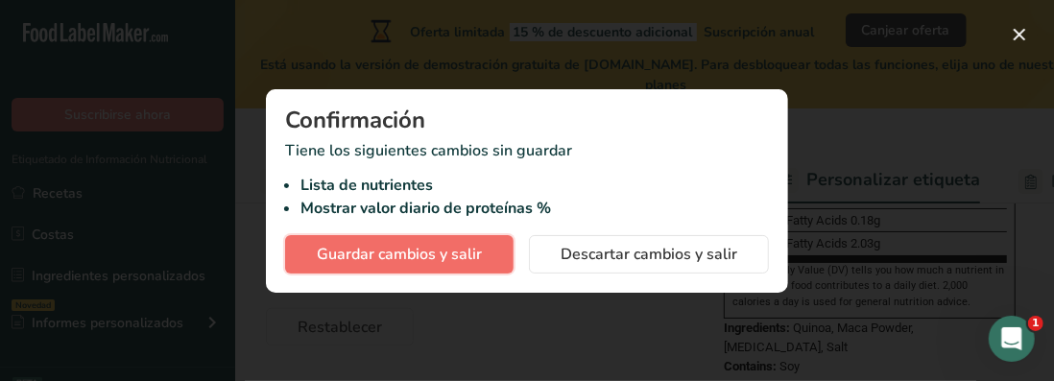
click at [469, 246] on span "Guardar cambios y salir" at bounding box center [399, 254] width 165 height 23
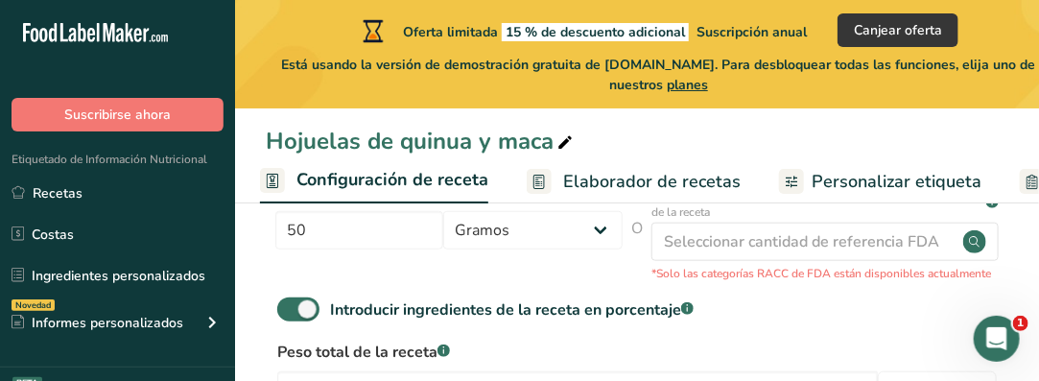
scroll to position [654, 0]
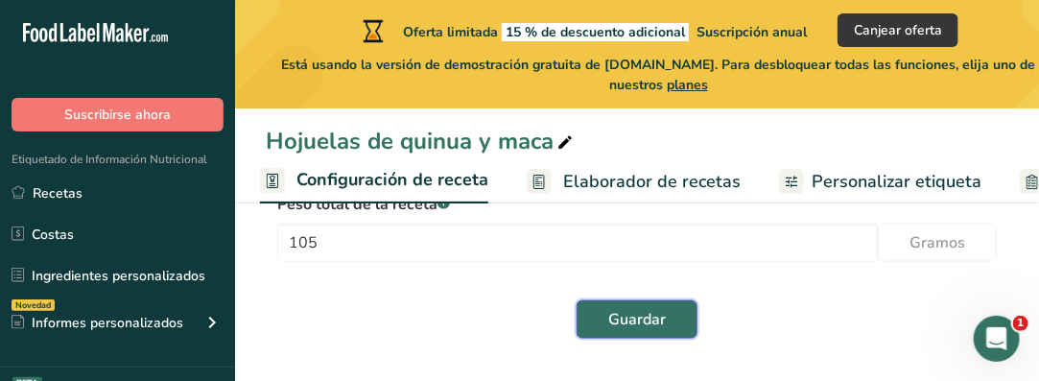
click at [625, 314] on span "Guardar" at bounding box center [637, 319] width 58 height 23
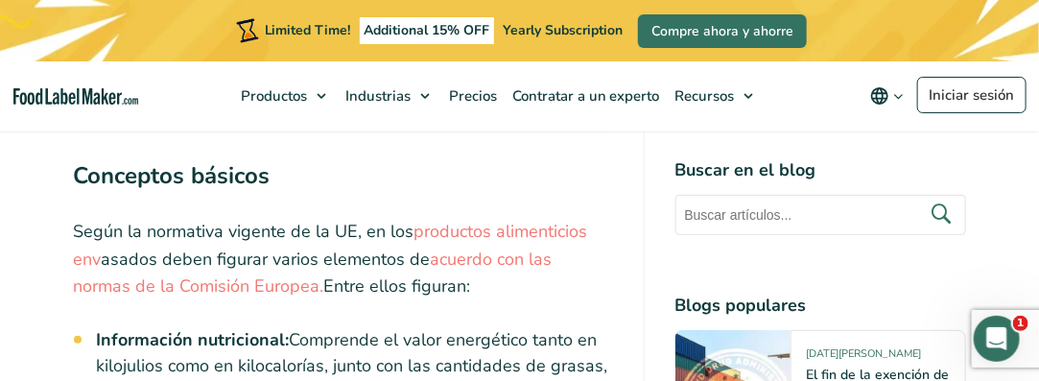
scroll to position [2495, 0]
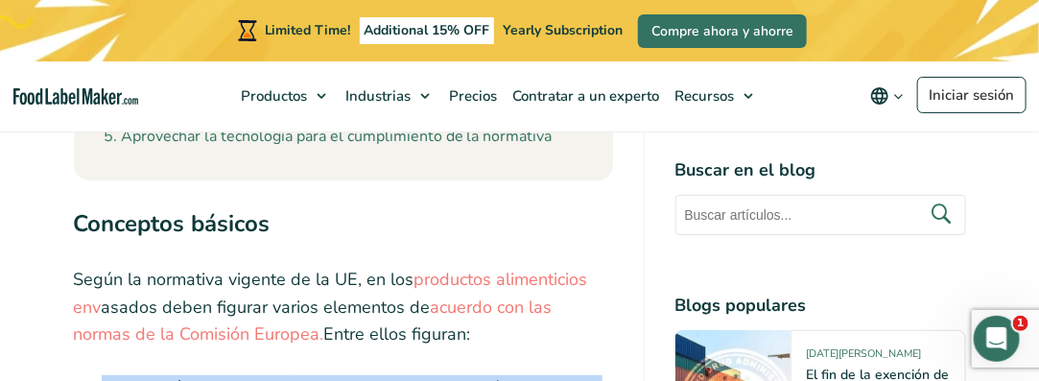
drag, startPoint x: 100, startPoint y: 279, endPoint x: 421, endPoint y: 346, distance: 328.5
click at [219, 376] on strong "Información nutricional:" at bounding box center [193, 387] width 193 height 23
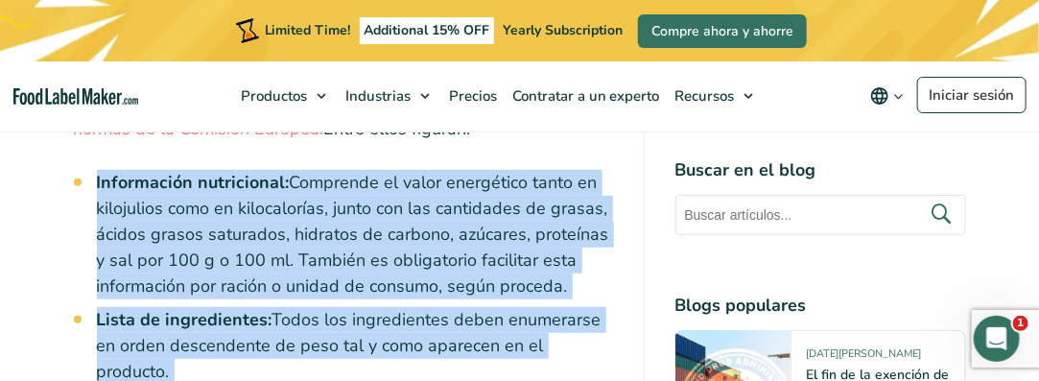
scroll to position [2766, 0]
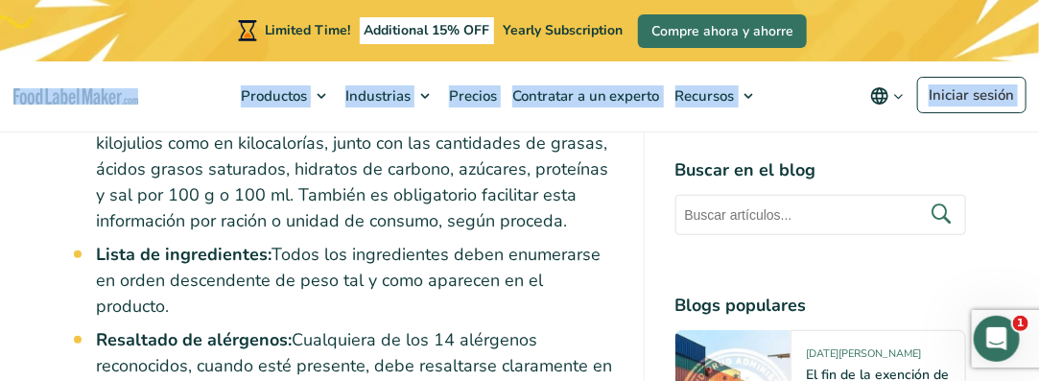
drag, startPoint x: 97, startPoint y: 287, endPoint x: 155, endPoint y: 120, distance: 177.0
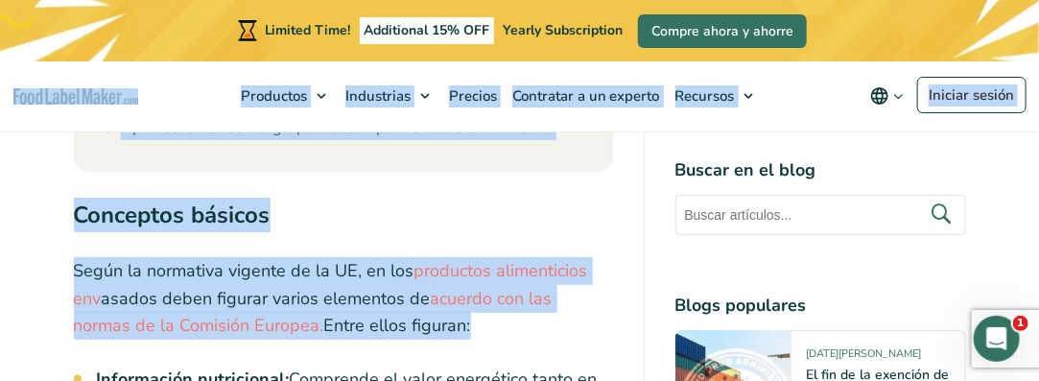
scroll to position [2478, 0]
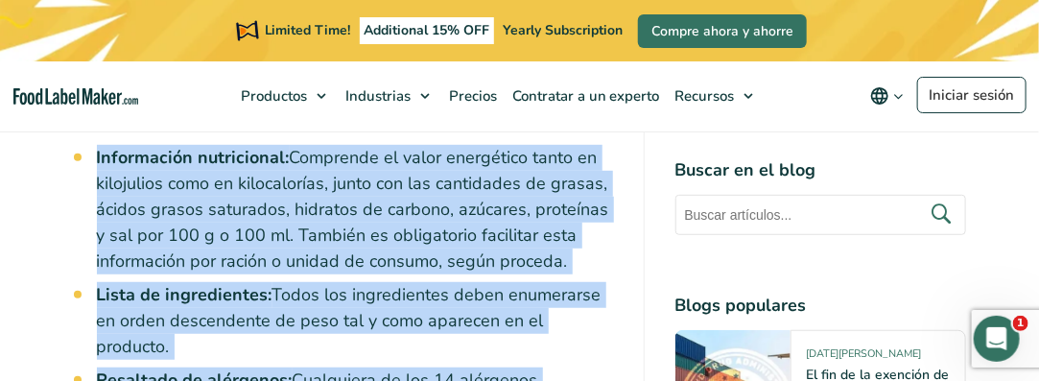
scroll to position [2754, 0]
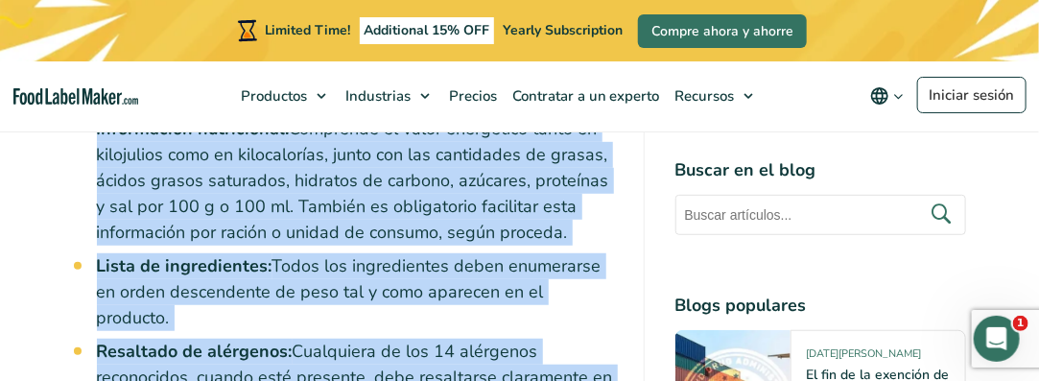
drag, startPoint x: 96, startPoint y: 304, endPoint x: 376, endPoint y: 136, distance: 326.7
copy li "Información nutricional: Comprende el valor energético tanto en kilojulios como…"
drag, startPoint x: 100, startPoint y: 227, endPoint x: 244, endPoint y: 273, distance: 150.9
click at [244, 339] on li "Resaltado de alérgenos: Cualquiera de los 14 alérgenos reconocidos, cuando esté…" at bounding box center [355, 378] width 516 height 78
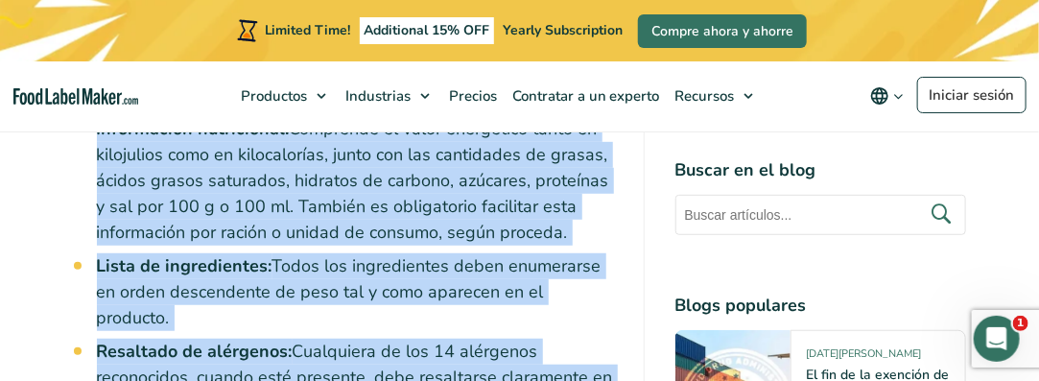
copy li "Resaltado de alérgenos: Cualquiera de los 14 alérgenos reconocidos, cuando esté…"
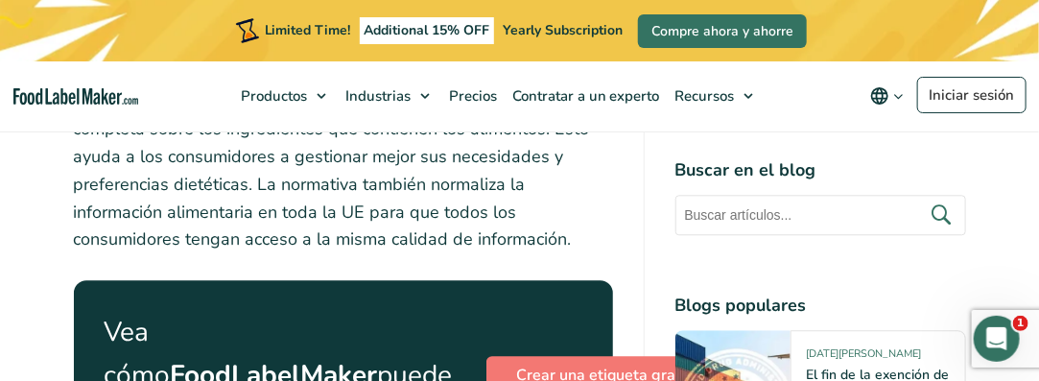
scroll to position [3906, 0]
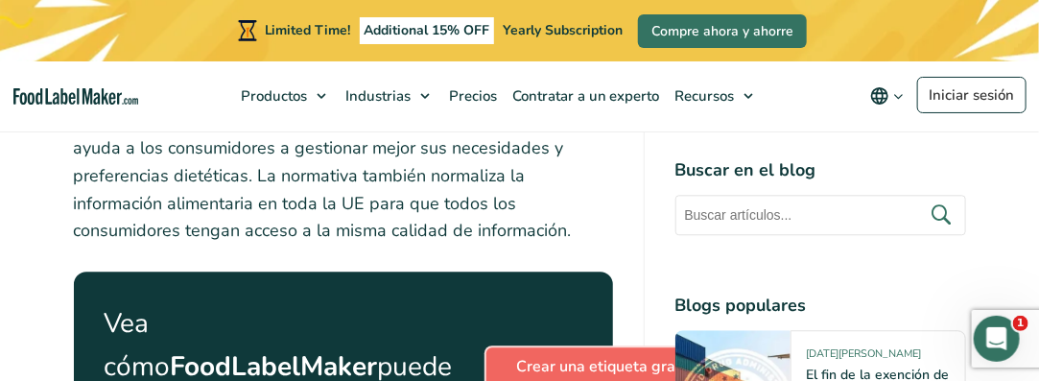
click at [494, 347] on link "Crear una etiqueta gratuita" at bounding box center [613, 366] width 253 height 38
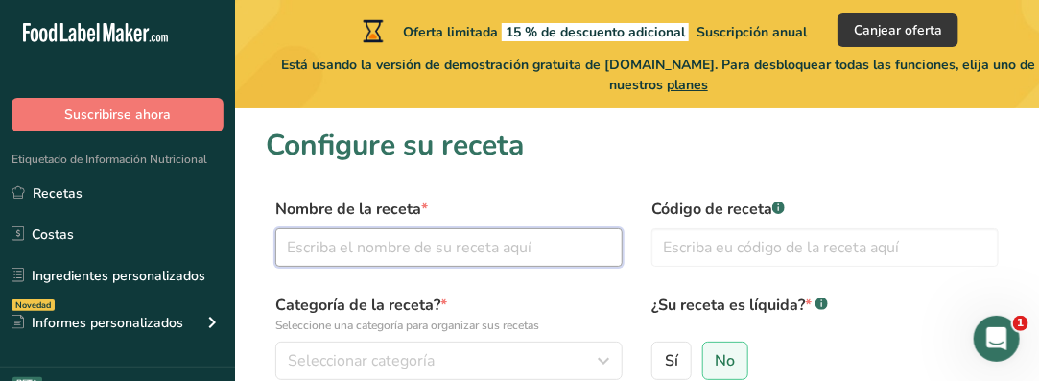
click at [432, 246] on input "text" at bounding box center [448, 247] width 347 height 38
type input "[PERSON_NAME] energeticas de quinua"
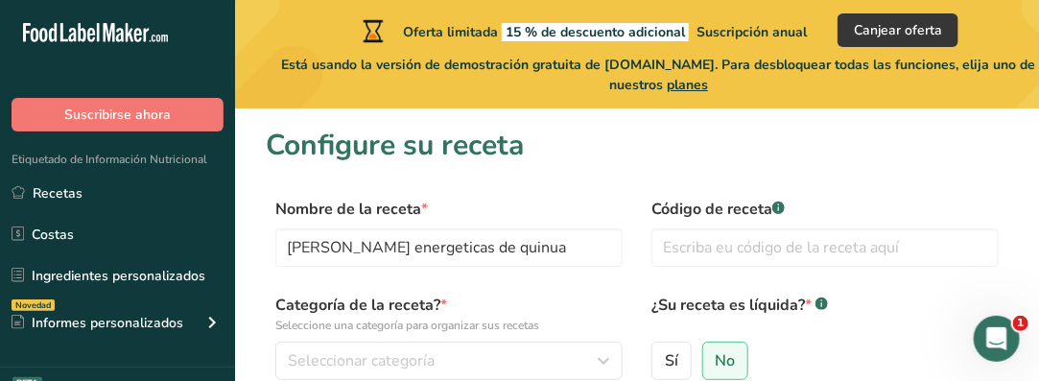
click at [498, 319] on p "Seleccione una categoría para organizar sus recetas" at bounding box center [448, 325] width 347 height 17
click at [445, 323] on p "Seleccione una categoría para organizar sus recetas" at bounding box center [448, 325] width 347 height 17
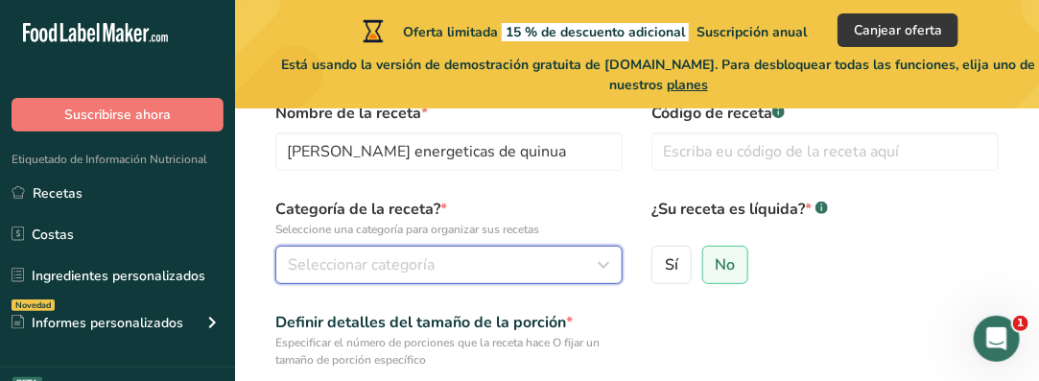
click at [401, 264] on span "Seleccionar categoría" at bounding box center [361, 264] width 147 height 23
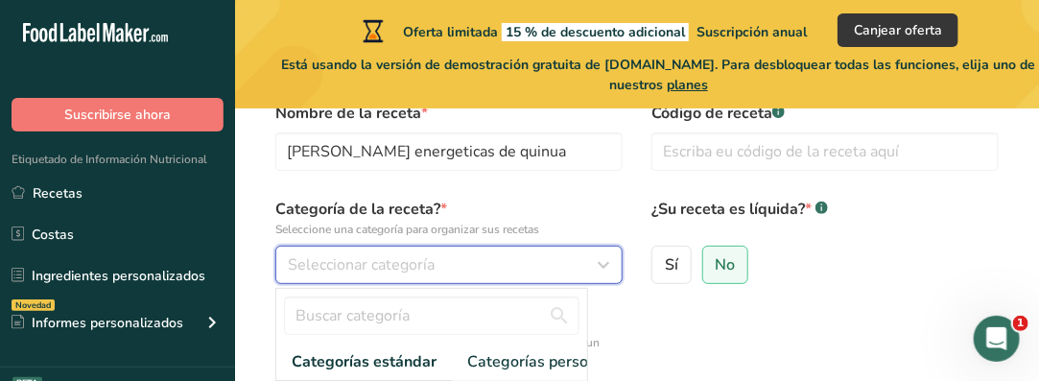
click at [603, 264] on icon "button" at bounding box center [603, 265] width 23 height 35
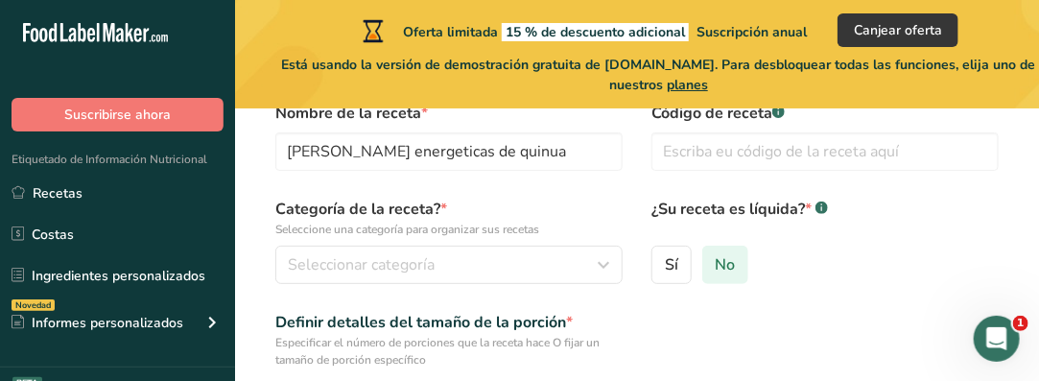
click at [733, 266] on span "No" at bounding box center [725, 264] width 20 height 19
click at [716, 266] on input "No" at bounding box center [709, 264] width 12 height 12
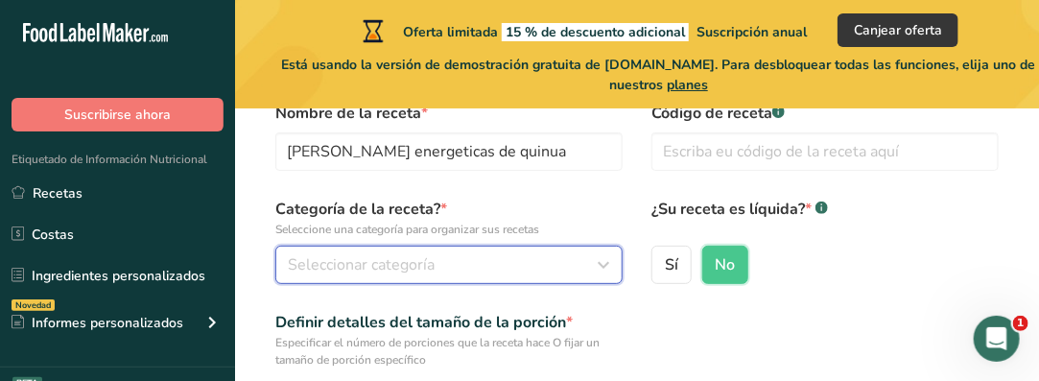
click at [604, 260] on icon "button" at bounding box center [603, 265] width 23 height 35
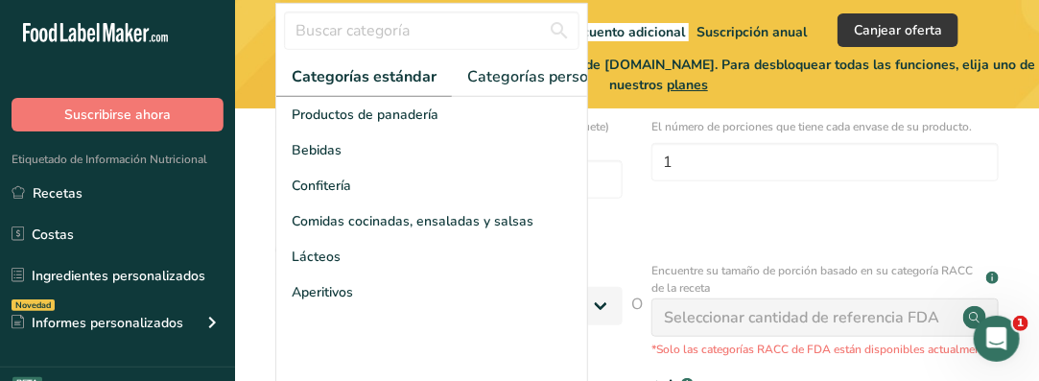
scroll to position [384, 0]
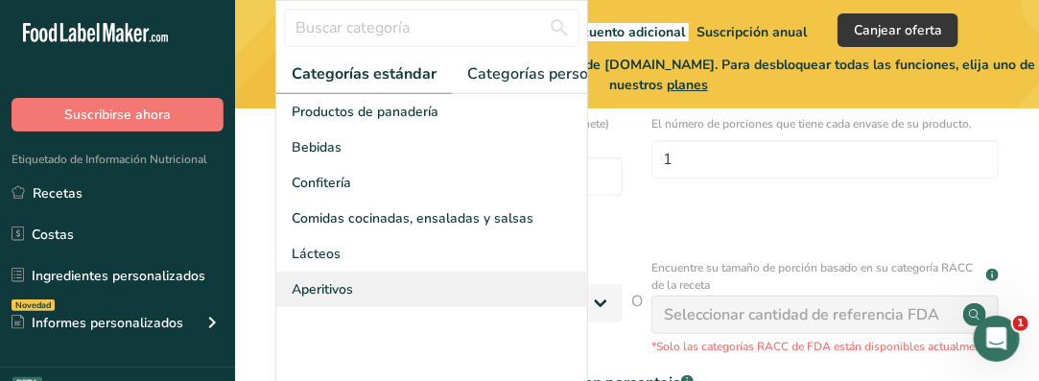
click at [337, 299] on span "Aperitivos" at bounding box center [322, 289] width 61 height 20
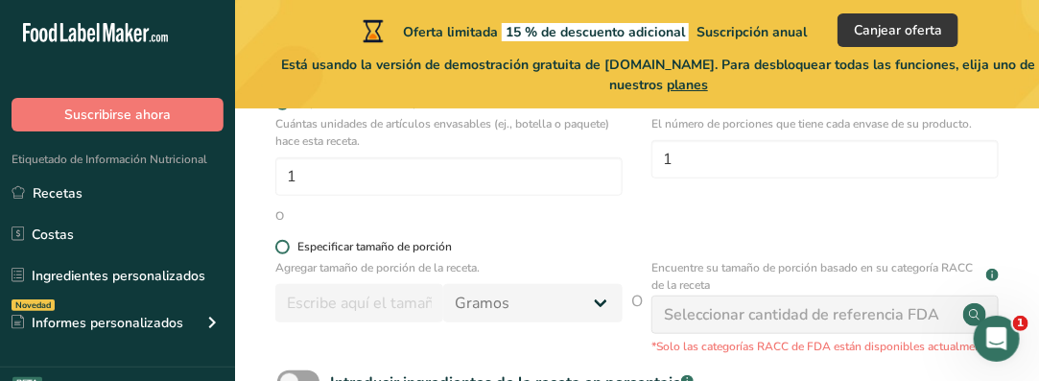
click at [284, 246] on span at bounding box center [282, 247] width 14 height 14
click at [284, 246] on input "Especificar tamaño de porción" at bounding box center [281, 247] width 12 height 12
radio input "true"
radio input "false"
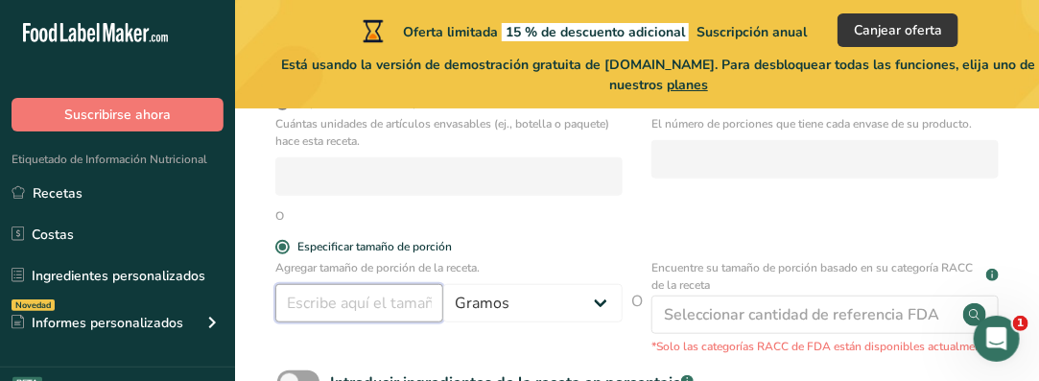
click at [392, 307] on input "number" at bounding box center [359, 303] width 168 height 38
type input "25"
click at [454, 341] on div "Agregar tamaño de porción de la receta. 25 Gramos kg mg mcg libras onza [GEOGRA…" at bounding box center [448, 301] width 347 height 84
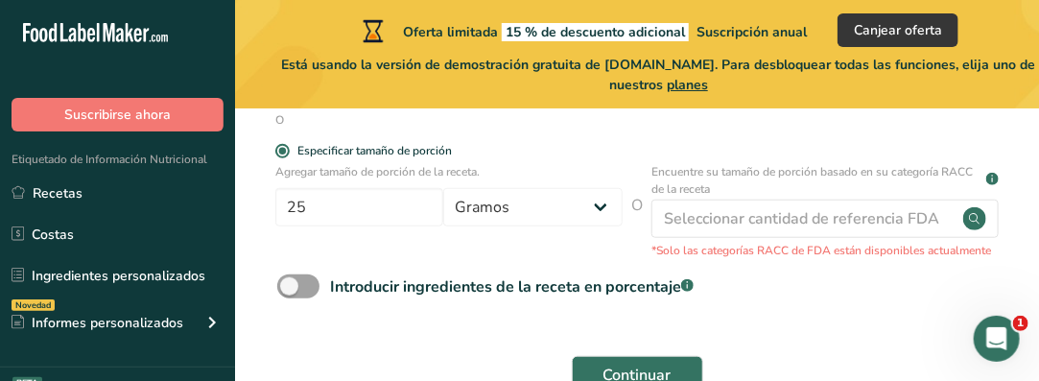
scroll to position [576, 0]
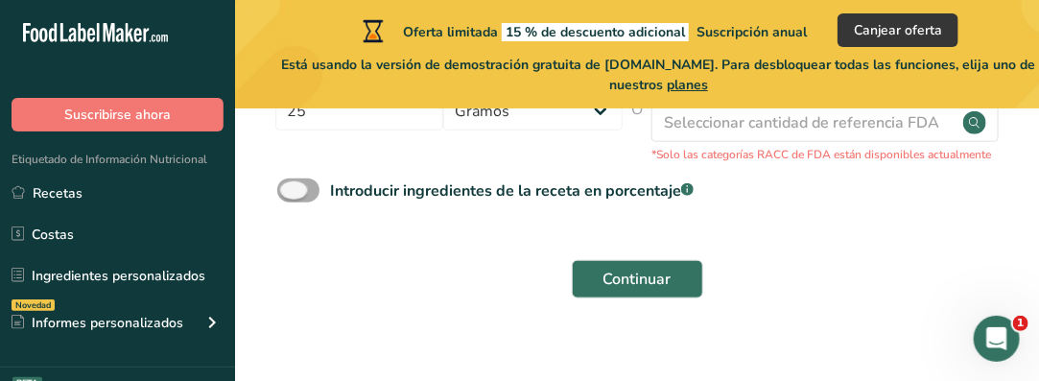
click at [312, 189] on span at bounding box center [298, 191] width 42 height 24
click at [290, 189] on input "Introducir ingredientes de la receta en porcentaje .a-a{fill:#347362;}.b-a{fill…" at bounding box center [283, 190] width 12 height 12
checkbox input "true"
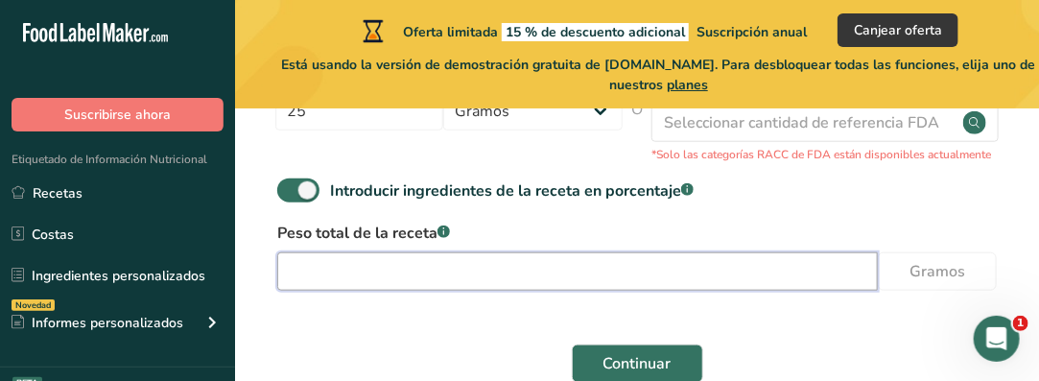
click at [552, 274] on input "number" at bounding box center [577, 271] width 601 height 38
click at [554, 276] on input "100" at bounding box center [577, 271] width 601 height 38
type input "100"
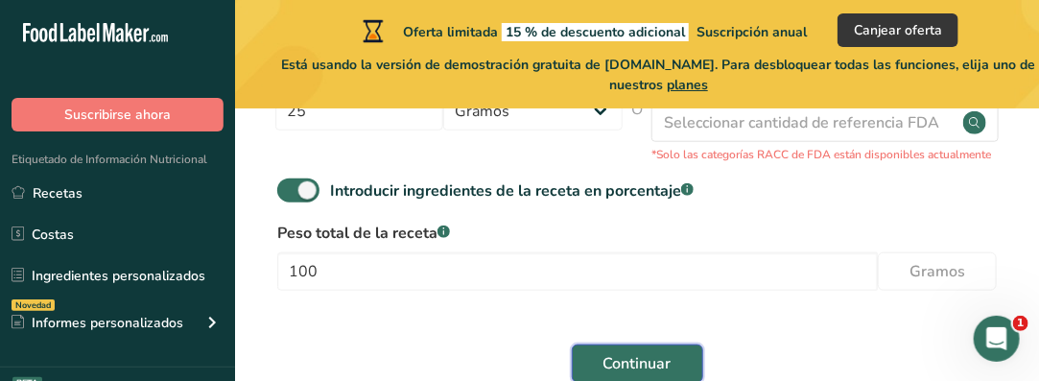
click at [611, 365] on span "Continuar" at bounding box center [638, 363] width 68 height 23
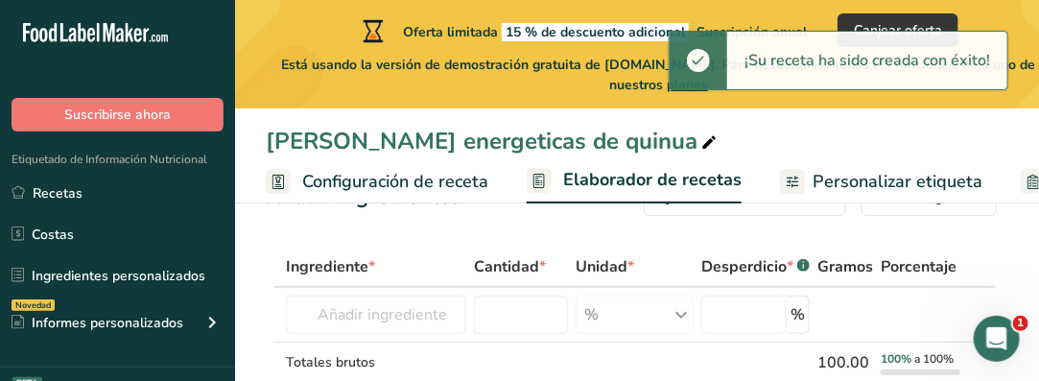
scroll to position [96, 0]
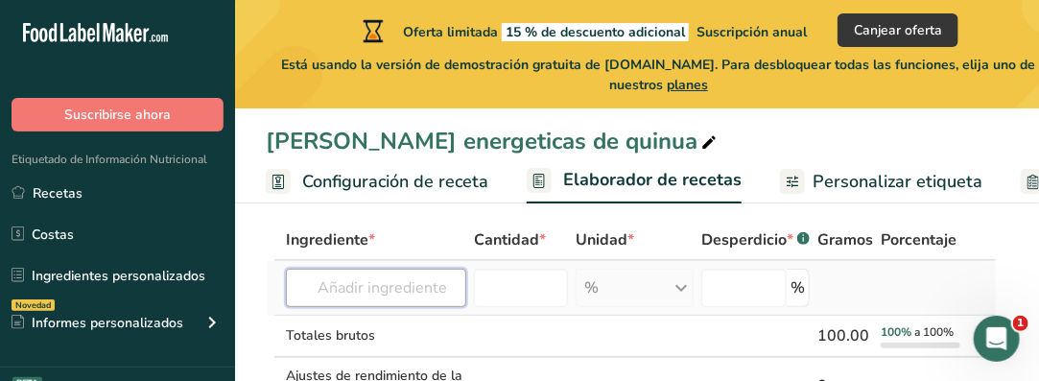
click at [377, 289] on input "text" at bounding box center [376, 288] width 180 height 38
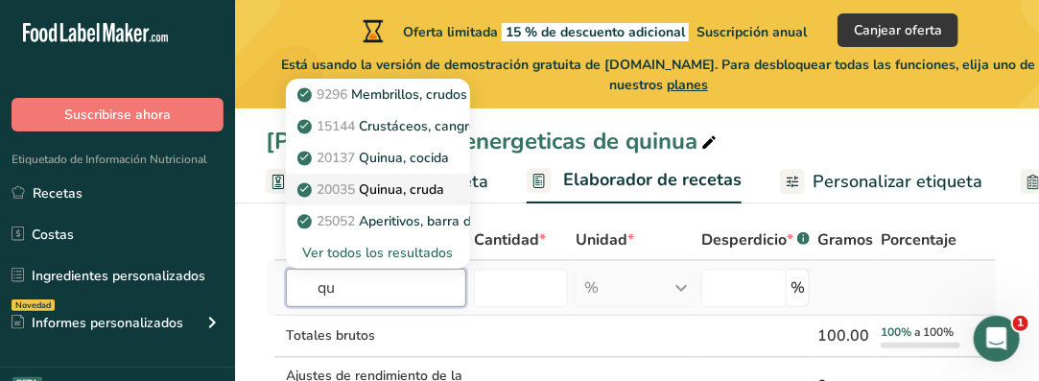
type input "qu"
click at [413, 187] on p "20035 Quinua, cruda" at bounding box center [372, 189] width 143 height 20
type input "Quinoa, uncooked"
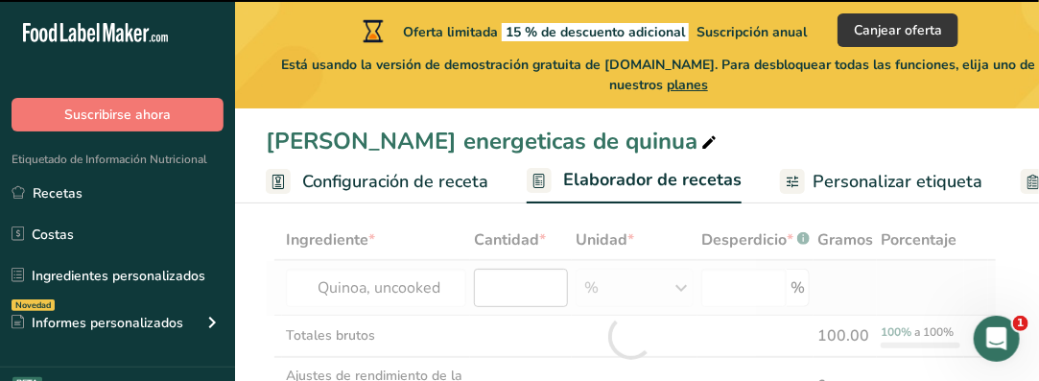
type input "0"
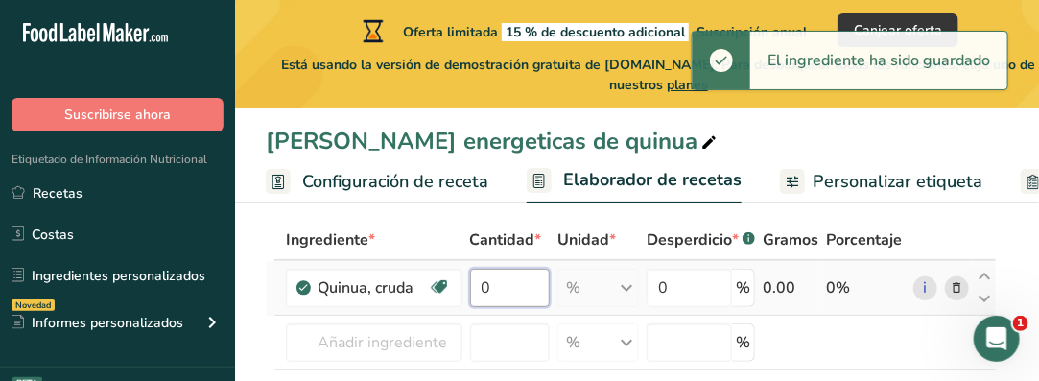
click at [496, 292] on input "0" at bounding box center [510, 288] width 81 height 38
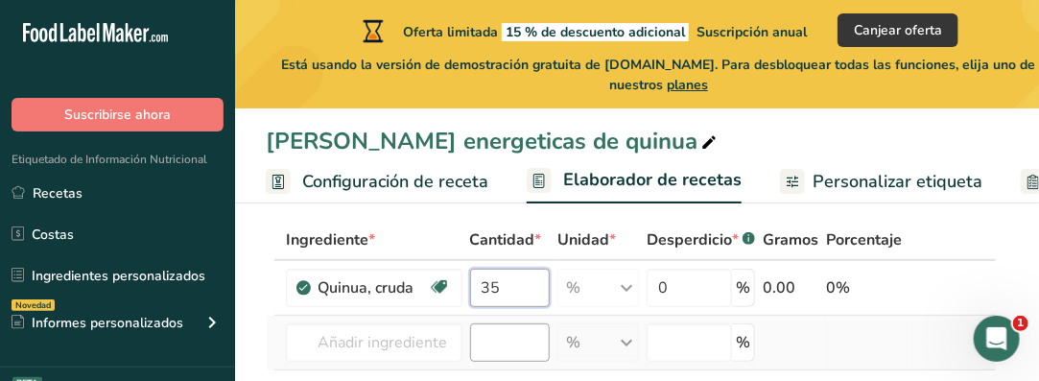
type input "35"
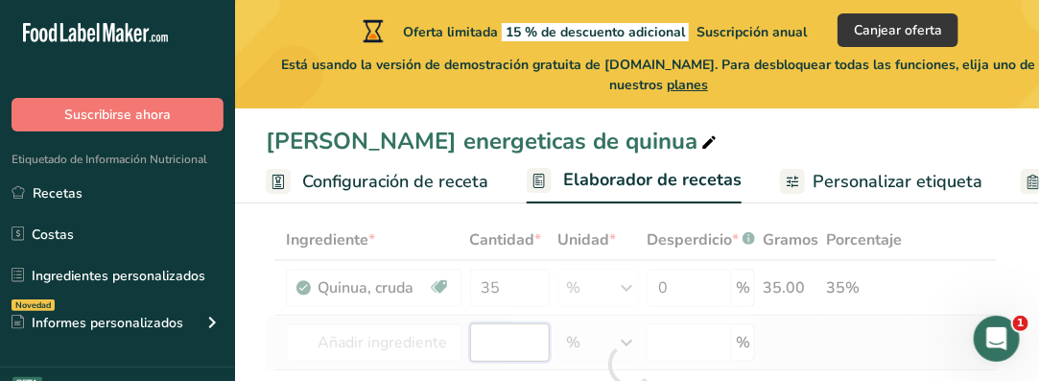
click at [491, 343] on div "Ingrediente * Cantidad * Unidad * Desperdicio * .a-a{fill:#347362;}.b-a{fill:#f…" at bounding box center [631, 365] width 731 height 290
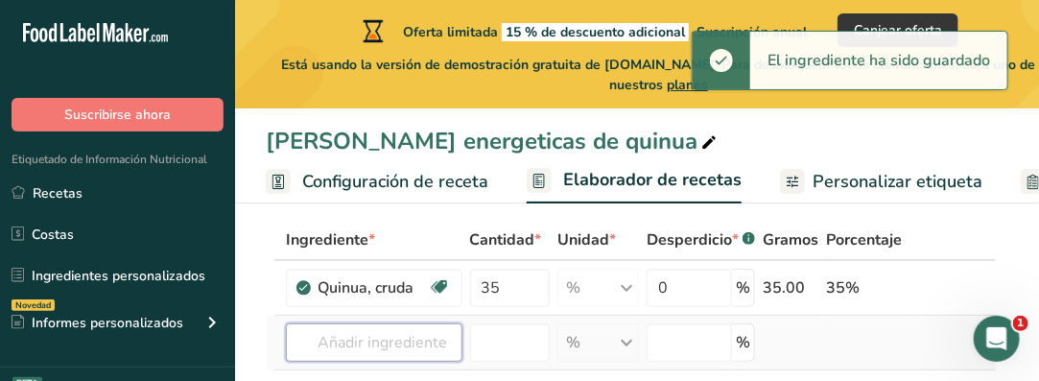
click at [401, 341] on input "text" at bounding box center [374, 342] width 177 height 38
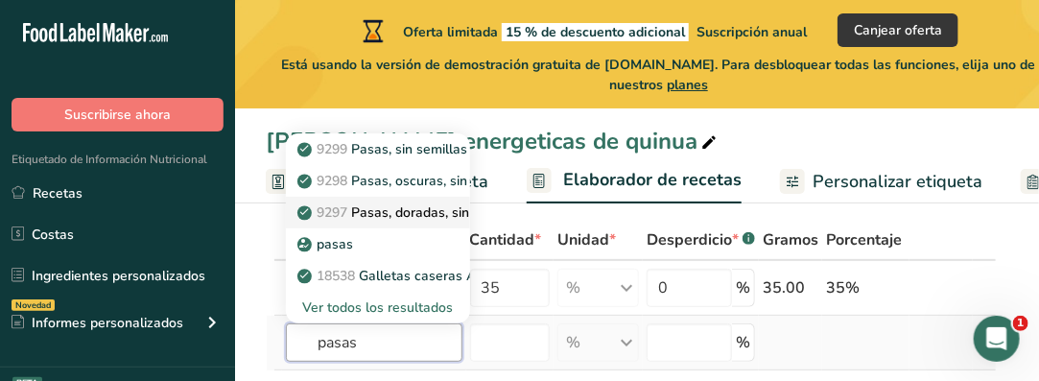
type input "pasas"
click at [435, 207] on p "9297 Pasas, doradas, sin semillas" at bounding box center [412, 213] width 223 height 20
type input "Raisins, golden, seedless"
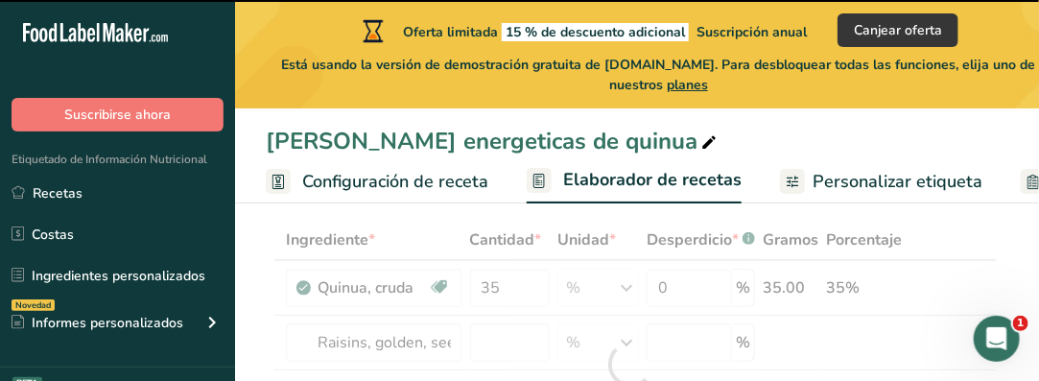
type input "0"
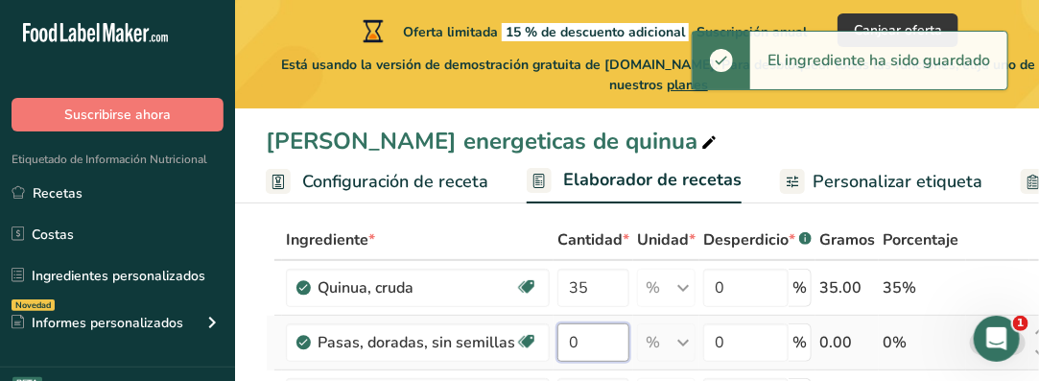
click at [567, 343] on input "0" at bounding box center [594, 342] width 72 height 38
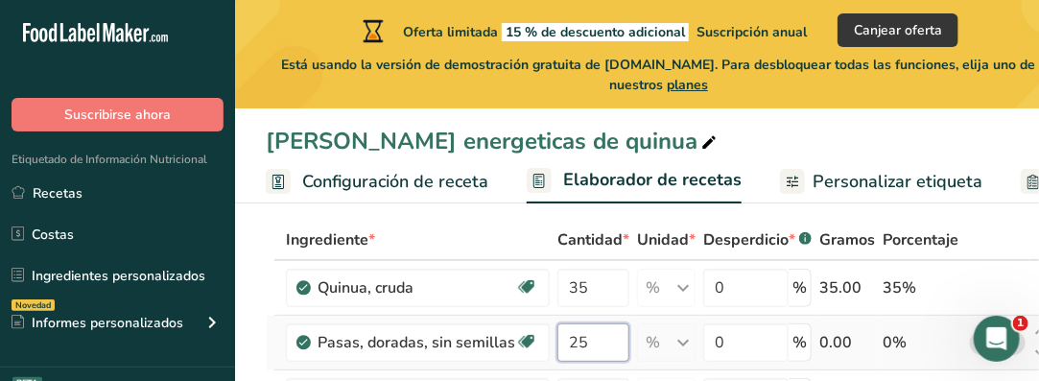
type input "25"
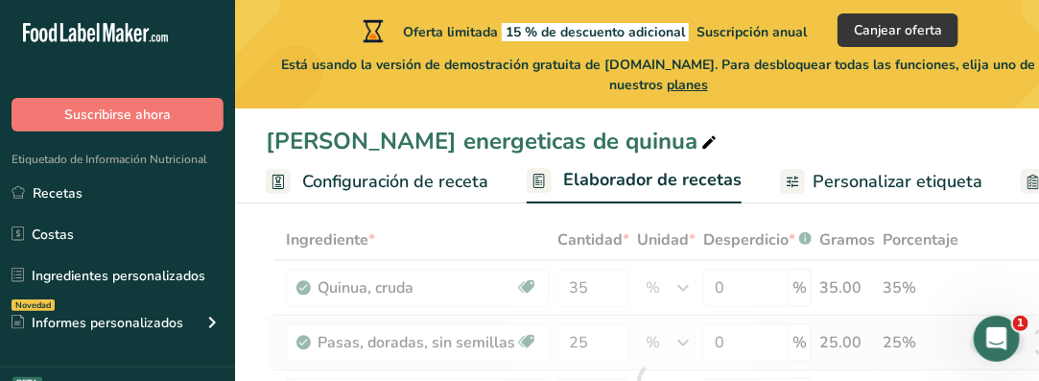
click at [631, 314] on div "Ingrediente * Cantidad * Unidad * Desperdicio * .a-a{fill:#347362;}.b-a{fill:#f…" at bounding box center [660, 383] width 788 height 327
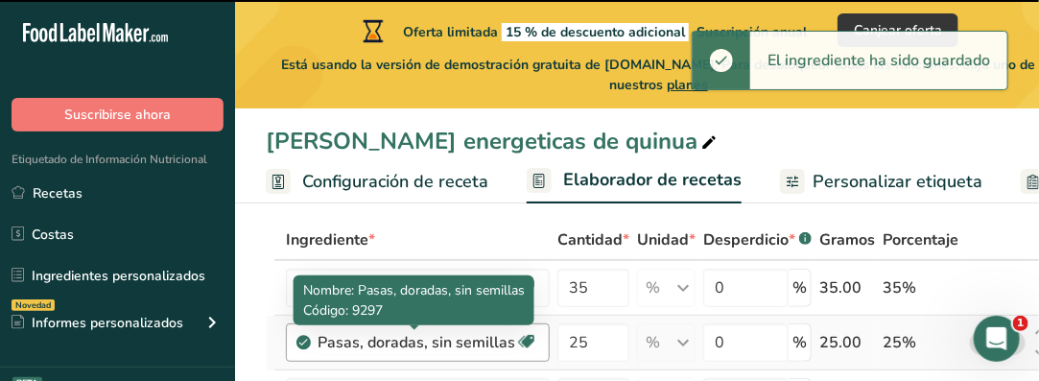
scroll to position [192, 0]
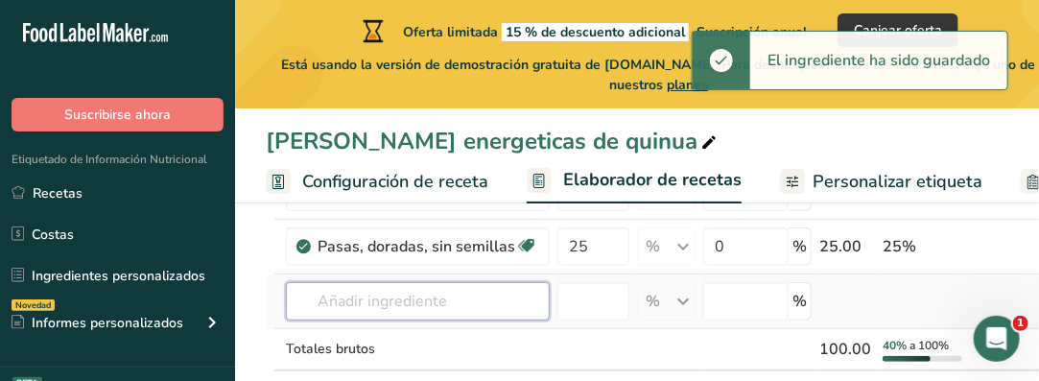
click at [343, 303] on input "text" at bounding box center [418, 301] width 264 height 38
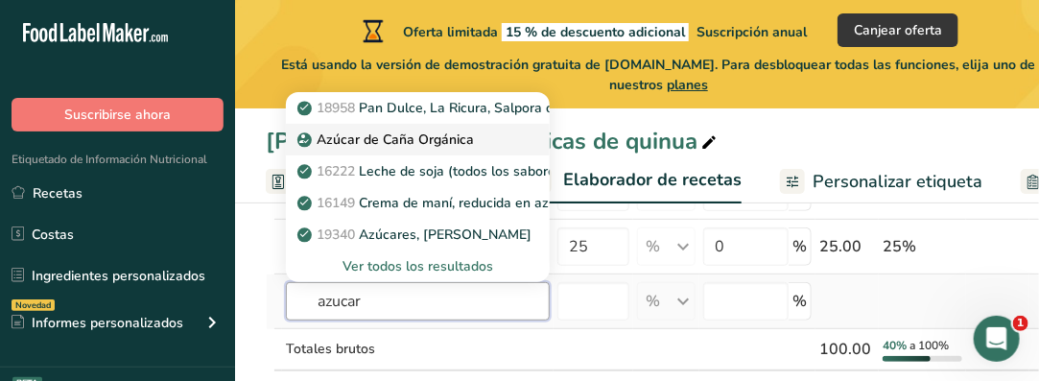
type input "azucar"
click at [453, 138] on p "Azúcar de Caña Orgánica" at bounding box center [387, 140] width 173 height 20
type input "Organic Cane Sugar"
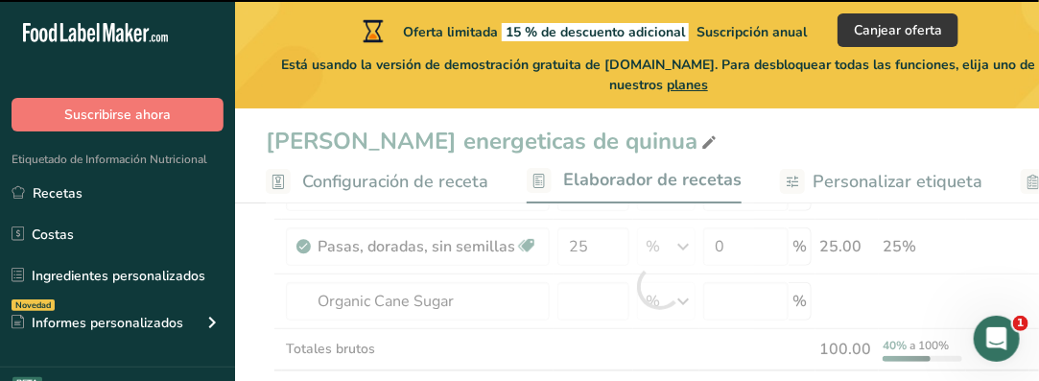
type input "0"
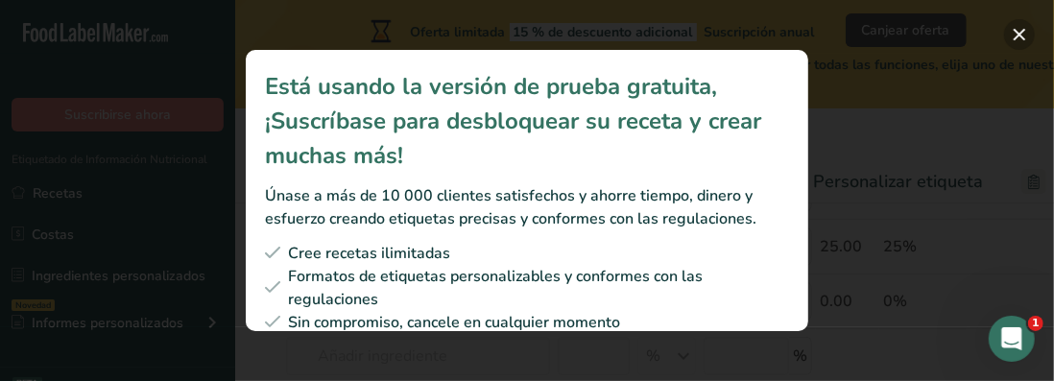
click at [1019, 28] on button "Subscription modal" at bounding box center [1019, 34] width 31 height 31
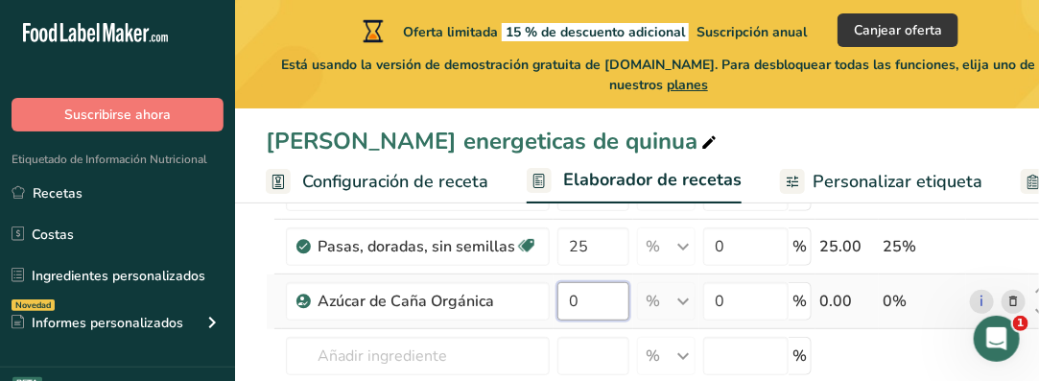
click at [580, 298] on input "0" at bounding box center [594, 301] width 72 height 38
type input "36"
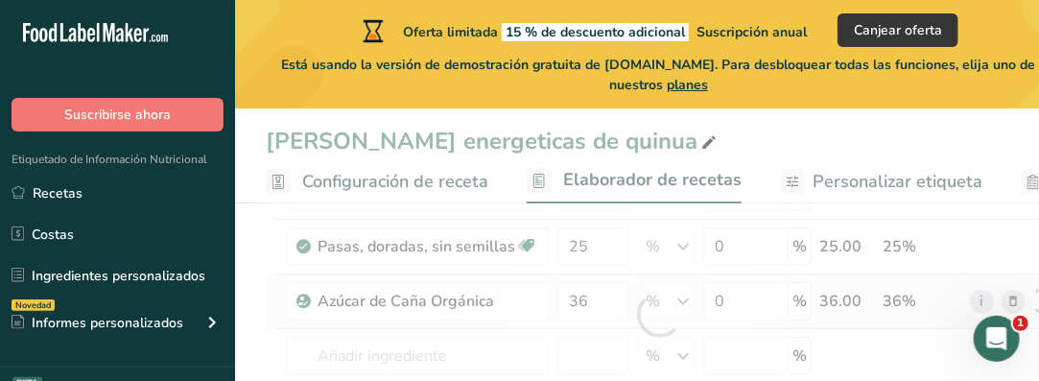
click at [675, 314] on div "Ingrediente * Cantidad * Unidad * Desperdicio * .a-a{fill:#347362;}.b-a{fill:#f…" at bounding box center [660, 315] width 788 height 382
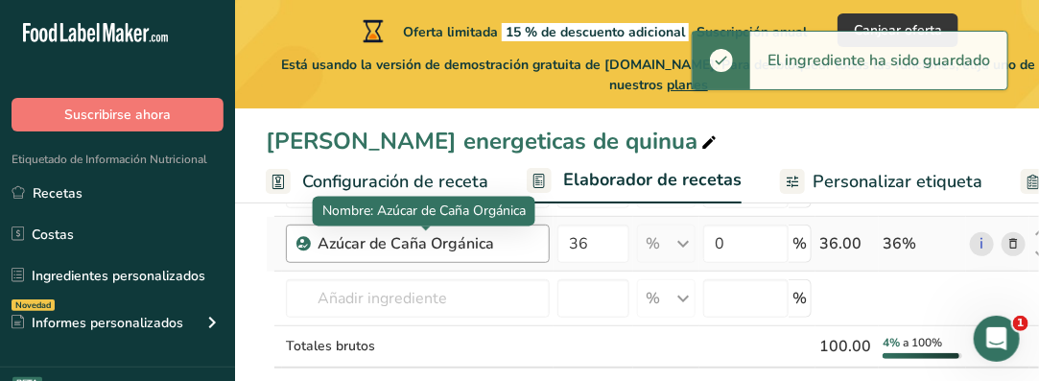
scroll to position [288, 0]
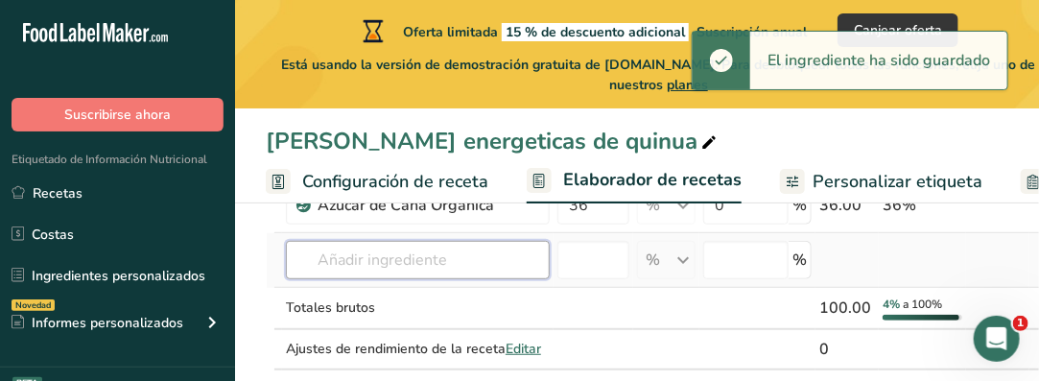
click at [416, 265] on input "text" at bounding box center [418, 260] width 264 height 38
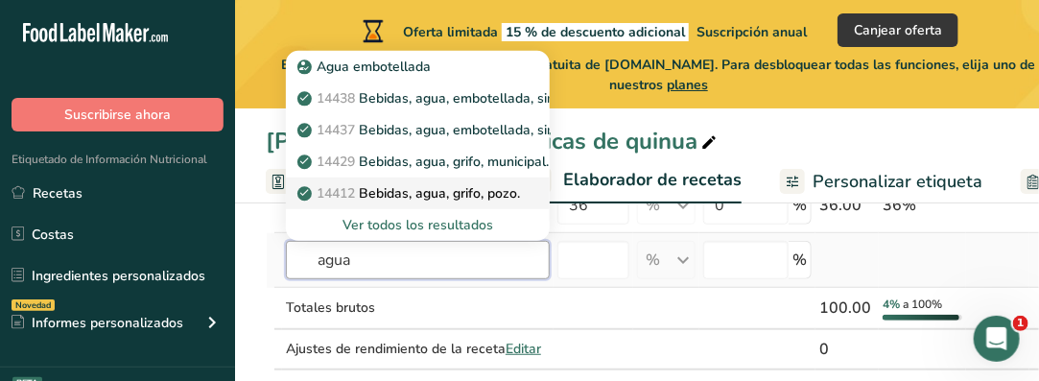
type input "agua"
click at [463, 193] on p "14412 Bebidas, agua, grifo, pozo." at bounding box center [410, 193] width 219 height 20
type input "Beverages, water, tap, well"
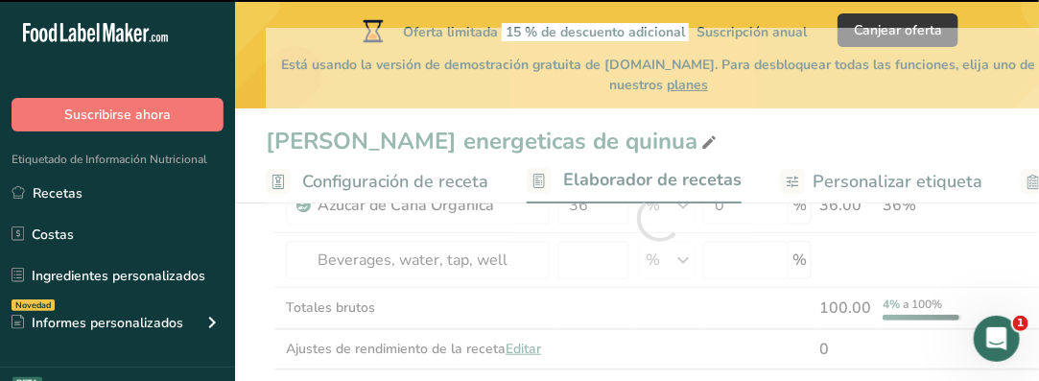
type input "0"
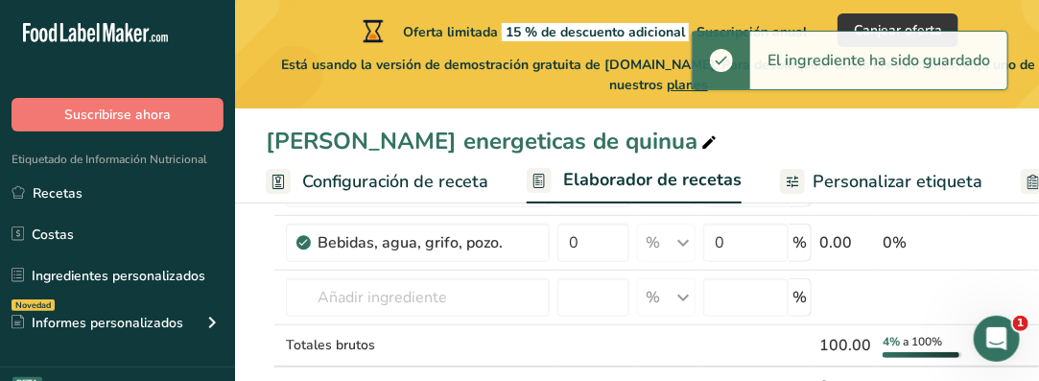
scroll to position [192, 0]
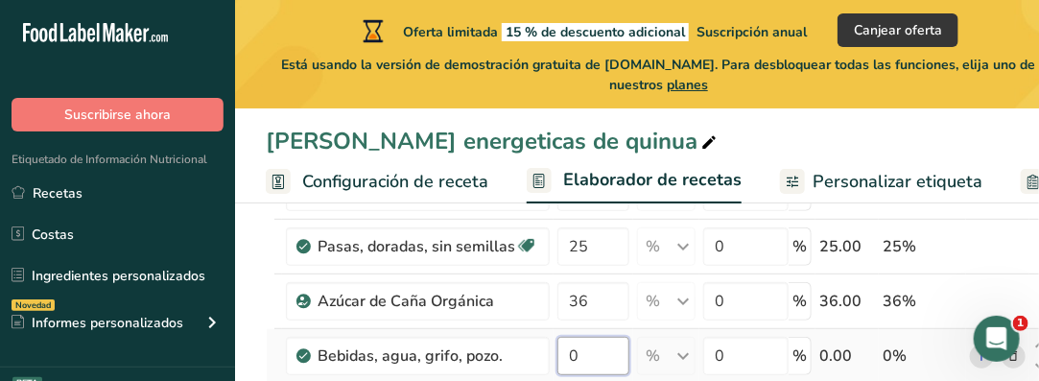
click at [588, 357] on input "0" at bounding box center [594, 356] width 72 height 38
type input "4"
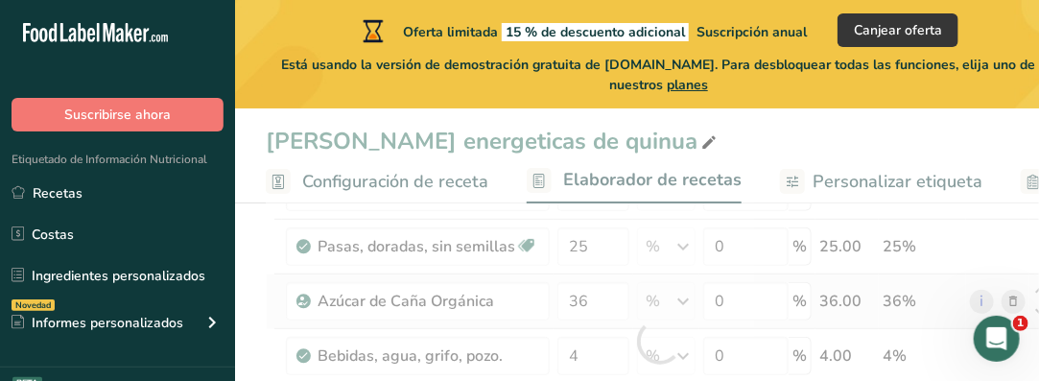
click at [611, 322] on div "Ingrediente * Cantidad * Unidad * Desperdicio * .a-a{fill:#347362;}.b-a{fill:#f…" at bounding box center [660, 342] width 788 height 437
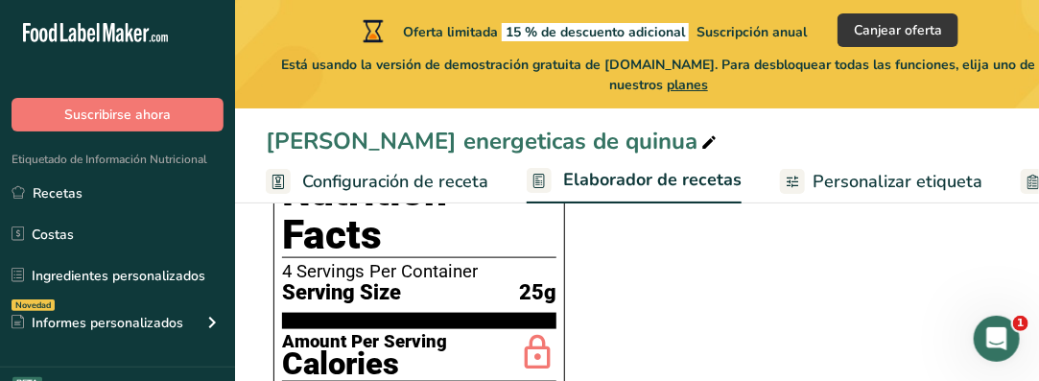
scroll to position [484, 0]
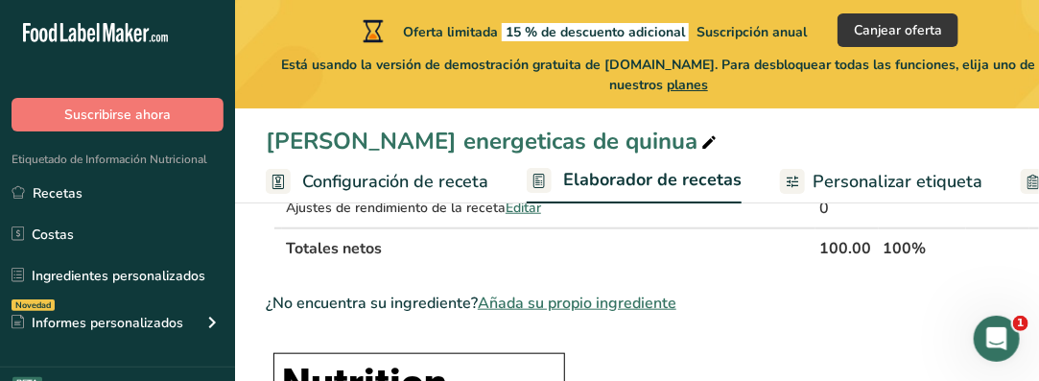
click at [451, 182] on span "Configuración de receta" at bounding box center [395, 182] width 186 height 26
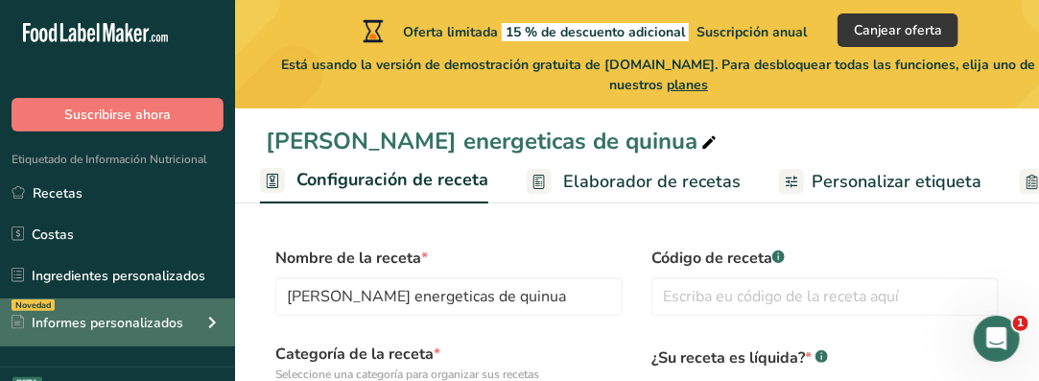
click at [143, 326] on div "Informes personalizados" at bounding box center [98, 323] width 172 height 20
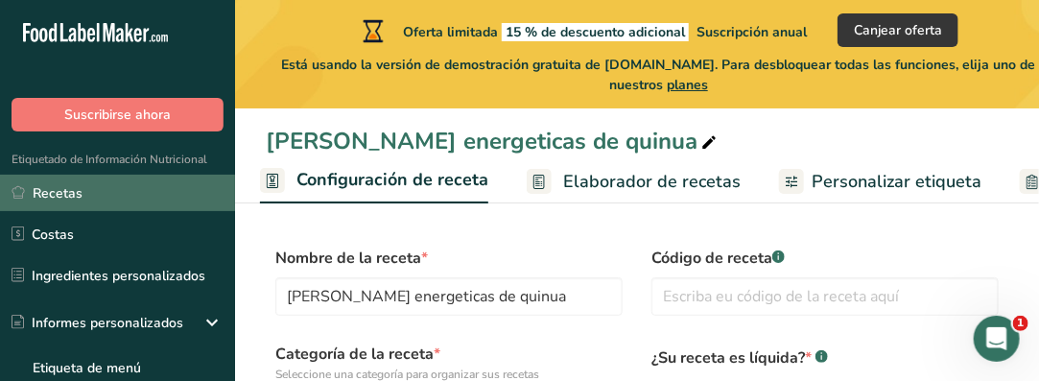
click at [61, 185] on link "Recetas" at bounding box center [117, 193] width 235 height 36
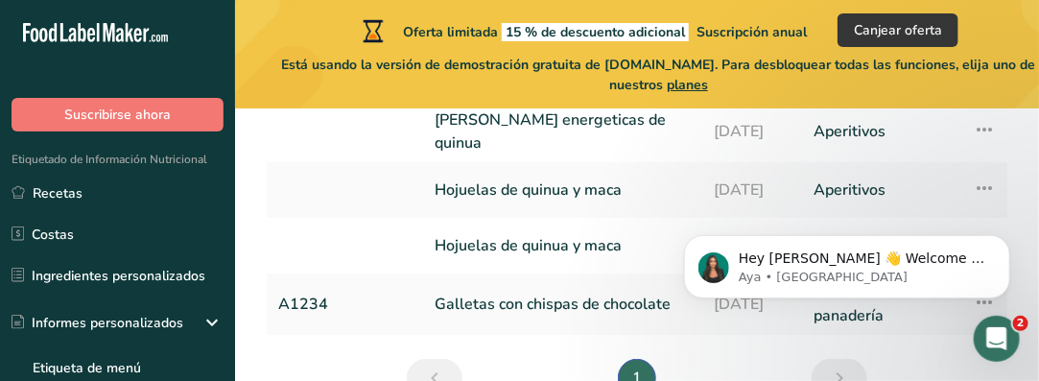
click at [668, 329] on main "Oferta limitada 15 % de descuento adicional Suscripción anual Canjear oferta Es…" at bounding box center [519, 190] width 1039 height 381
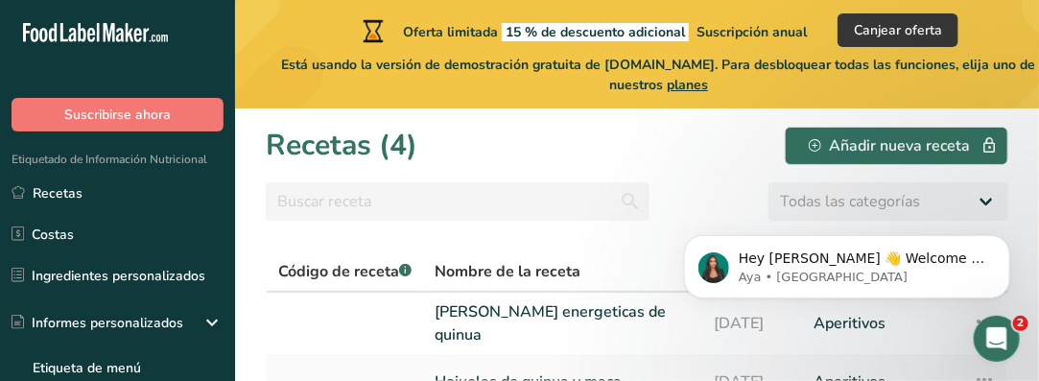
scroll to position [96, 0]
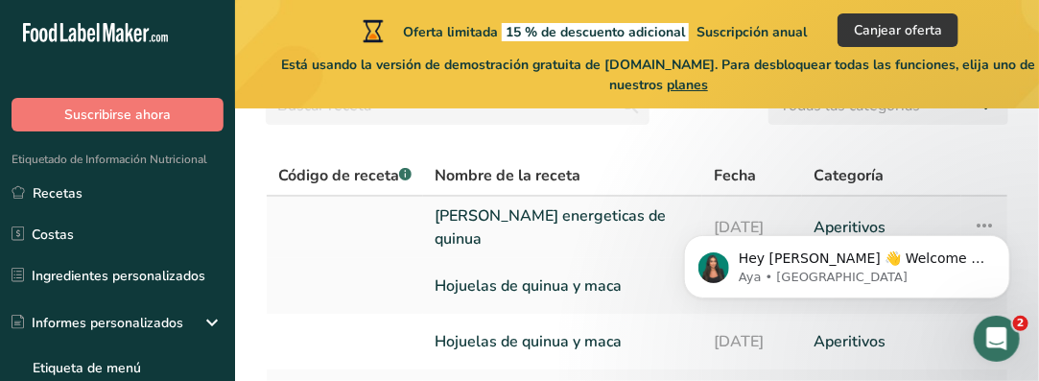
click at [563, 226] on link "[PERSON_NAME] energeticas de quinua" at bounding box center [563, 227] width 256 height 46
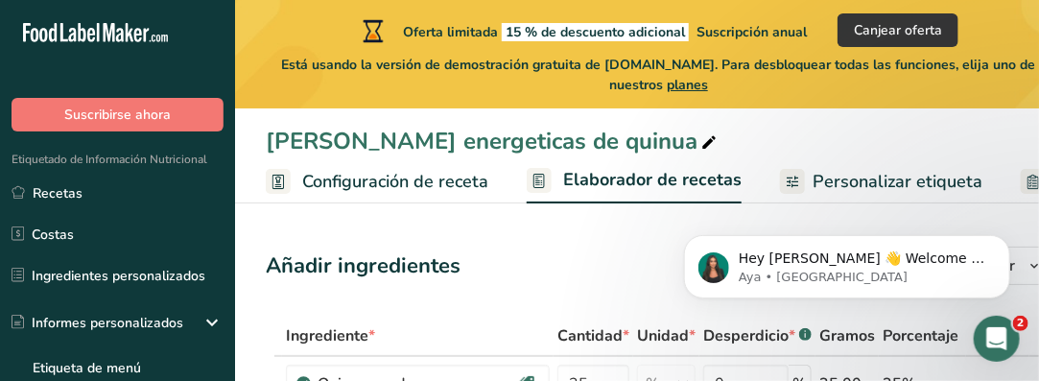
click at [911, 180] on span "Personalizar etiqueta" at bounding box center [898, 182] width 170 height 26
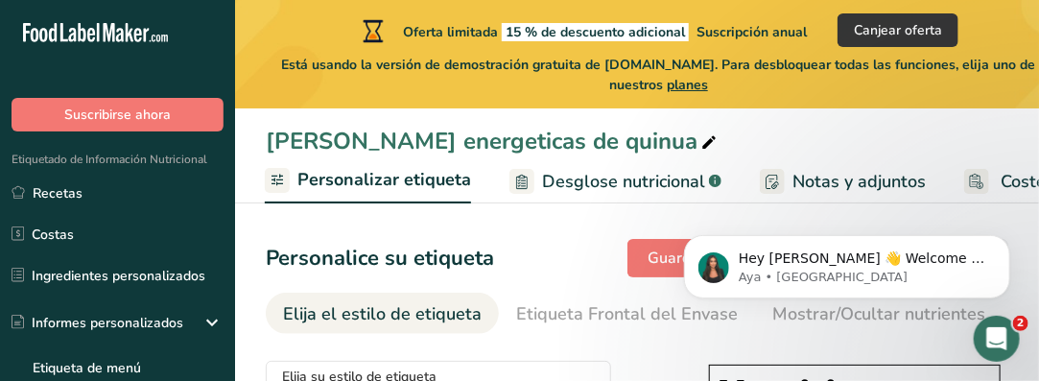
scroll to position [96, 0]
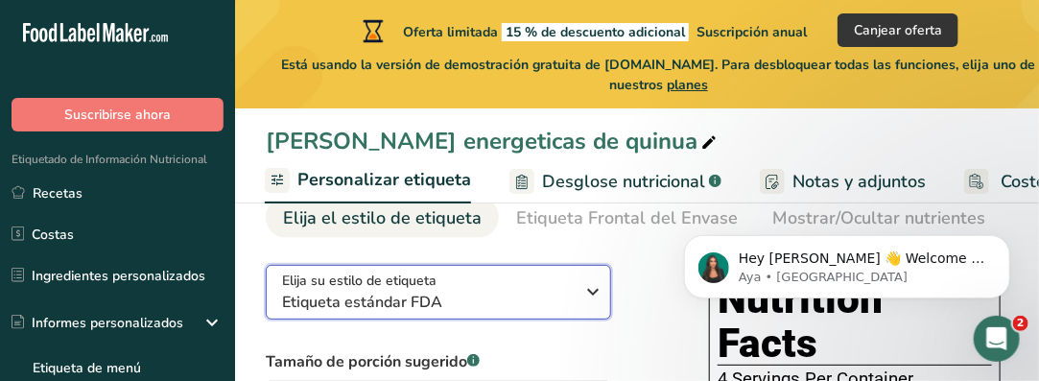
click at [594, 293] on icon "button" at bounding box center [594, 291] width 23 height 35
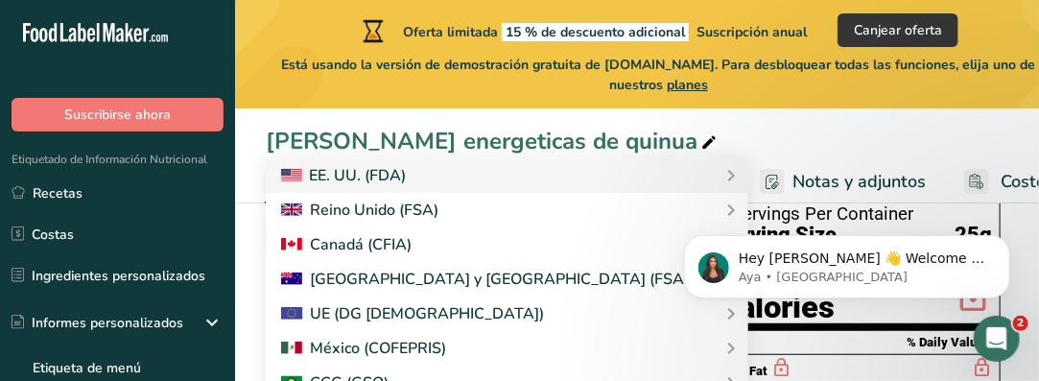
scroll to position [288, 0]
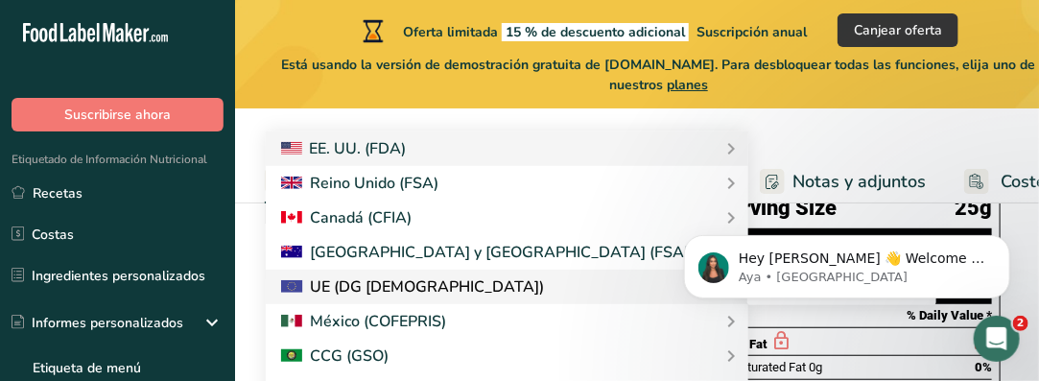
click at [378, 289] on div "UE (DG [DEMOGRAPHIC_DATA])" at bounding box center [413, 286] width 264 height 23
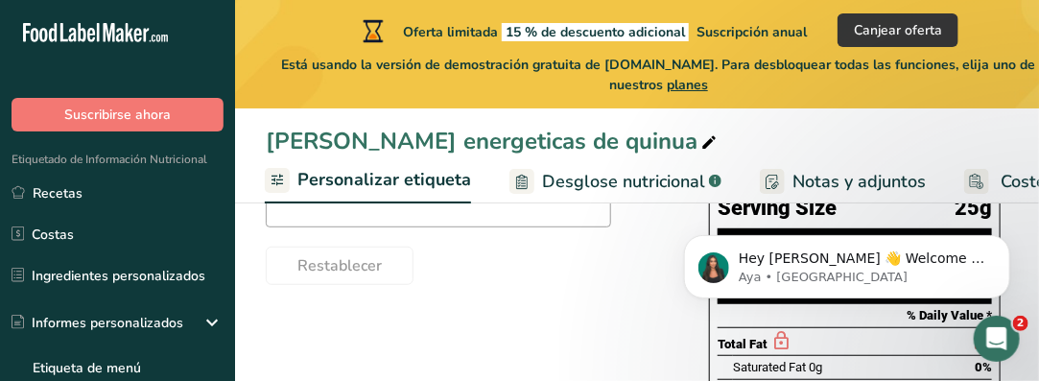
click at [384, 177] on span "Personalizar etiqueta" at bounding box center [385, 180] width 174 height 26
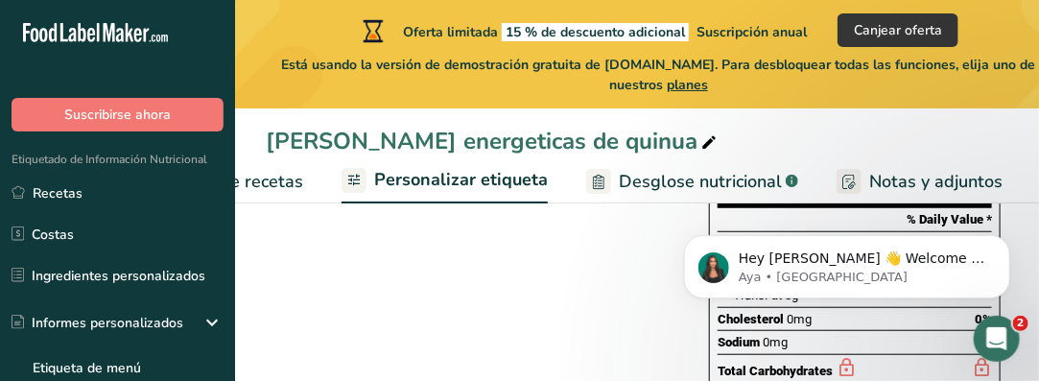
scroll to position [0, 399]
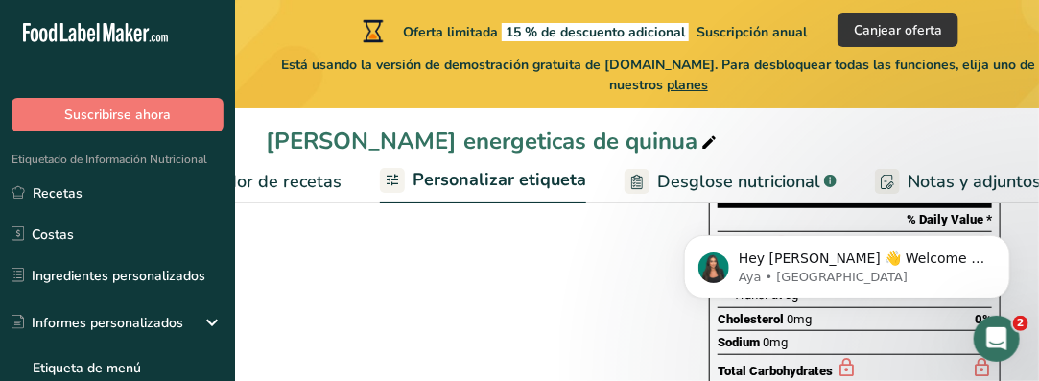
click at [453, 180] on span "Personalizar etiqueta" at bounding box center [500, 180] width 174 height 26
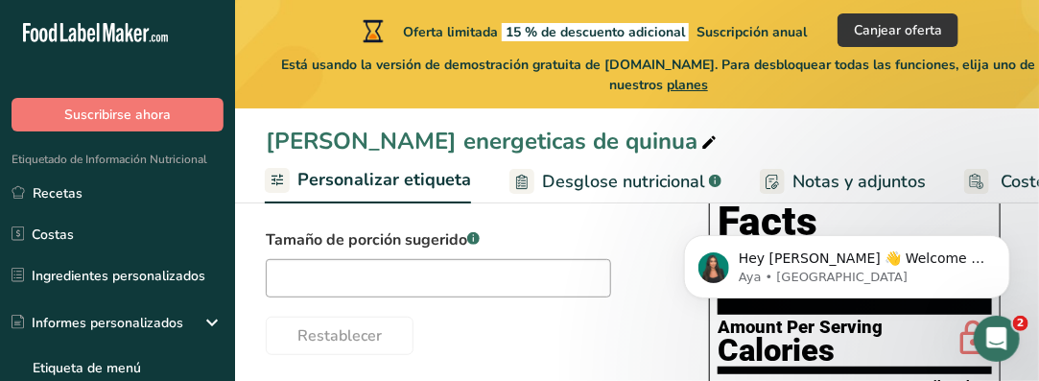
scroll to position [192, 0]
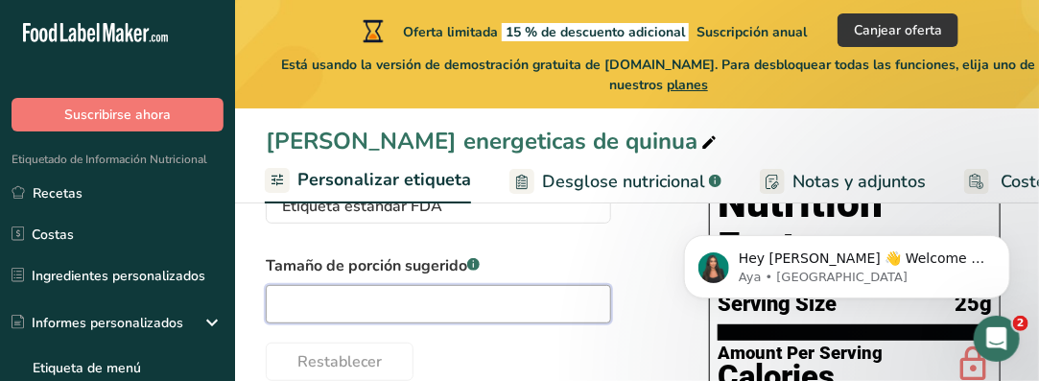
click at [430, 308] on input "text" at bounding box center [439, 304] width 346 height 38
type input "25"
click at [485, 352] on div "Restablecer" at bounding box center [468, 358] width 405 height 46
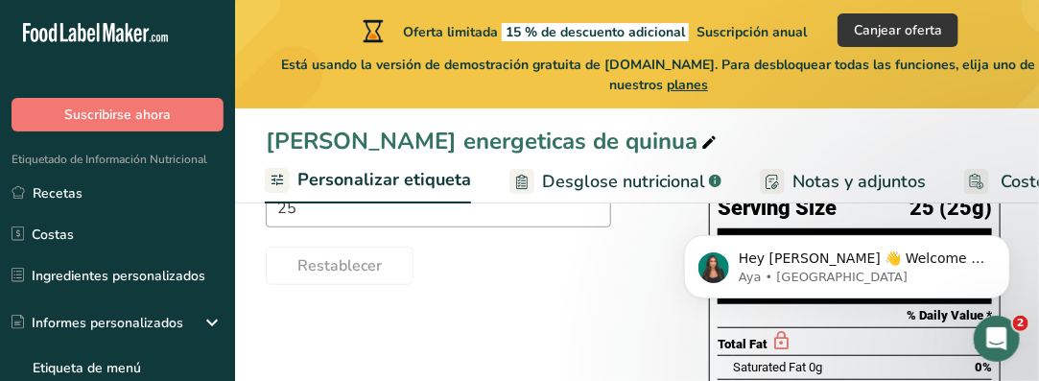
scroll to position [0, 0]
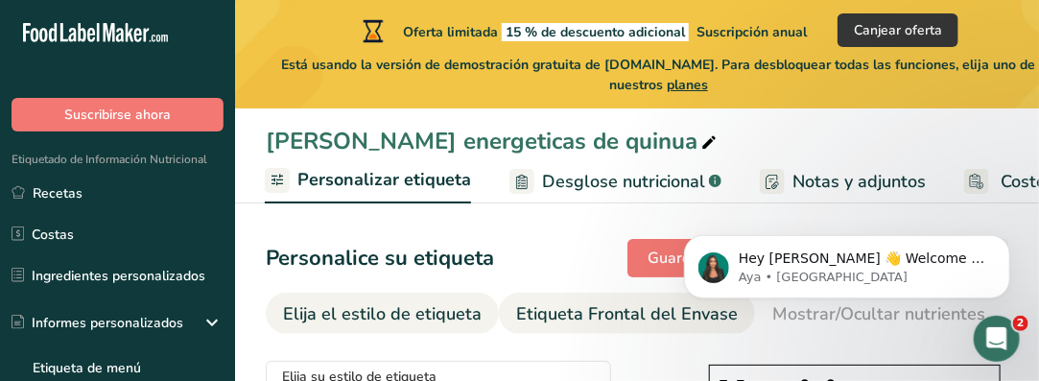
click at [567, 320] on div "Etiqueta Frontal del Envase" at bounding box center [627, 314] width 222 height 26
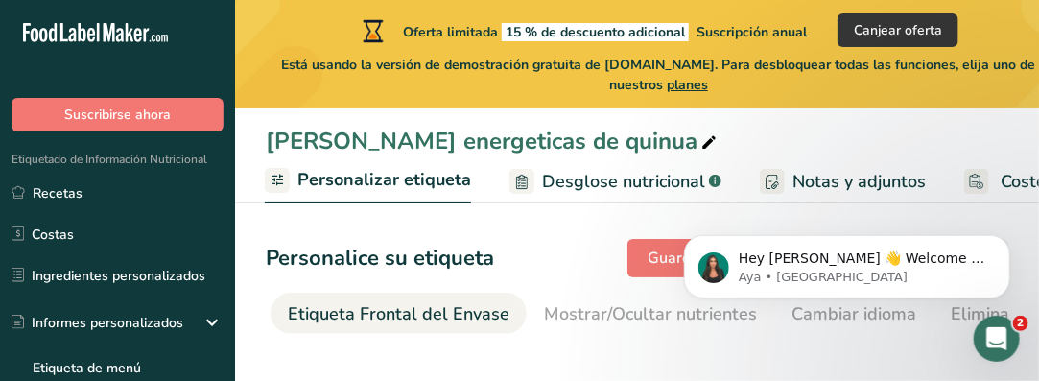
scroll to position [0, 476]
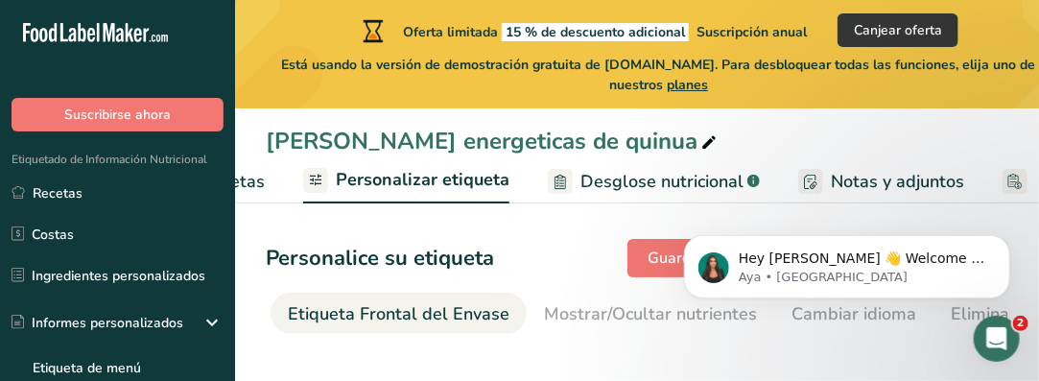
drag, startPoint x: 305, startPoint y: 318, endPoint x: 504, endPoint y: 328, distance: 198.9
click at [504, 328] on li "Etiqueta Frontal del Envase" at bounding box center [399, 313] width 256 height 41
click at [277, 329] on li "Etiqueta Frontal del Envase" at bounding box center [399, 313] width 256 height 41
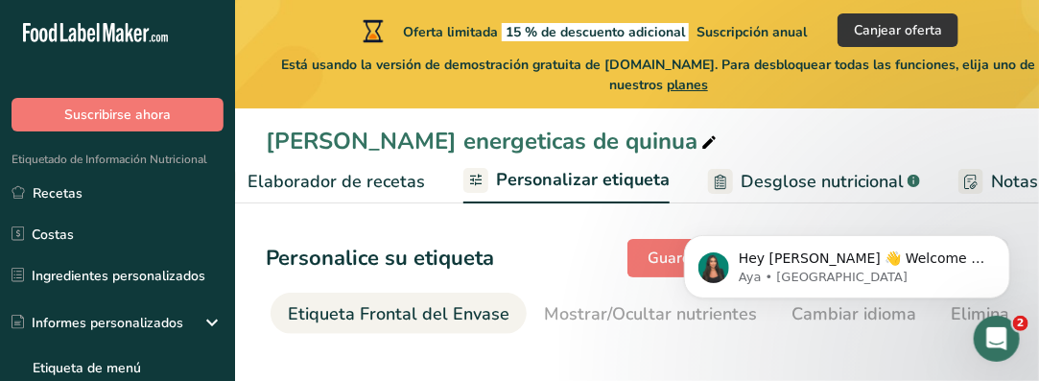
scroll to position [0, 284]
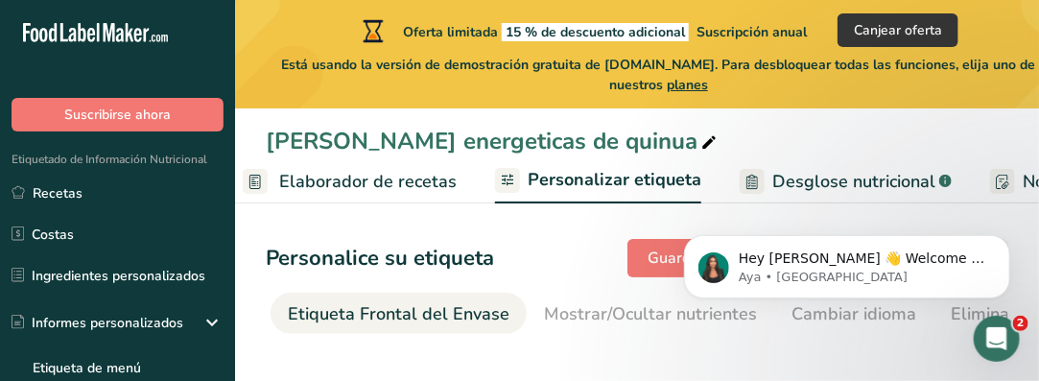
click at [603, 178] on span "Personalizar etiqueta" at bounding box center [615, 180] width 174 height 26
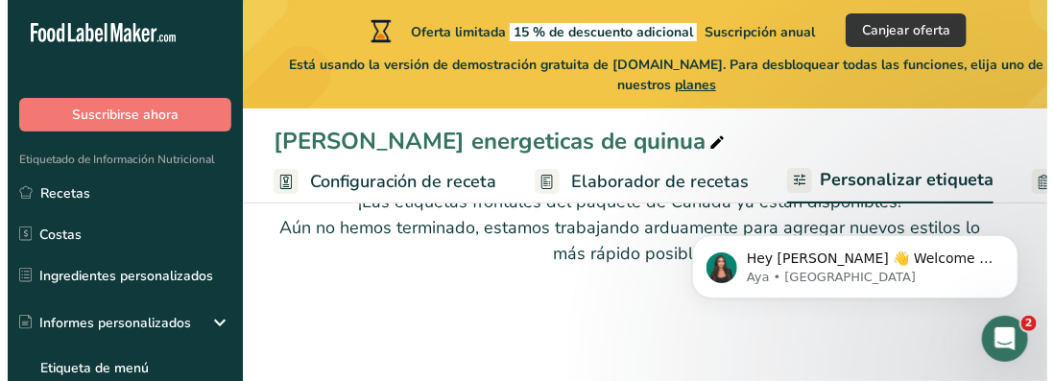
scroll to position [95, 0]
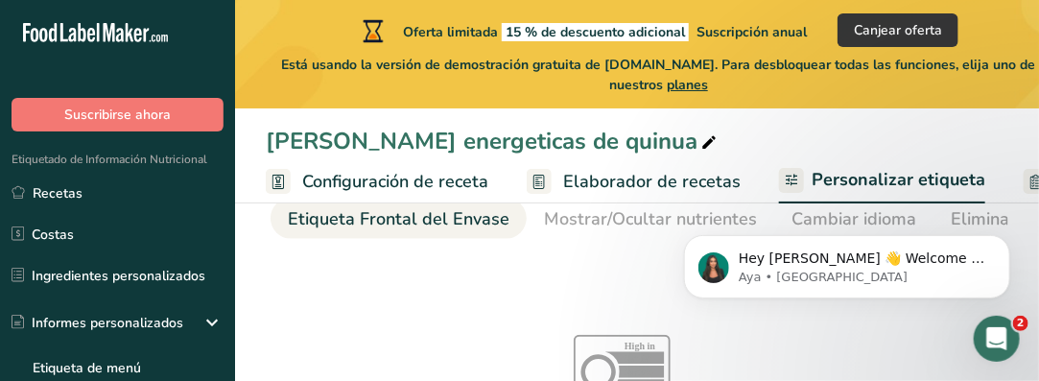
click at [386, 180] on span "Configuración de receta" at bounding box center [395, 182] width 186 height 26
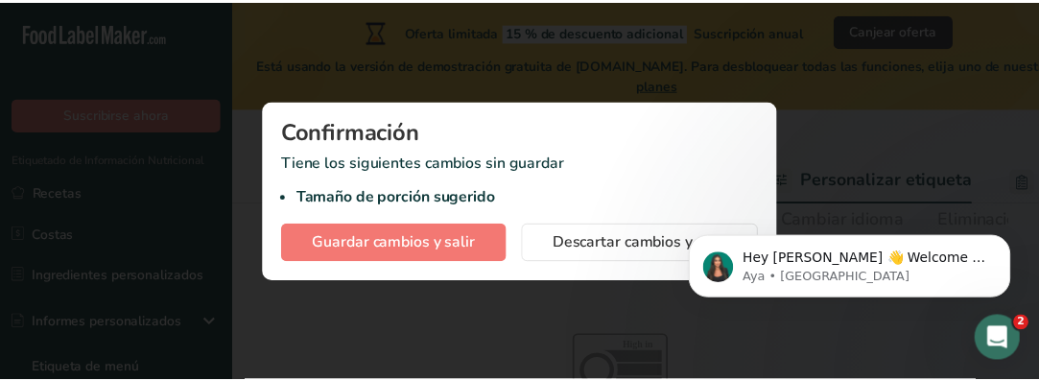
scroll to position [0, 6]
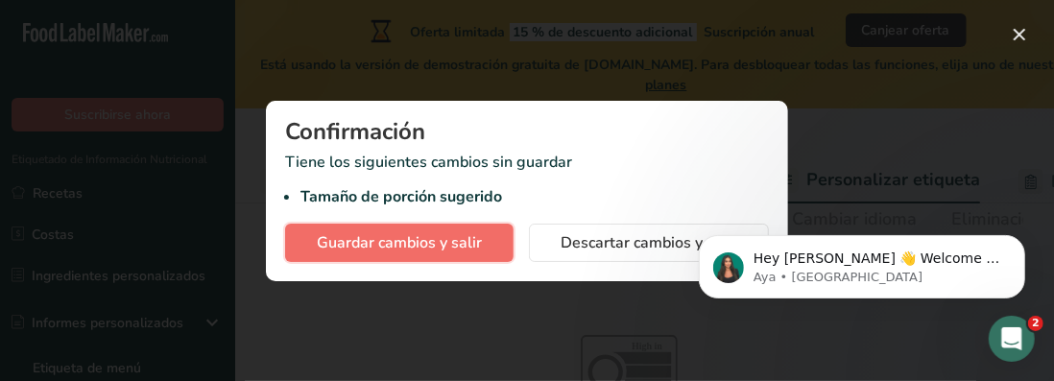
click at [443, 245] on span "Guardar cambios y salir" at bounding box center [399, 242] width 165 height 23
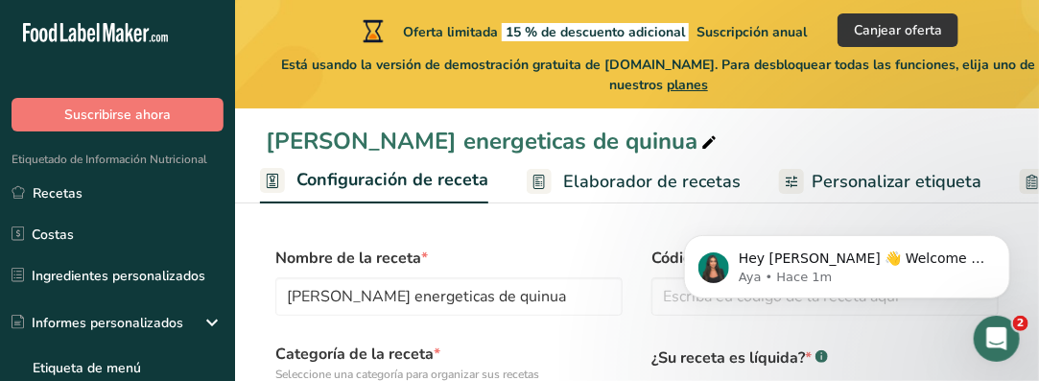
click at [635, 184] on span "Elaborador de recetas" at bounding box center [652, 182] width 178 height 26
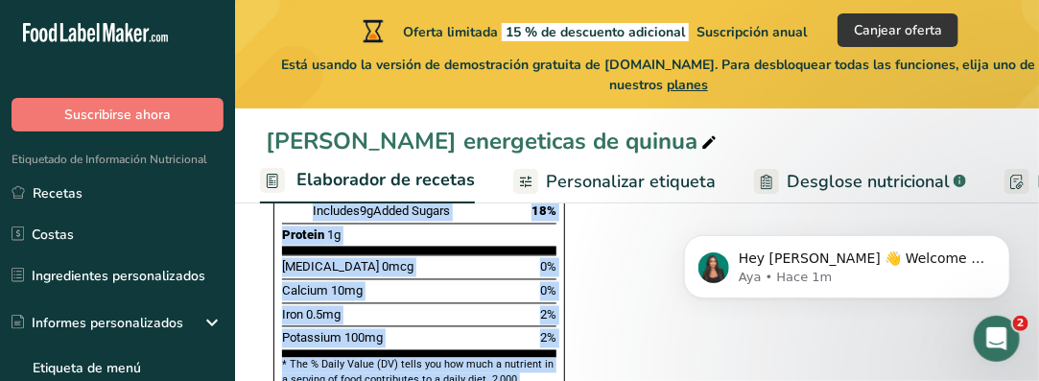
scroll to position [1226, 0]
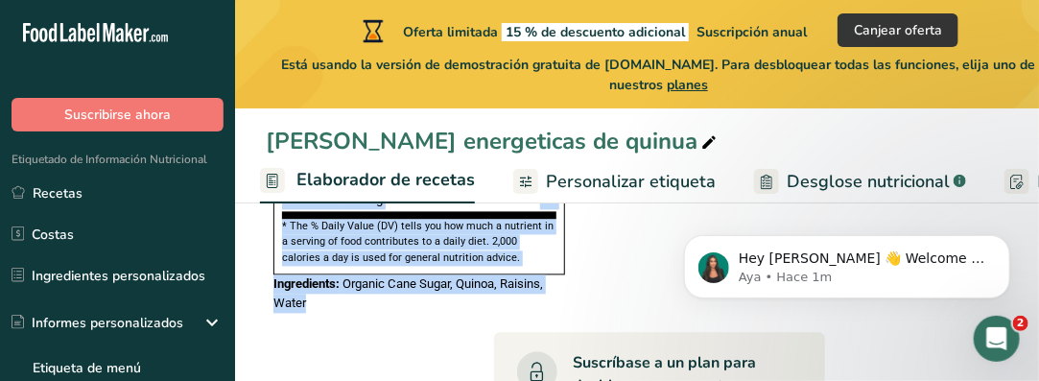
drag, startPoint x: 285, startPoint y: 285, endPoint x: 519, endPoint y: 277, distance: 234.3
copy div "Nutrition Facts 4 Servings Per Container Serving Size 25 (25g) Amount Per Servi…"
